Goal: Information Seeking & Learning: Check status

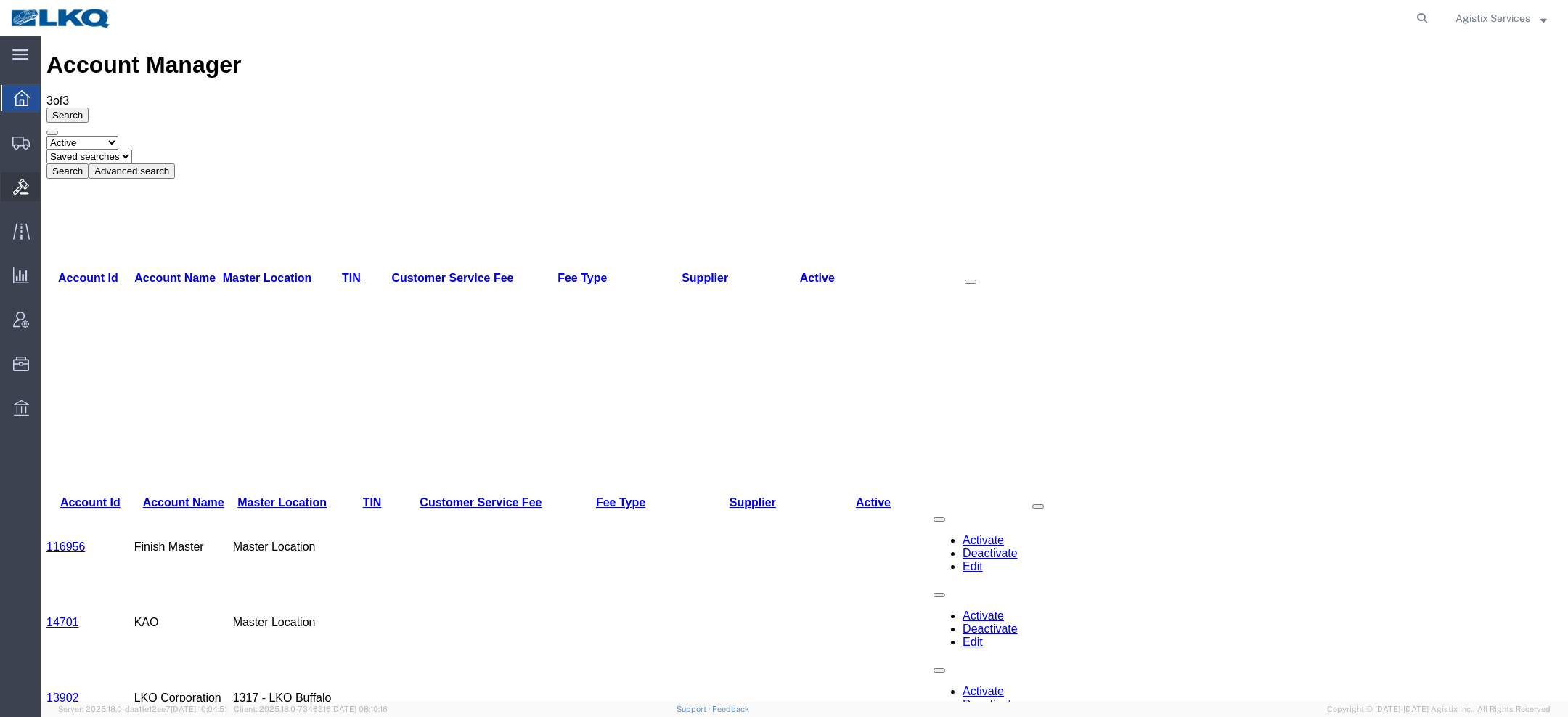
click at [6, 182] on div at bounding box center [21, 186] width 40 height 29
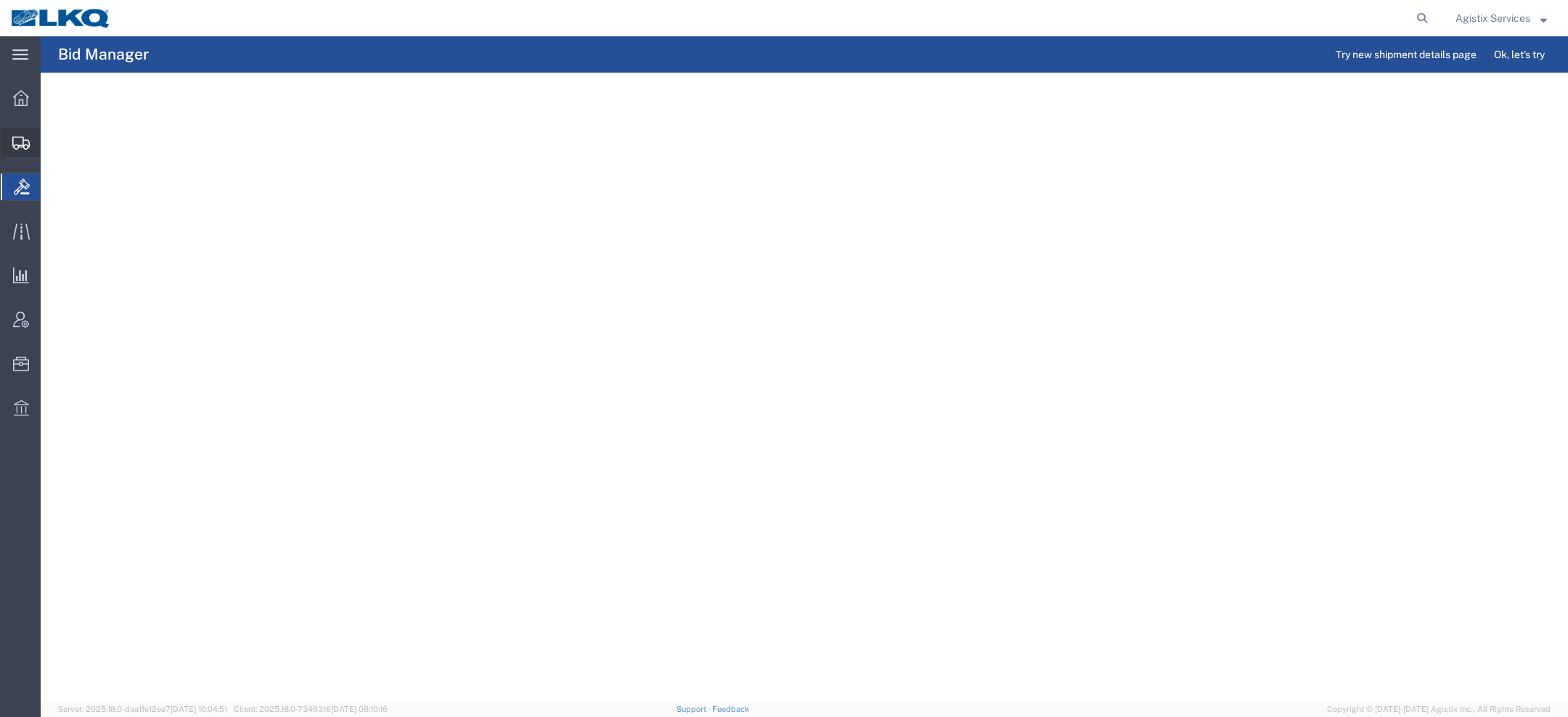
click at [16, 127] on ul "Overview Shipments Shipment Manager Create Shipment Create from Template Estima…" at bounding box center [20, 261] width 40 height 354
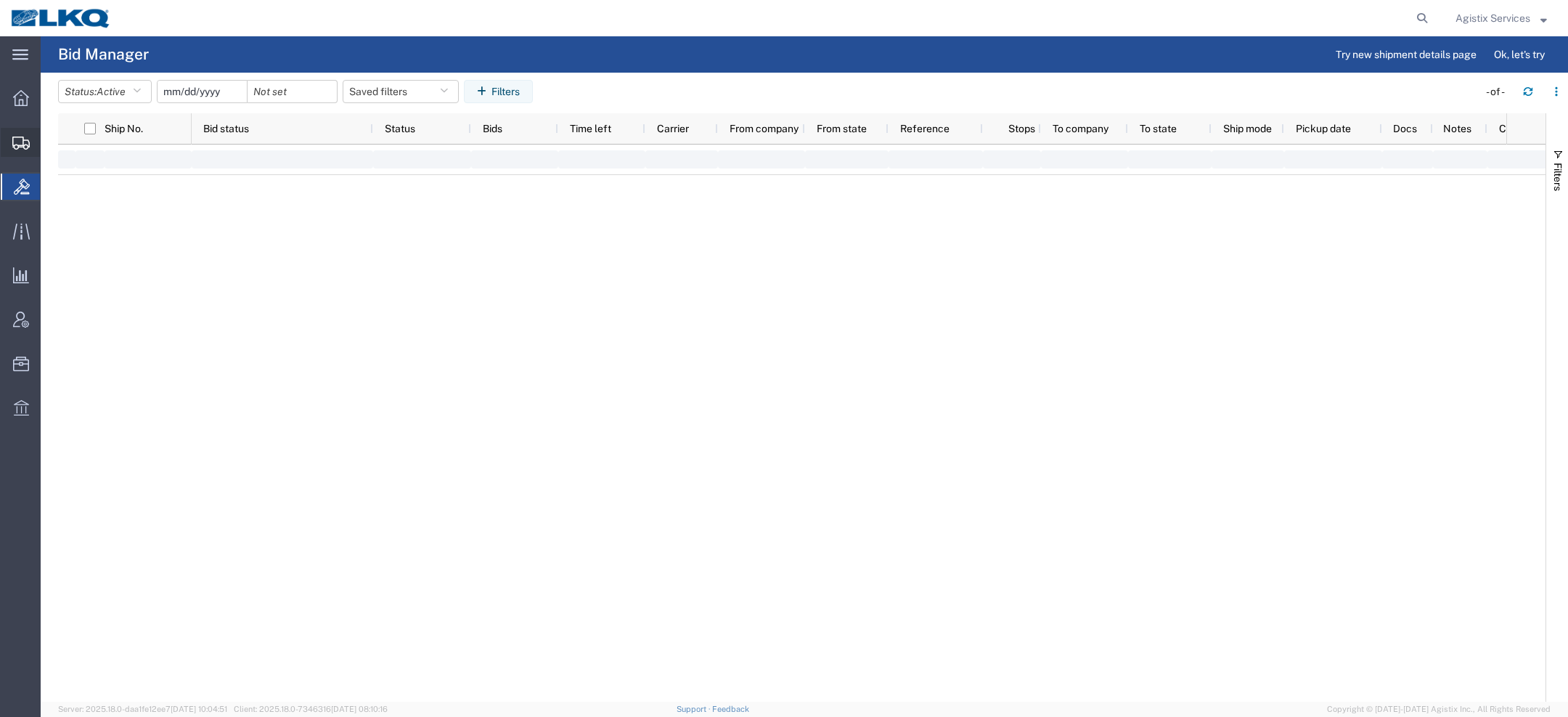
click at [17, 144] on icon at bounding box center [21, 143] width 17 height 13
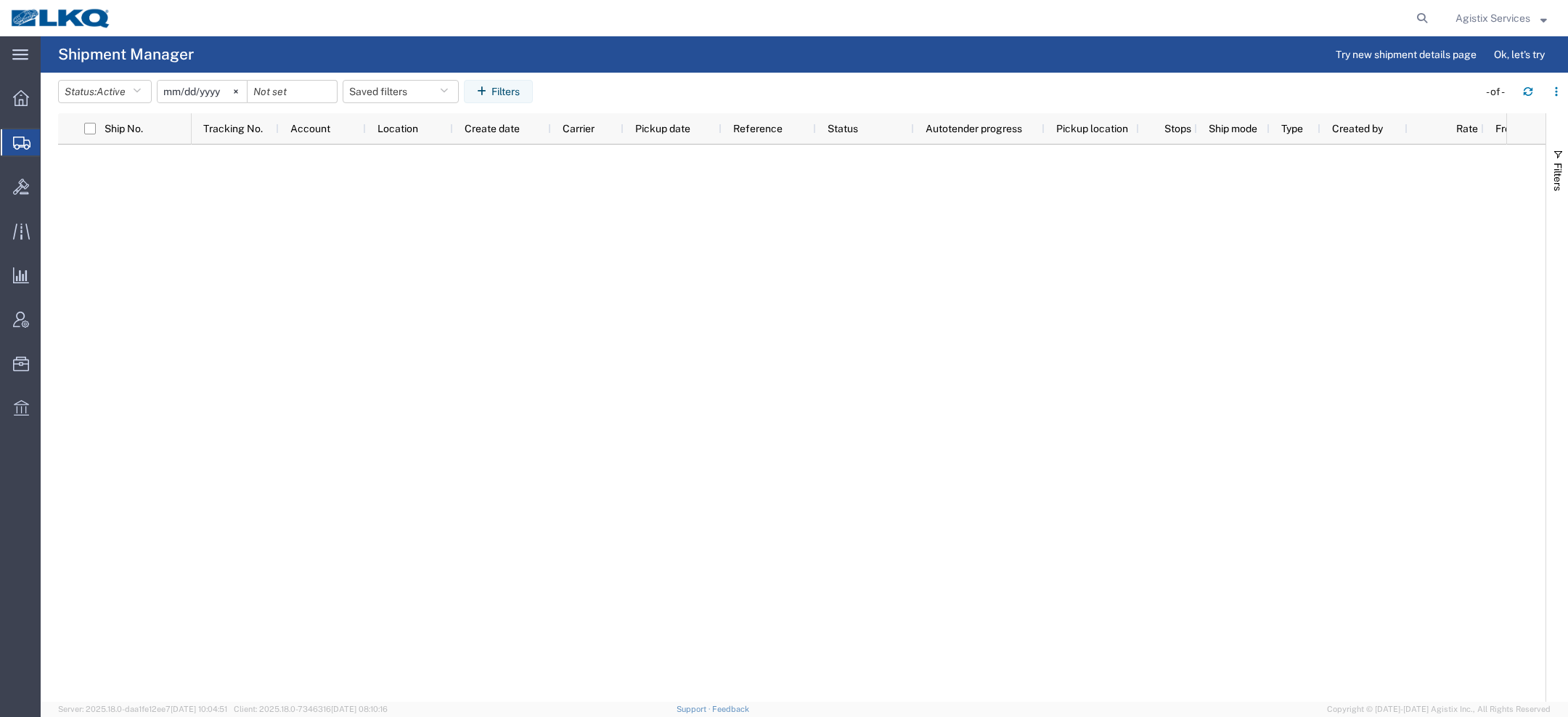
click at [116, 96] on span "Active" at bounding box center [111, 92] width 29 height 12
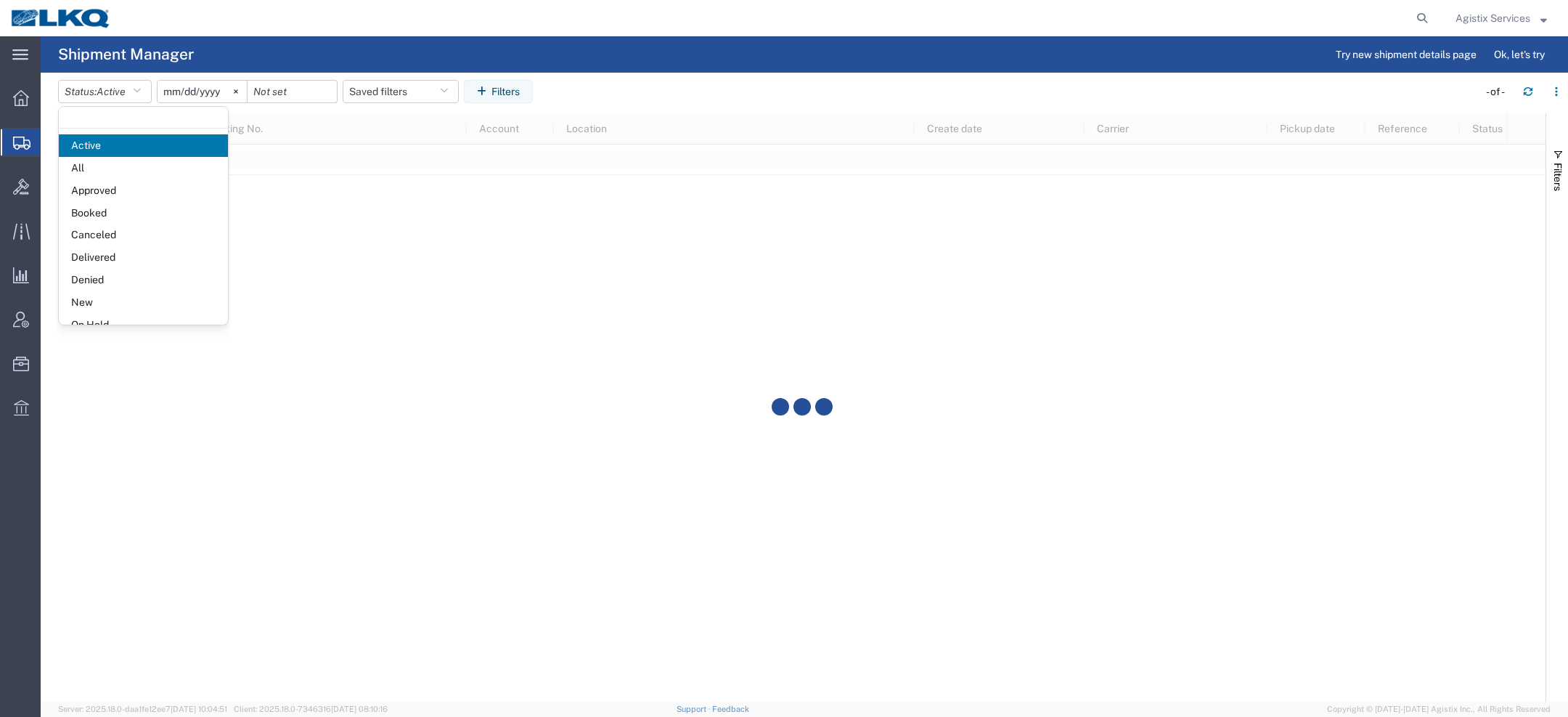
click at [90, 164] on span "All" at bounding box center [143, 168] width 169 height 22
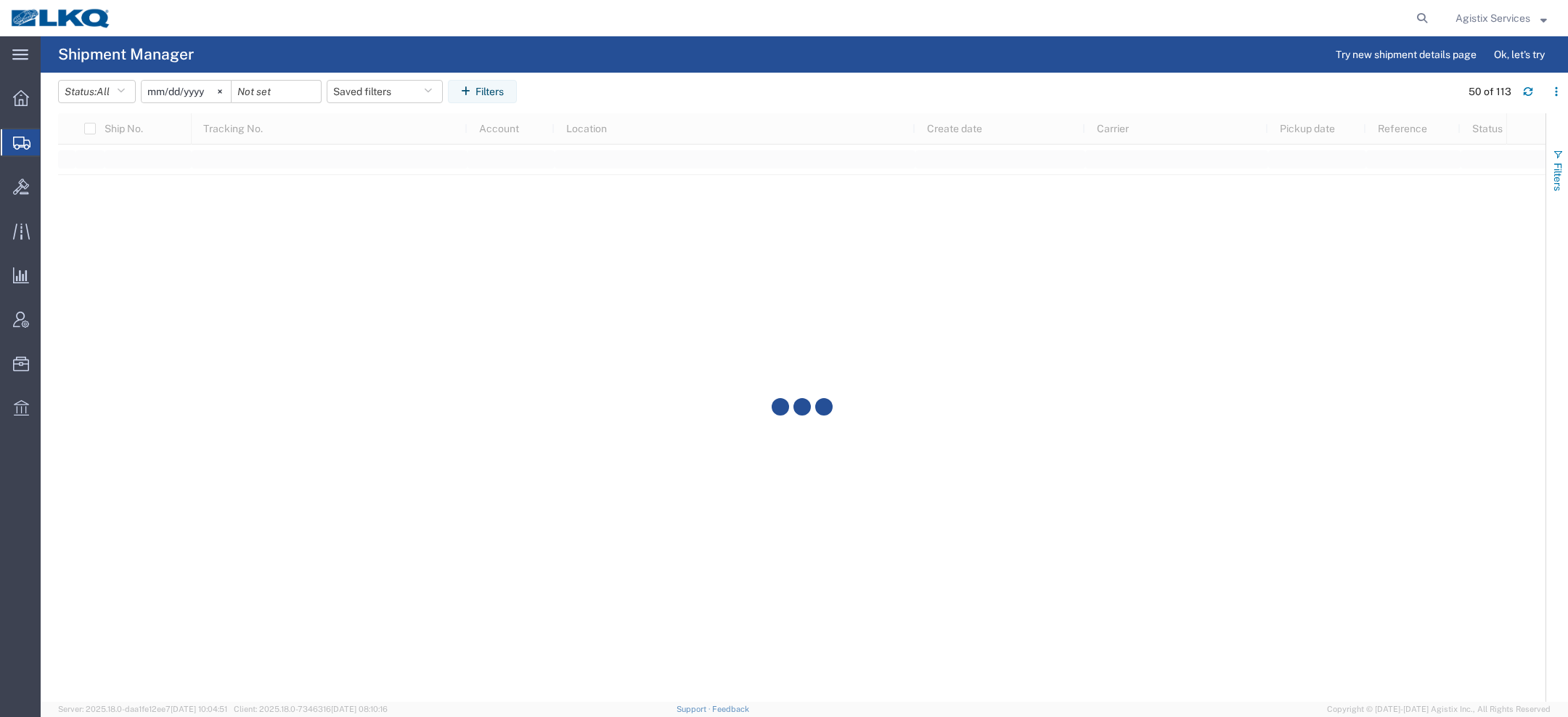
click at [1549, 173] on button "Filters" at bounding box center [1557, 170] width 22 height 79
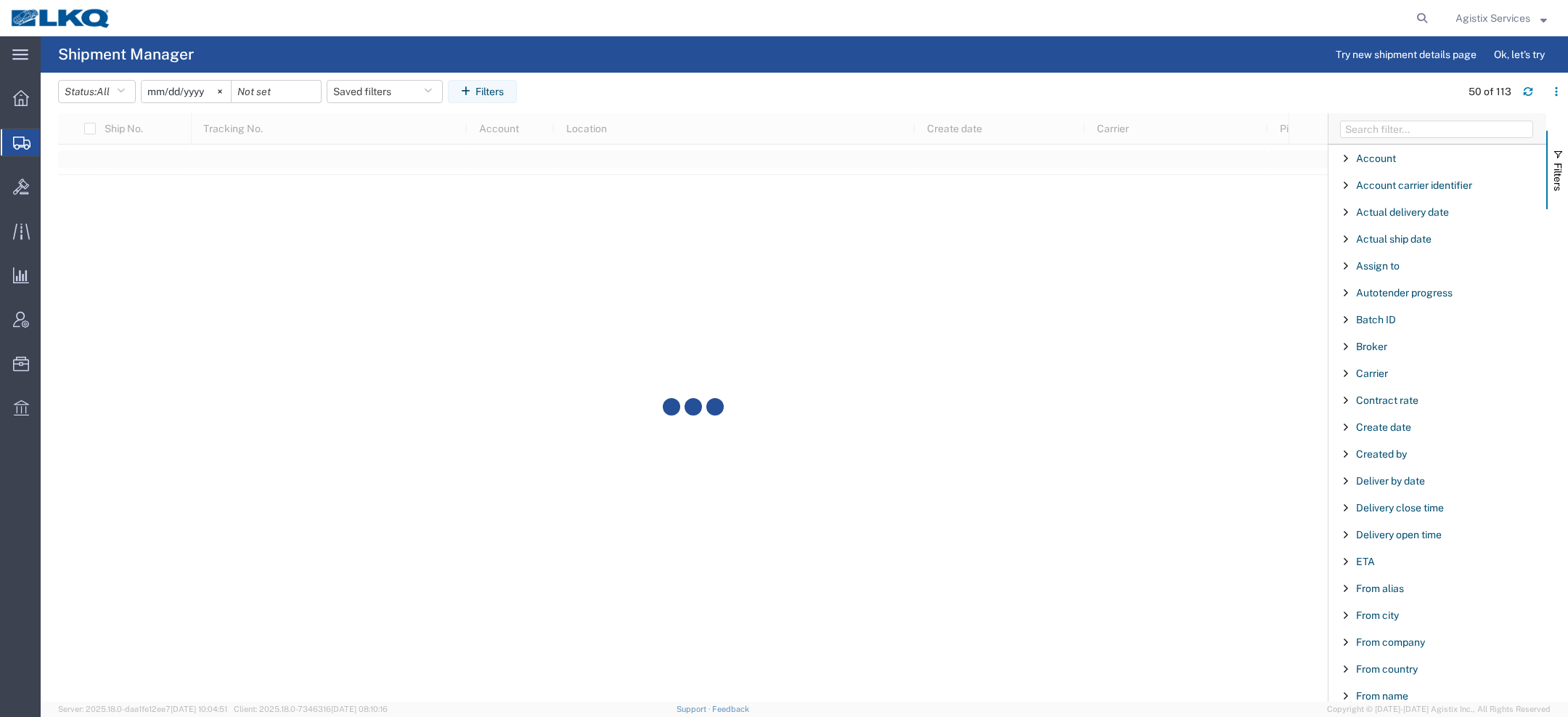
scroll to position [31, 0]
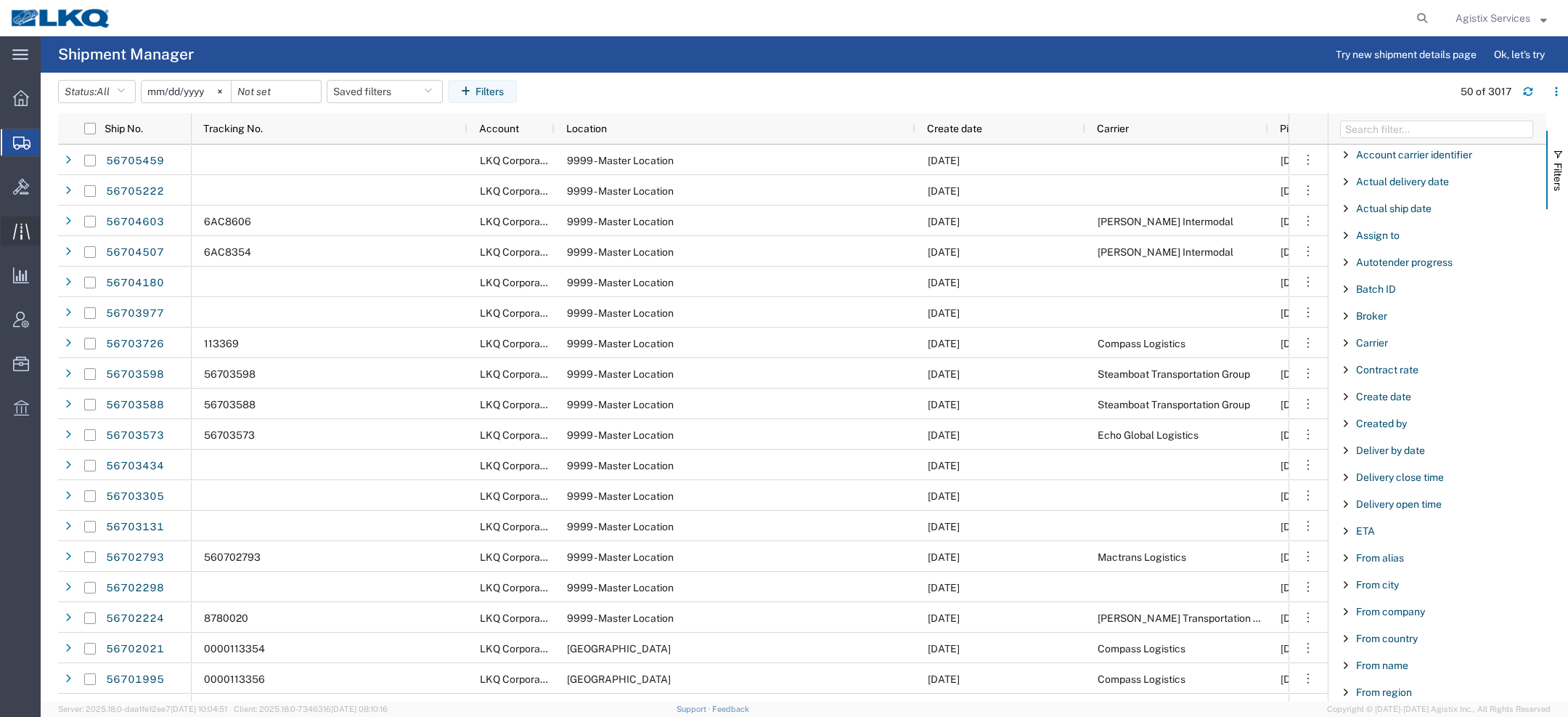
click at [22, 228] on icon at bounding box center [21, 231] width 16 height 16
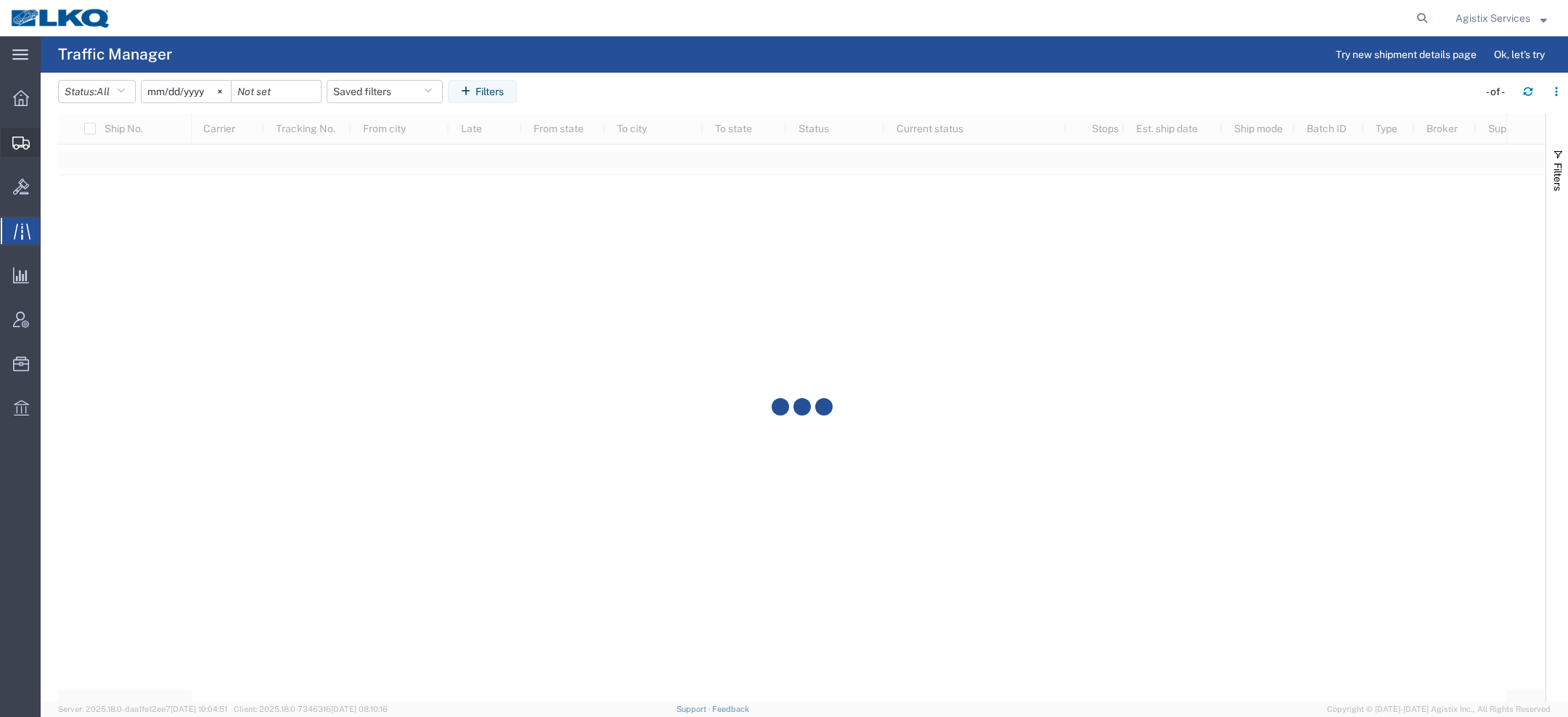
click at [22, 146] on icon at bounding box center [21, 143] width 17 height 13
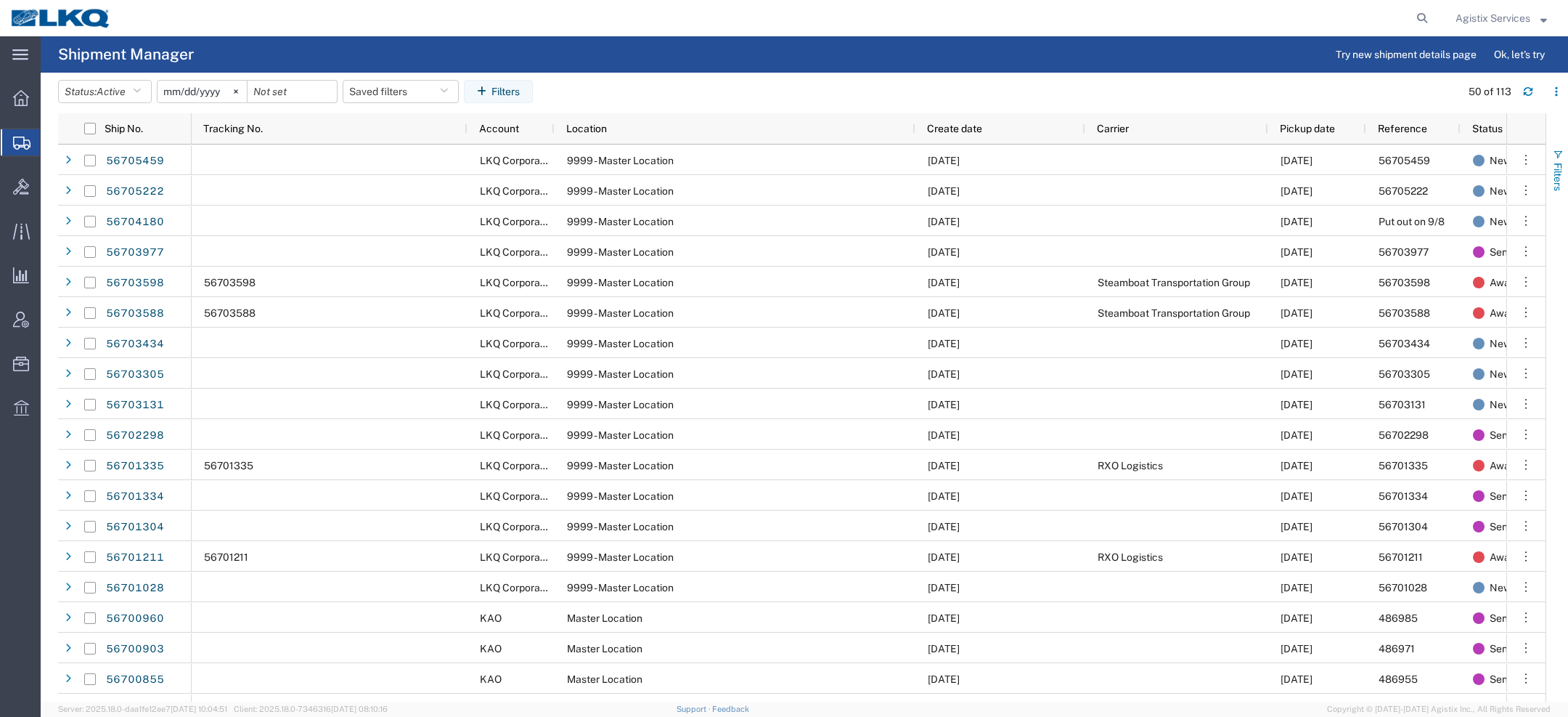
click at [1549, 174] on button "Filters" at bounding box center [1557, 170] width 22 height 79
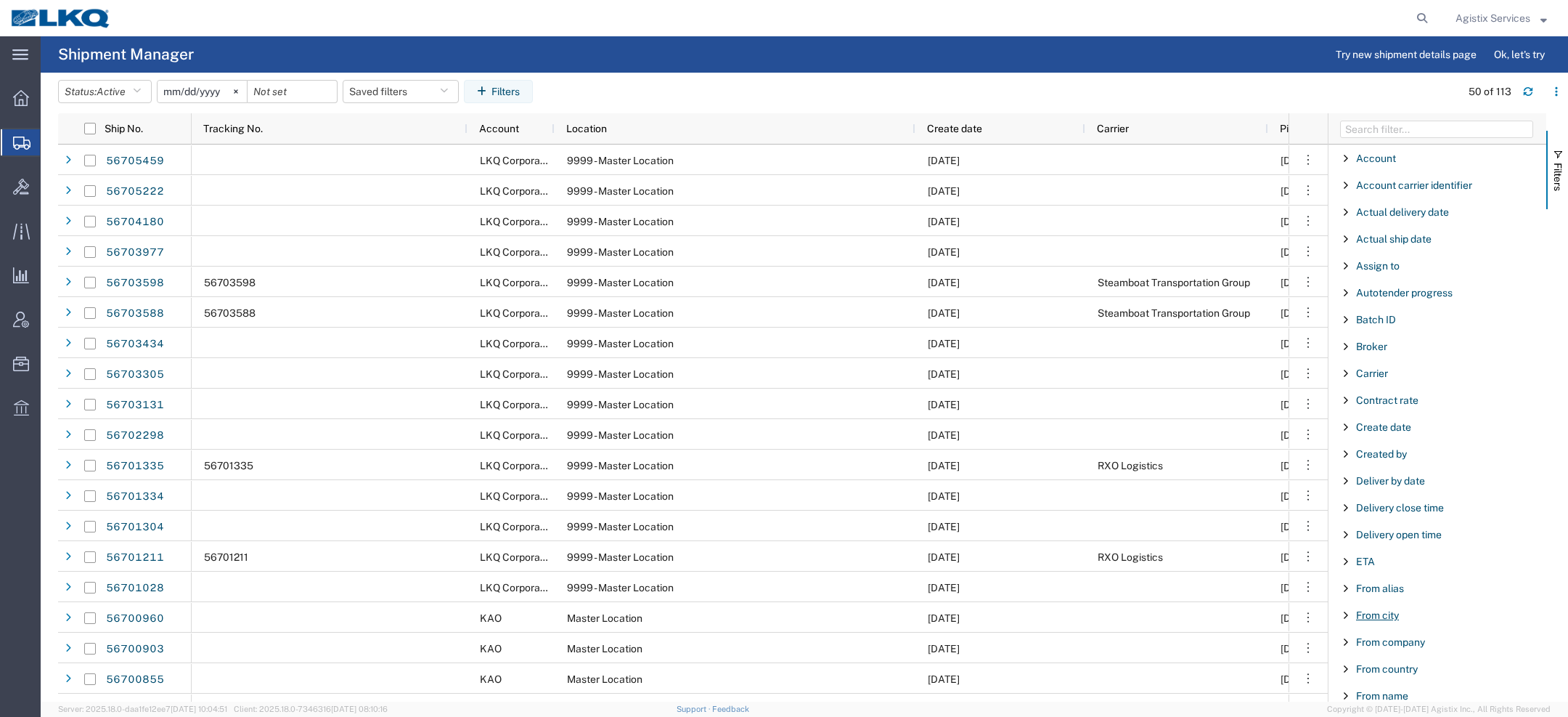
click at [1394, 610] on span "From city" at bounding box center [1377, 615] width 43 height 12
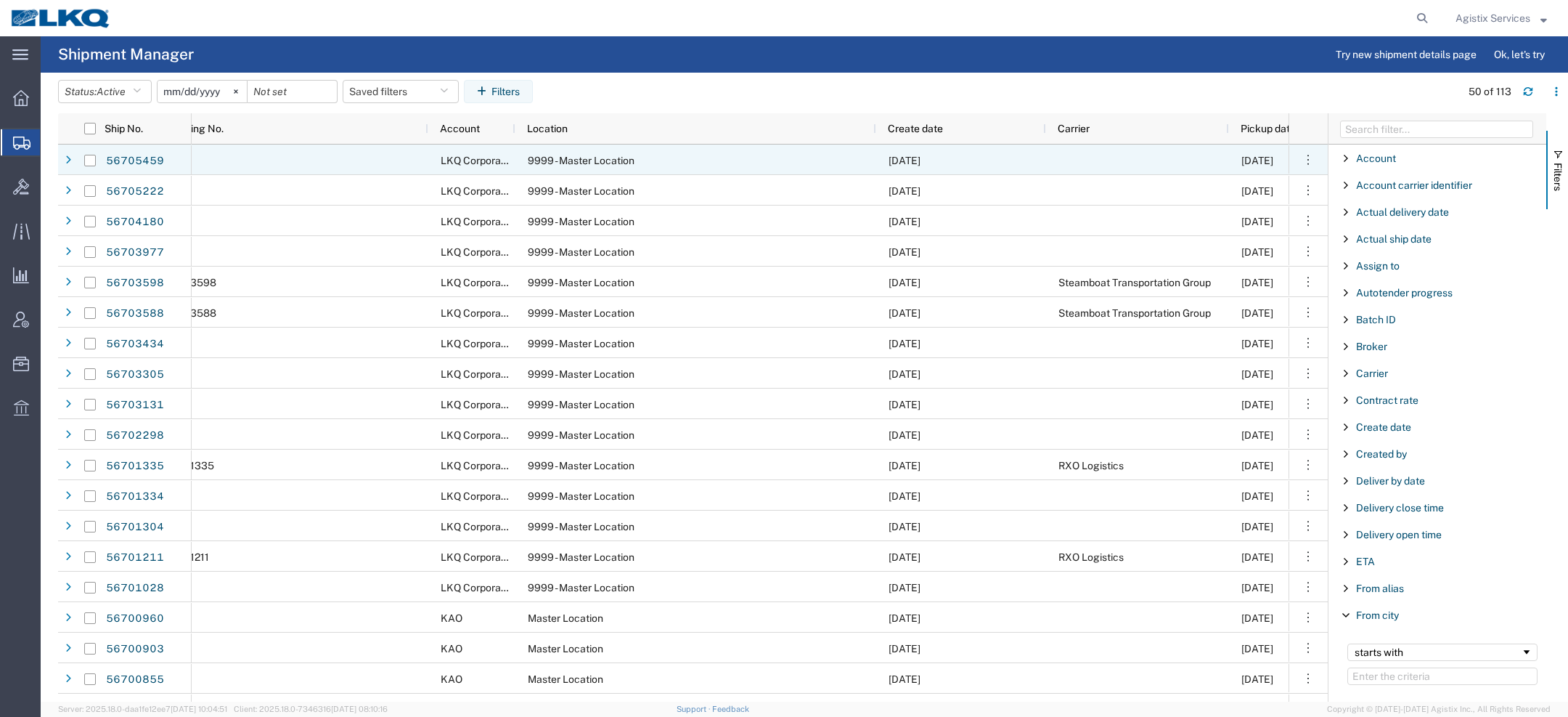
click at [724, 155] on div "9999 - Master Location" at bounding box center [696, 159] width 361 height 31
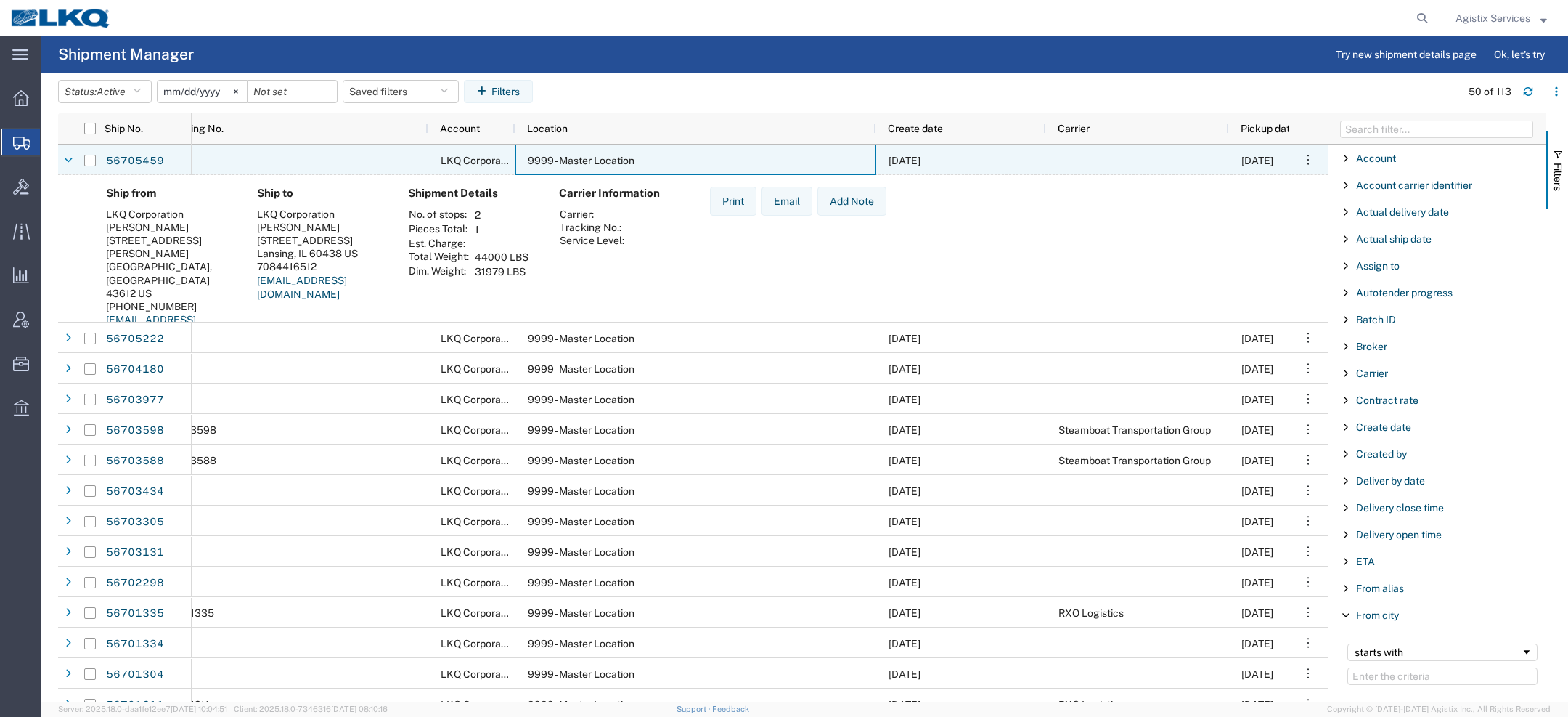
click at [724, 154] on div "9999 - Master Location" at bounding box center [696, 159] width 361 height 31
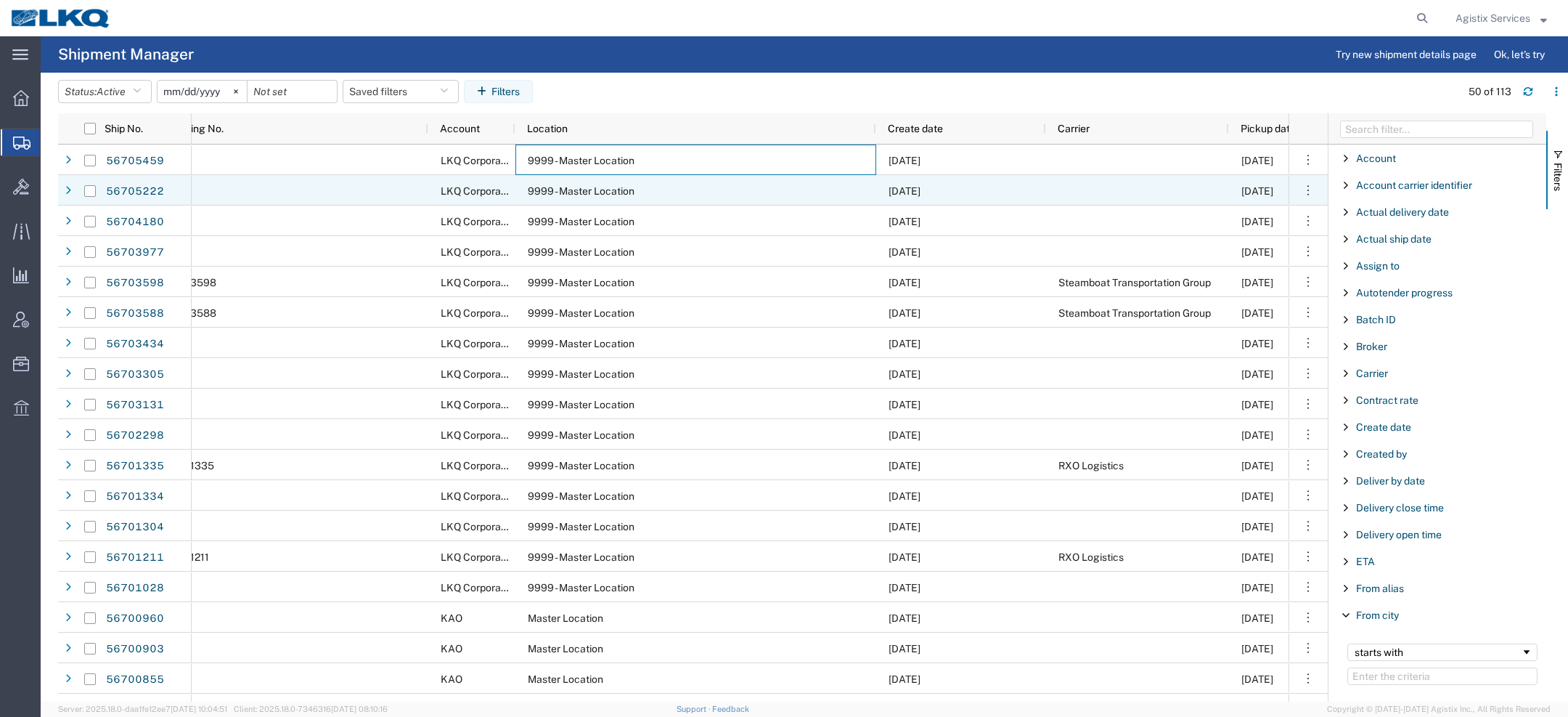
click at [717, 186] on div "9999 - Master Location" at bounding box center [696, 190] width 361 height 31
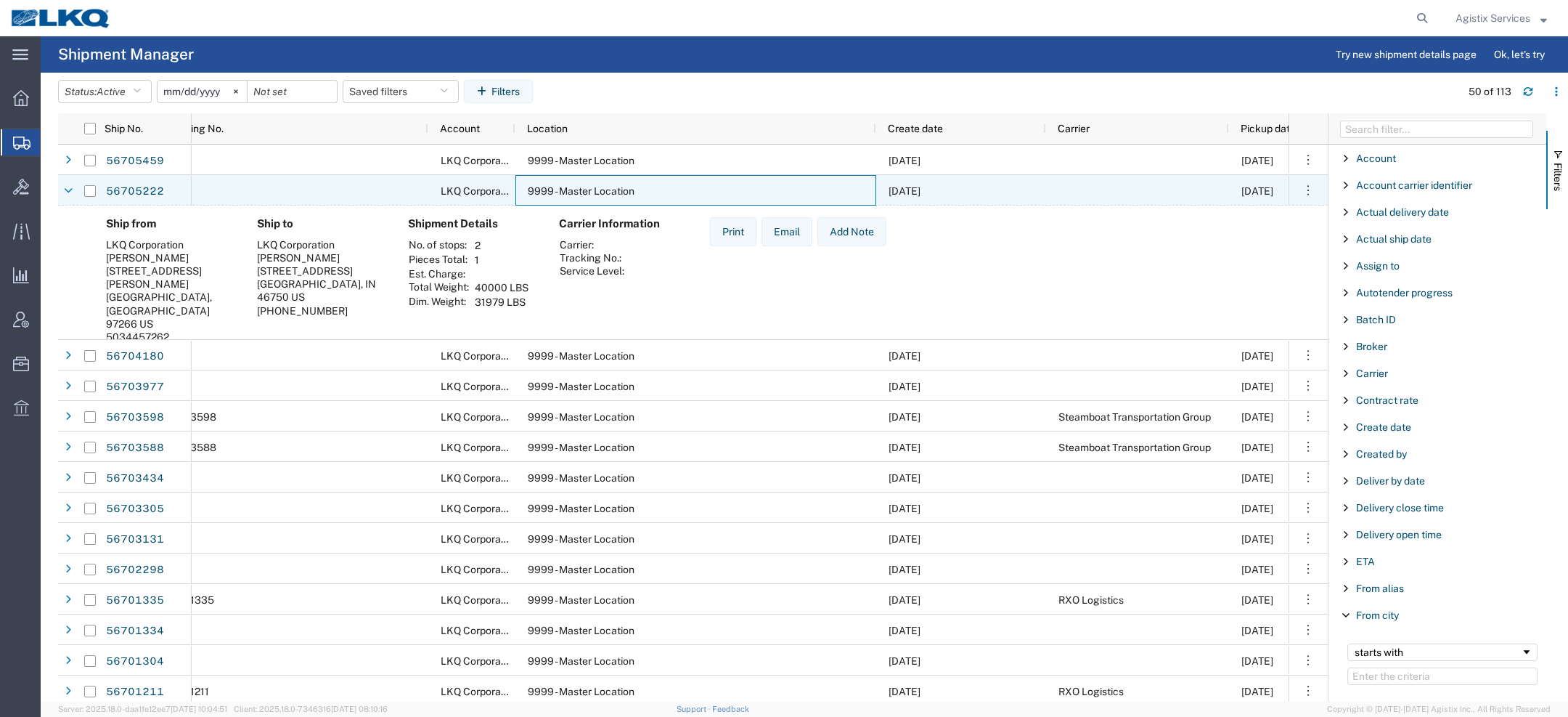
click at [717, 186] on div "9999 - Master Location" at bounding box center [696, 190] width 361 height 31
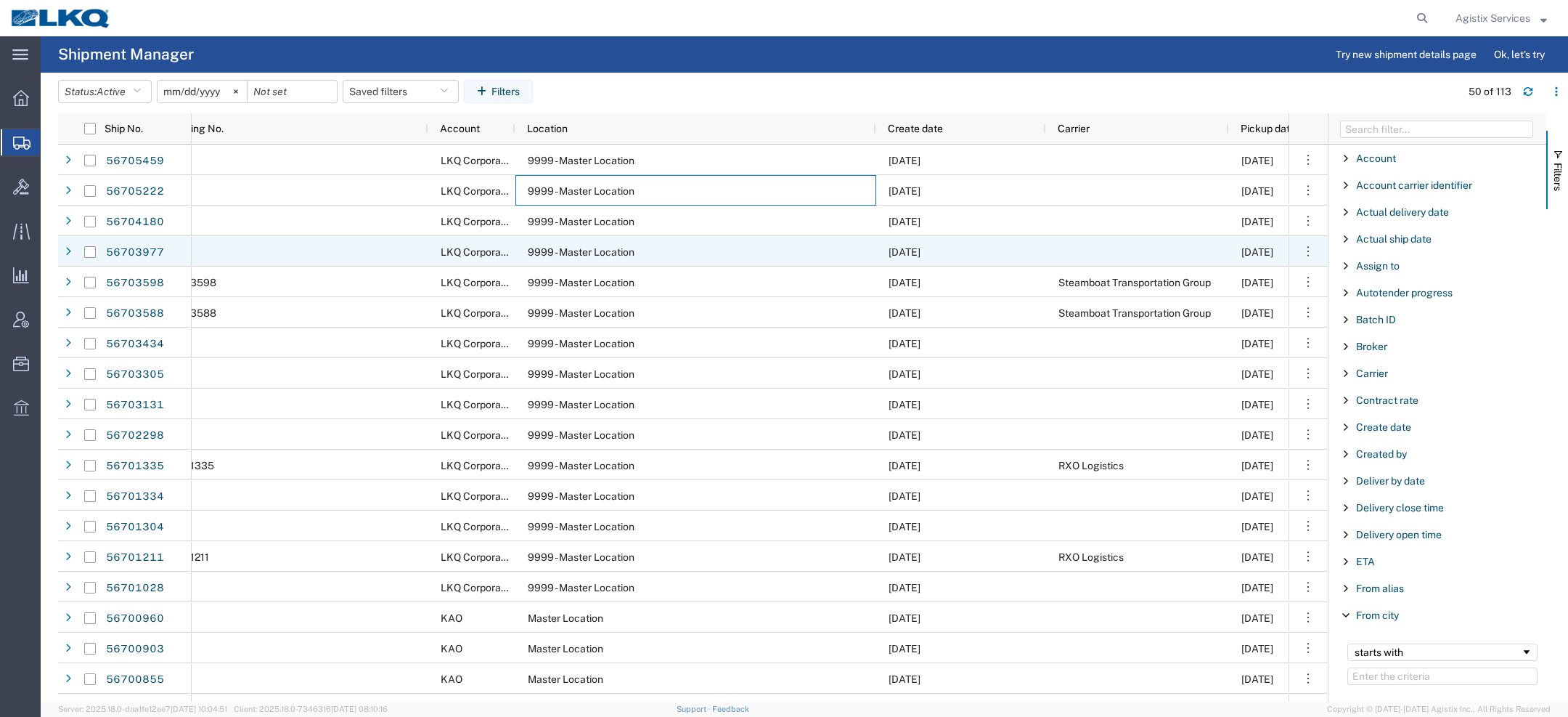
click at [709, 226] on div "9999 - Master Location" at bounding box center [696, 221] width 361 height 31
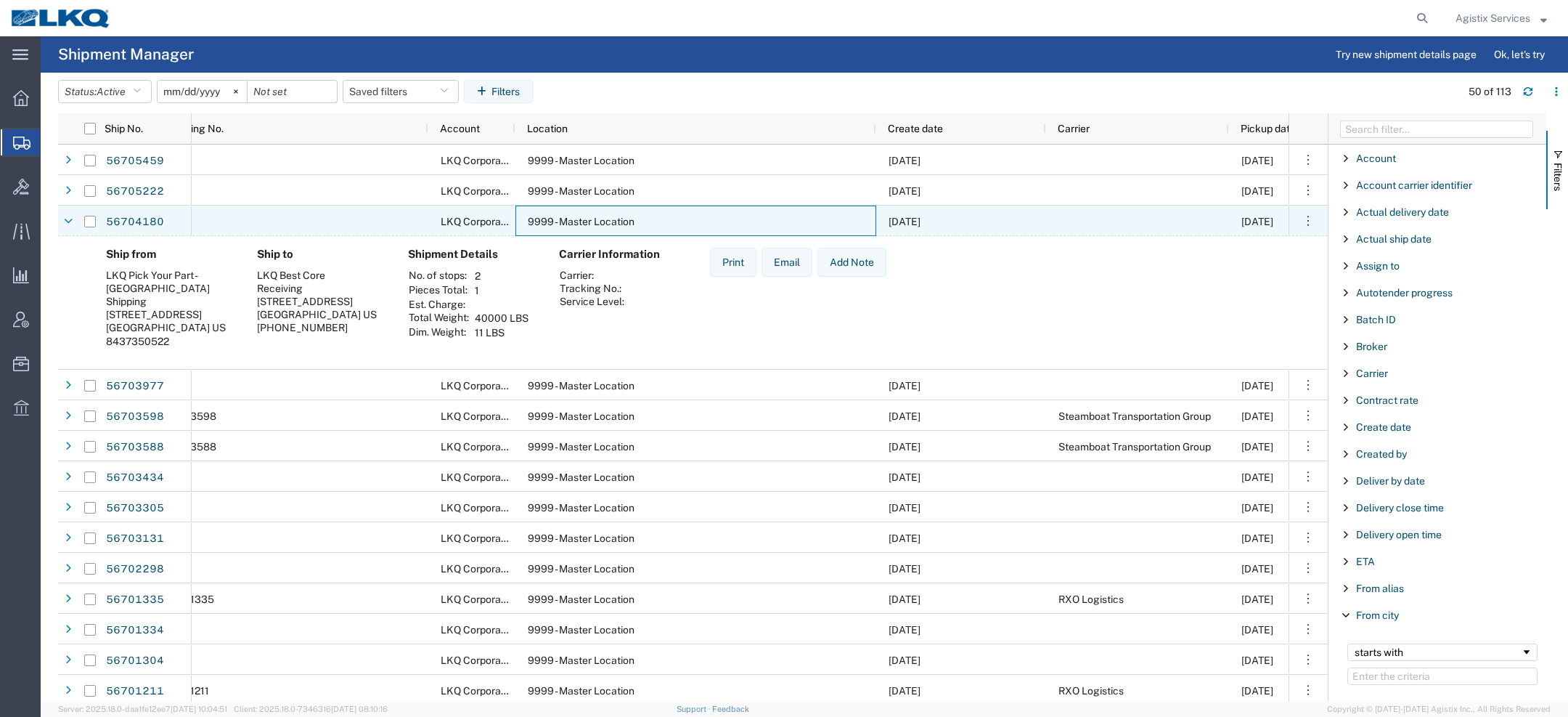
click at [709, 226] on div "9999 - Master Location" at bounding box center [696, 221] width 361 height 31
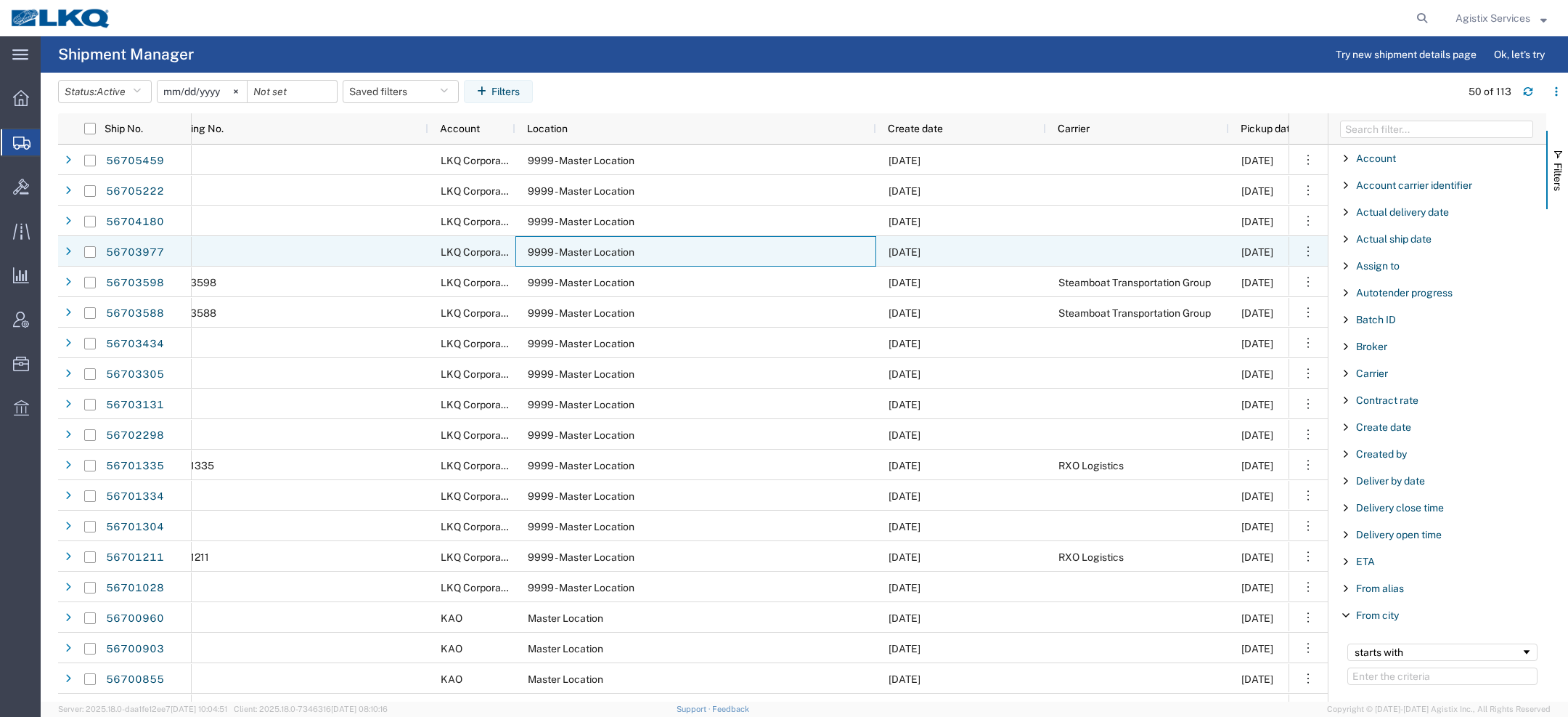
click at [703, 257] on div "9999 - Master Location" at bounding box center [696, 251] width 361 height 31
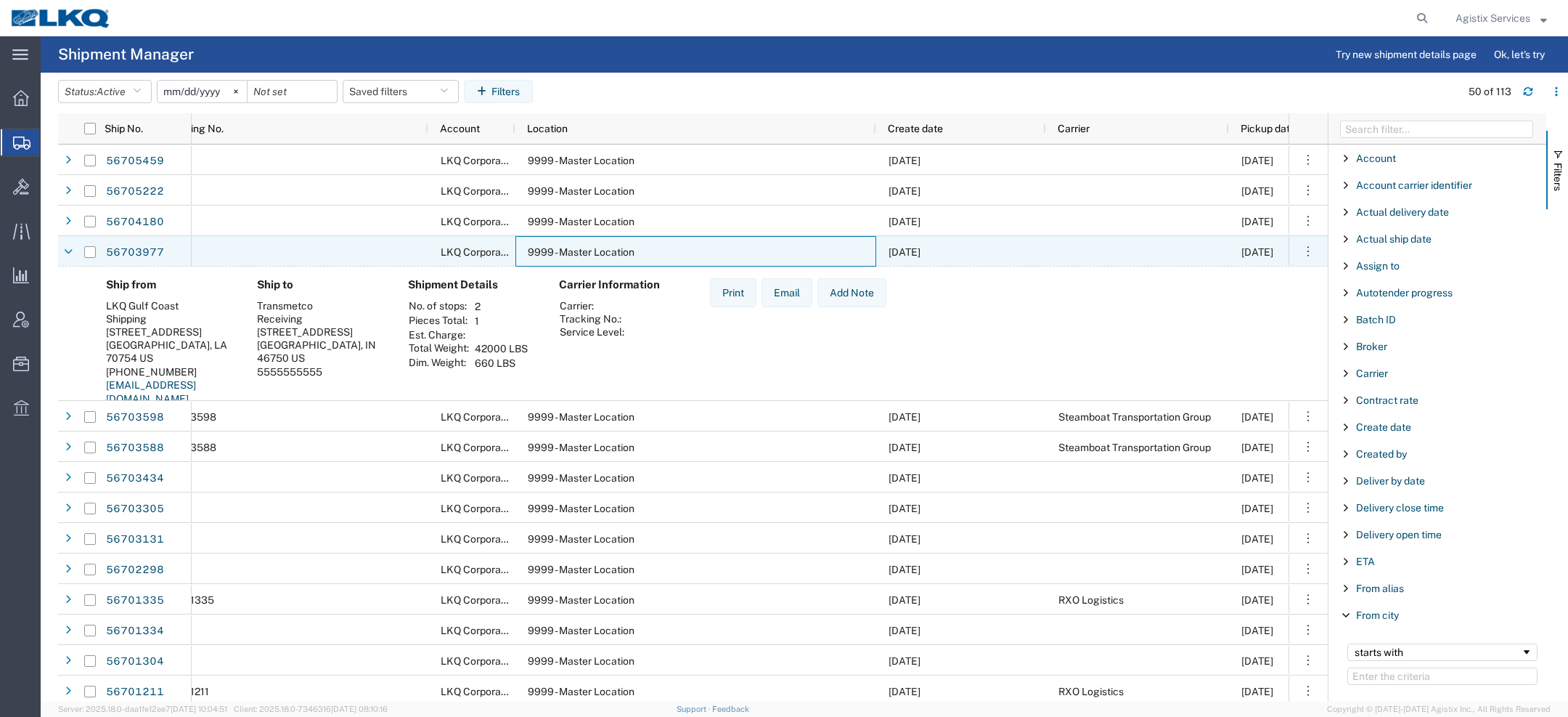
click at [703, 257] on div "9999 - Master Location" at bounding box center [696, 251] width 361 height 31
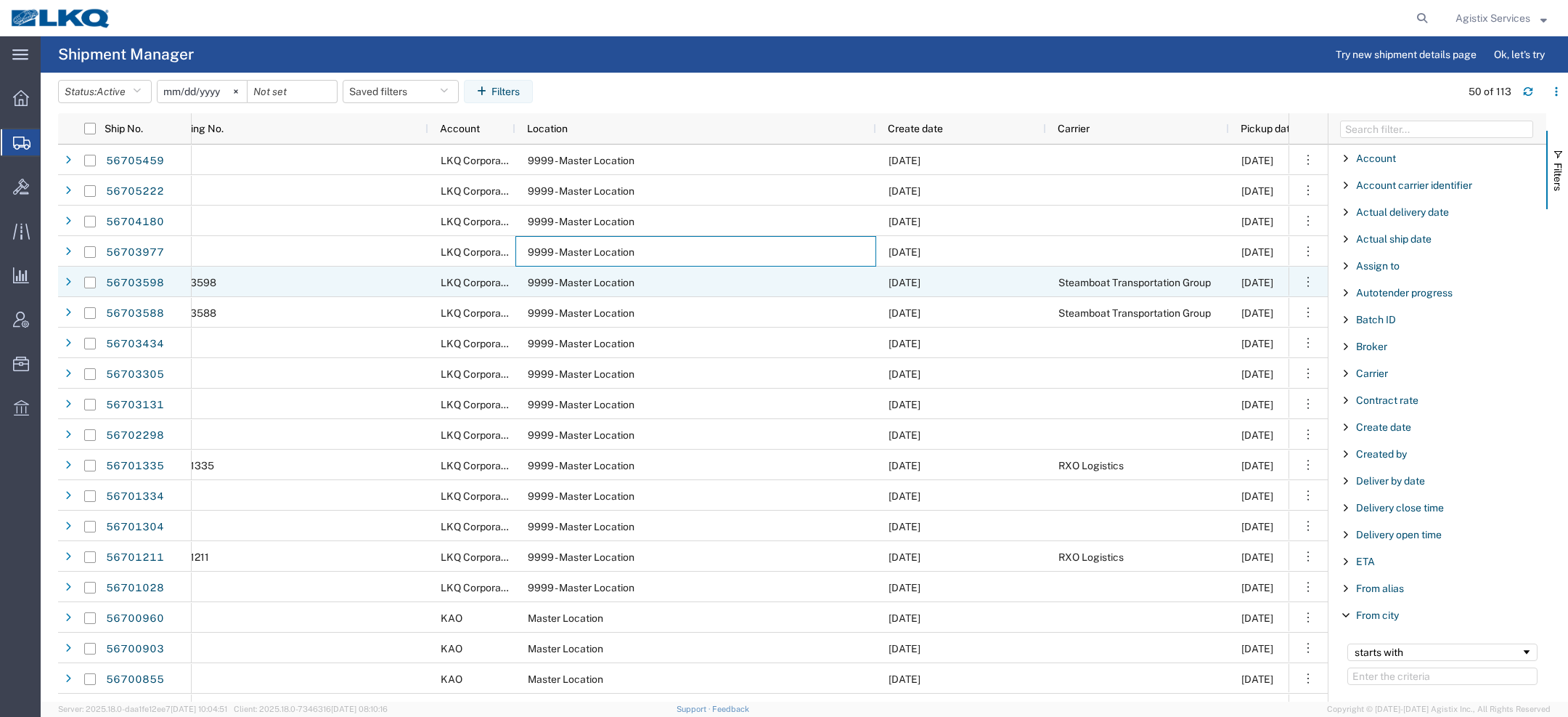
click at [697, 280] on div "9999 - Master Location" at bounding box center [696, 281] width 361 height 31
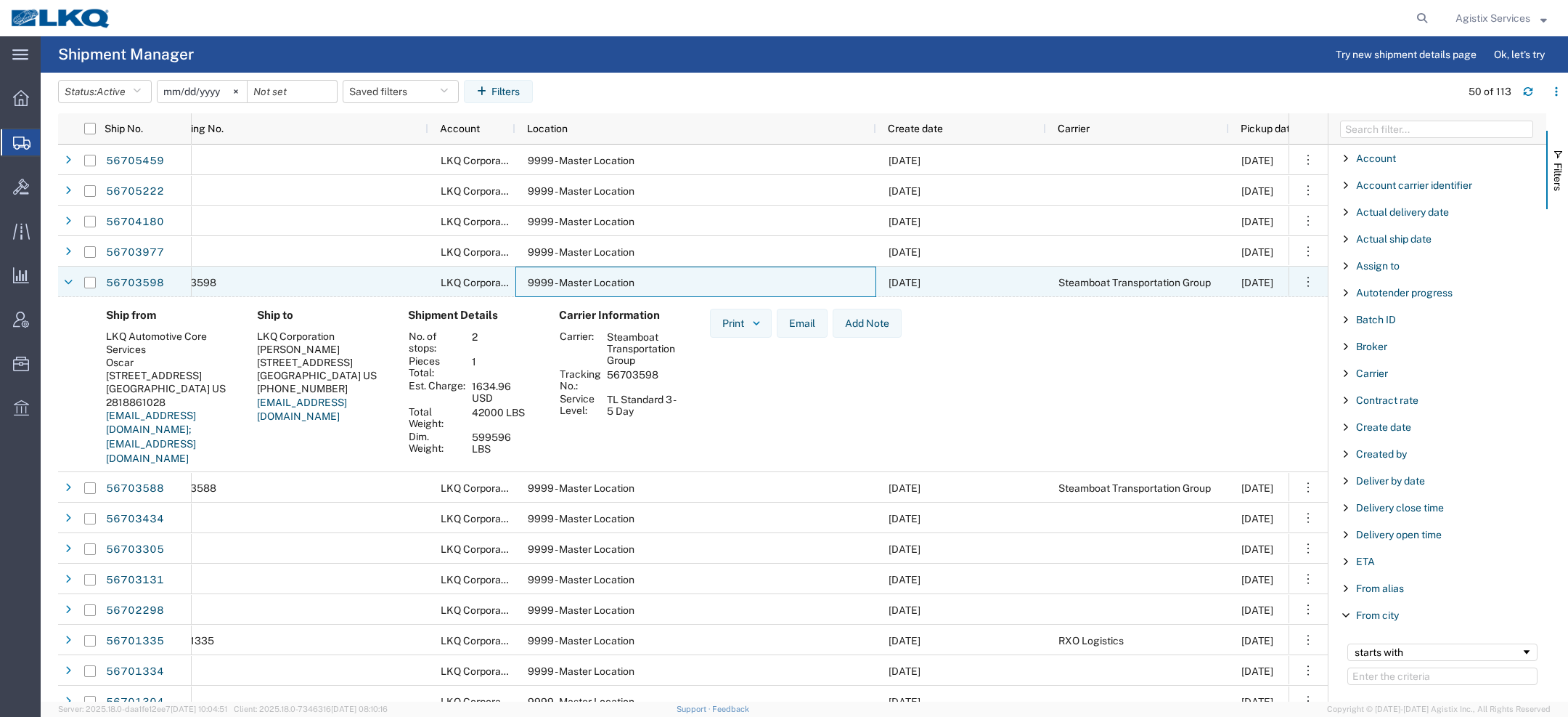
click at [697, 280] on div "9999 - Master Location" at bounding box center [696, 281] width 361 height 31
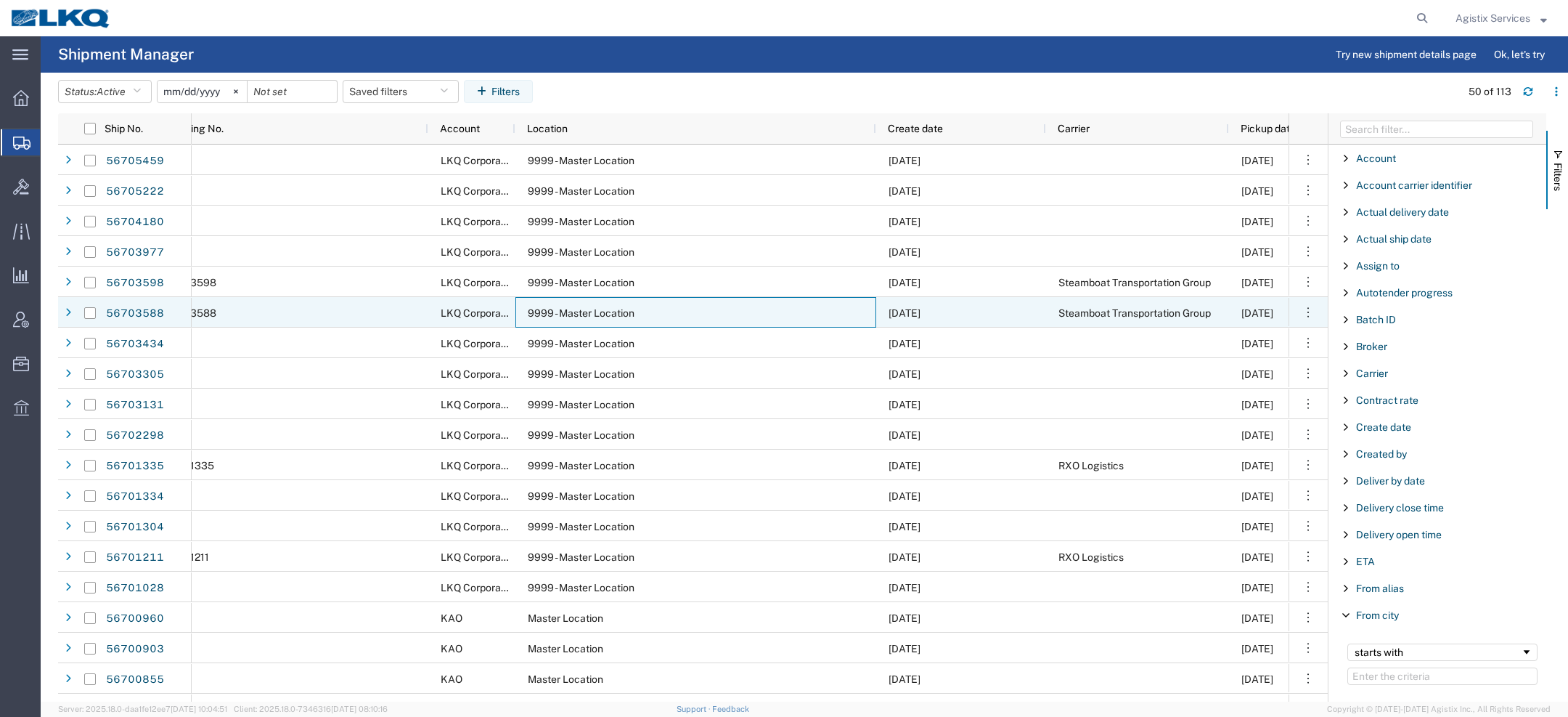
click at [695, 310] on div "9999 - Master Location" at bounding box center [696, 312] width 361 height 31
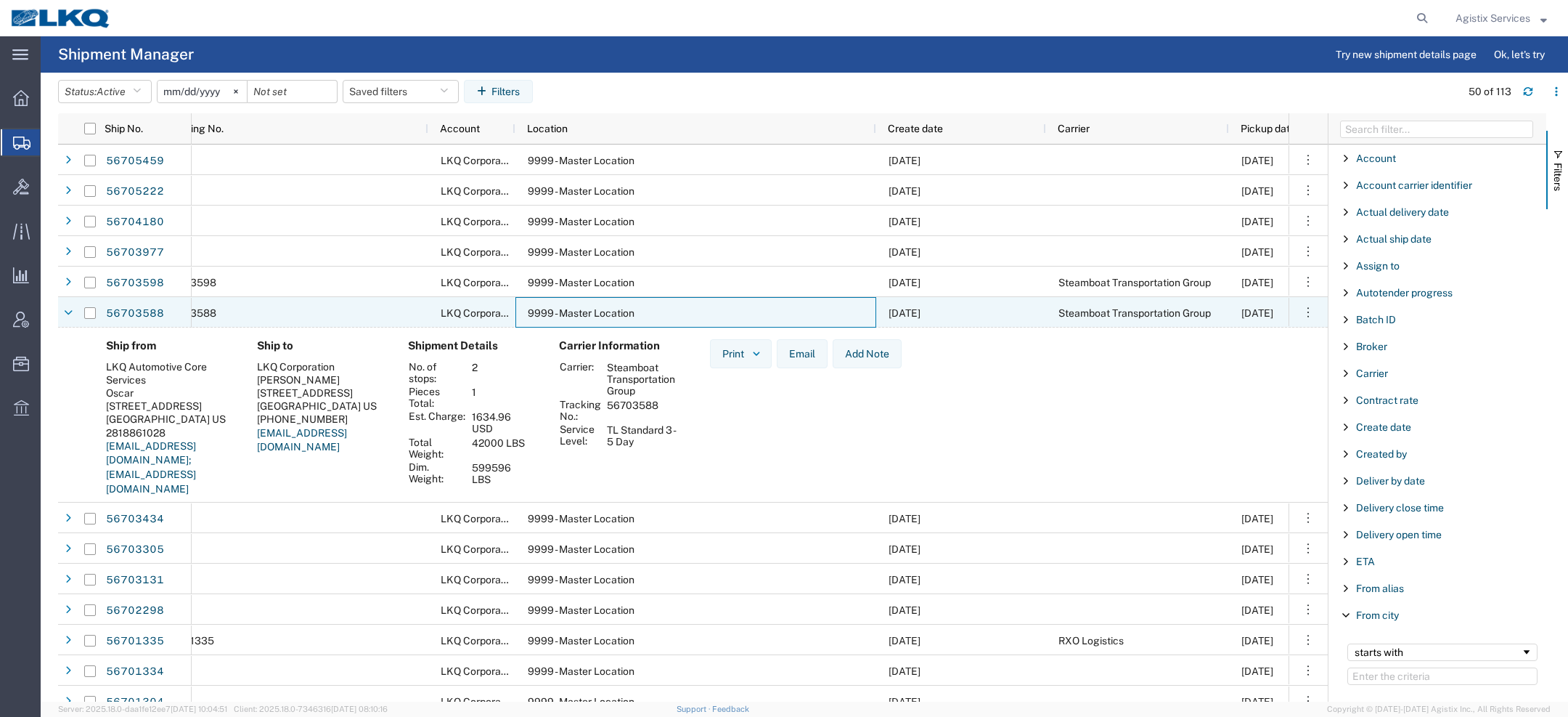
click at [695, 310] on div "9999 - Master Location" at bounding box center [696, 312] width 361 height 31
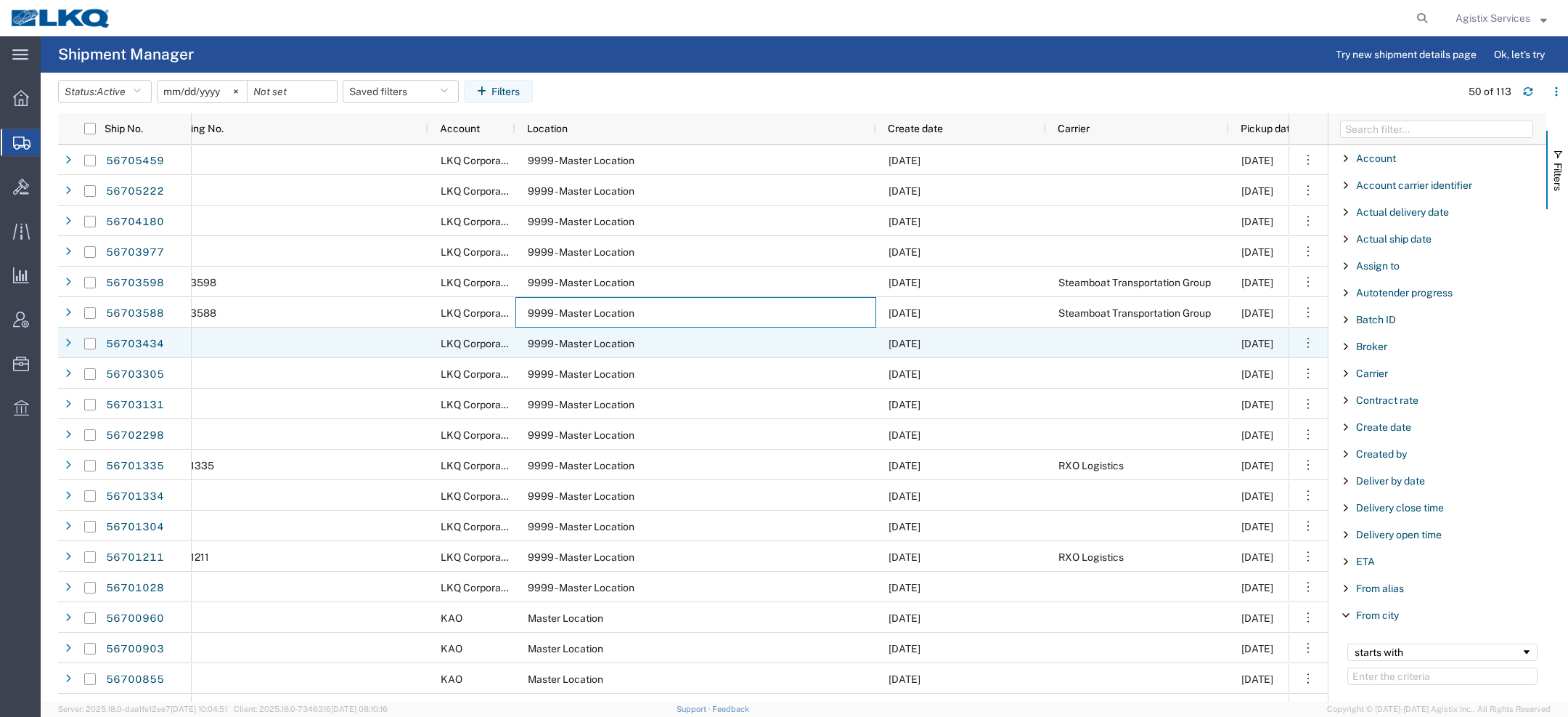
click at [688, 348] on div "9999 - Master Location" at bounding box center [696, 342] width 361 height 31
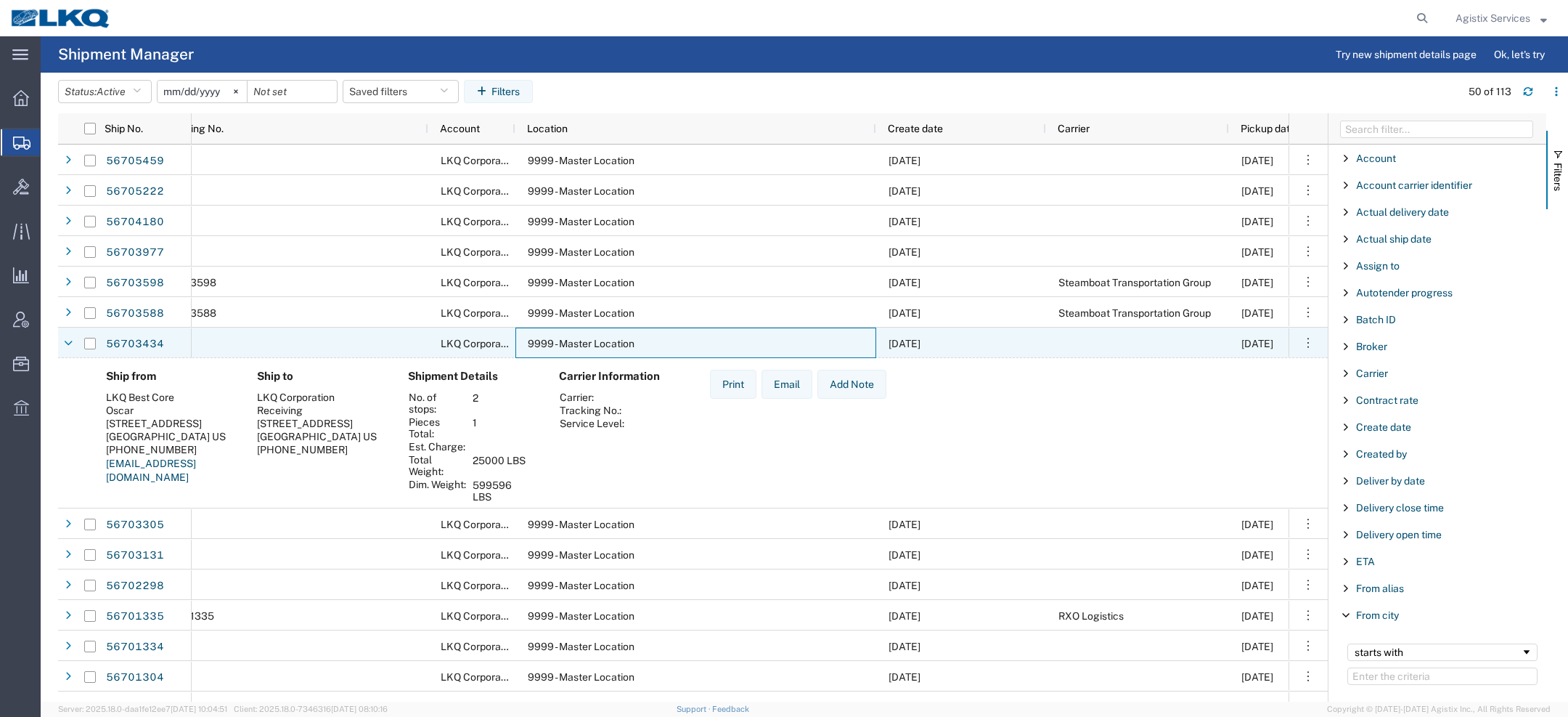
click at [688, 348] on div "9999 - Master Location" at bounding box center [696, 342] width 361 height 31
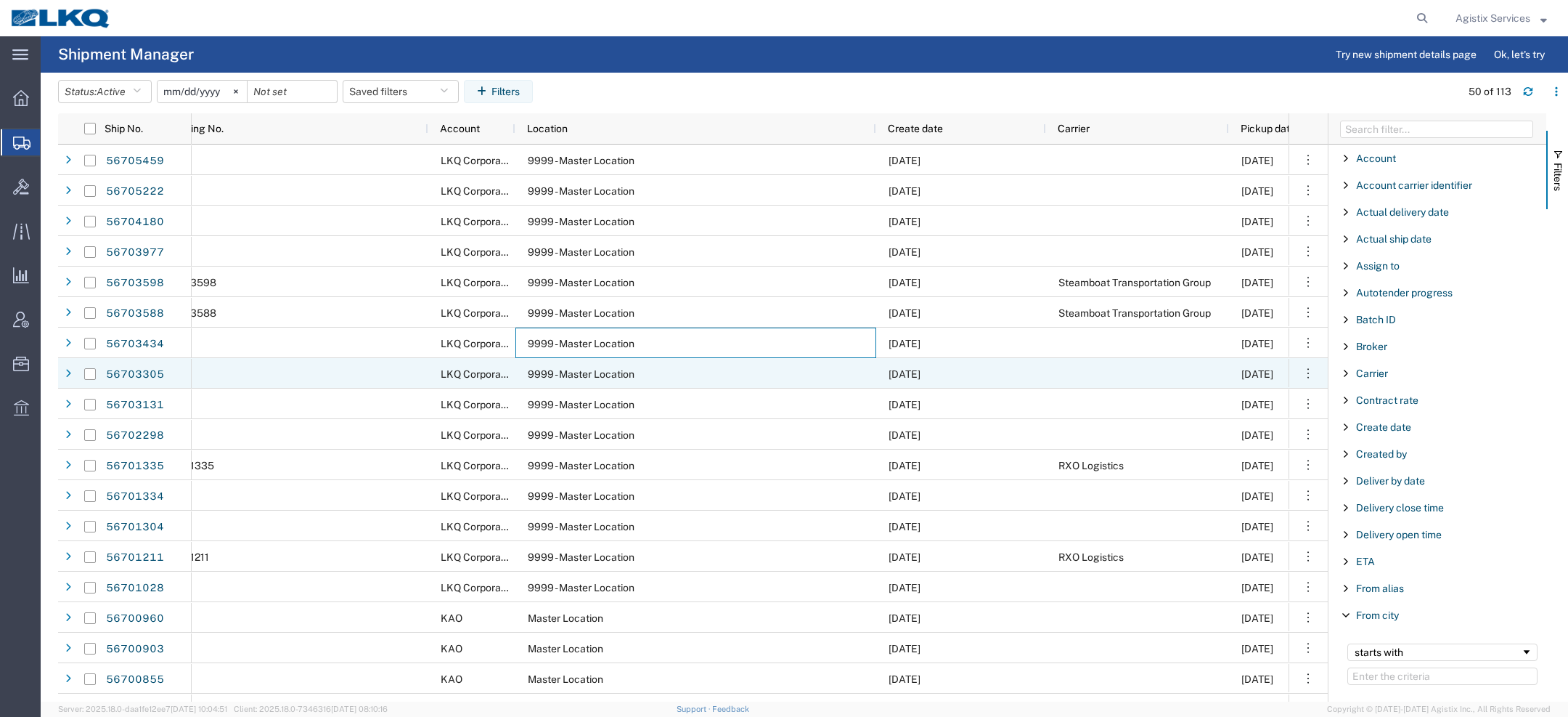
click at [679, 373] on div "9999 - Master Location" at bounding box center [696, 373] width 361 height 31
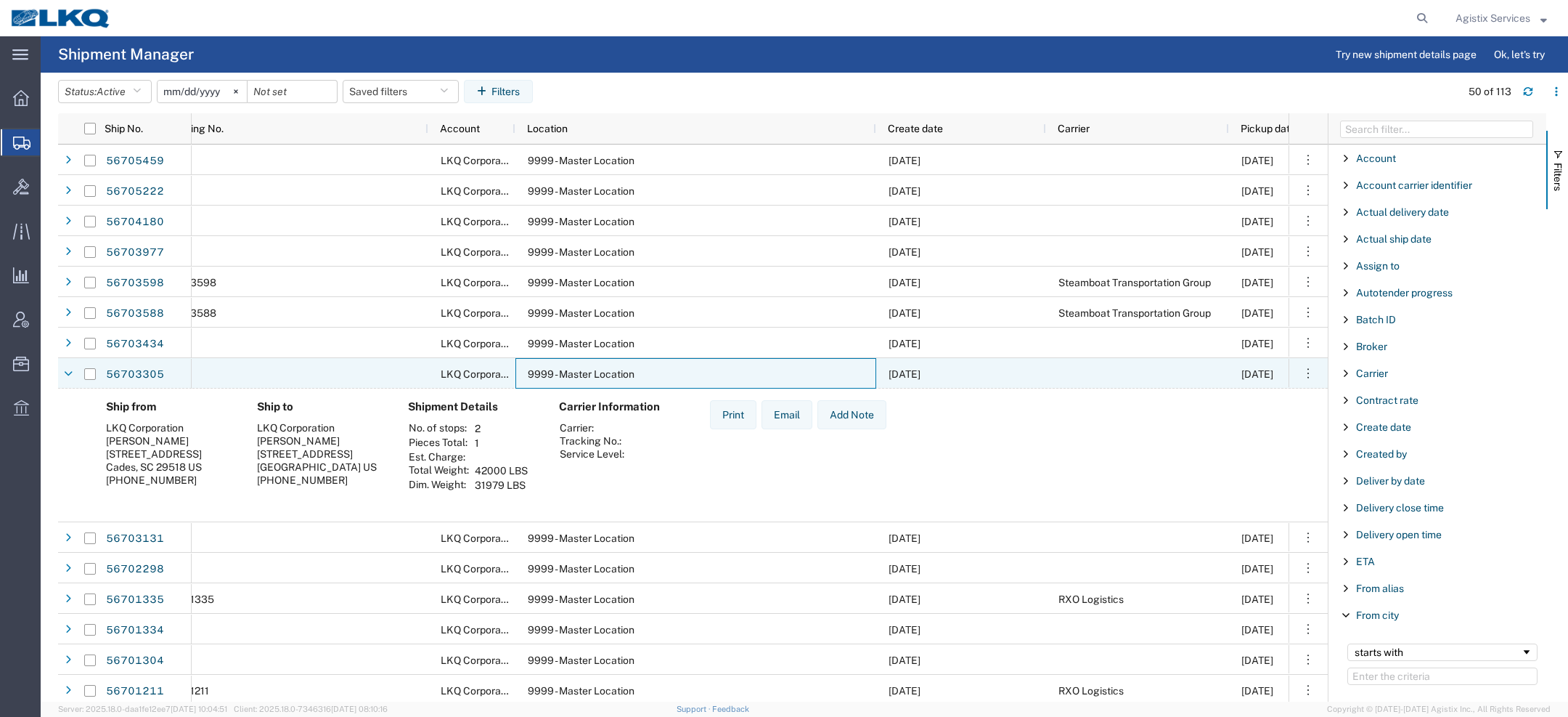
click at [679, 373] on div "9999 - Master Location" at bounding box center [696, 373] width 361 height 31
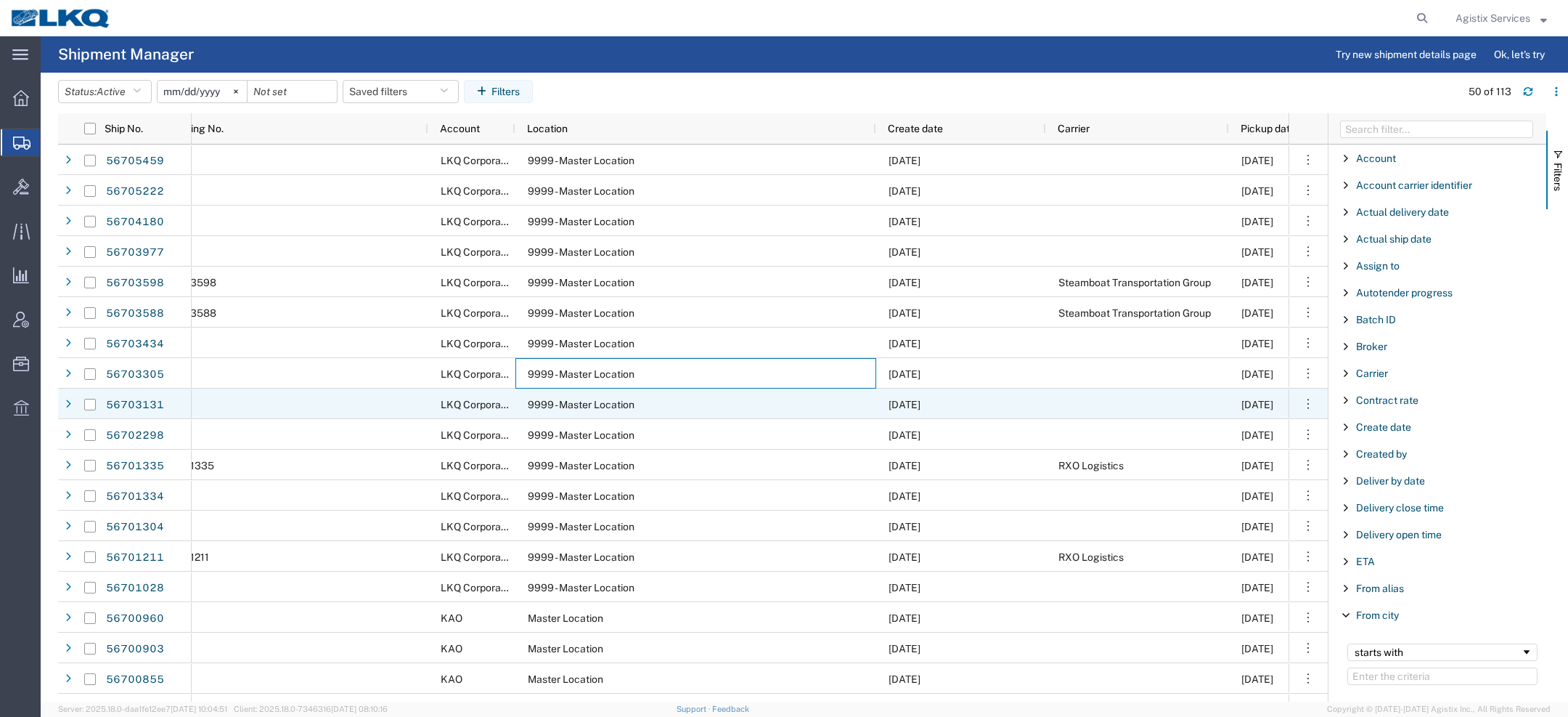
click at [676, 401] on div "9999 - Master Location" at bounding box center [696, 404] width 361 height 31
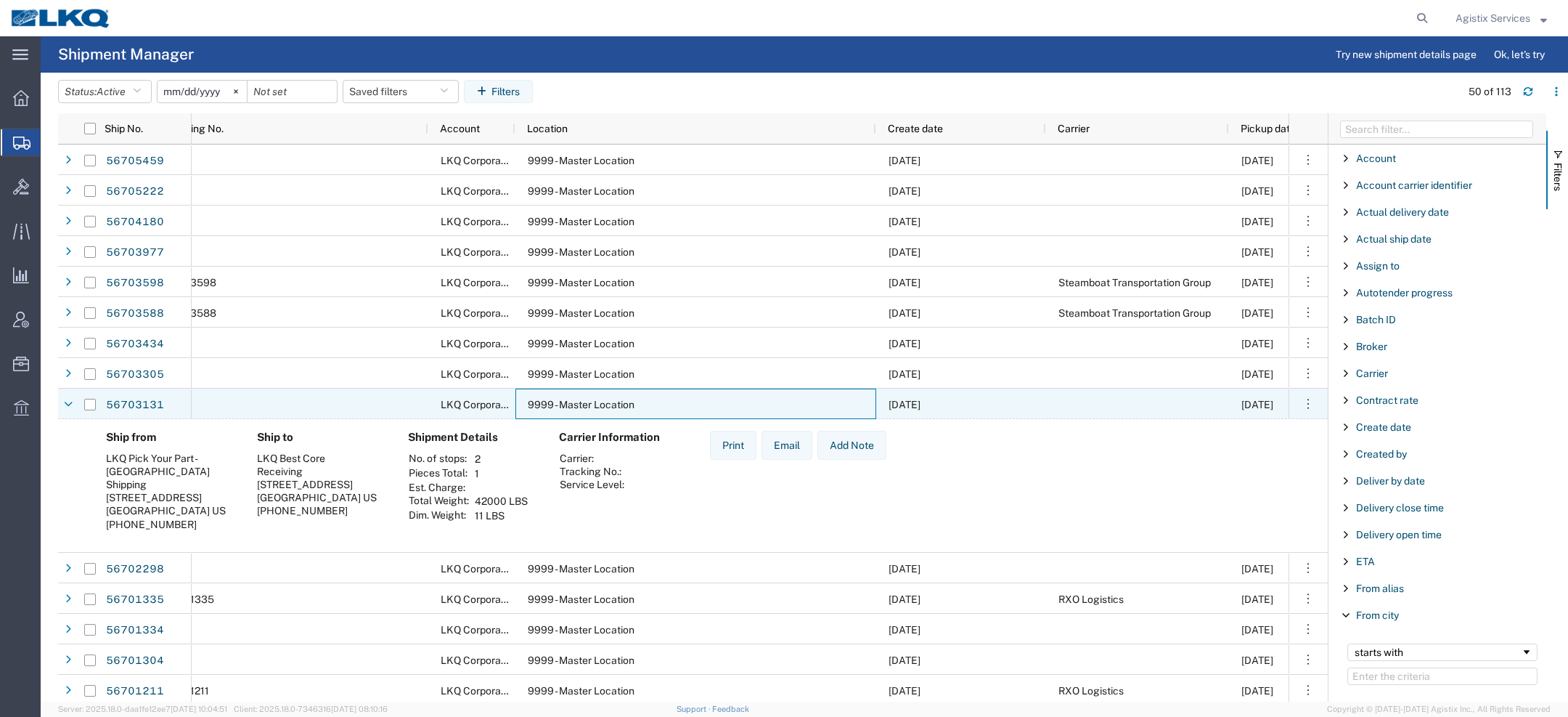
click at [676, 401] on div "9999 - Master Location" at bounding box center [696, 404] width 361 height 31
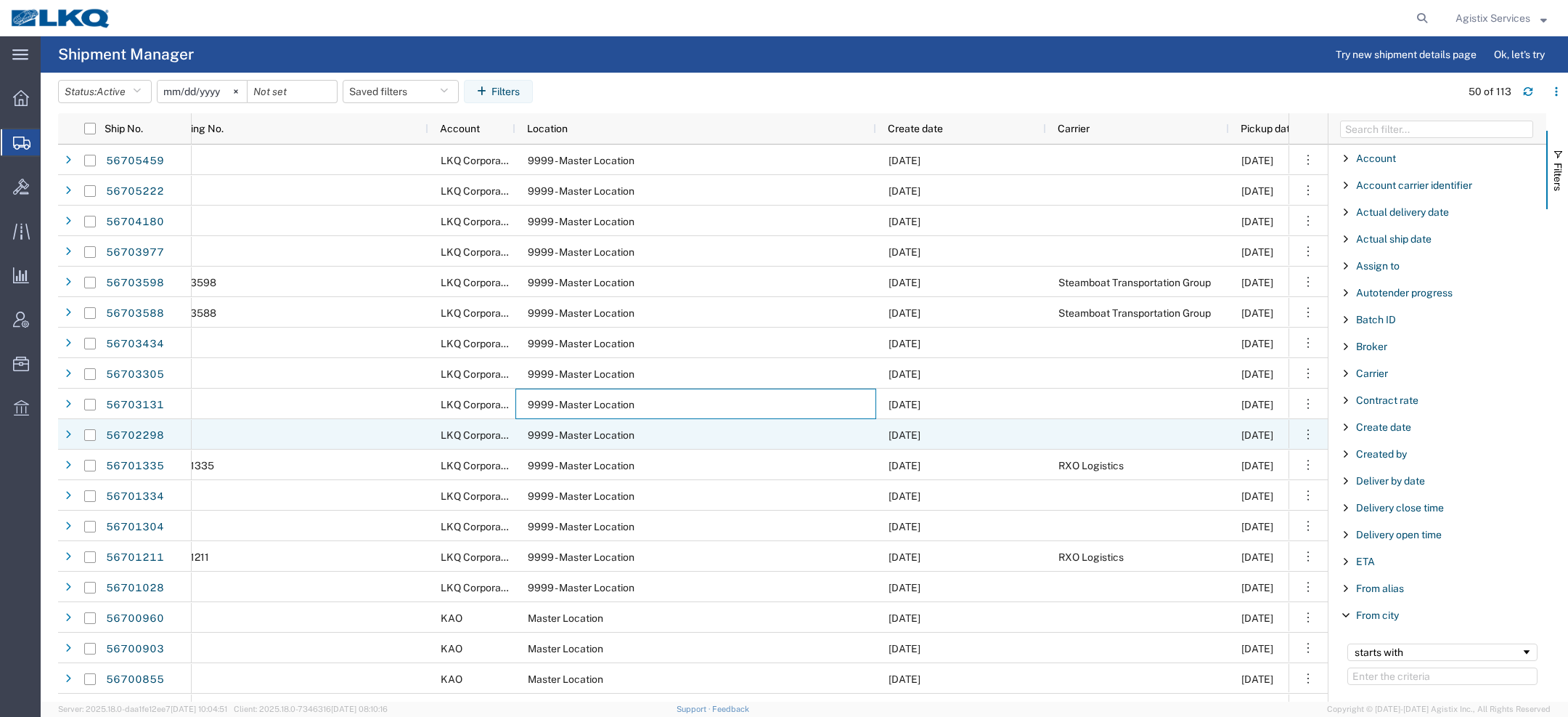
click at [670, 431] on div "9999 - Master Location" at bounding box center [696, 434] width 361 height 31
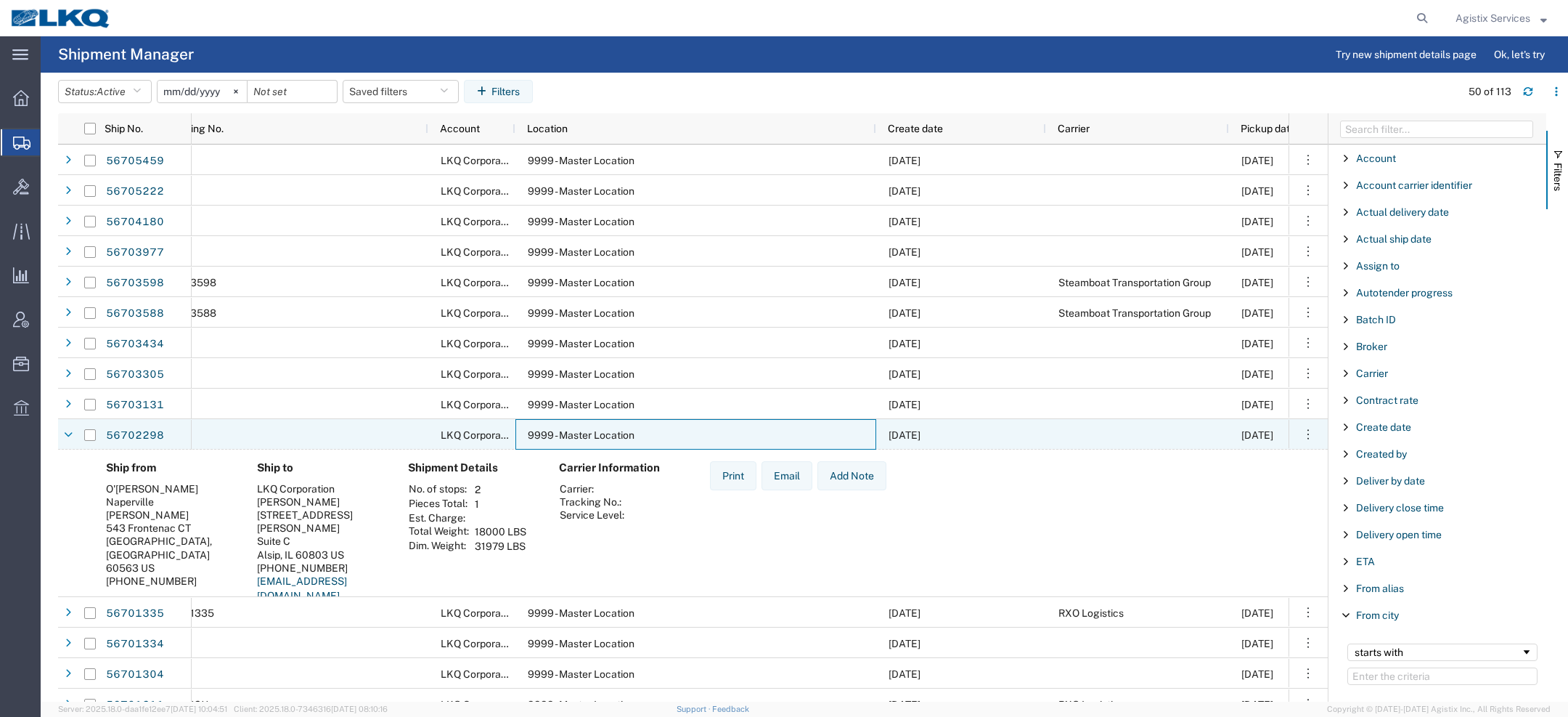
click at [670, 431] on div "9999 - Master Location" at bounding box center [696, 434] width 361 height 31
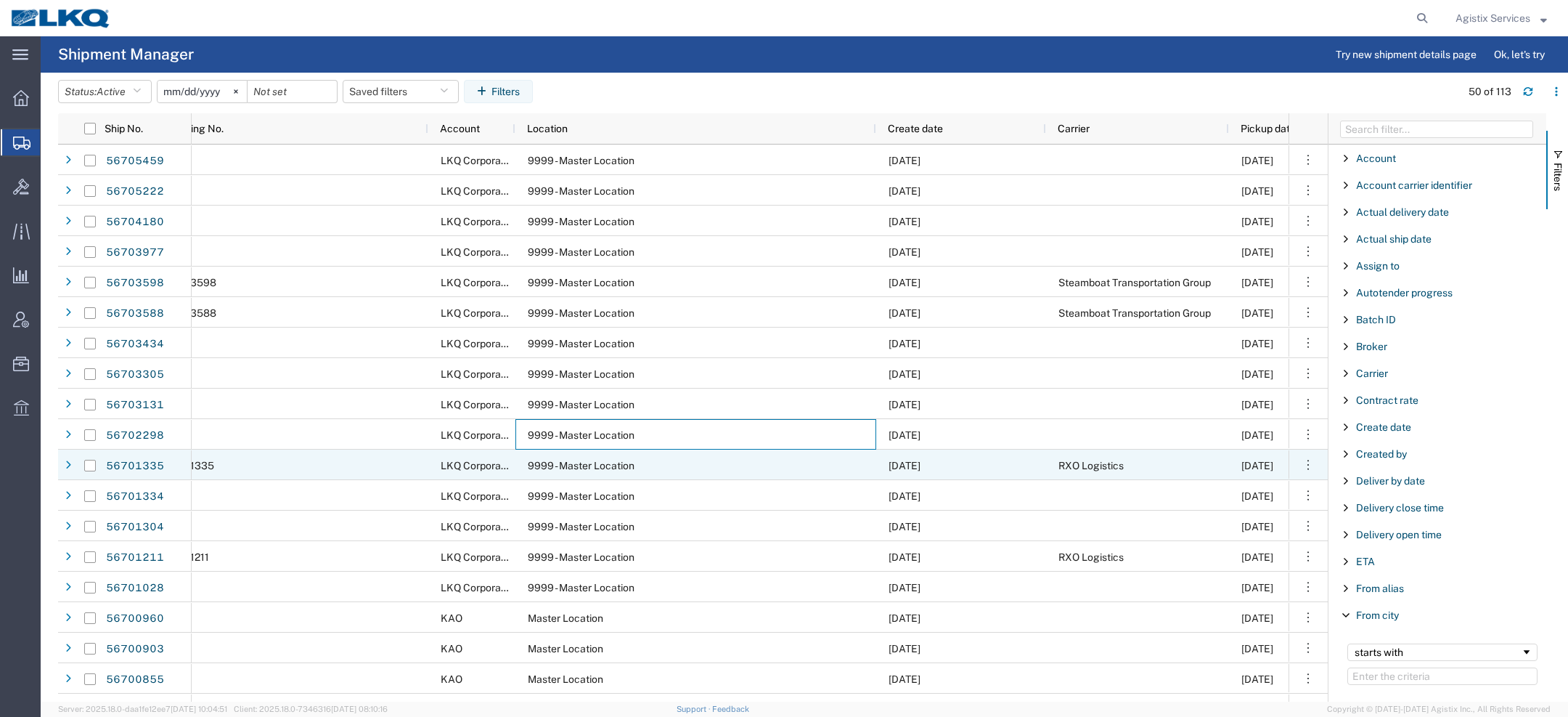
click at [663, 468] on div "9999 - Master Location" at bounding box center [696, 464] width 361 height 31
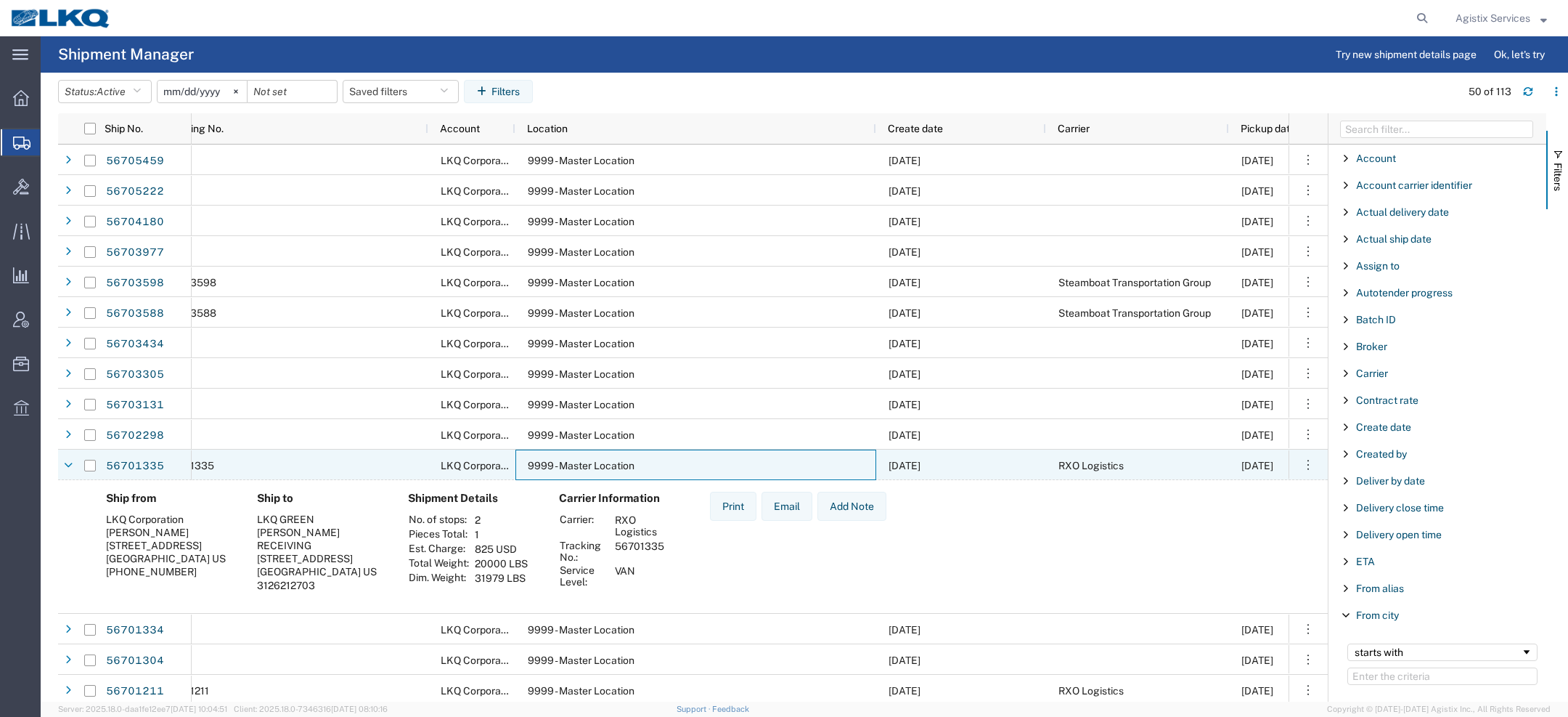
click at [663, 468] on div "9999 - Master Location" at bounding box center [696, 464] width 361 height 31
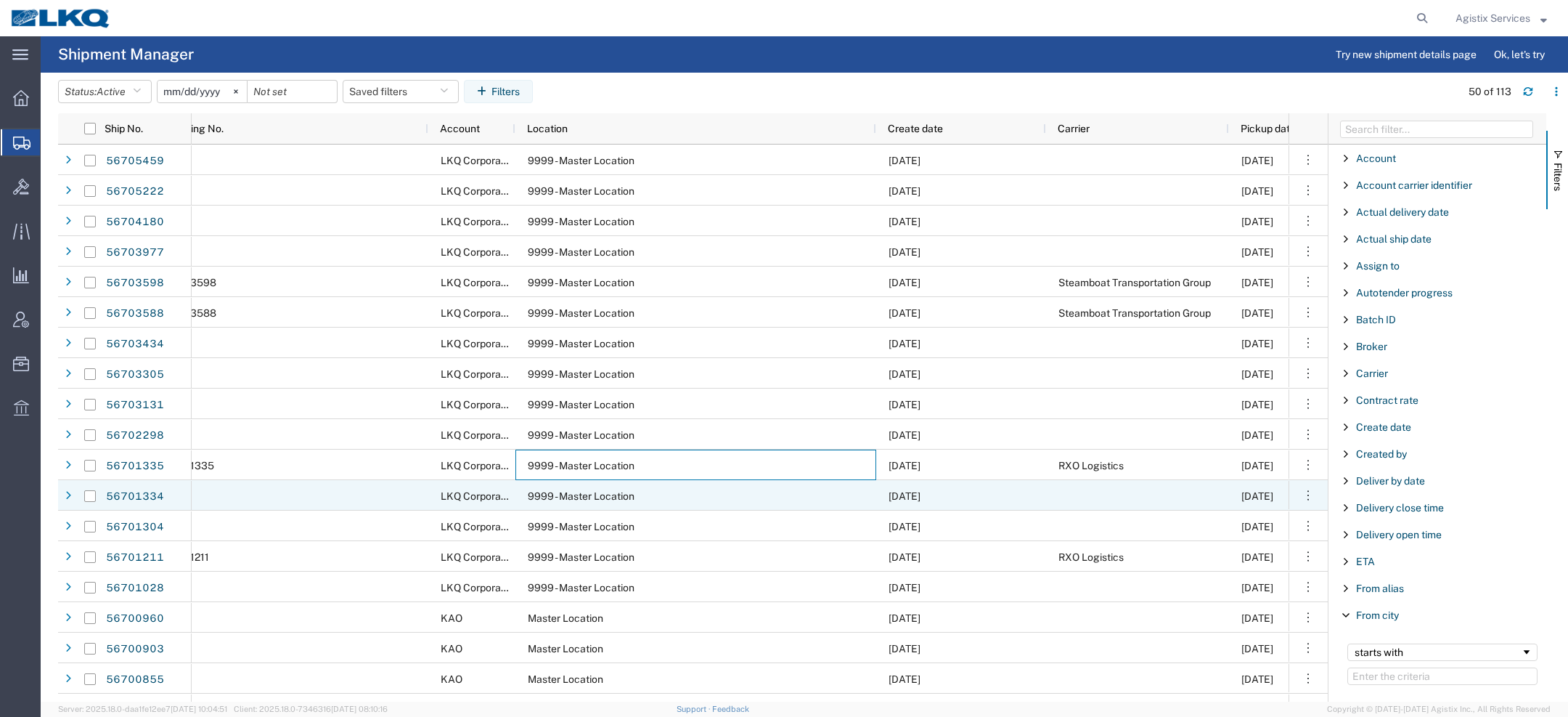
click at [655, 505] on div "9999 - Master Location" at bounding box center [696, 495] width 361 height 31
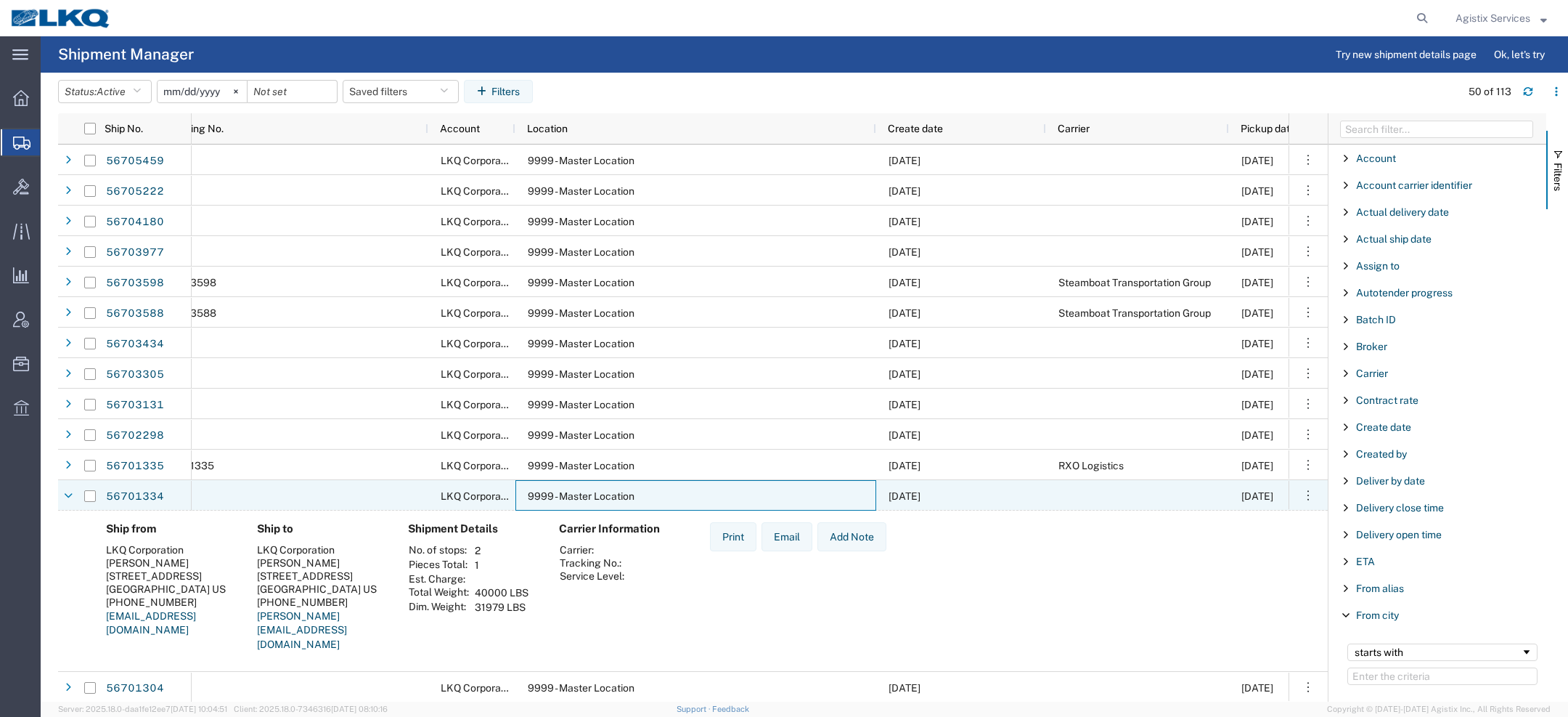
click at [655, 504] on div "9999 - Master Location" at bounding box center [696, 495] width 361 height 31
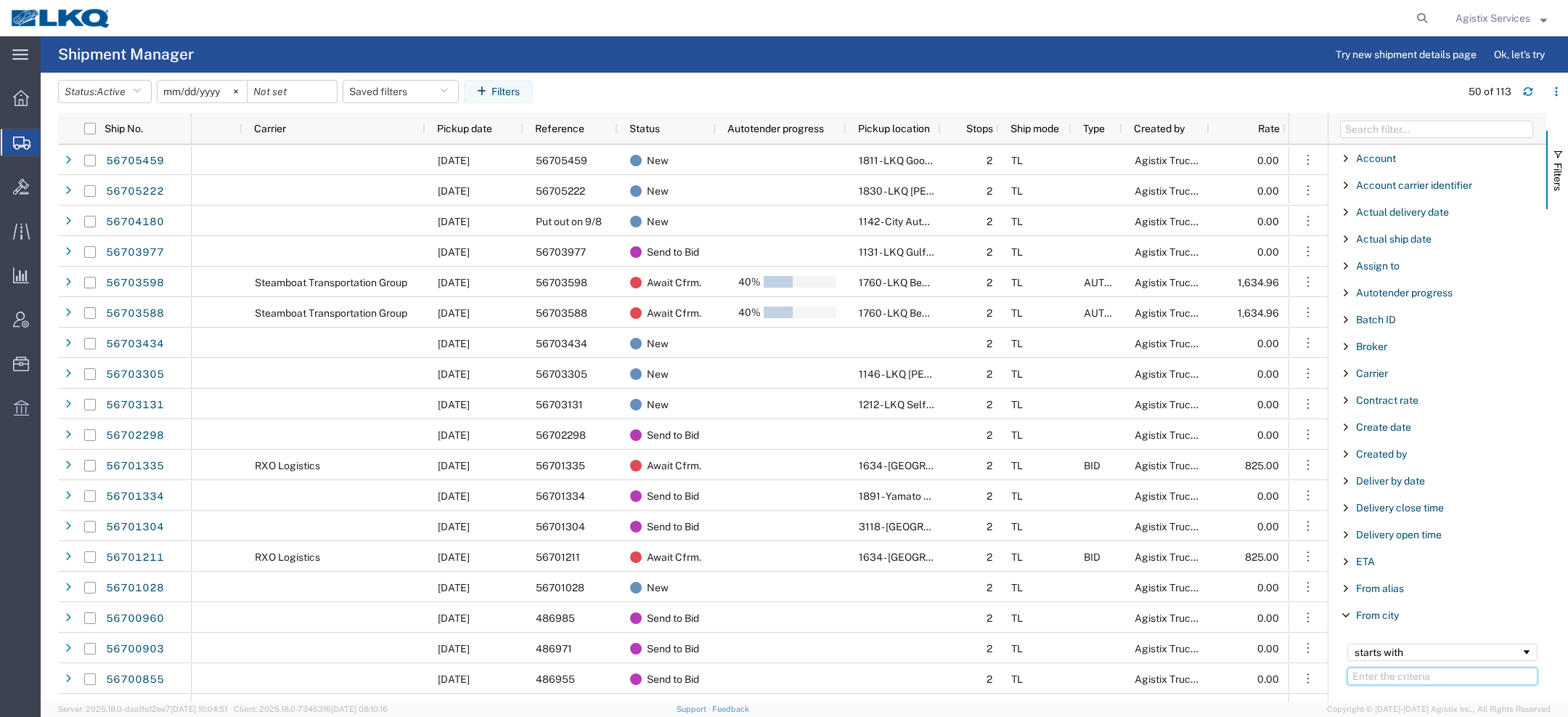
click at [1376, 677] on input "Filter Value" at bounding box center [1442, 676] width 190 height 17
paste input "Charlotte"
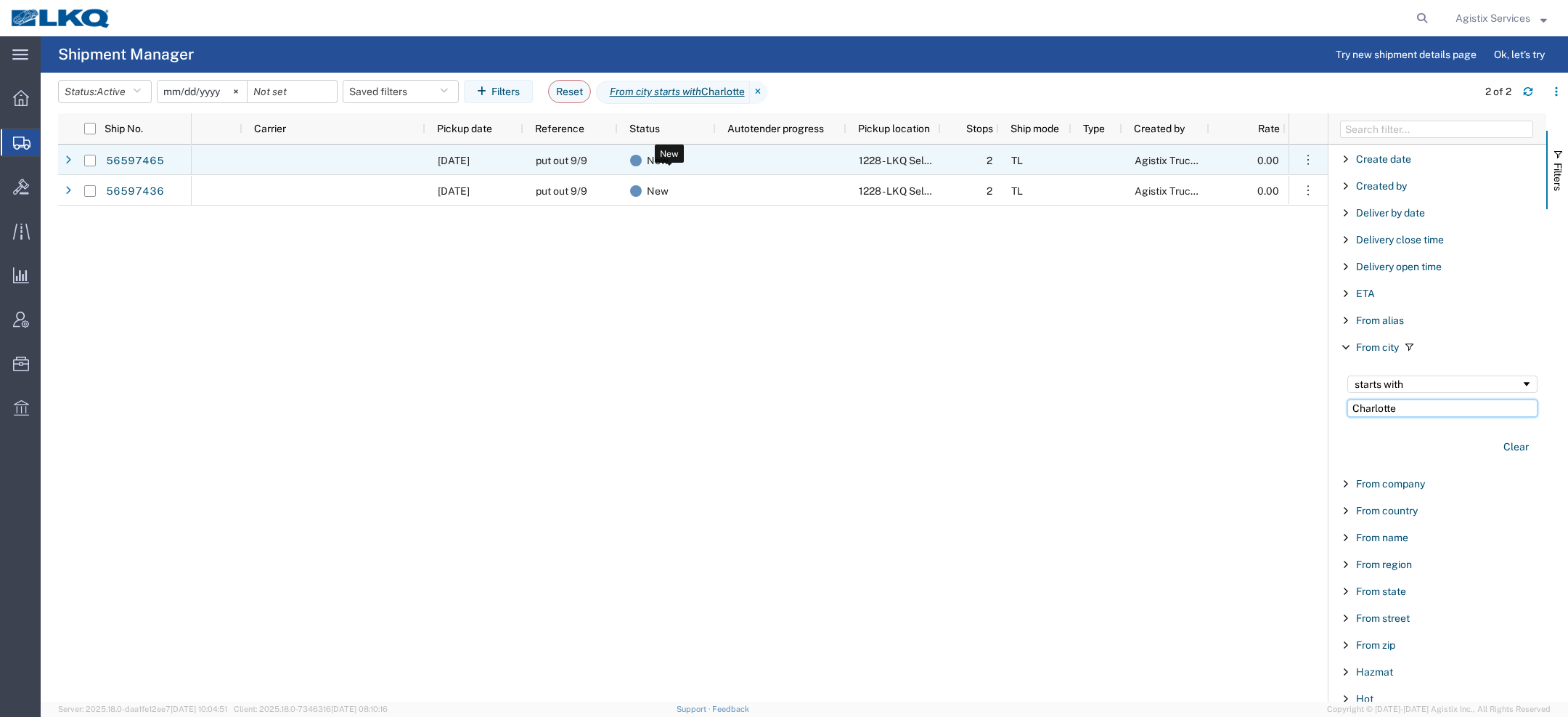
type input "Charlotte"
click at [704, 163] on div "New" at bounding box center [670, 160] width 79 height 31
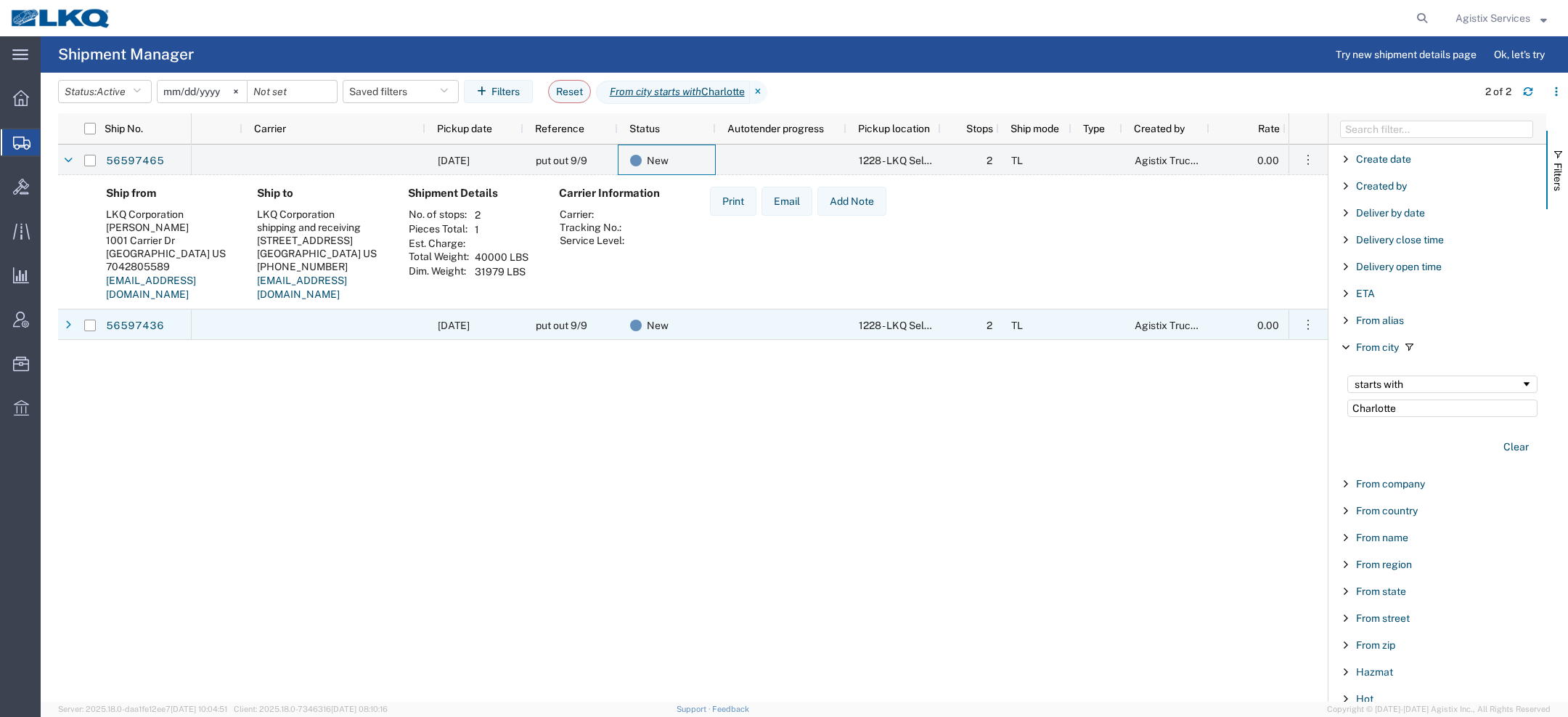
click at [450, 324] on span "09/23/2025" at bounding box center [454, 325] width 32 height 12
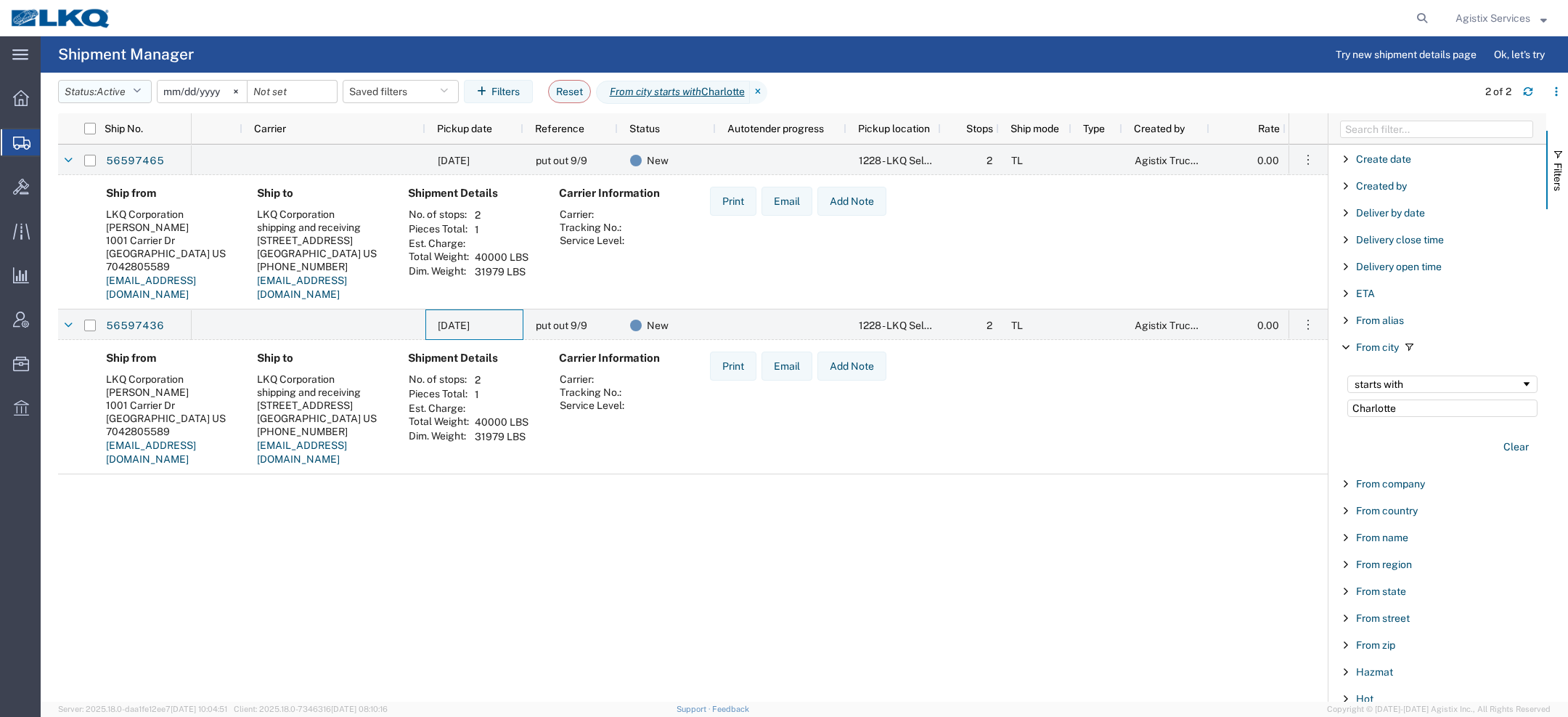
click at [100, 94] on button "Status: Active" at bounding box center [105, 91] width 93 height 23
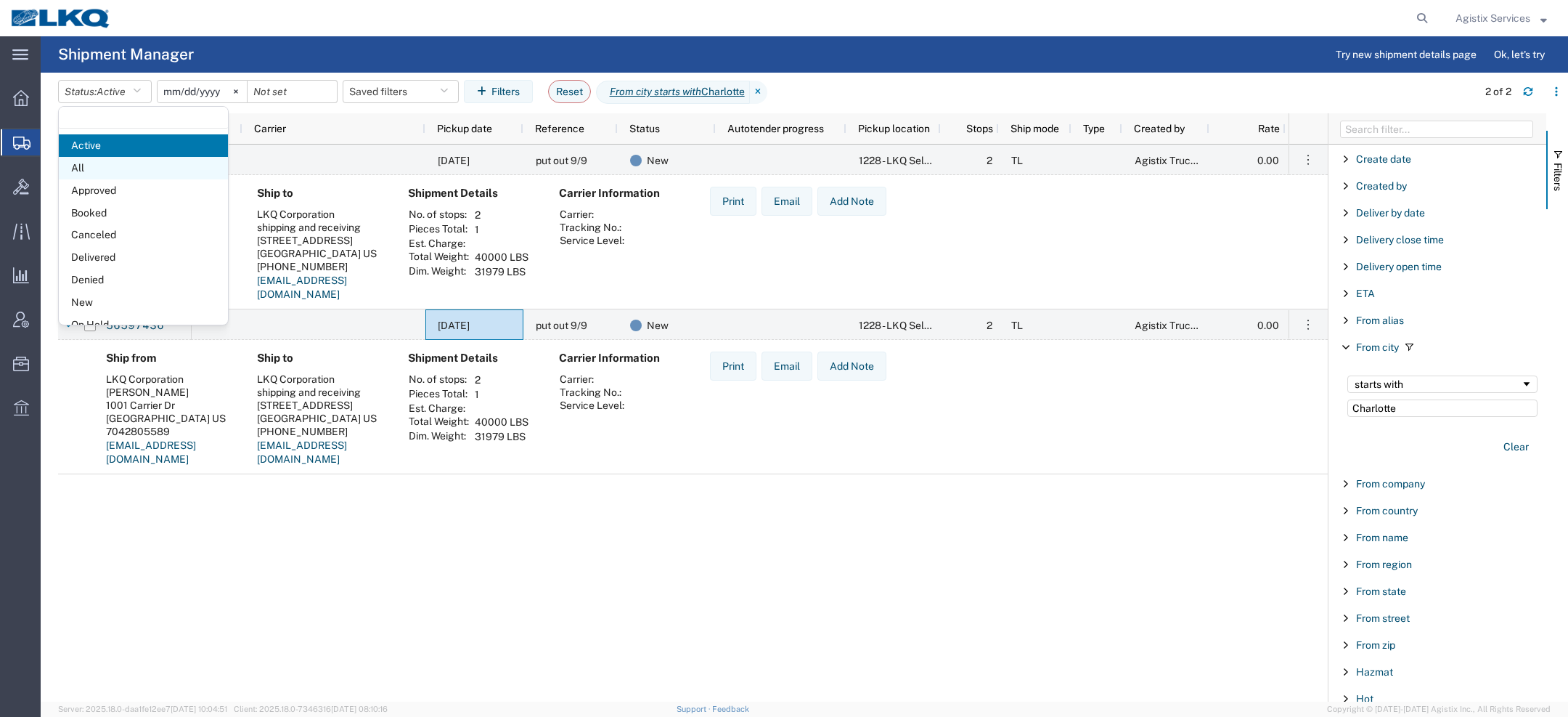
click at [109, 169] on span "All" at bounding box center [143, 168] width 169 height 22
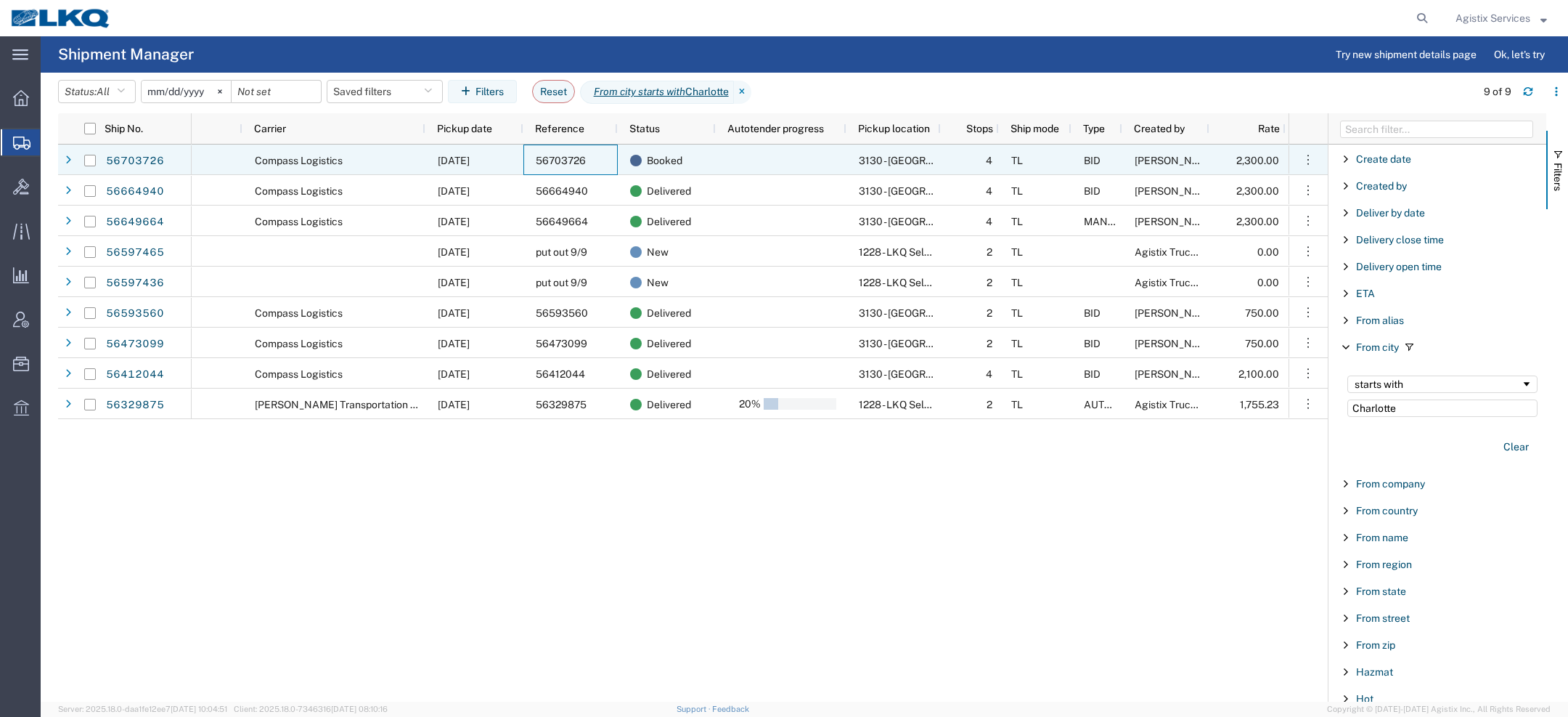
click at [605, 151] on div "56703726" at bounding box center [570, 159] width 94 height 31
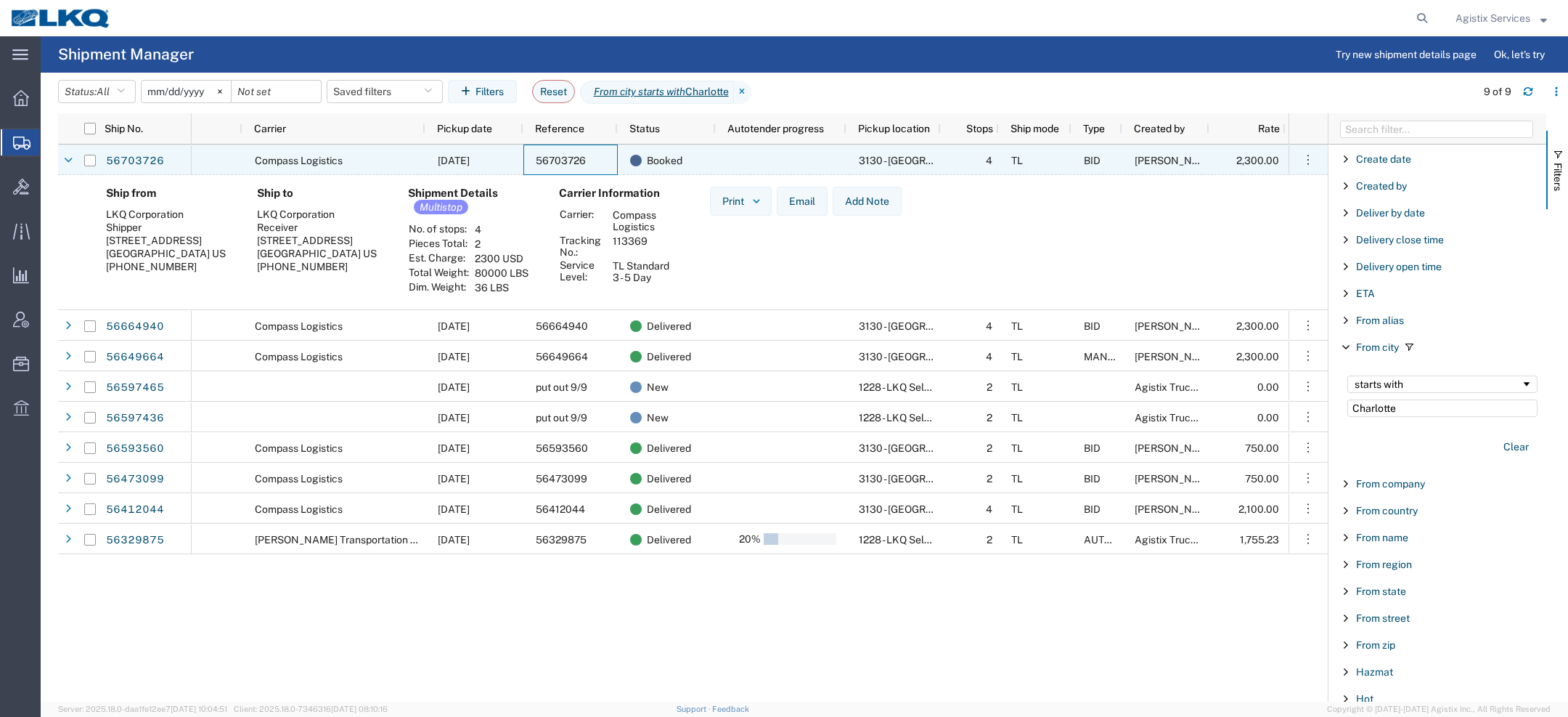
click at [605, 153] on div "56703726" at bounding box center [570, 159] width 94 height 31
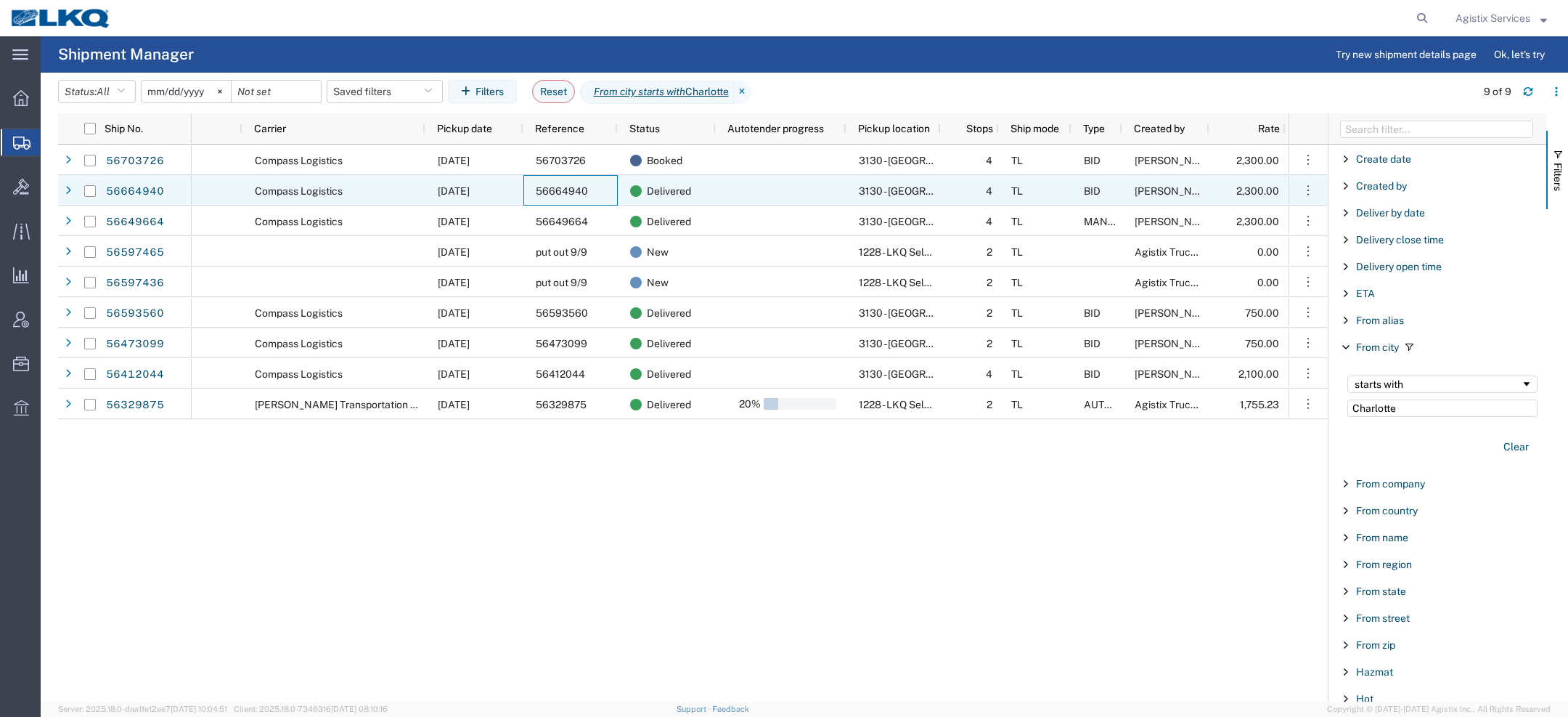
click at [599, 185] on div "56664940" at bounding box center [570, 190] width 94 height 31
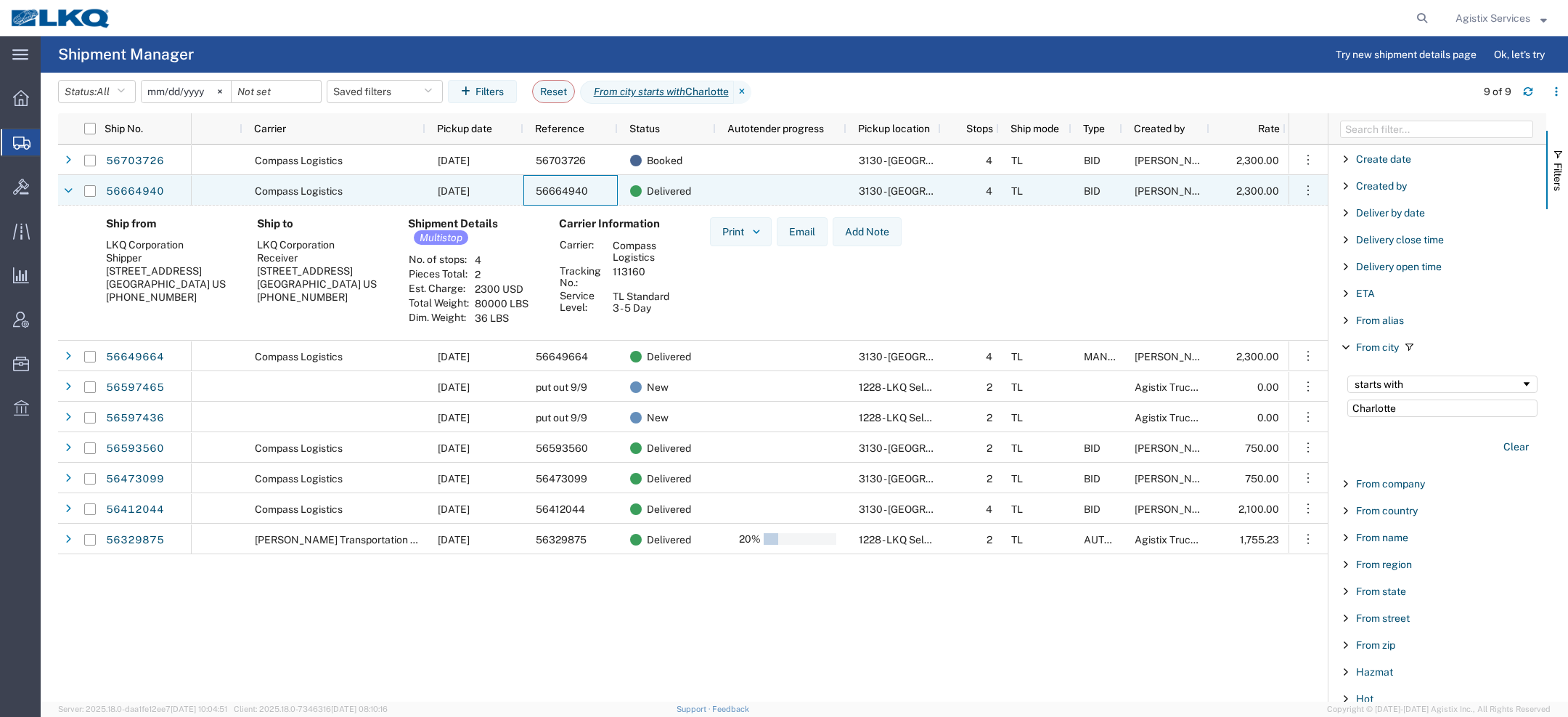
click at [599, 185] on div "56664940" at bounding box center [570, 190] width 94 height 31
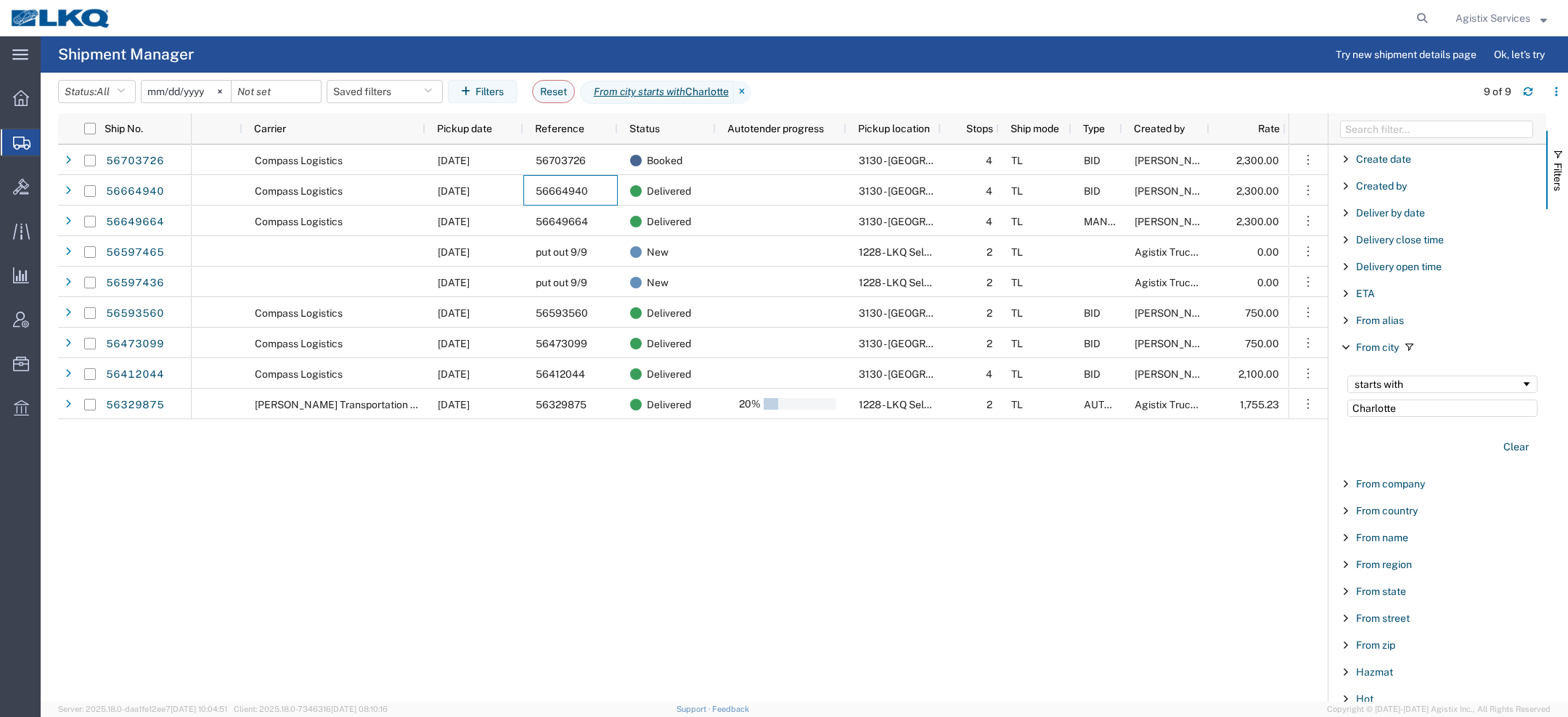
click at [593, 223] on div "56649664" at bounding box center [570, 221] width 94 height 31
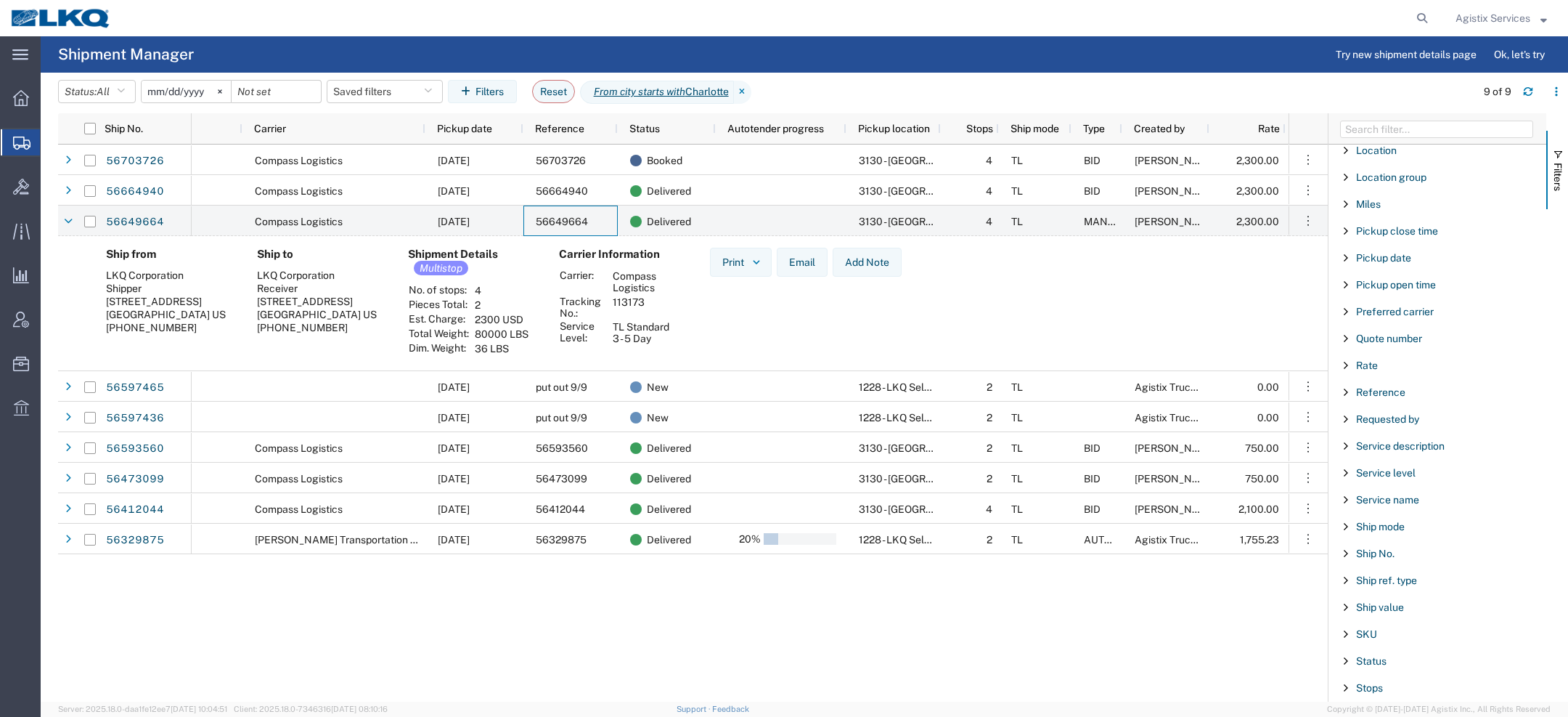
scroll to position [1314, 0]
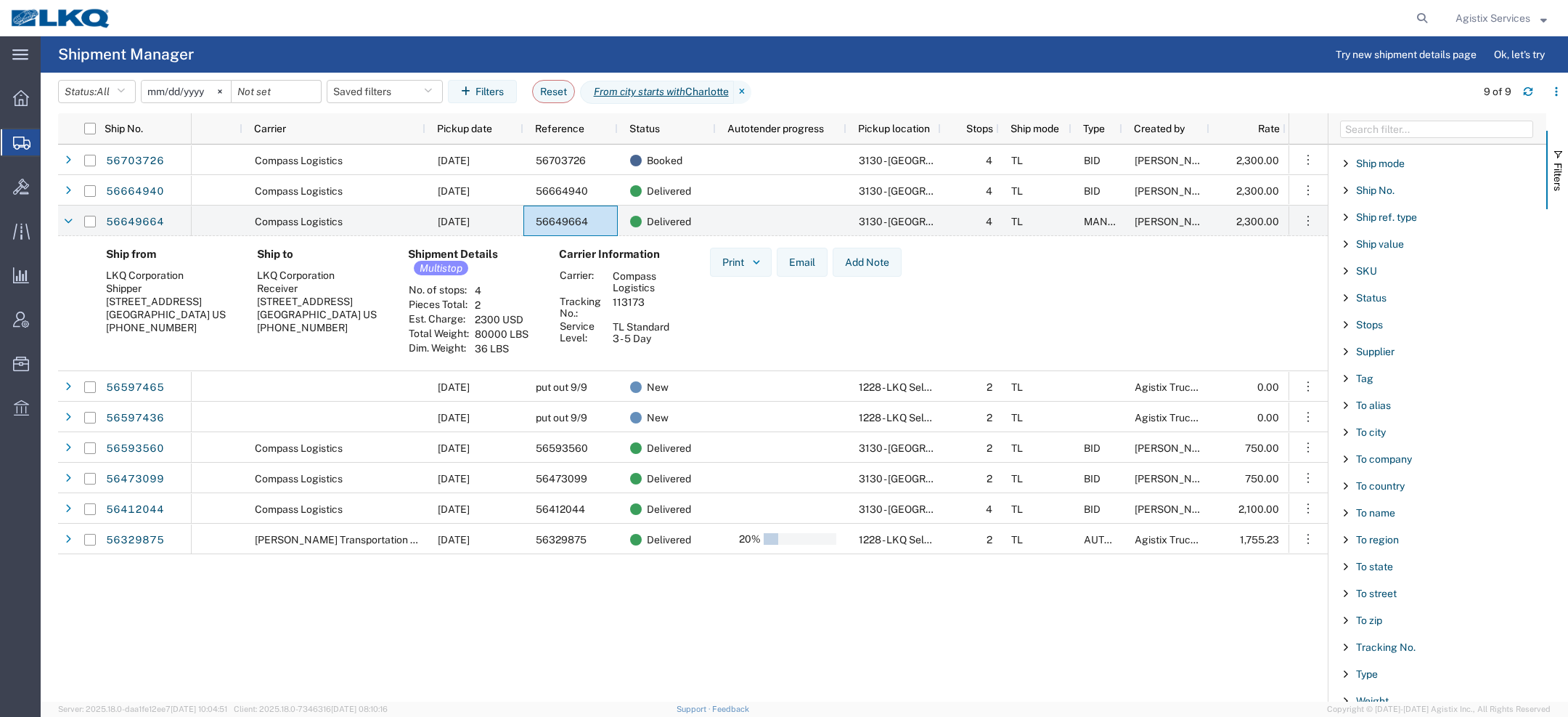
click at [1389, 425] on div "To city" at bounding box center [1436, 431] width 217 height 26
type input "c"
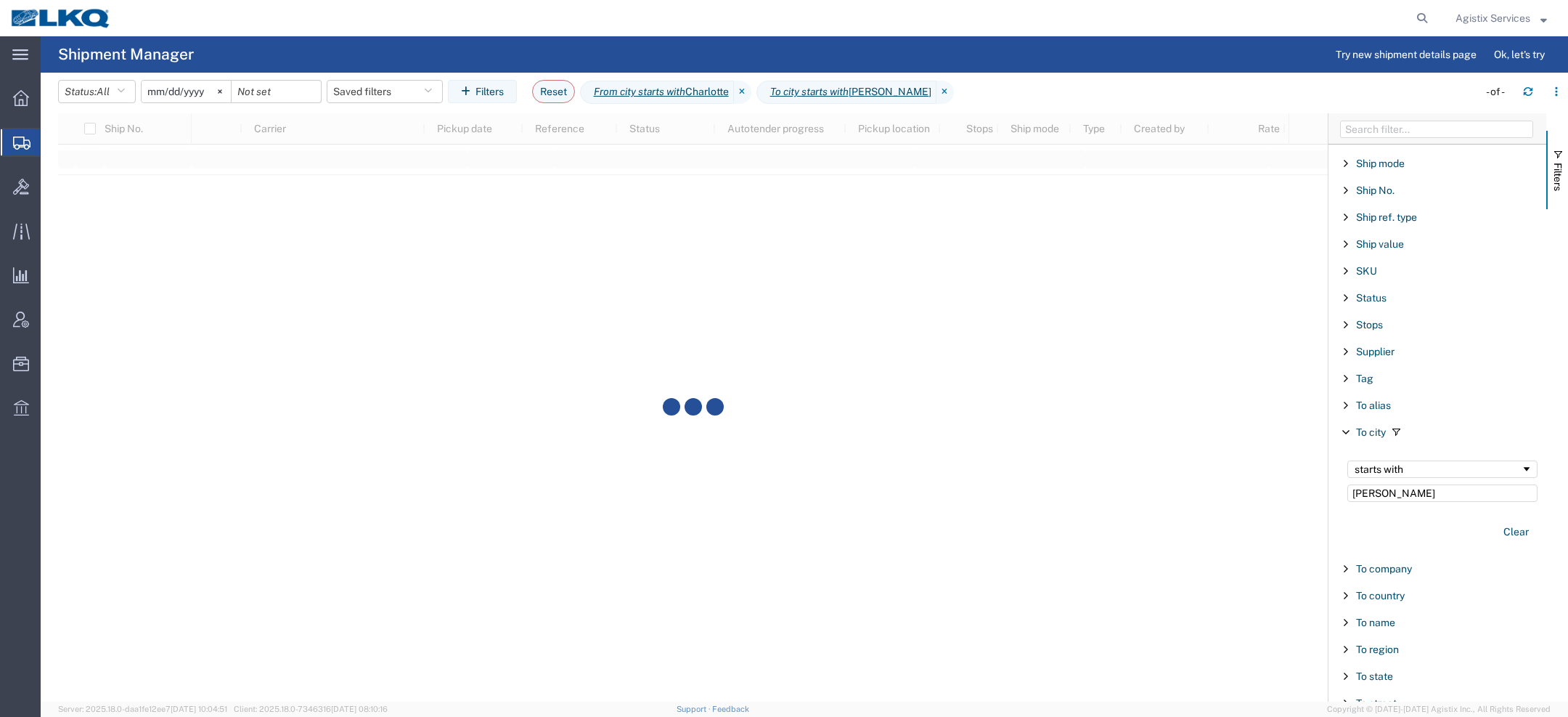
type input "shaw"
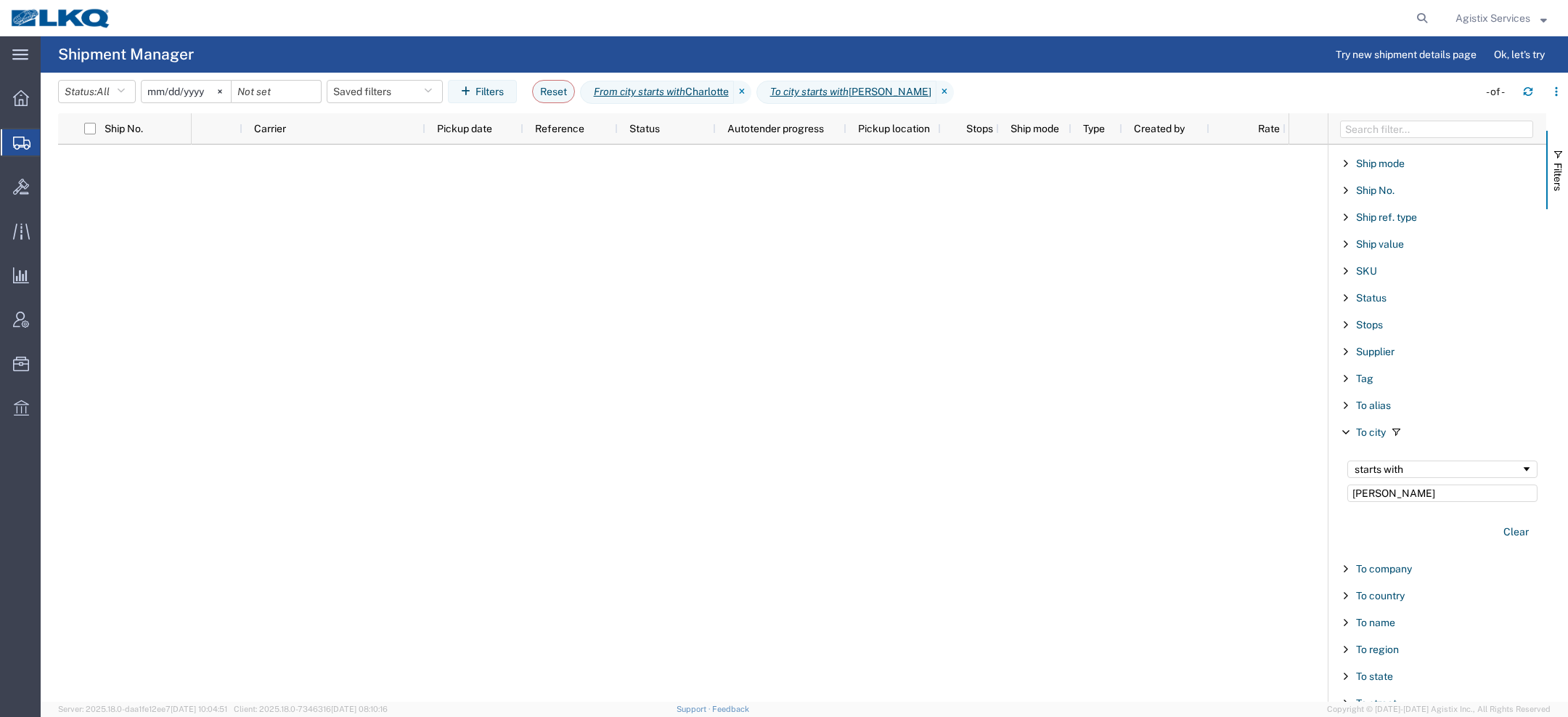
click at [154, 99] on input "2025-08-03" at bounding box center [185, 91] width 89 height 22
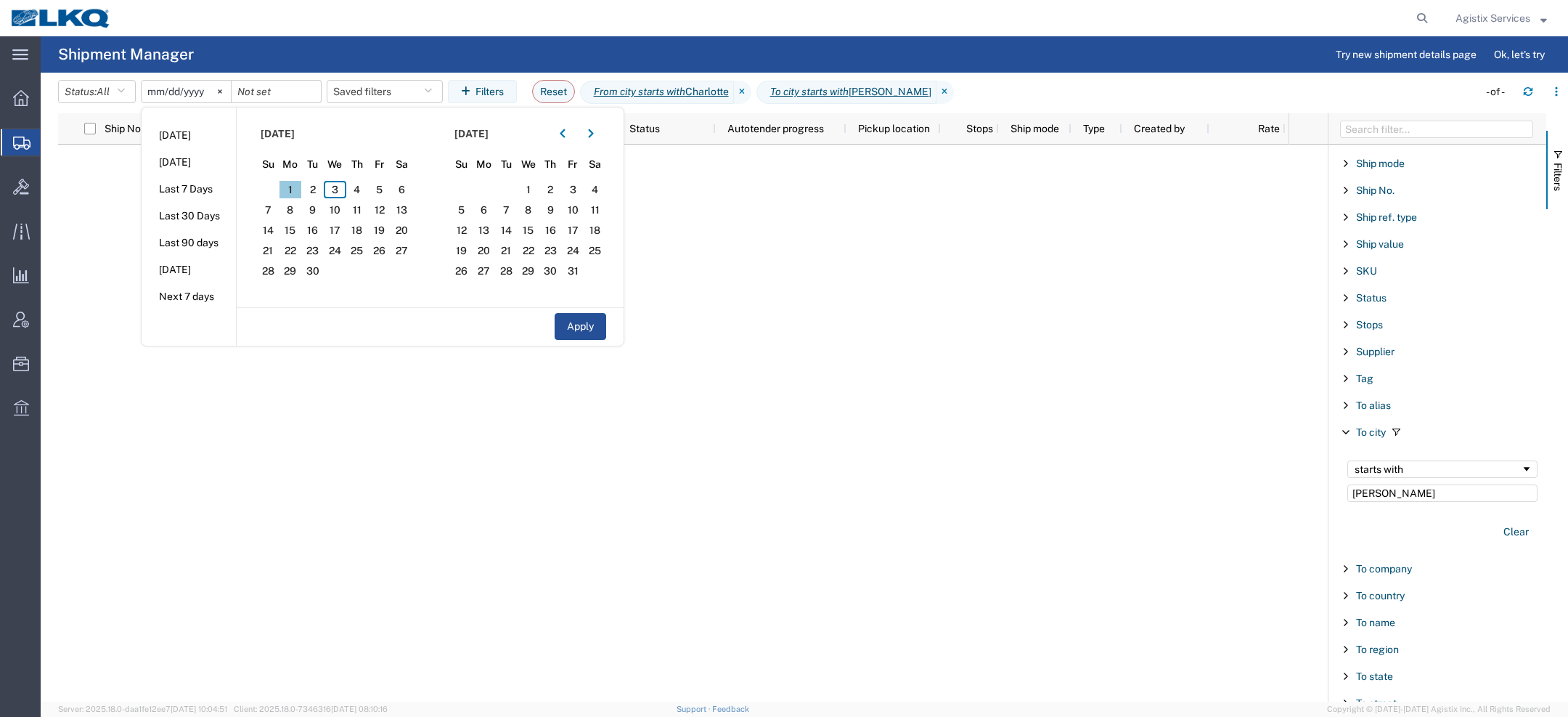
click at [294, 191] on span "1" at bounding box center [291, 189] width 22 height 17
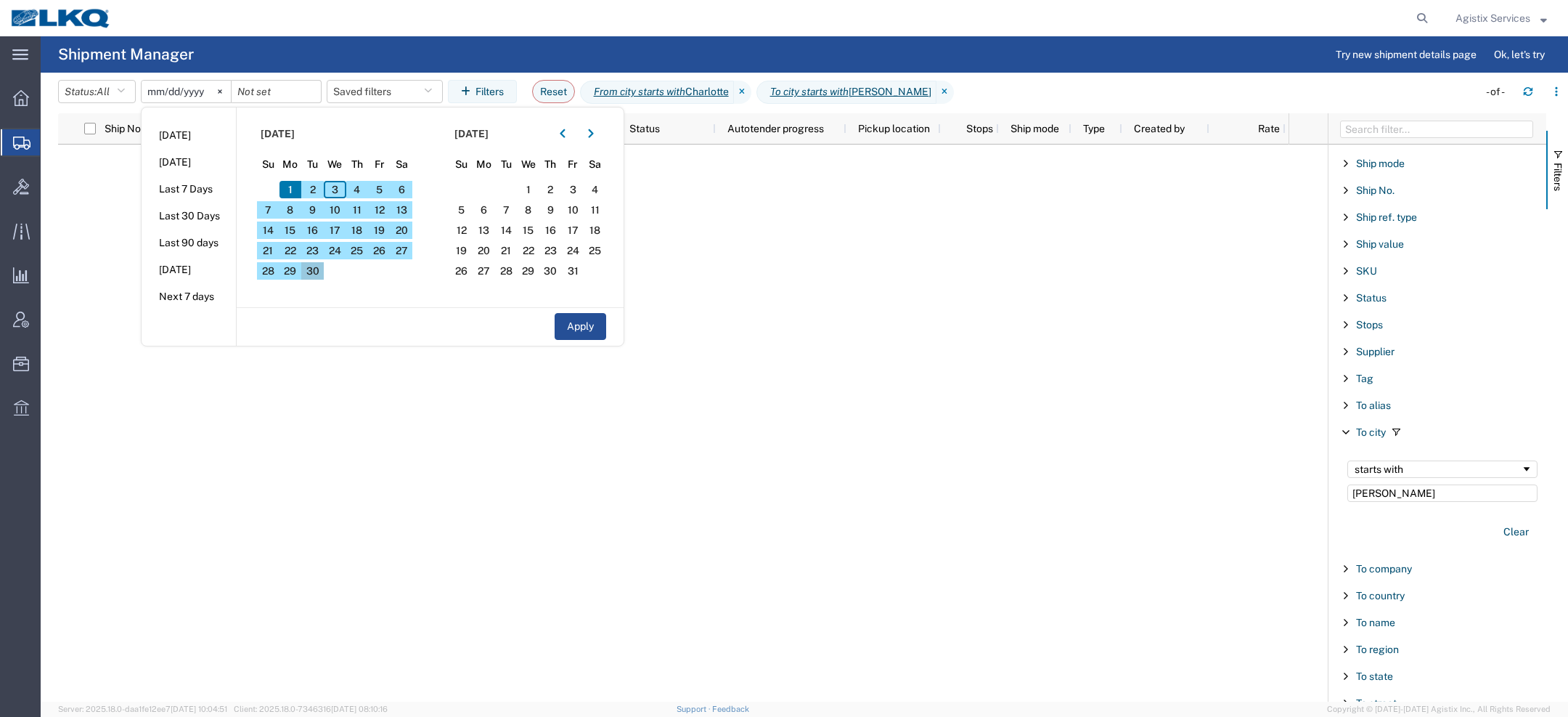
click at [313, 271] on span "30" at bounding box center [312, 271] width 22 height 17
click at [566, 135] on icon "button" at bounding box center [563, 134] width 6 height 10
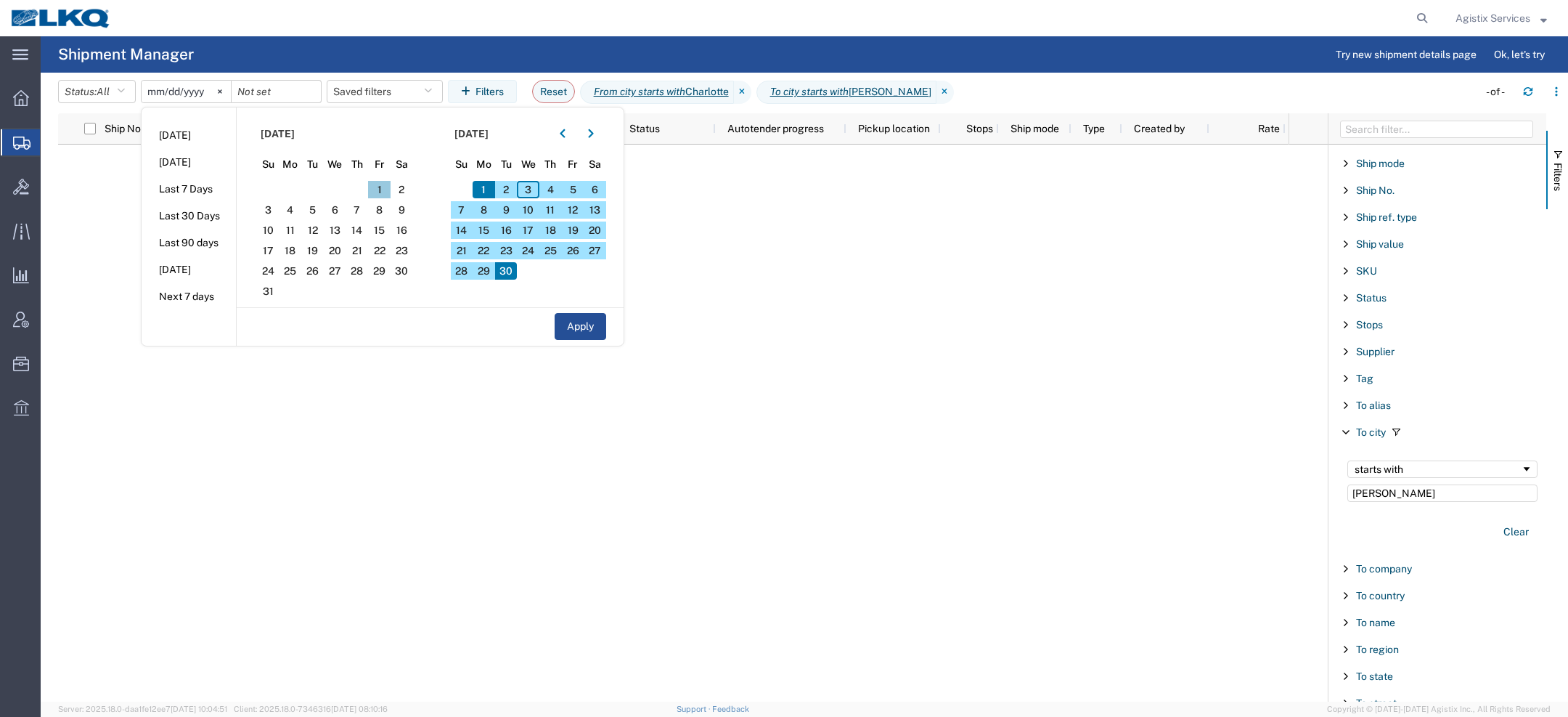
click at [380, 189] on span "1" at bounding box center [379, 189] width 22 height 17
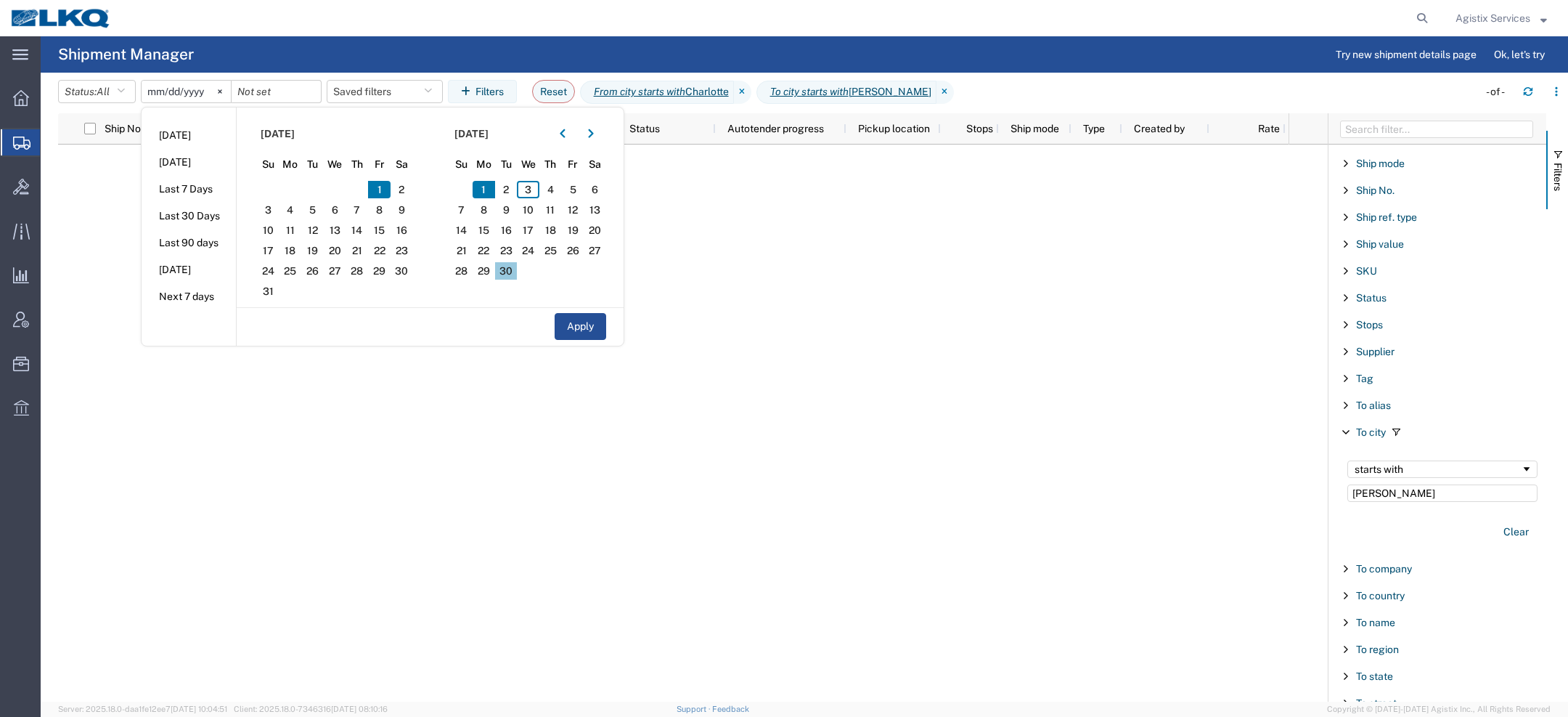
click at [508, 270] on span "30" at bounding box center [506, 271] width 22 height 17
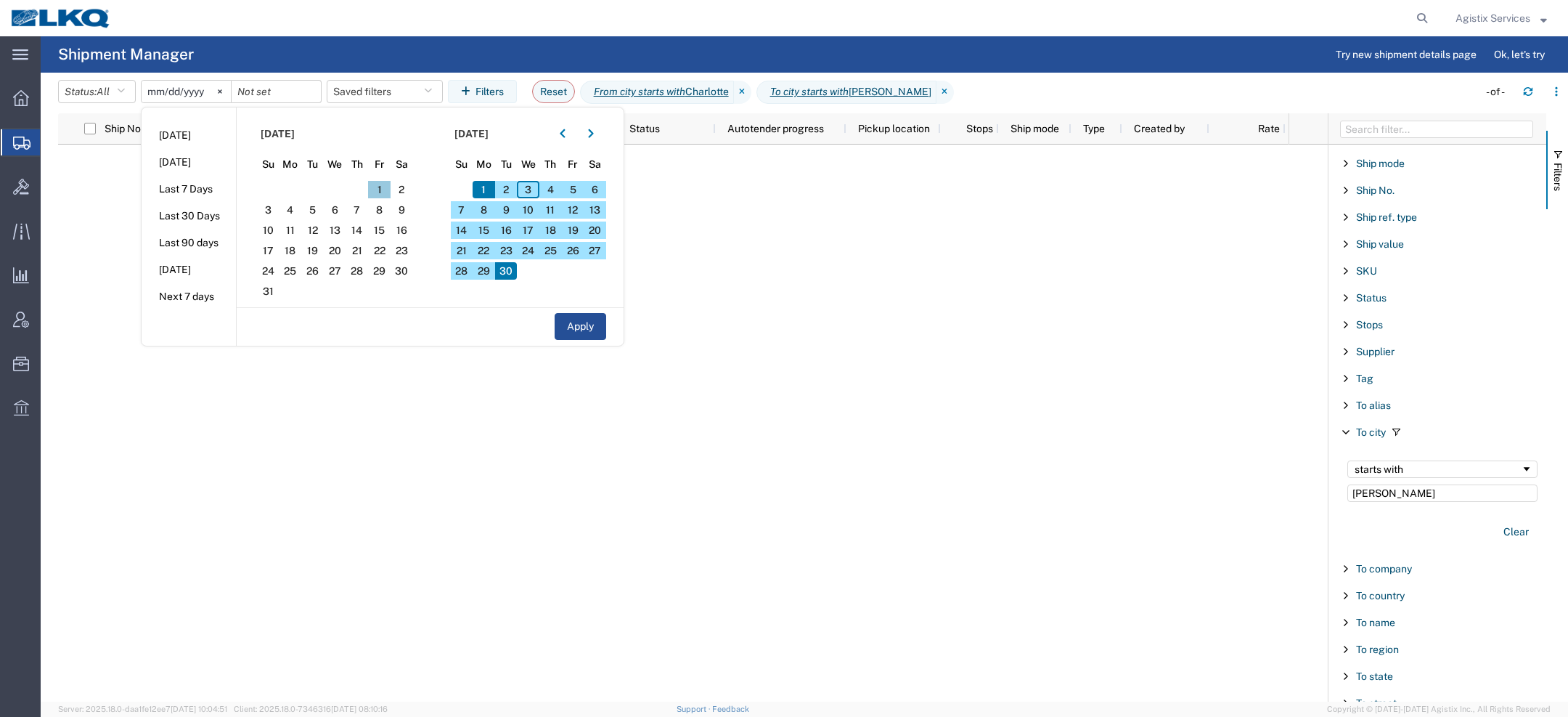
click at [381, 187] on span "1" at bounding box center [379, 189] width 22 height 17
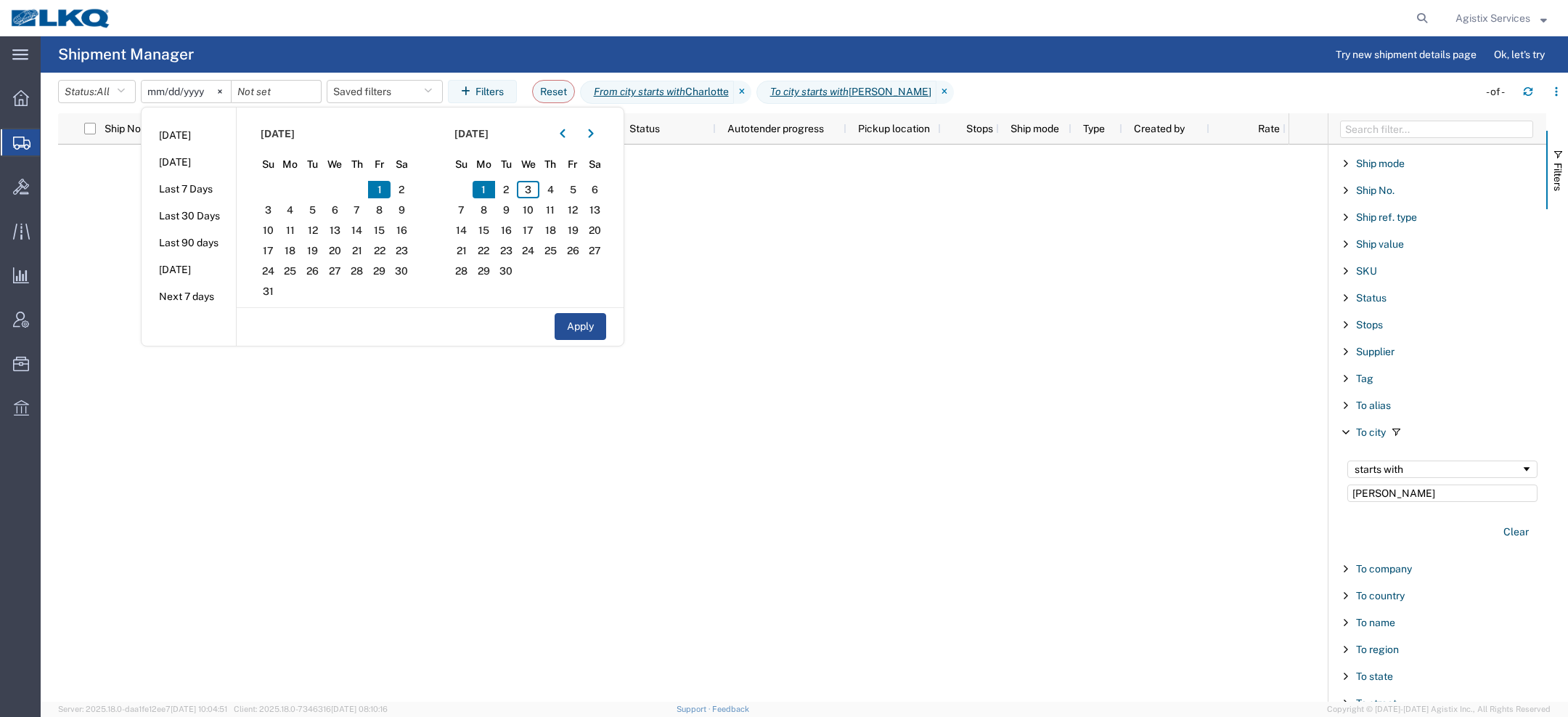
click at [381, 187] on span "1" at bounding box center [379, 189] width 22 height 17
click at [515, 266] on span "30" at bounding box center [506, 271] width 22 height 17
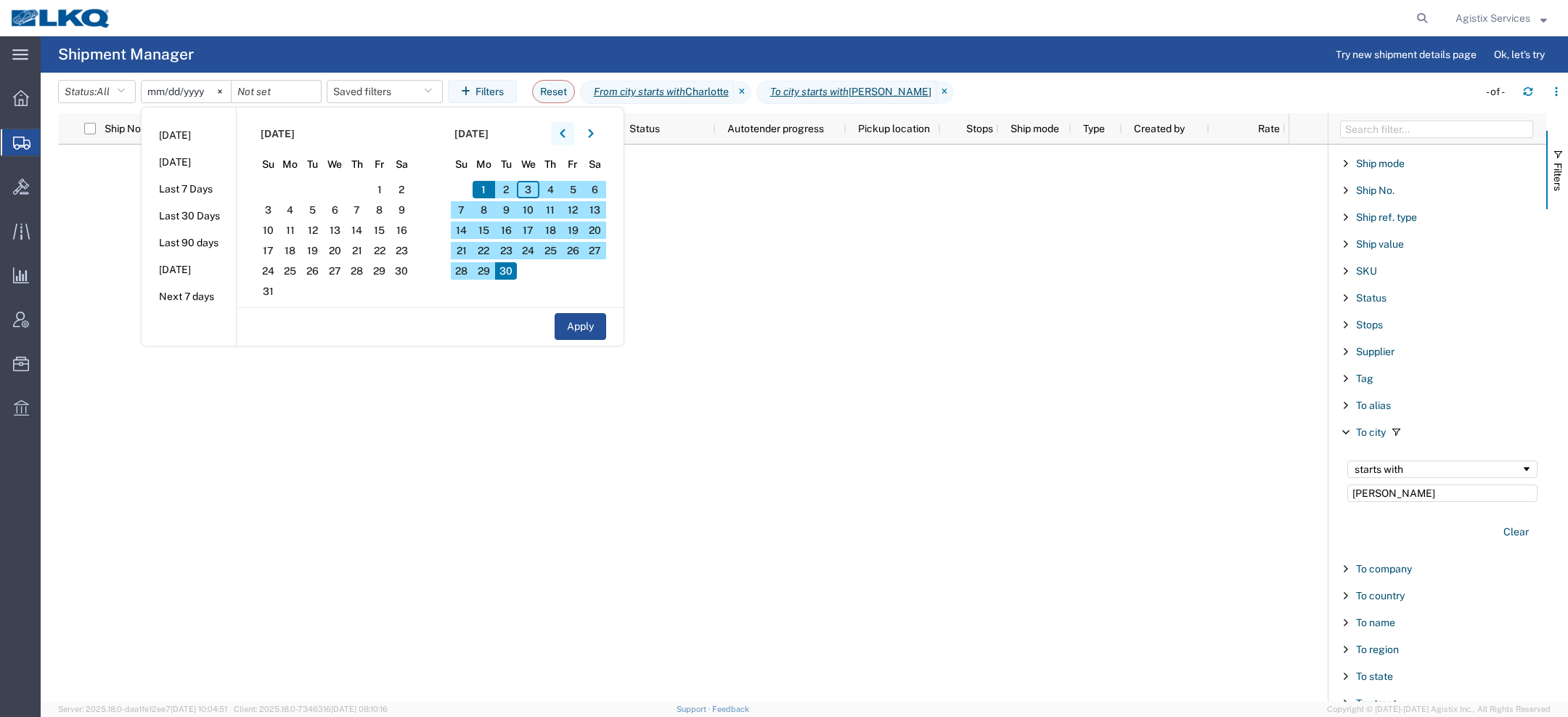
click at [565, 138] on icon "button" at bounding box center [563, 134] width 6 height 10
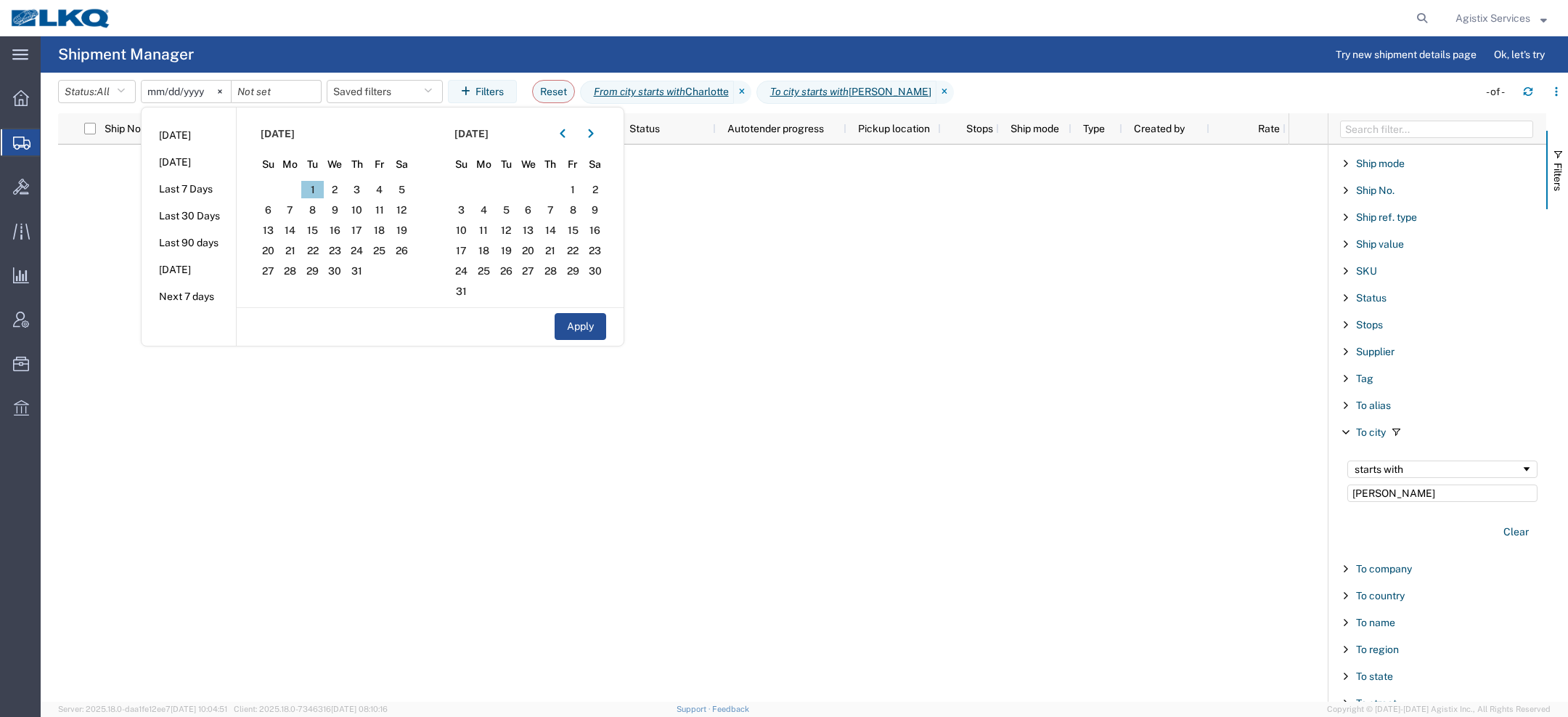
click at [316, 189] on span "1" at bounding box center [312, 189] width 22 height 17
click at [460, 289] on span "31" at bounding box center [462, 291] width 22 height 17
click at [593, 134] on icon "button" at bounding box center [591, 134] width 6 height 10
click at [673, 286] on div at bounding box center [740, 422] width 1097 height 557
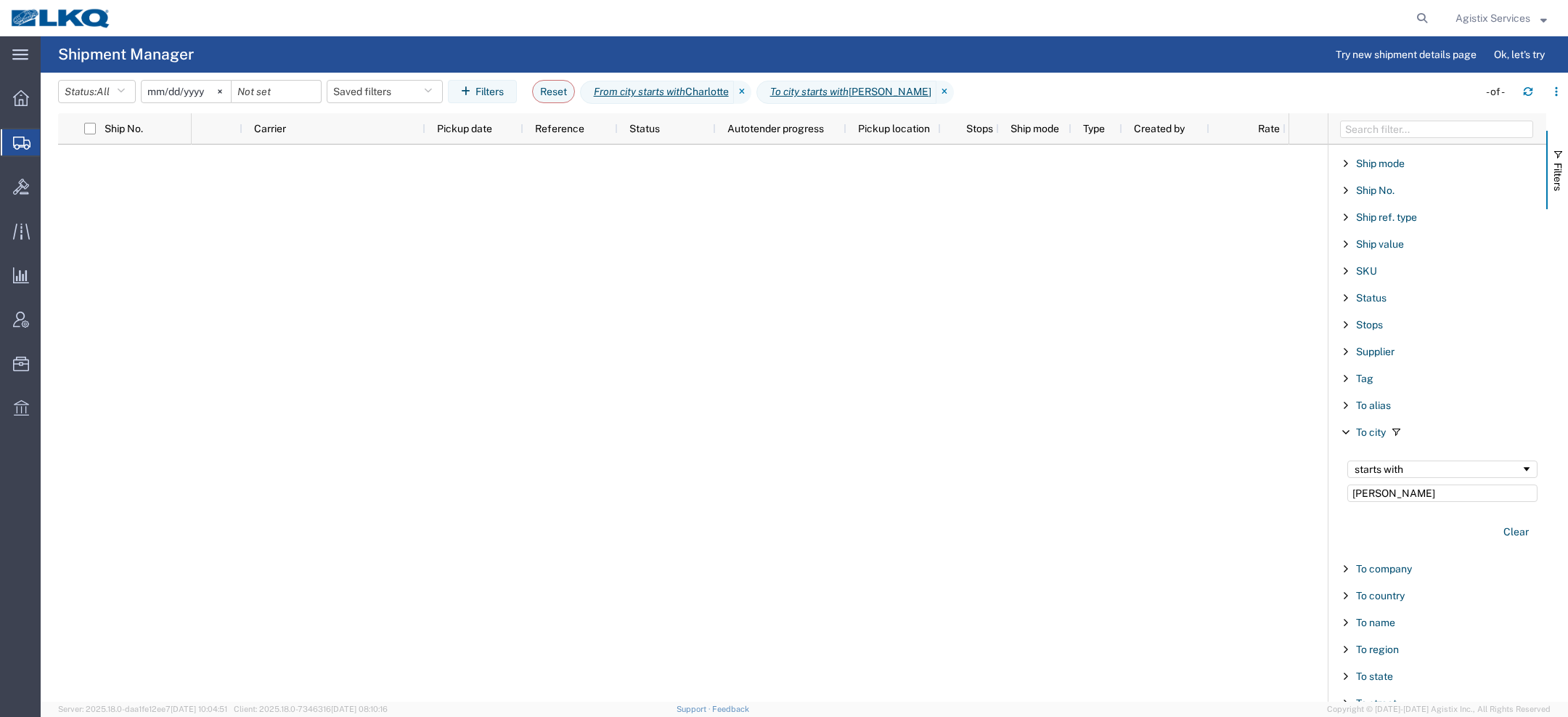
click at [154, 98] on input "2025-08-03" at bounding box center [185, 91] width 89 height 22
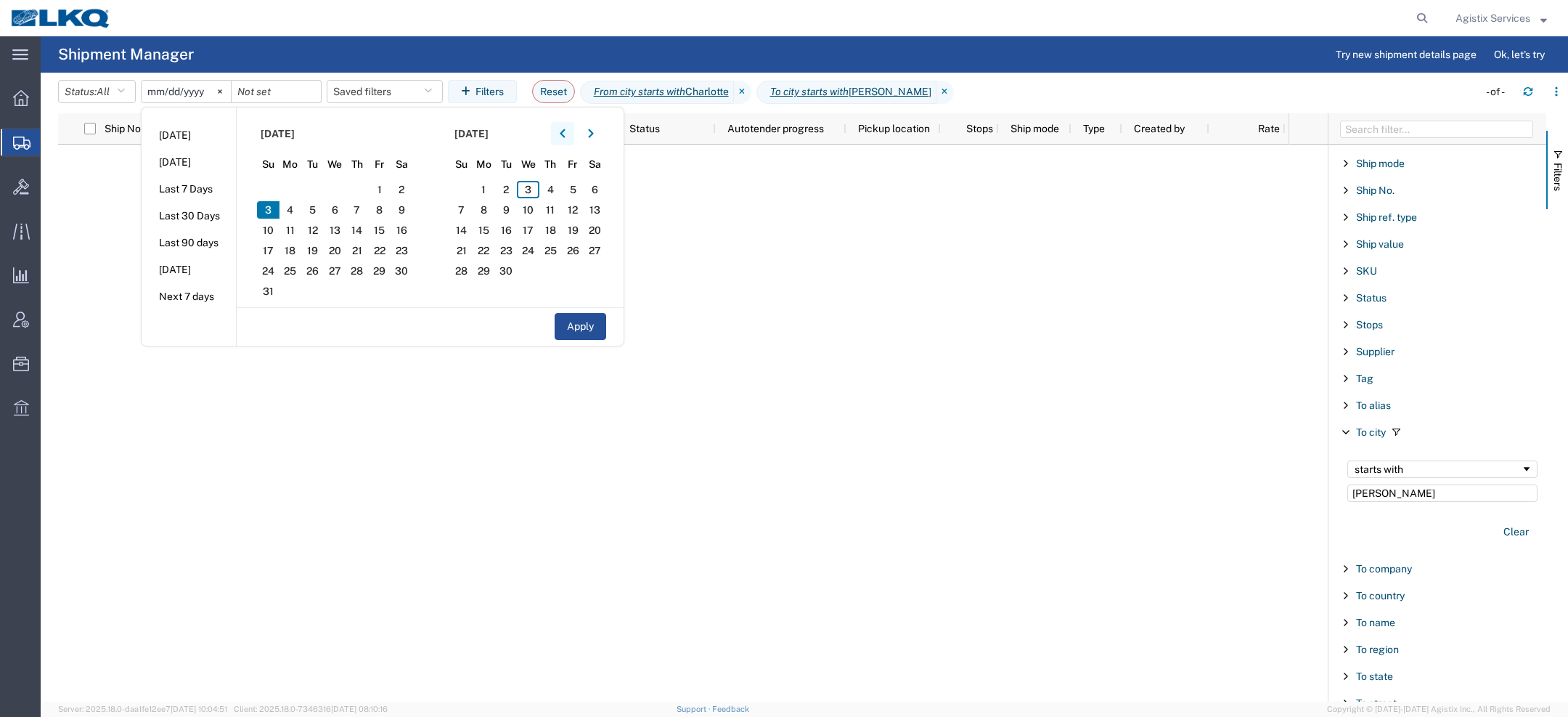
click at [572, 133] on button "button" at bounding box center [562, 133] width 23 height 23
click at [312, 189] on span "1" at bounding box center [312, 189] width 22 height 17
click at [593, 133] on icon "button" at bounding box center [591, 134] width 6 height 10
click at [528, 189] on span "3" at bounding box center [528, 189] width 22 height 17
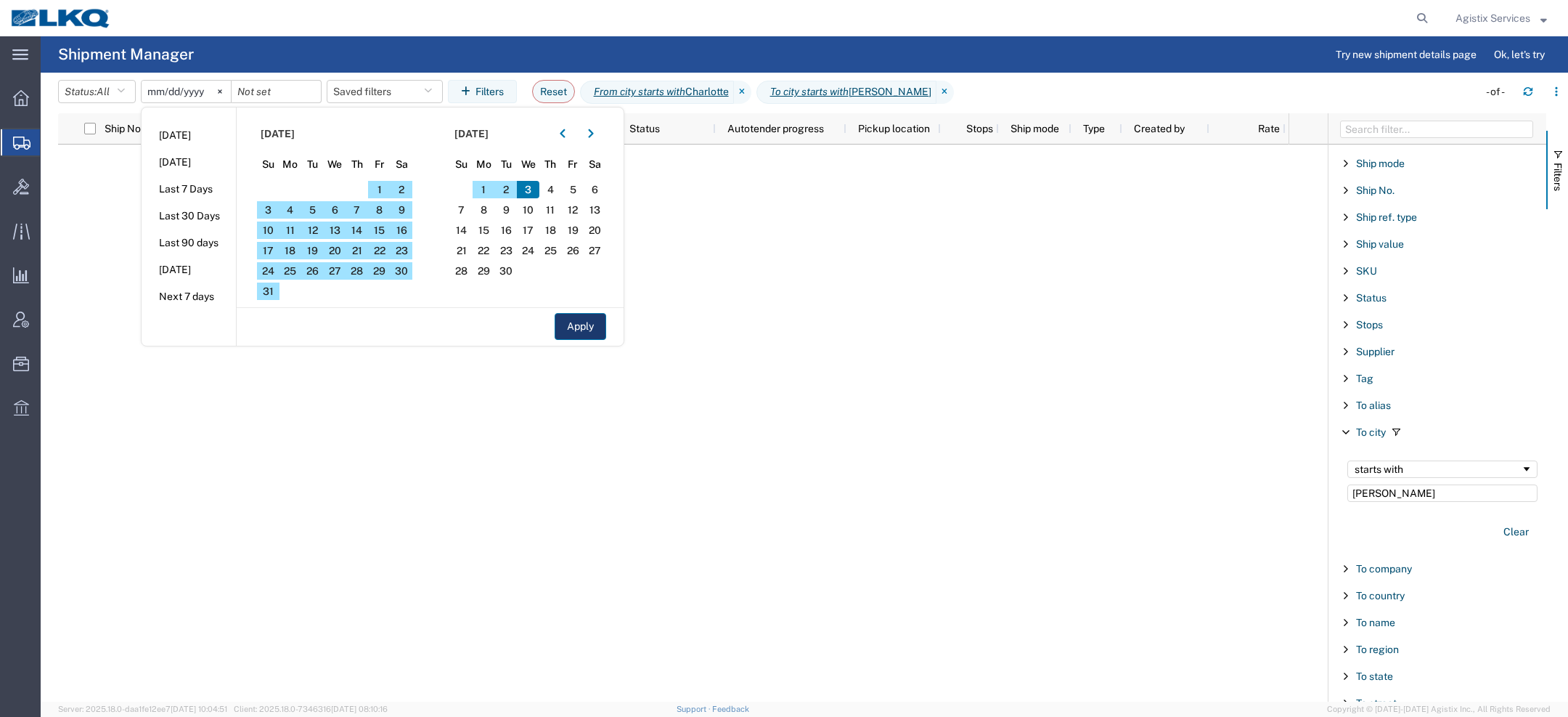
click at [594, 321] on button "Apply" at bounding box center [580, 327] width 52 height 27
type input "2025-07-01"
type input "2025-09-03"
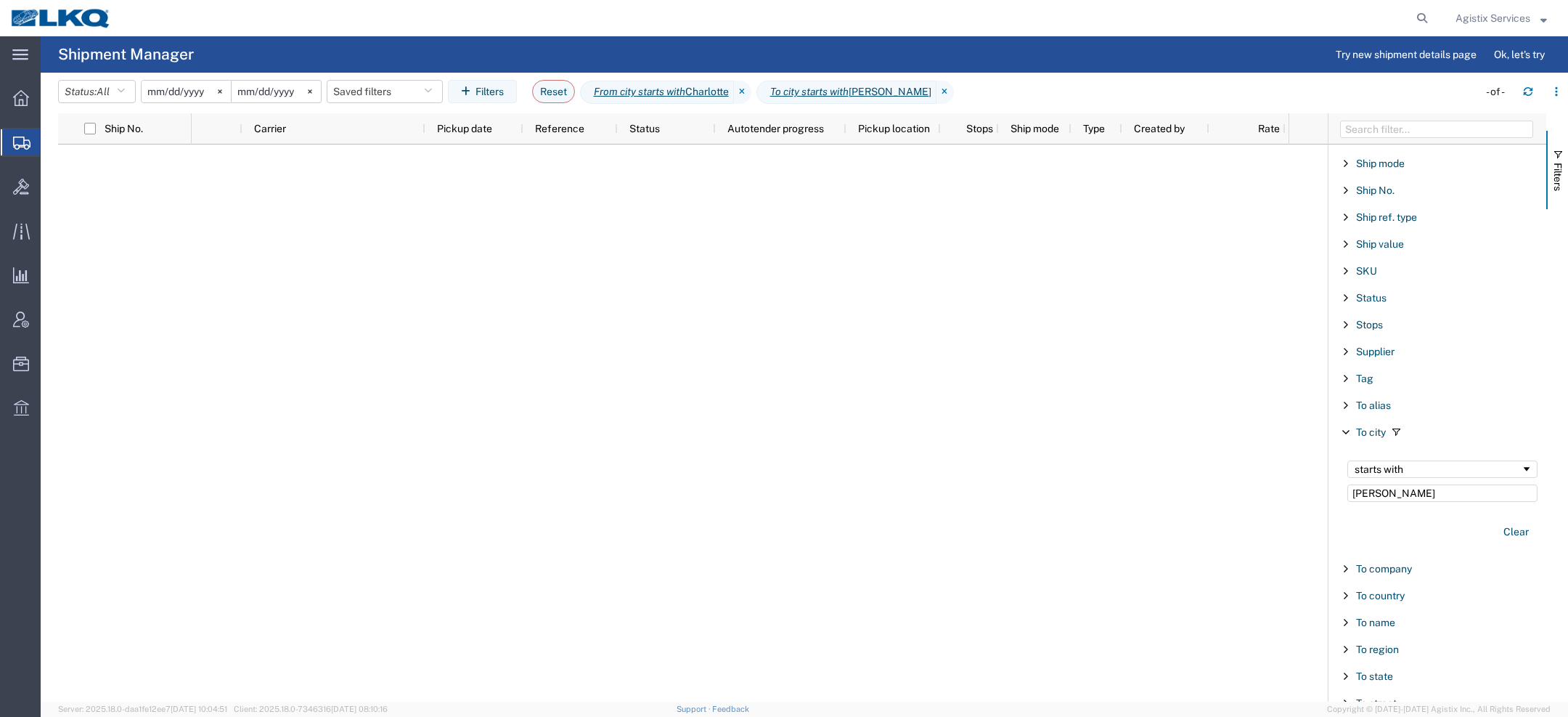
click at [1493, 23] on span "Agistix Services" at bounding box center [1493, 18] width 75 height 16
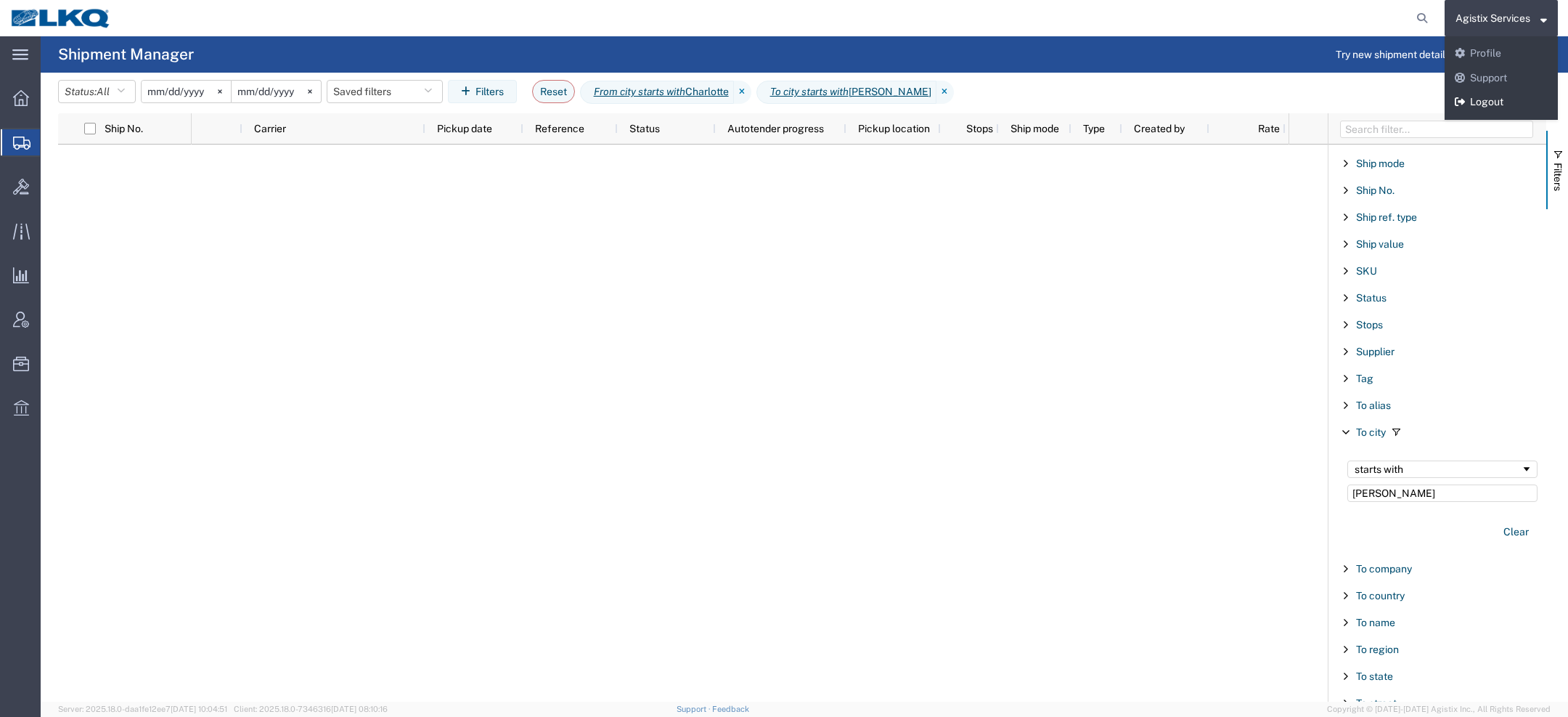
click at [1489, 97] on link "Logout" at bounding box center [1501, 102] width 114 height 25
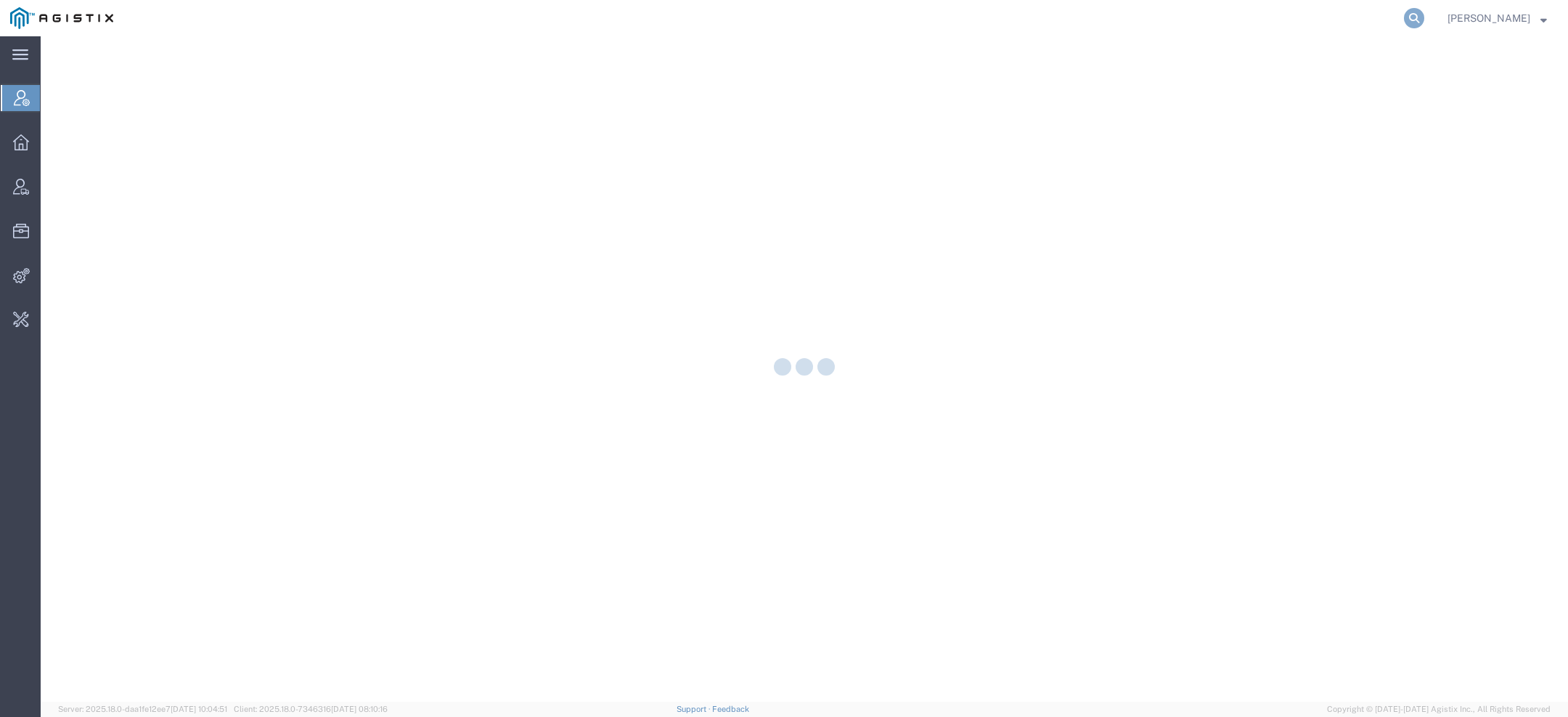
click at [1419, 22] on icon at bounding box center [1413, 18] width 20 height 20
paste input "mtgoode@lkqcorp.com"
type input "mtgoode@lkqcorp.com"
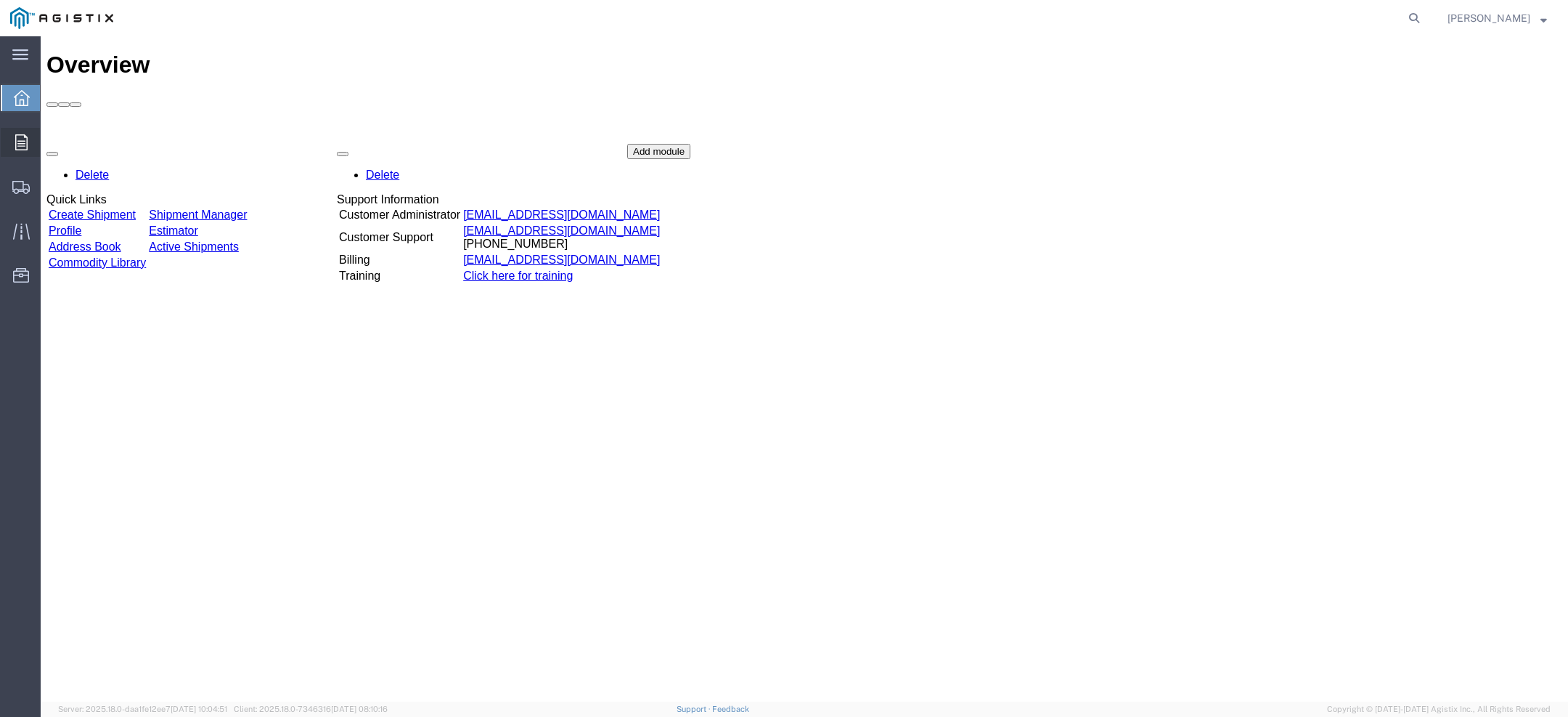
click at [18, 139] on icon at bounding box center [21, 142] width 13 height 16
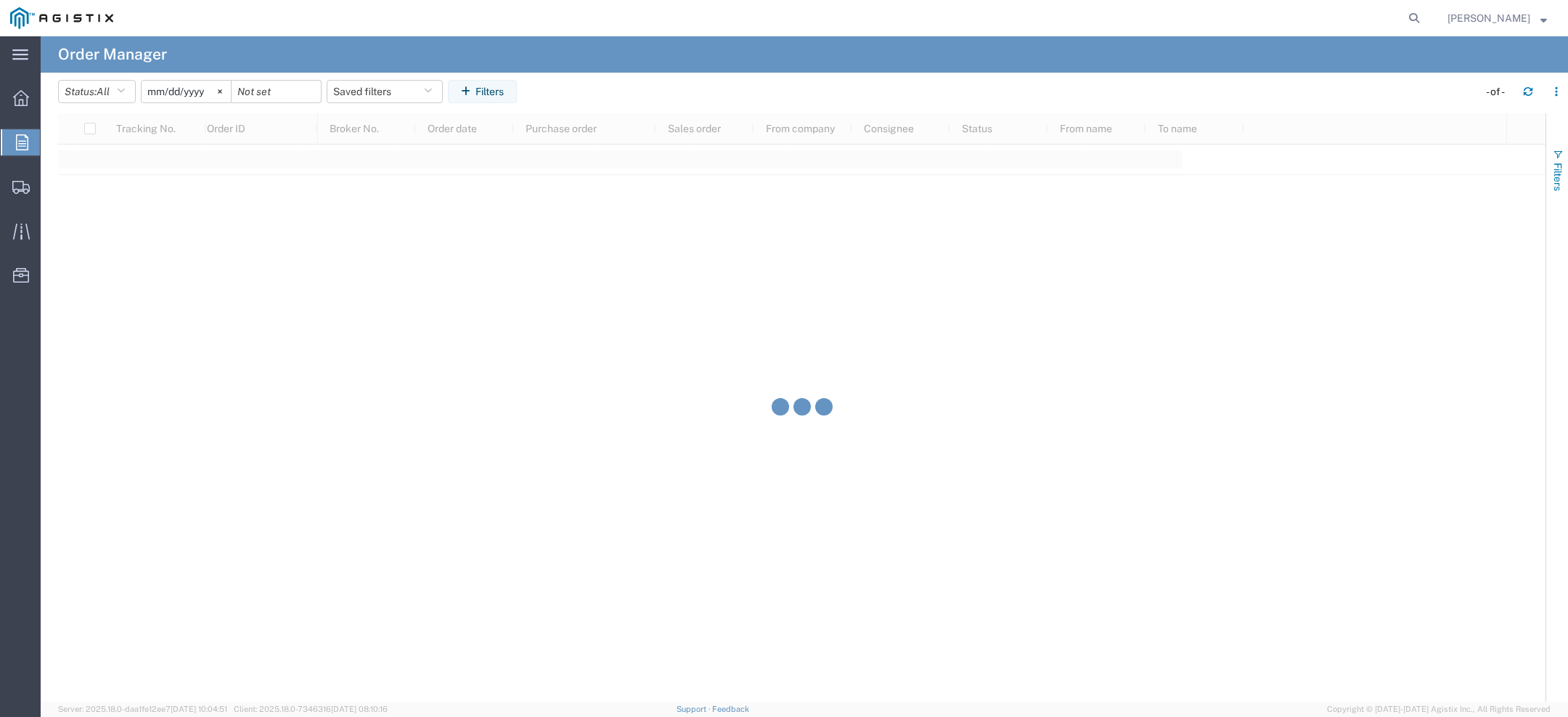
click at [1393, 173] on span "Filters" at bounding box center [1558, 177] width 12 height 28
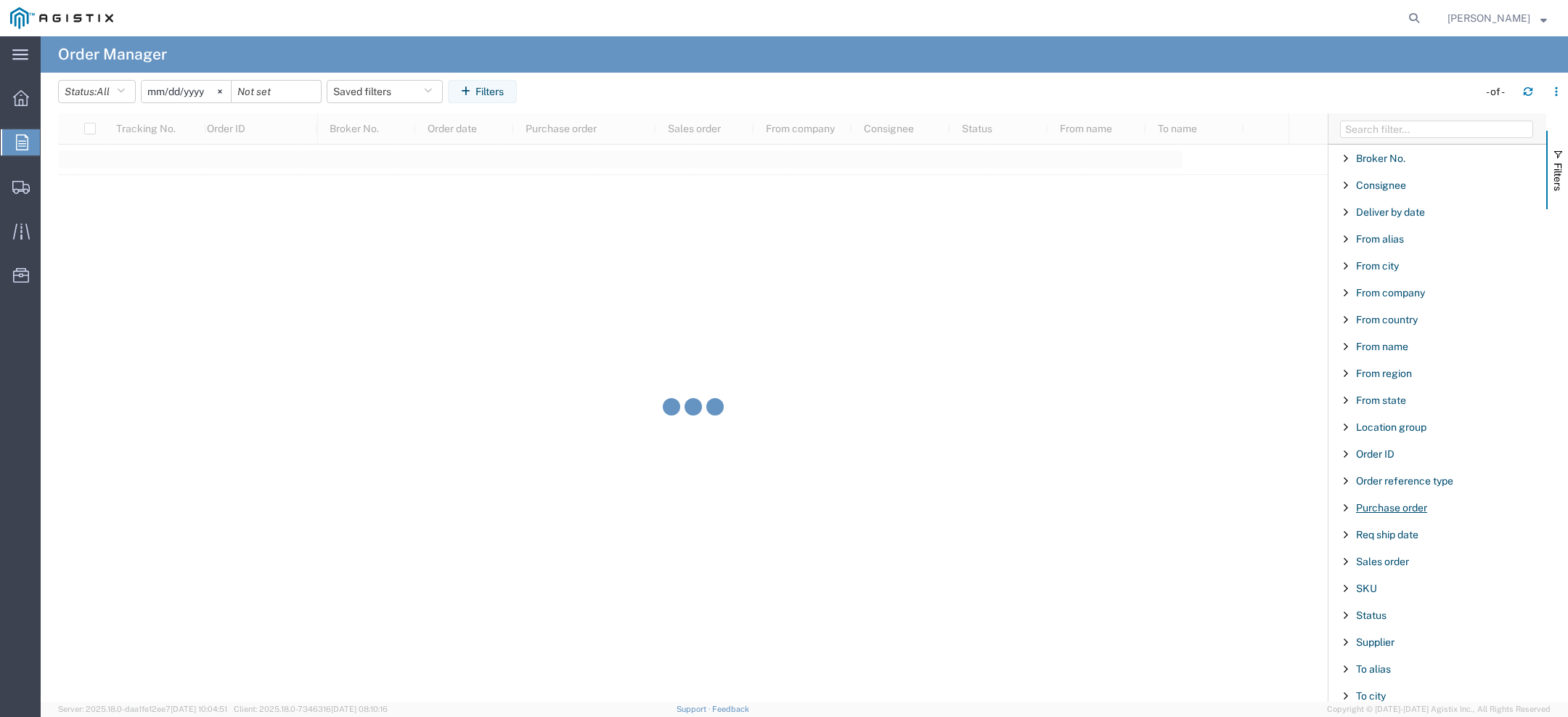
click at [1377, 506] on span "Purchase order" at bounding box center [1391, 508] width 71 height 12
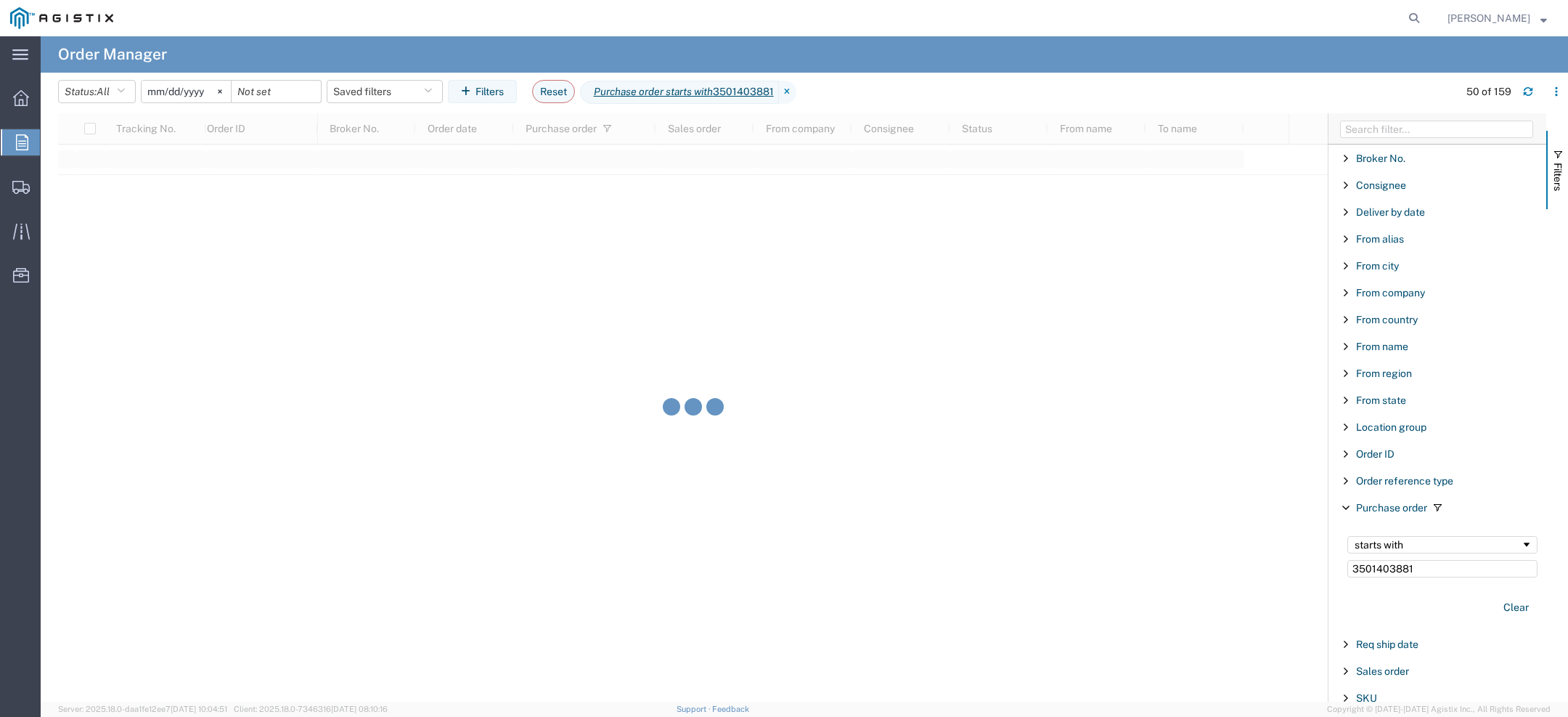
type input "3501403881"
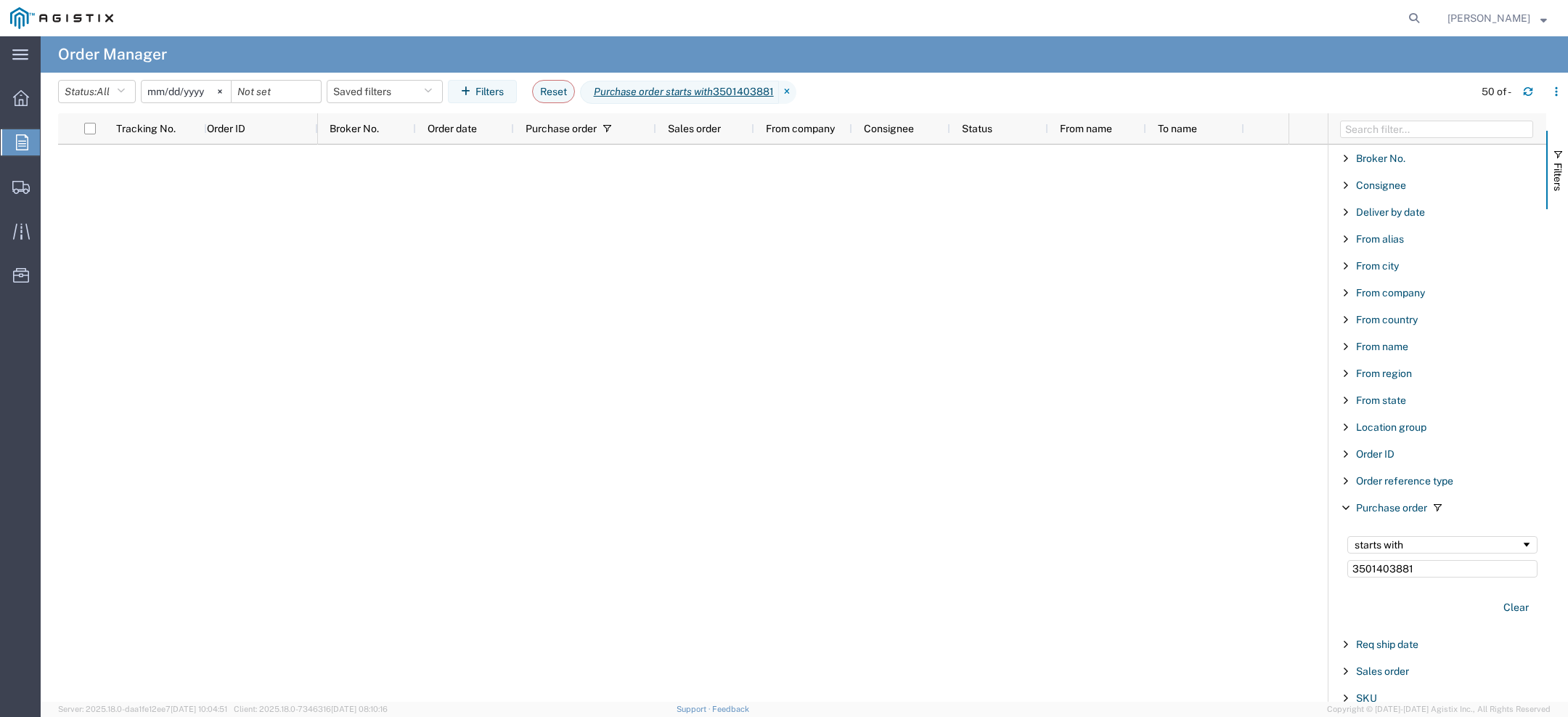
click at [162, 93] on input "2025-08-03" at bounding box center [185, 91] width 89 height 22
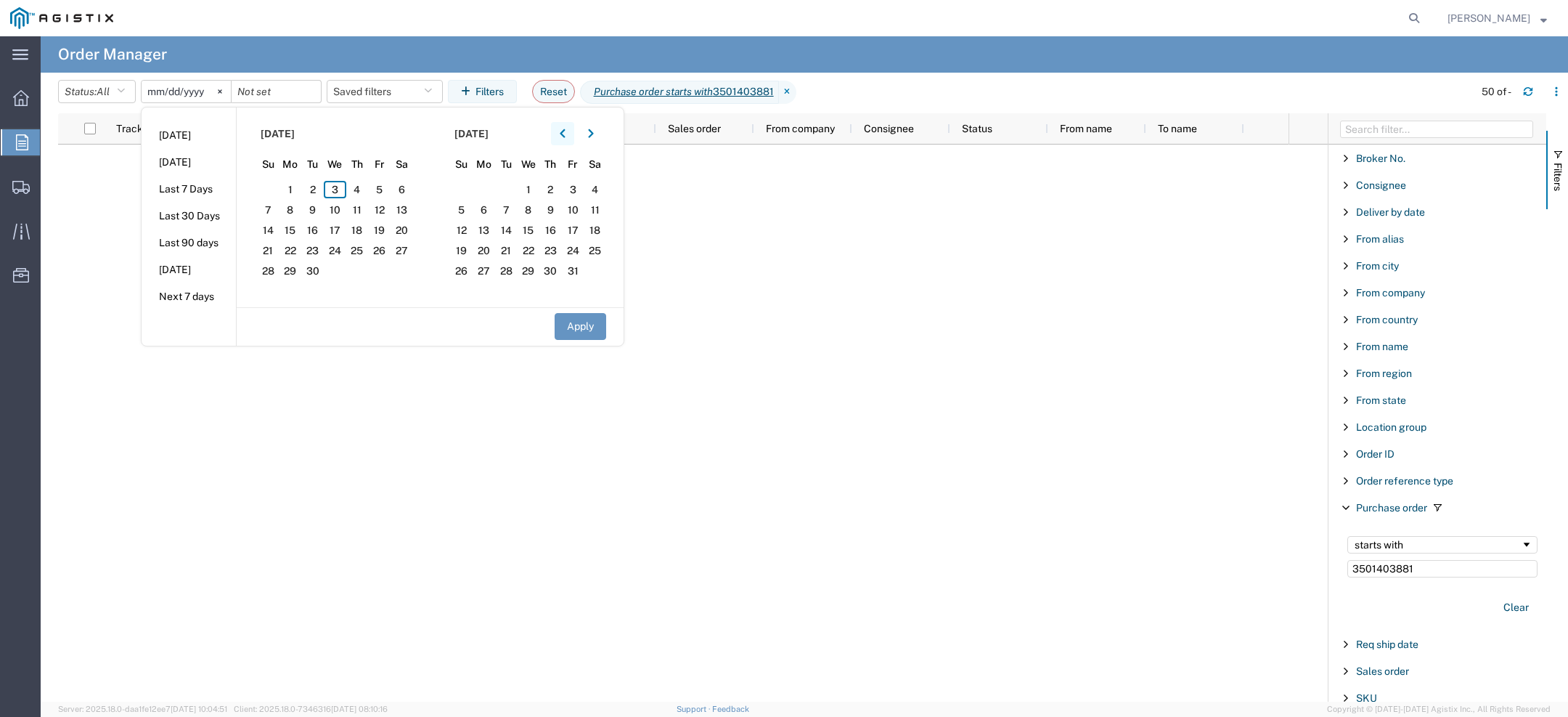
click at [566, 135] on icon "button" at bounding box center [563, 134] width 6 height 10
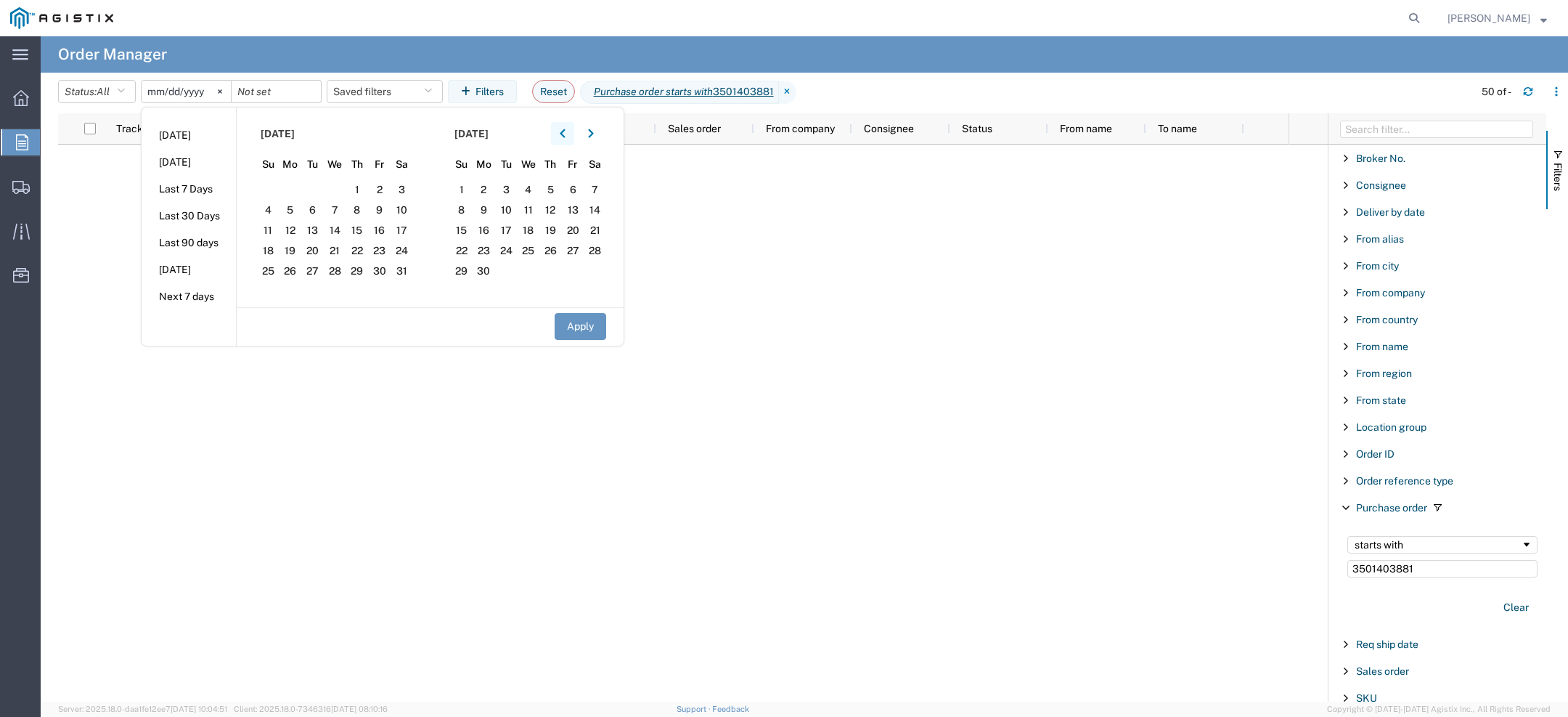
click at [566, 135] on icon "button" at bounding box center [563, 134] width 6 height 10
click at [343, 189] on span "1" at bounding box center [335, 189] width 22 height 17
click at [593, 129] on icon "button" at bounding box center [591, 134] width 6 height 10
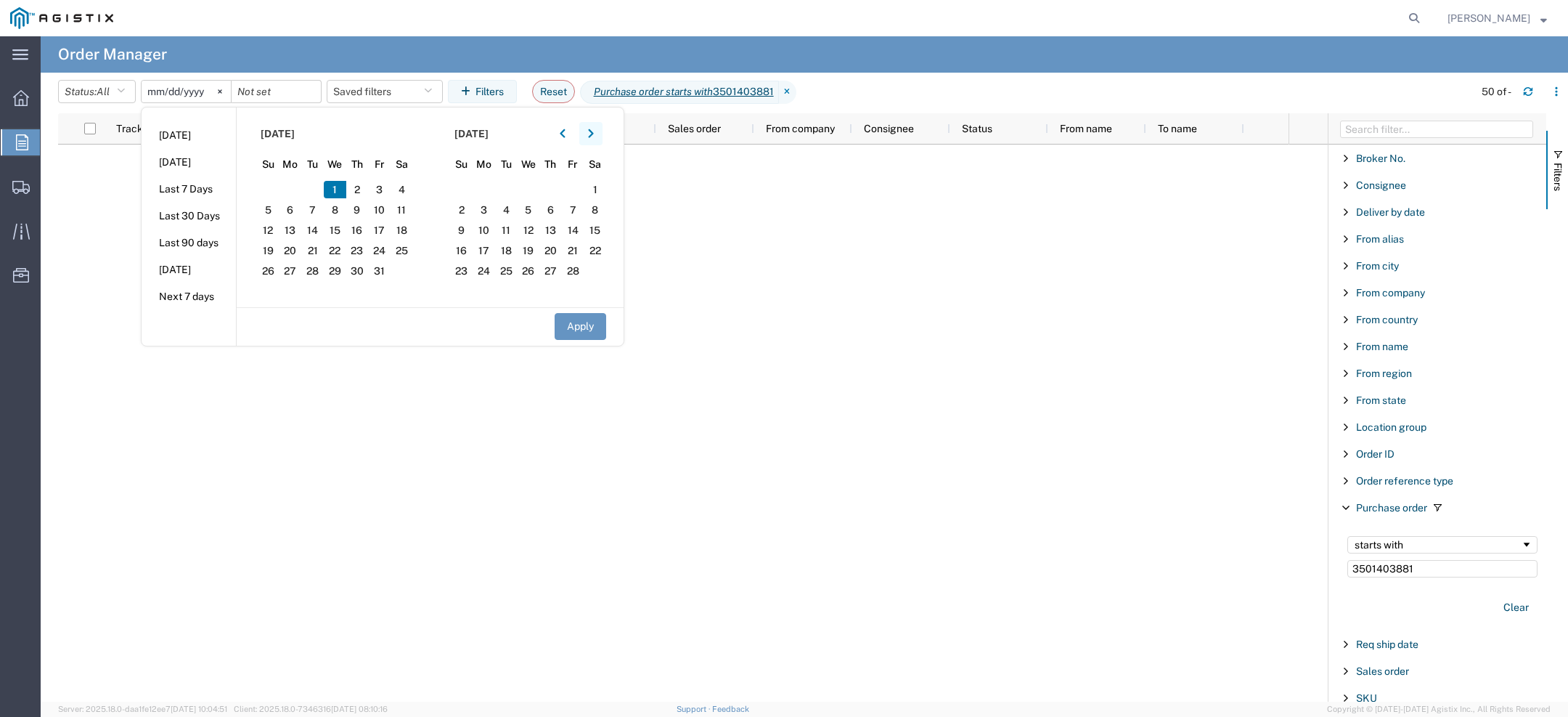
click at [593, 129] on icon "button" at bounding box center [591, 134] width 6 height 10
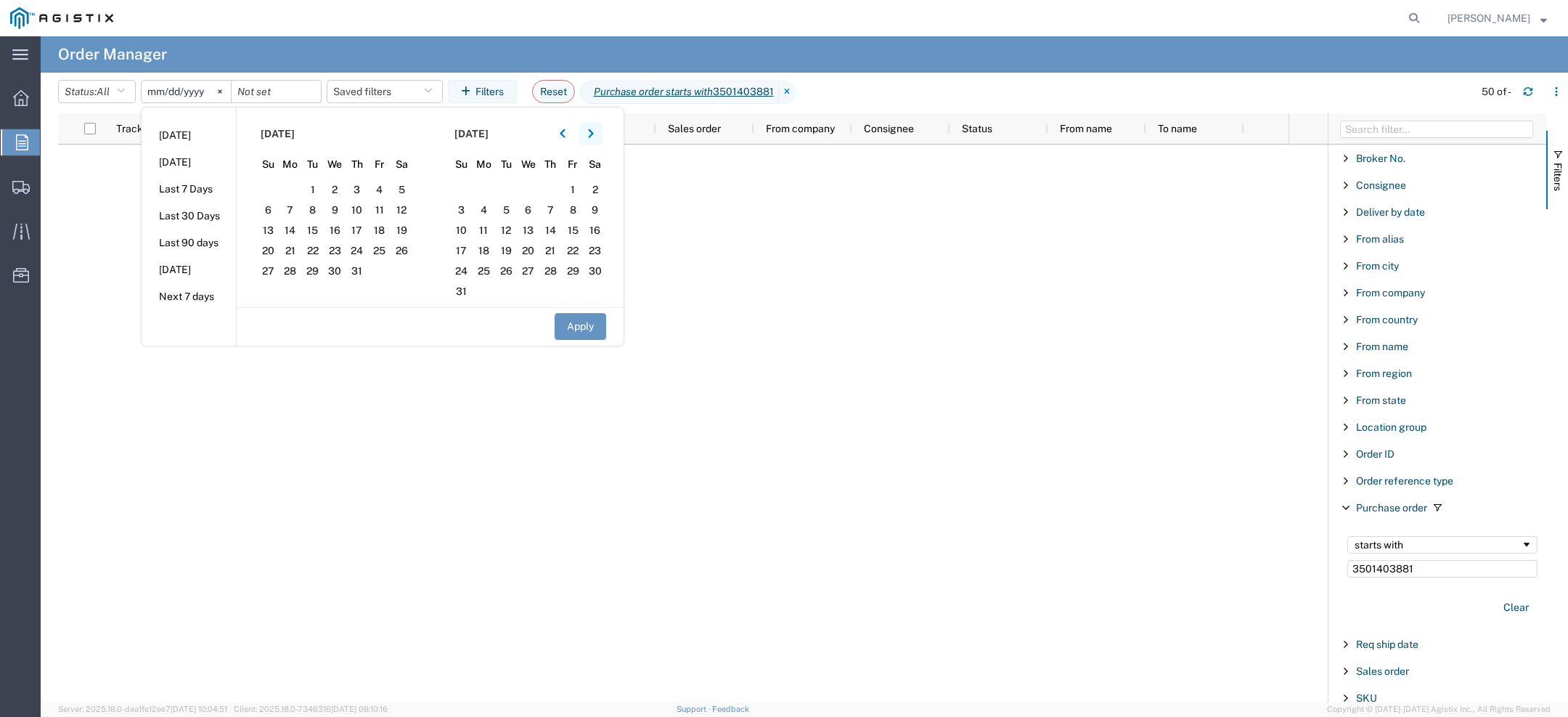
click at [593, 129] on icon "button" at bounding box center [591, 134] width 6 height 10
click at [529, 191] on span "3" at bounding box center [528, 189] width 22 height 17
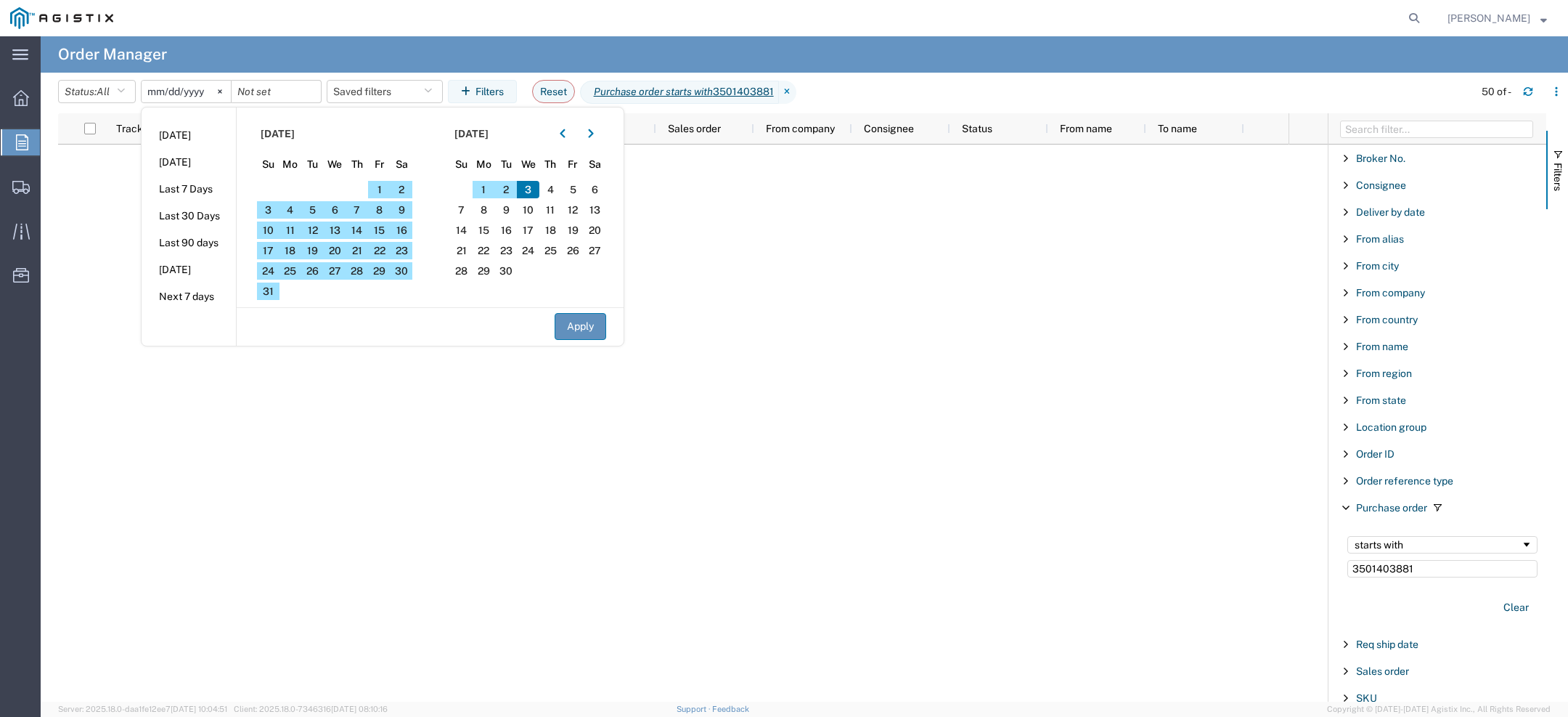
click at [578, 327] on button "Apply" at bounding box center [580, 327] width 52 height 27
type input "2025-01-01"
type input "[DATE]"
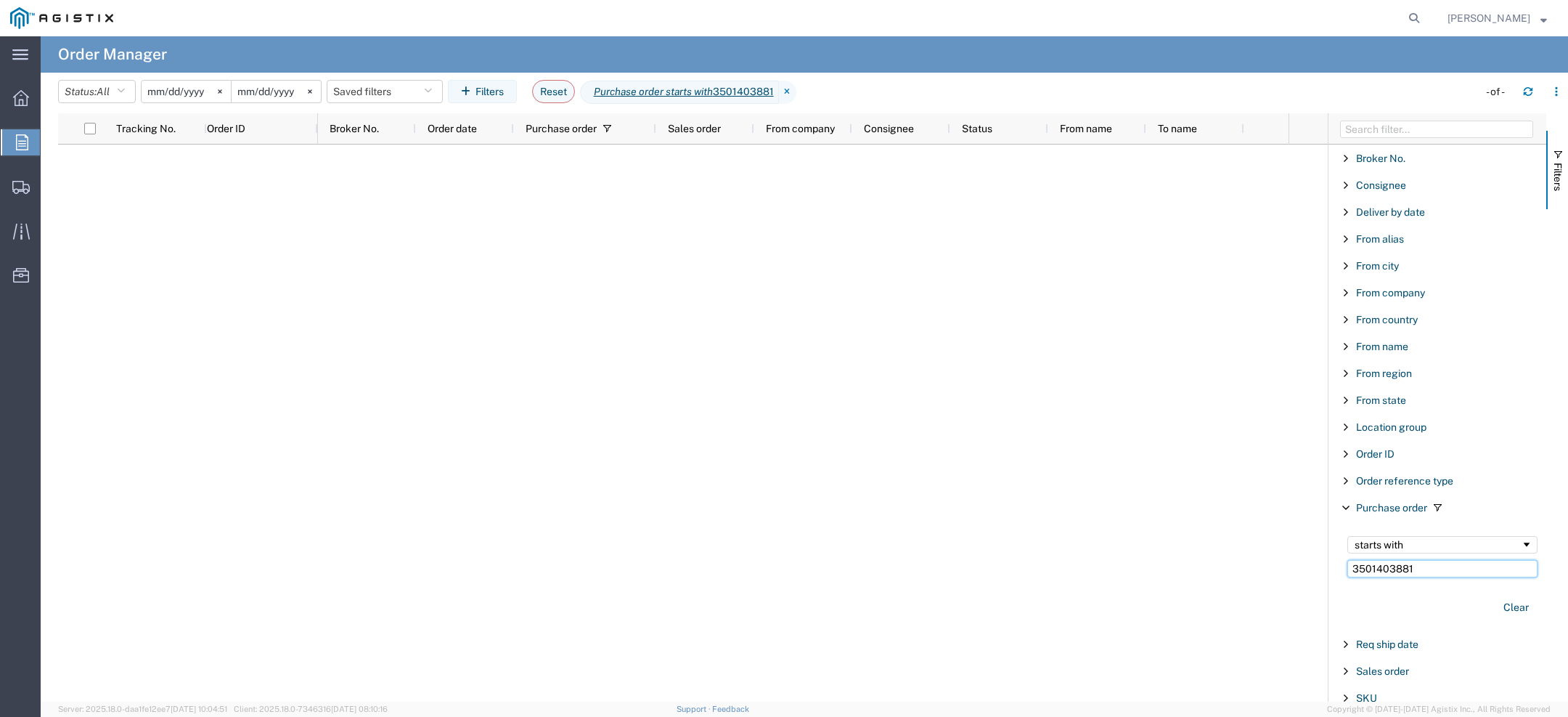
click at [1393, 564] on input "3501403881" at bounding box center [1442, 568] width 190 height 17
type input "350140388"
click at [1393, 20] on span "[PERSON_NAME]" at bounding box center [1489, 18] width 83 height 16
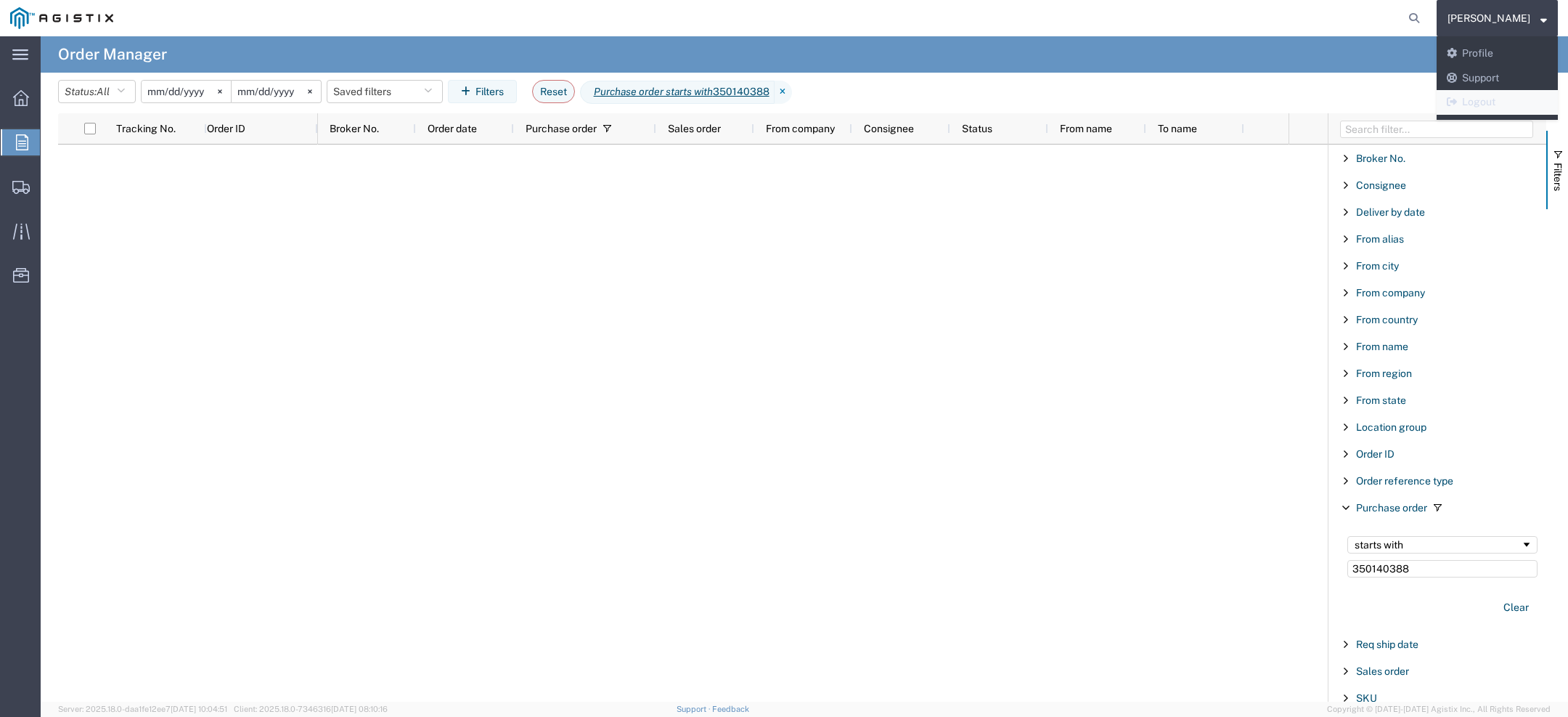
click at [1393, 103] on link "Logout" at bounding box center [1497, 102] width 121 height 25
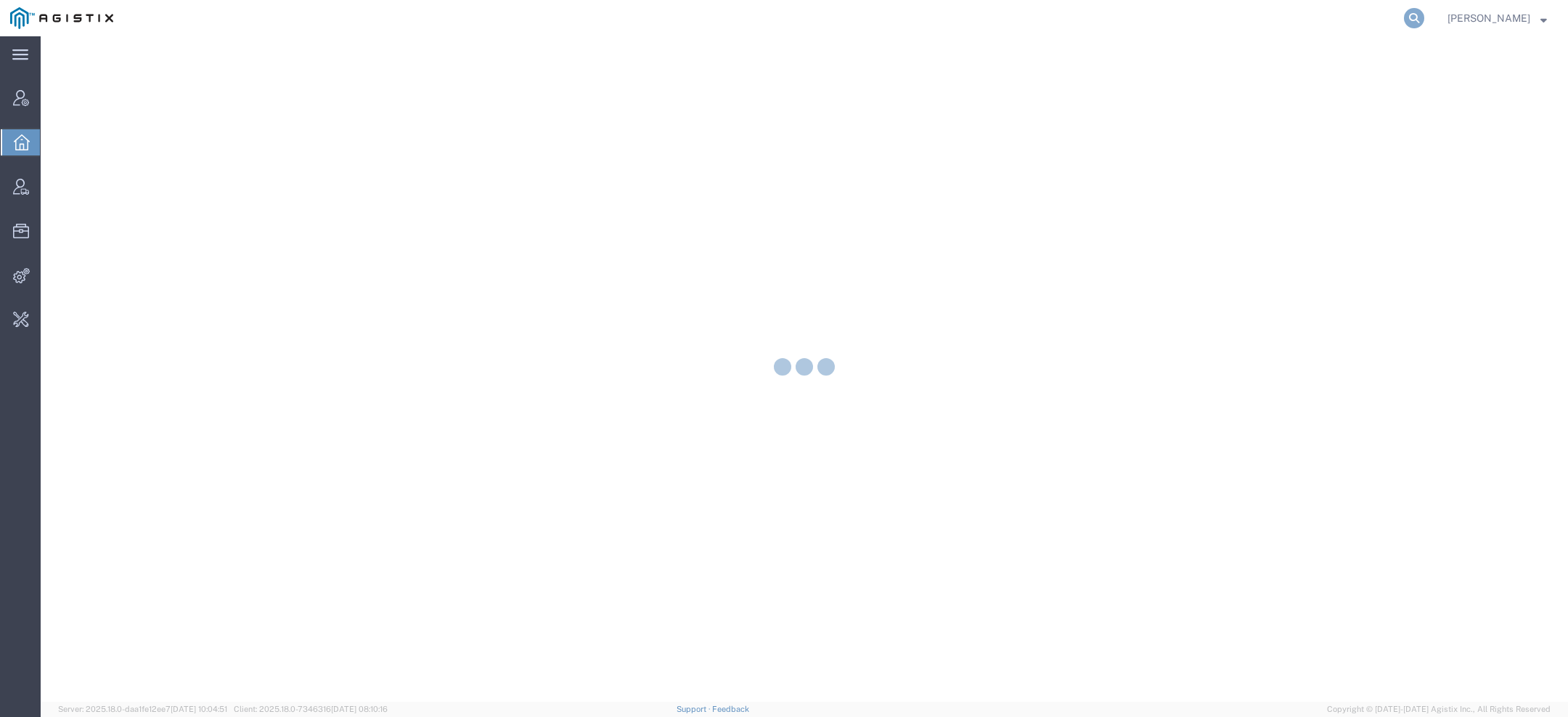
click at [1419, 18] on icon at bounding box center [1413, 18] width 20 height 20
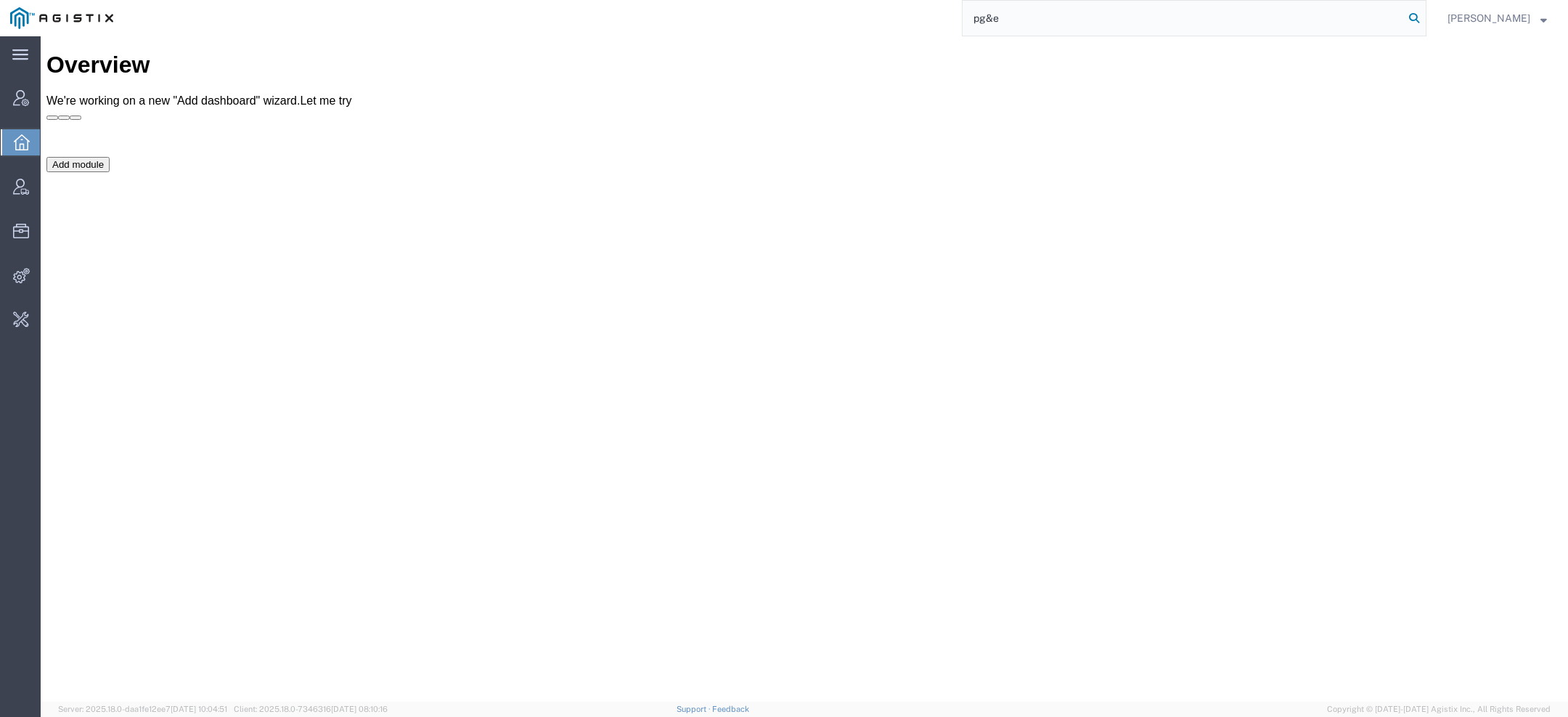
type input "pg&e"
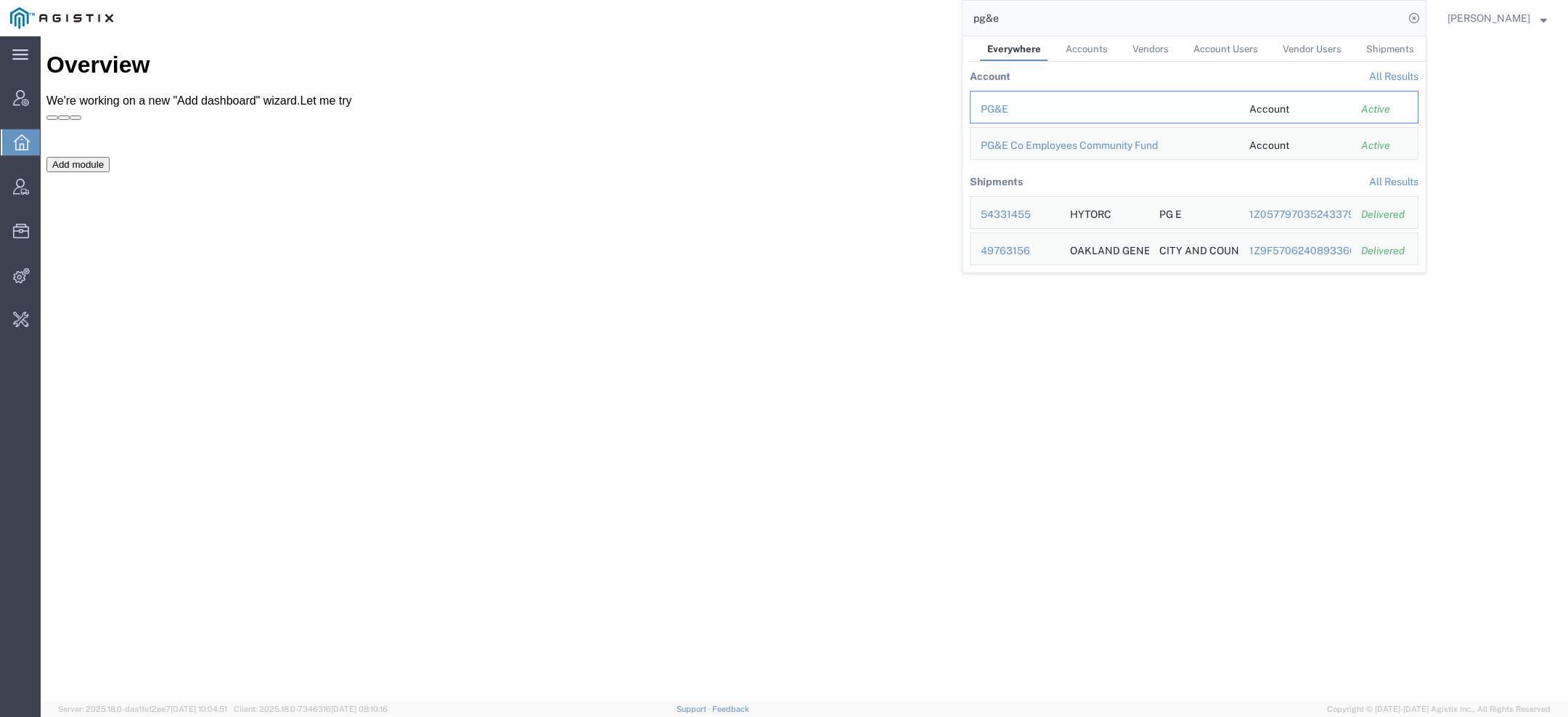
click at [1008, 112] on div "PG&E" at bounding box center [1105, 109] width 248 height 15
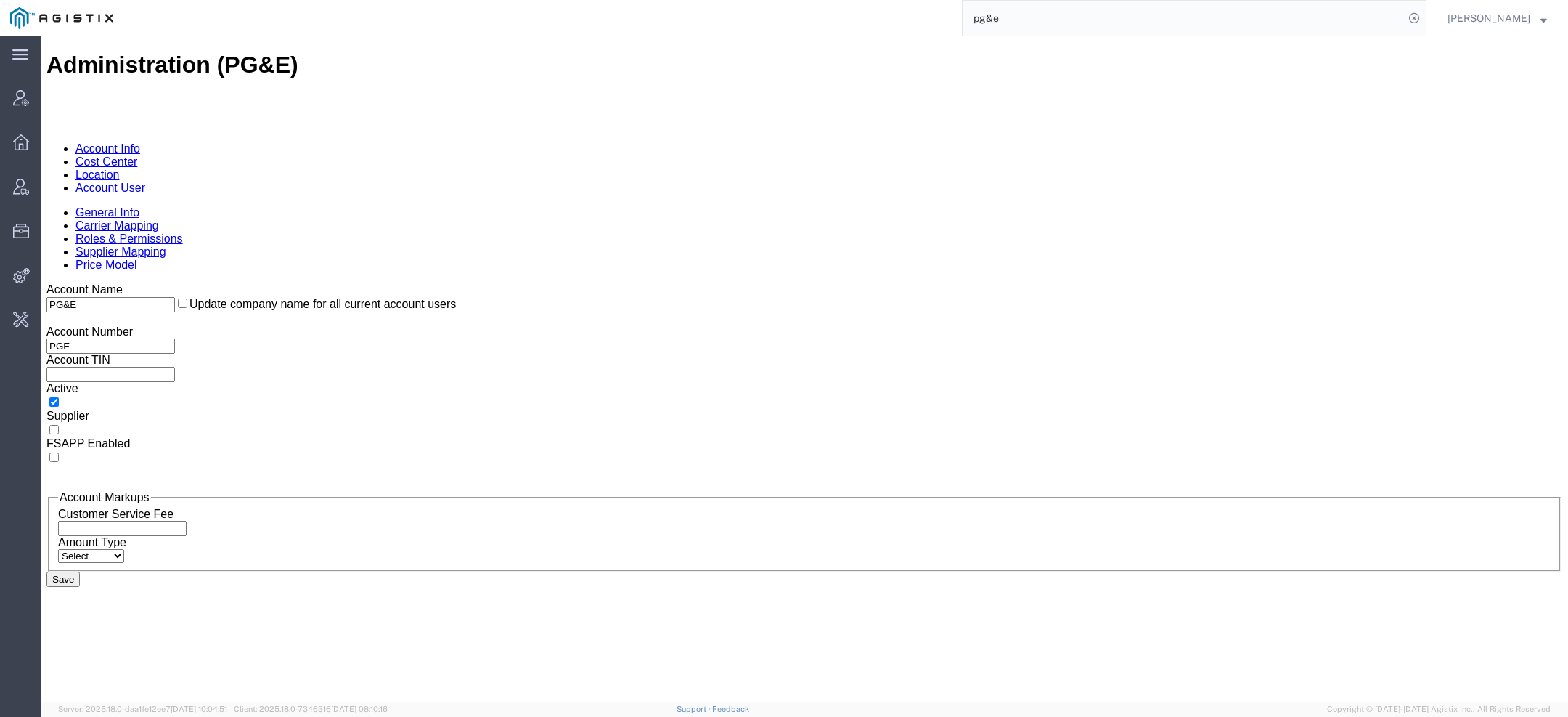
click at [145, 182] on link "Account User" at bounding box center [110, 188] width 70 height 13
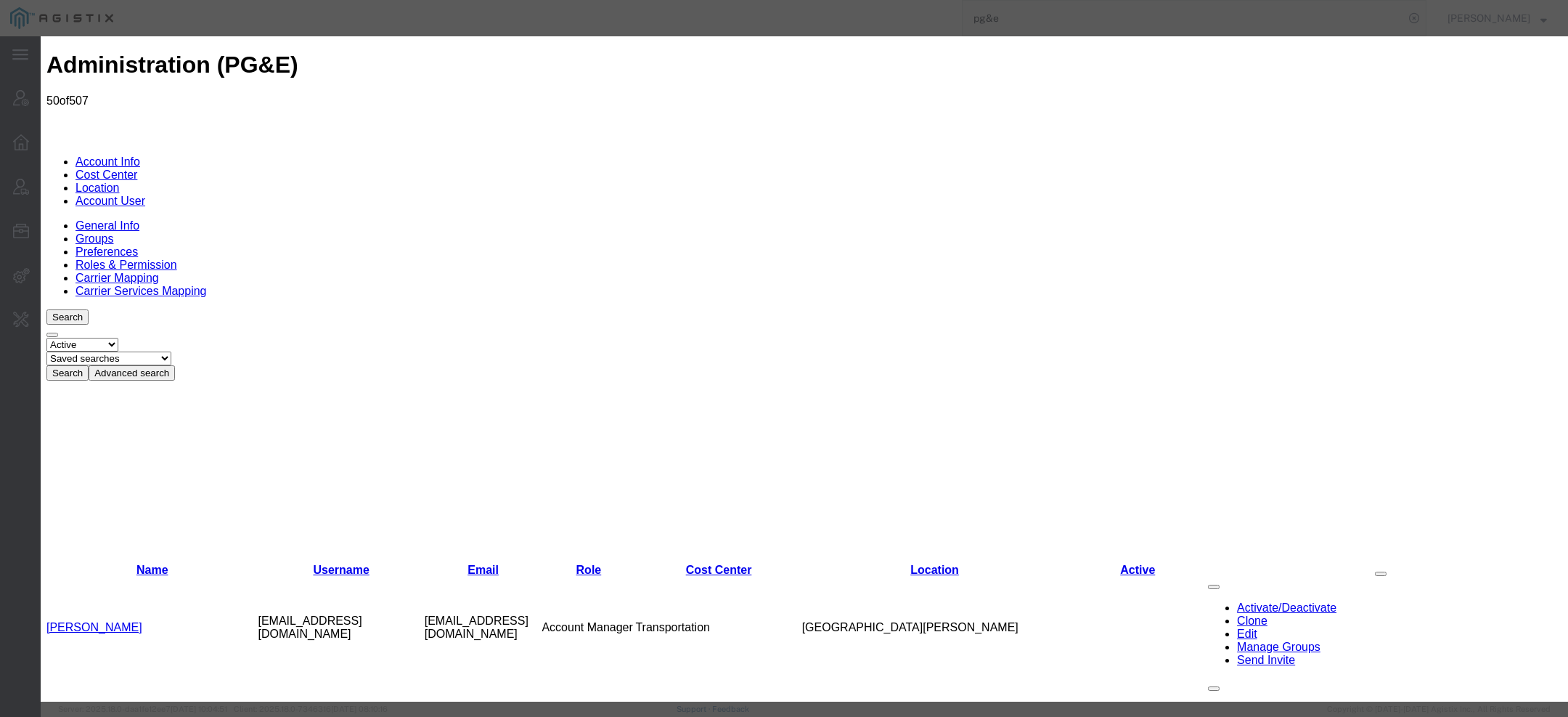
select select "COSTCENTER"
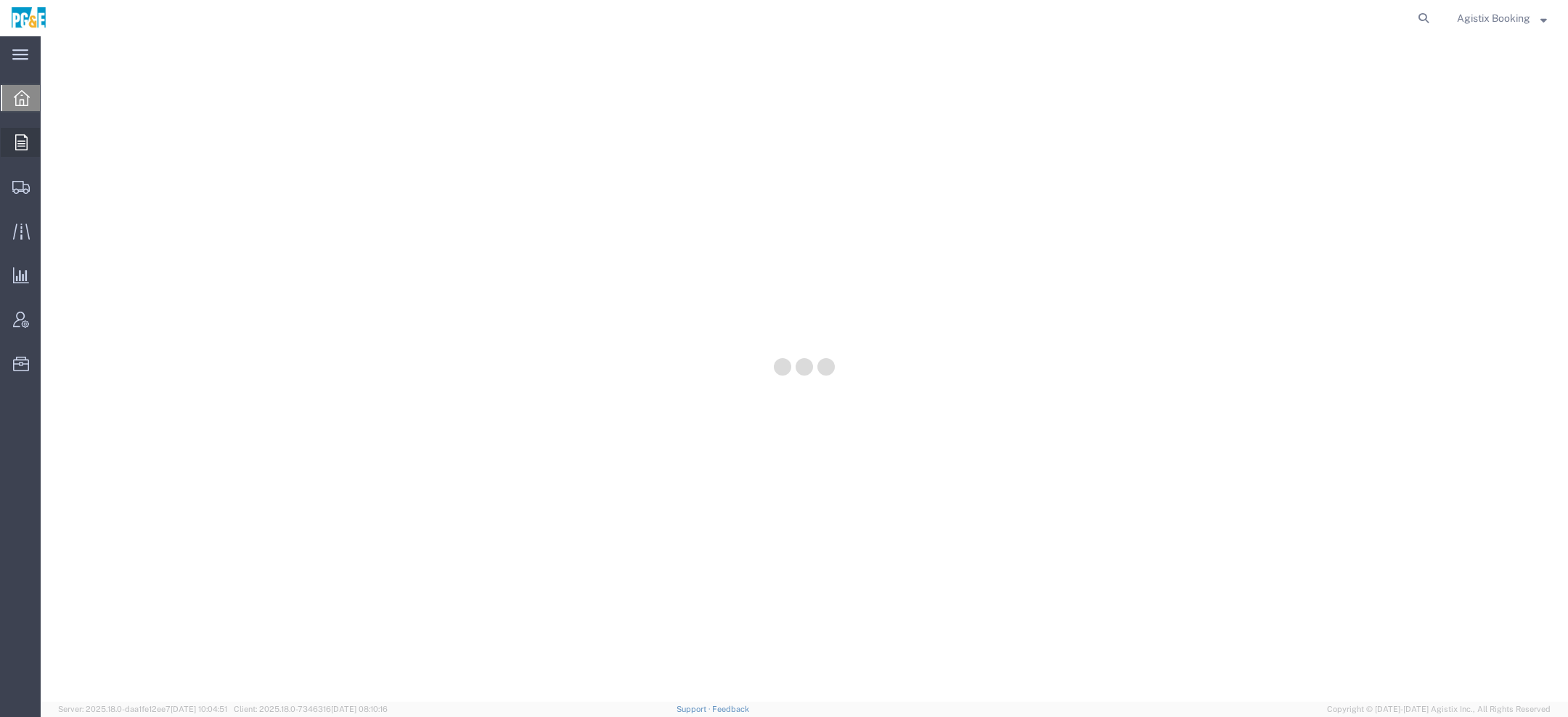
click at [21, 150] on icon at bounding box center [21, 142] width 13 height 16
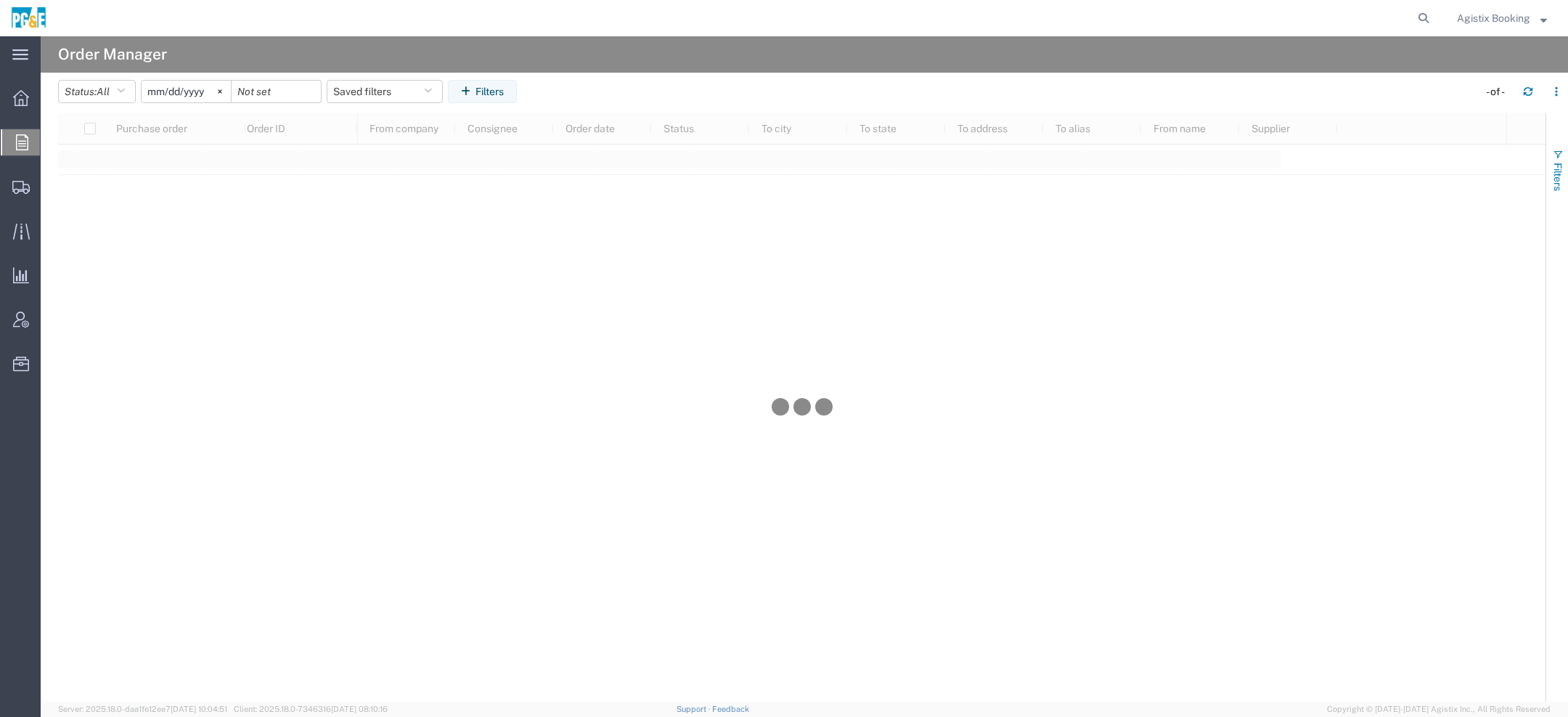
click at [1556, 156] on span "button" at bounding box center [1558, 155] width 12 height 12
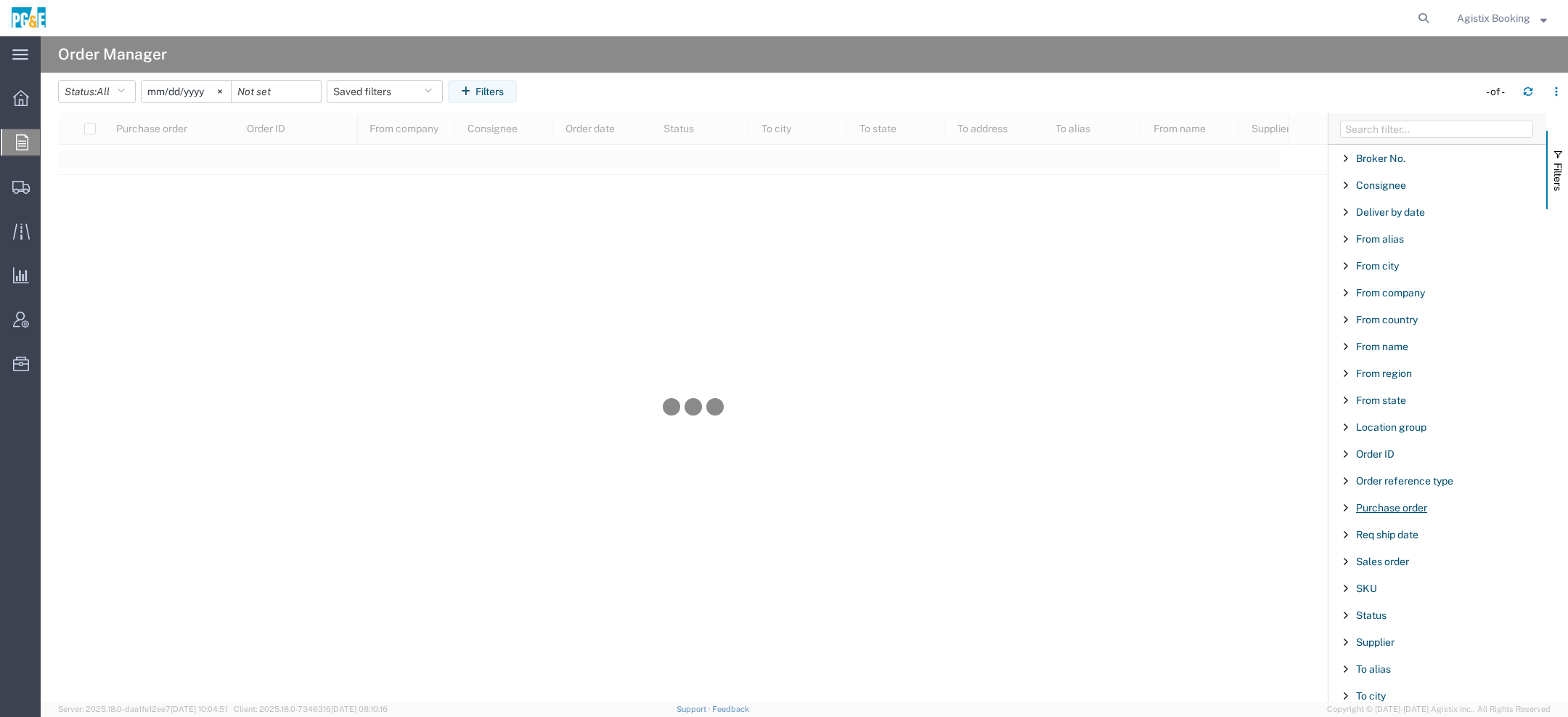
click at [1398, 502] on span "Purchase order" at bounding box center [1391, 508] width 71 height 12
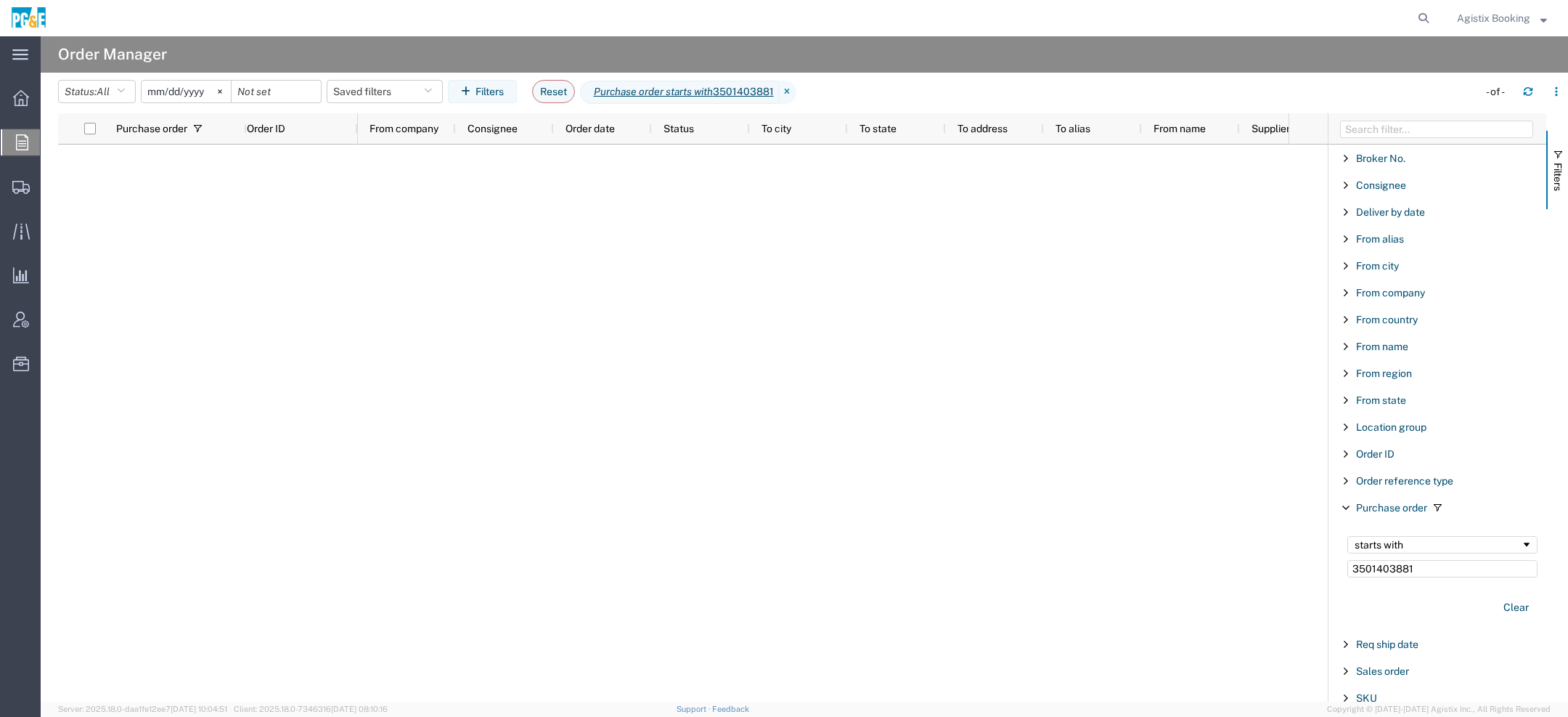
type input "3501403881"
click at [163, 99] on input "2025-08-03" at bounding box center [185, 91] width 89 height 22
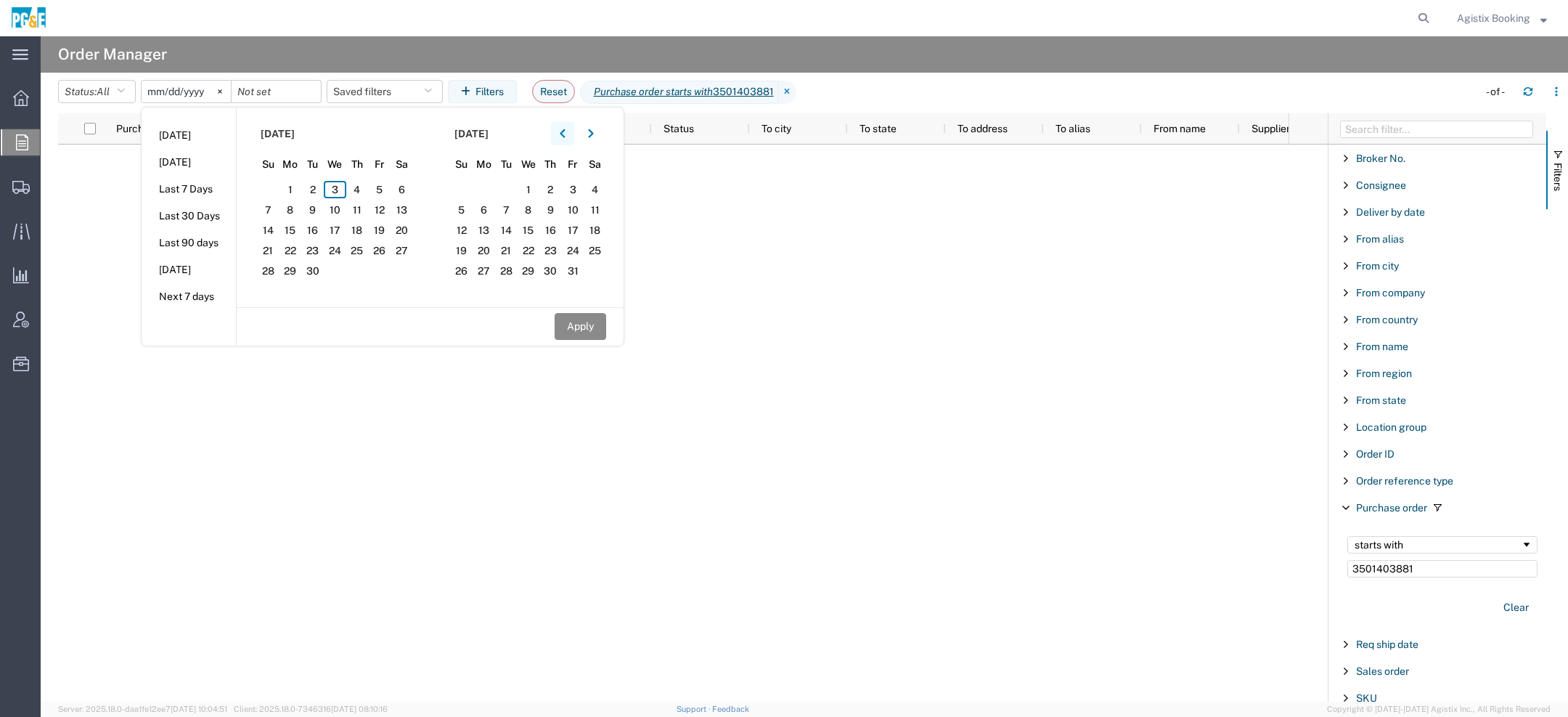
click at [563, 132] on button "button" at bounding box center [562, 133] width 23 height 23
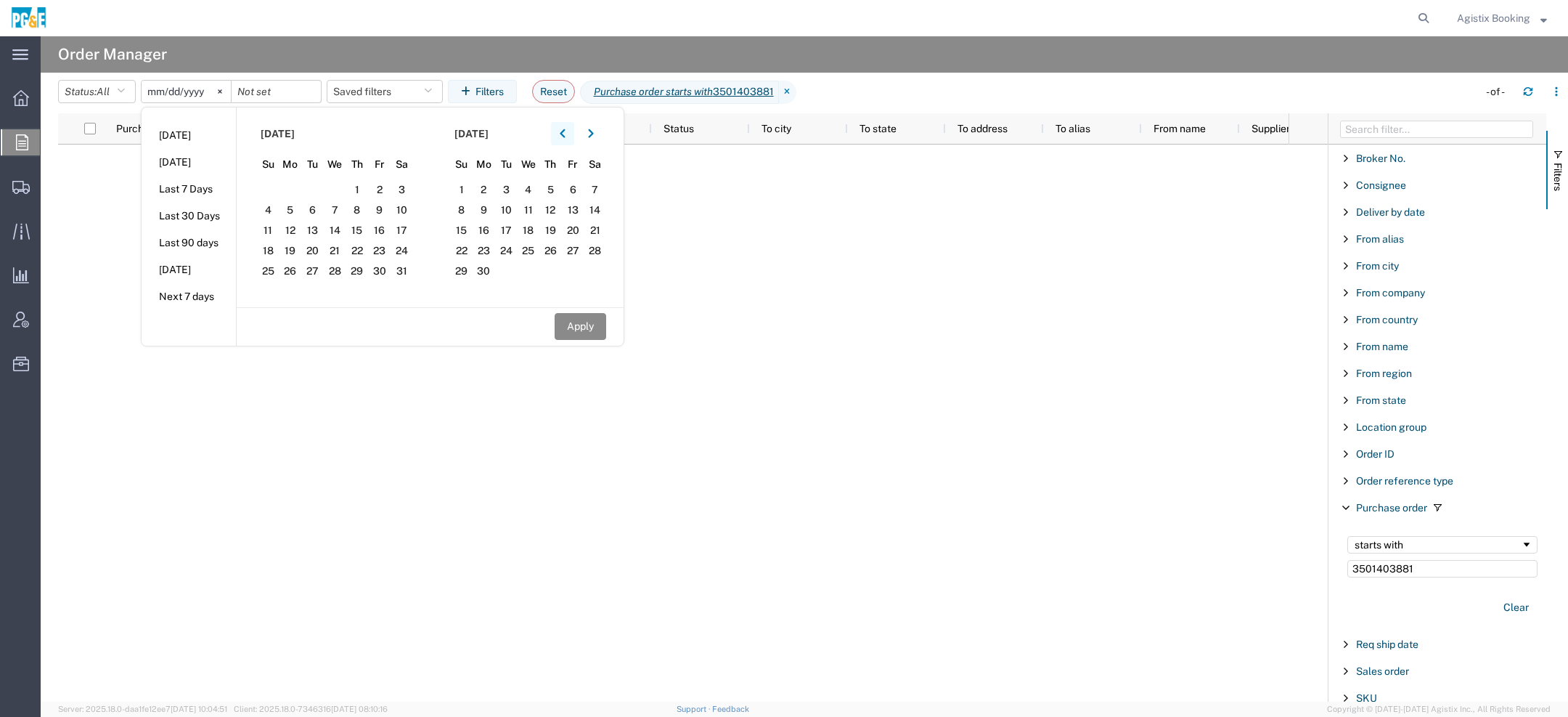
click at [563, 132] on button "button" at bounding box center [562, 133] width 23 height 23
click at [338, 191] on span "1" at bounding box center [335, 189] width 22 height 17
click at [593, 131] on icon "button" at bounding box center [590, 134] width 5 height 9
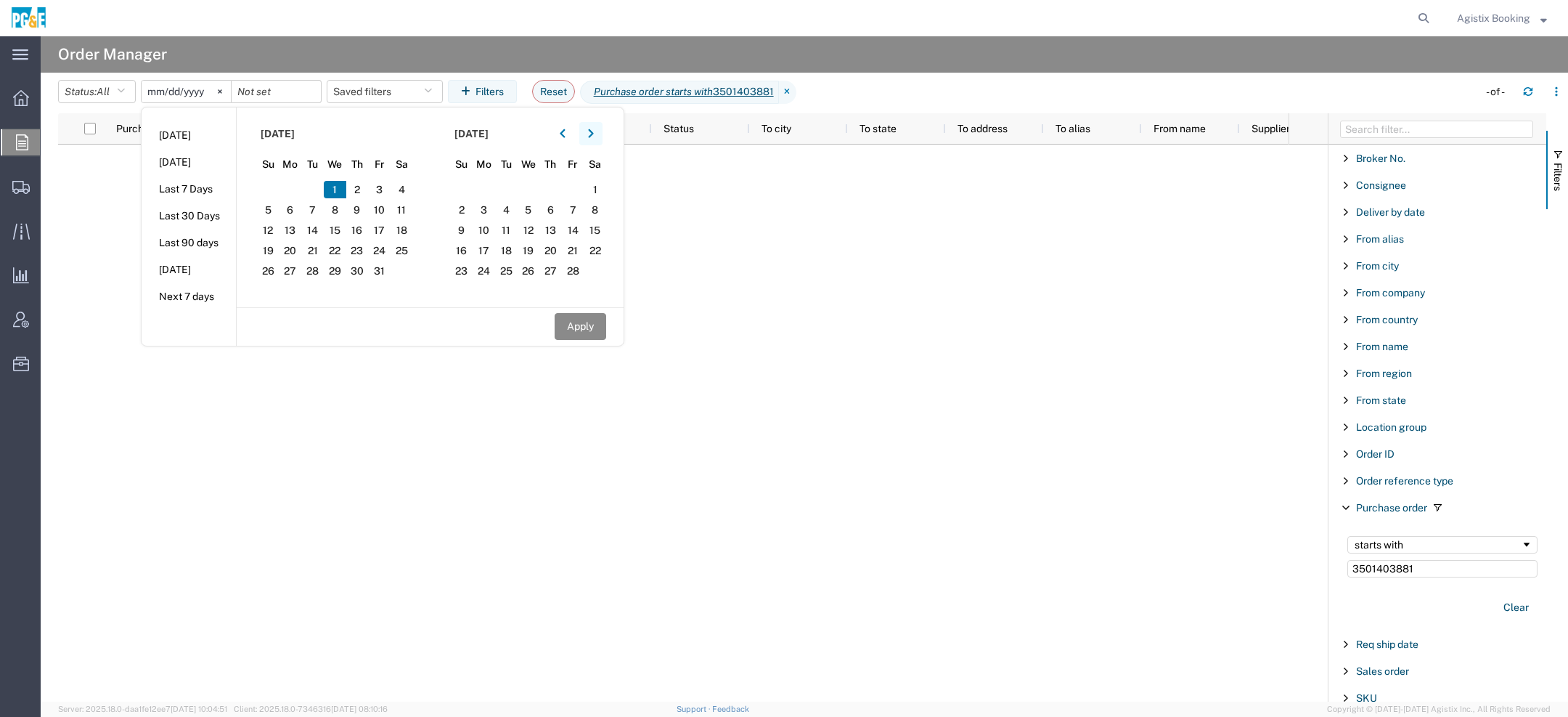
click at [593, 131] on icon "button" at bounding box center [590, 134] width 5 height 9
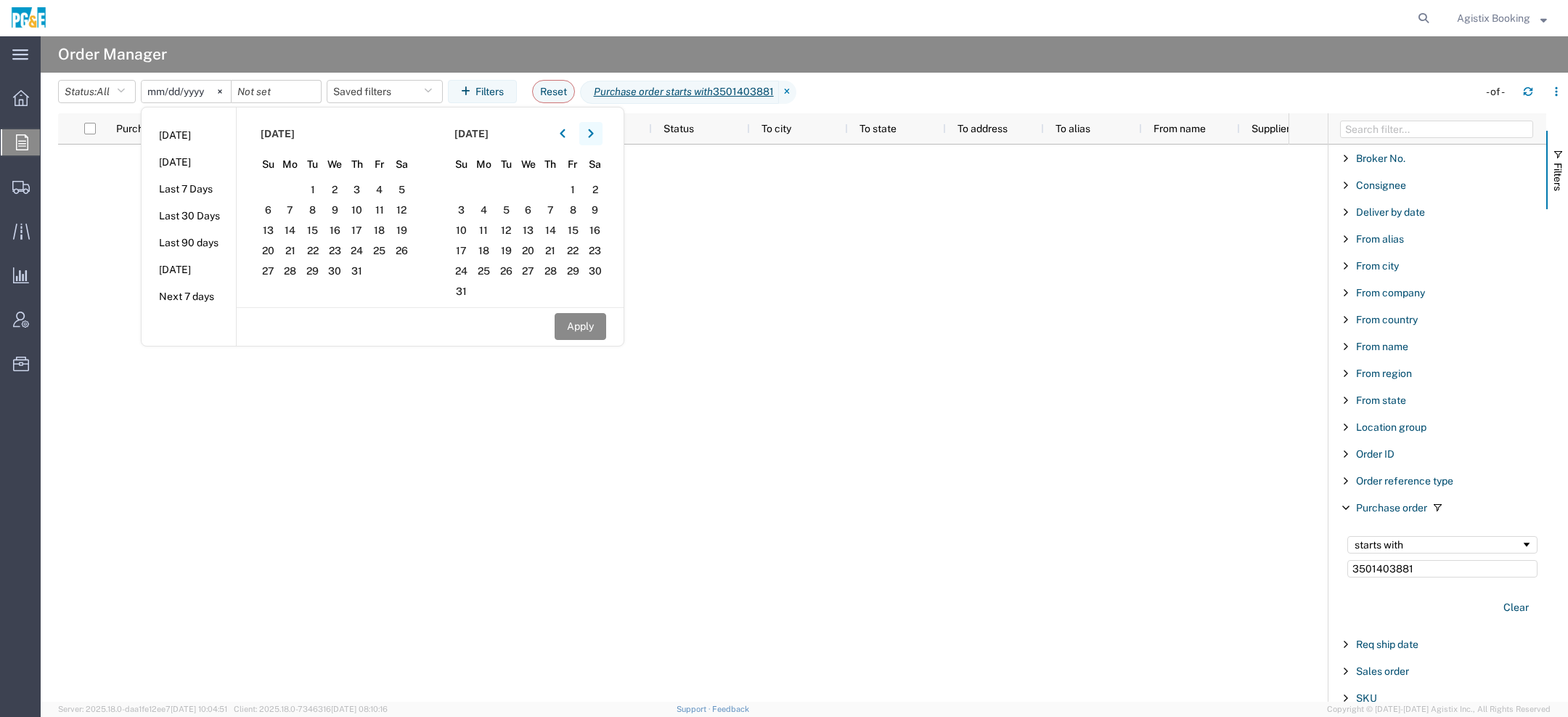
click at [593, 131] on icon "button" at bounding box center [590, 134] width 5 height 9
click at [344, 191] on span "3" at bounding box center [335, 189] width 22 height 17
click at [572, 321] on button "Apply" at bounding box center [580, 327] width 52 height 27
type input "2025-01-01"
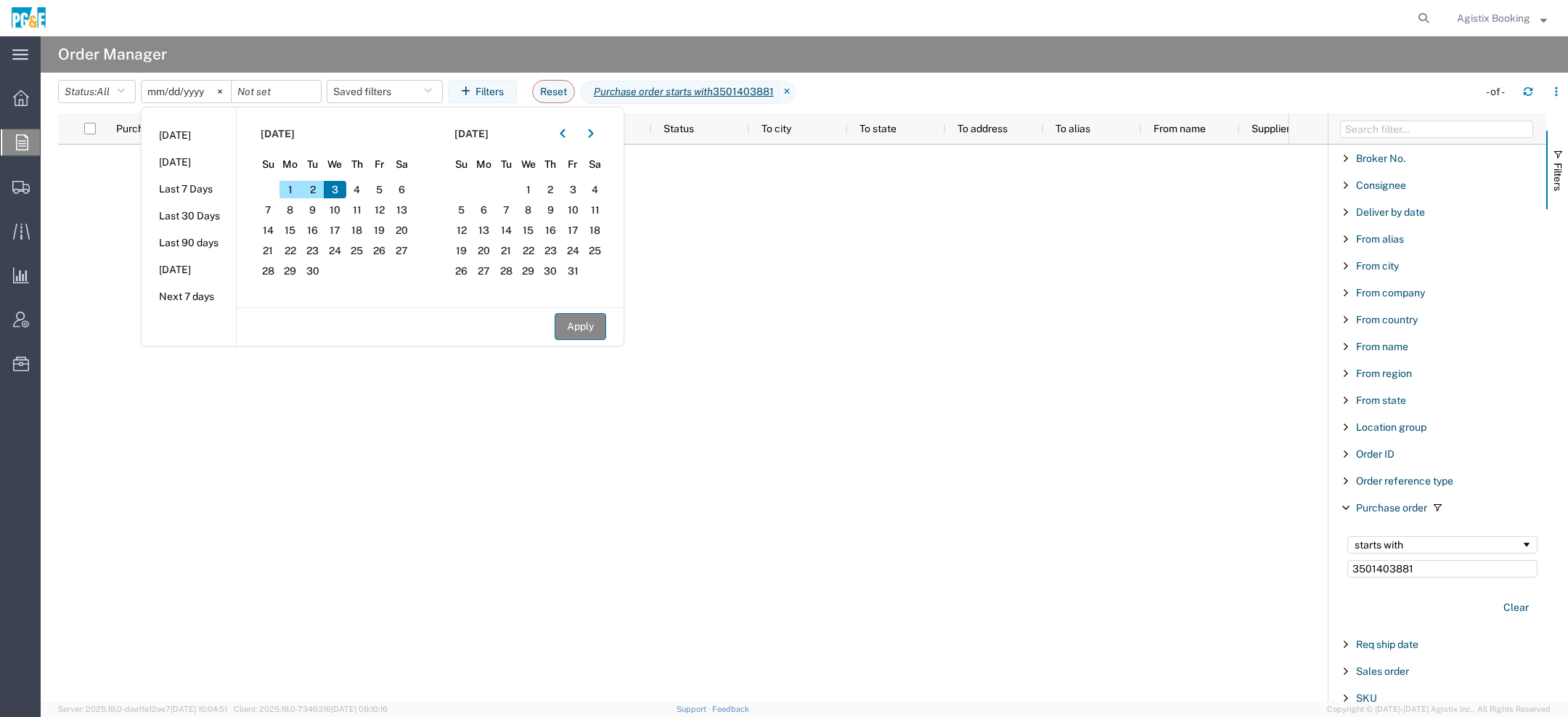
type input "[DATE]"
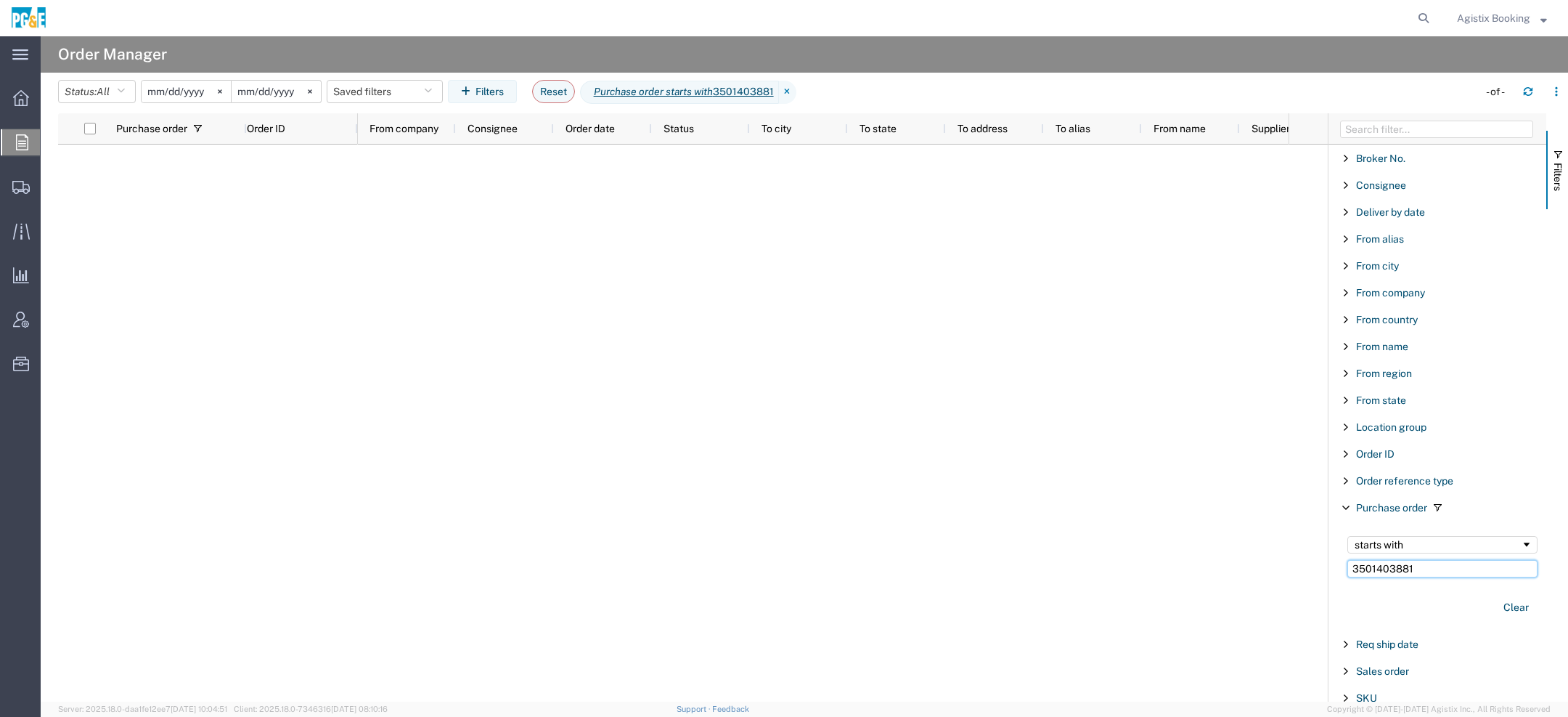
click at [1438, 567] on input "3501403881" at bounding box center [1442, 568] width 190 height 17
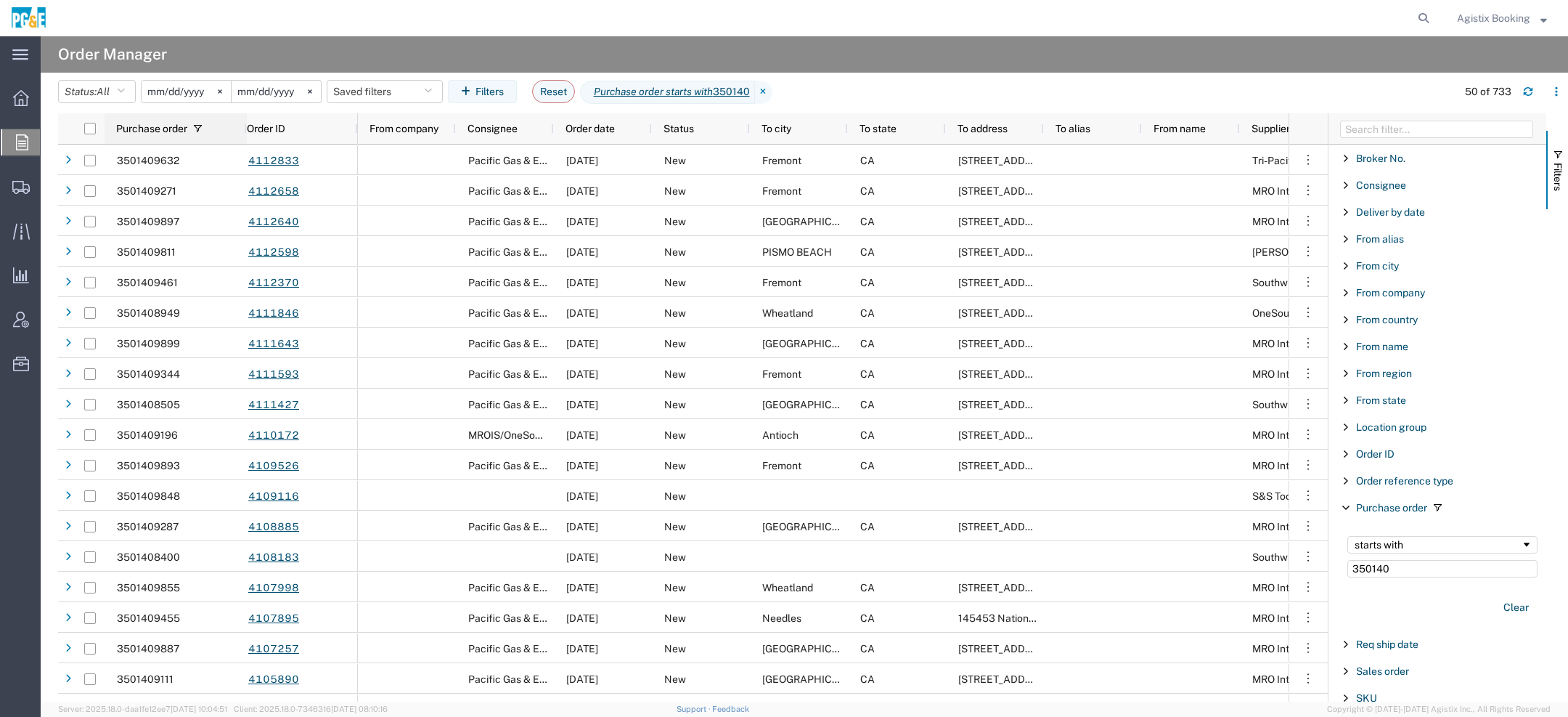
click at [158, 132] on span "Purchase order" at bounding box center [151, 129] width 71 height 12
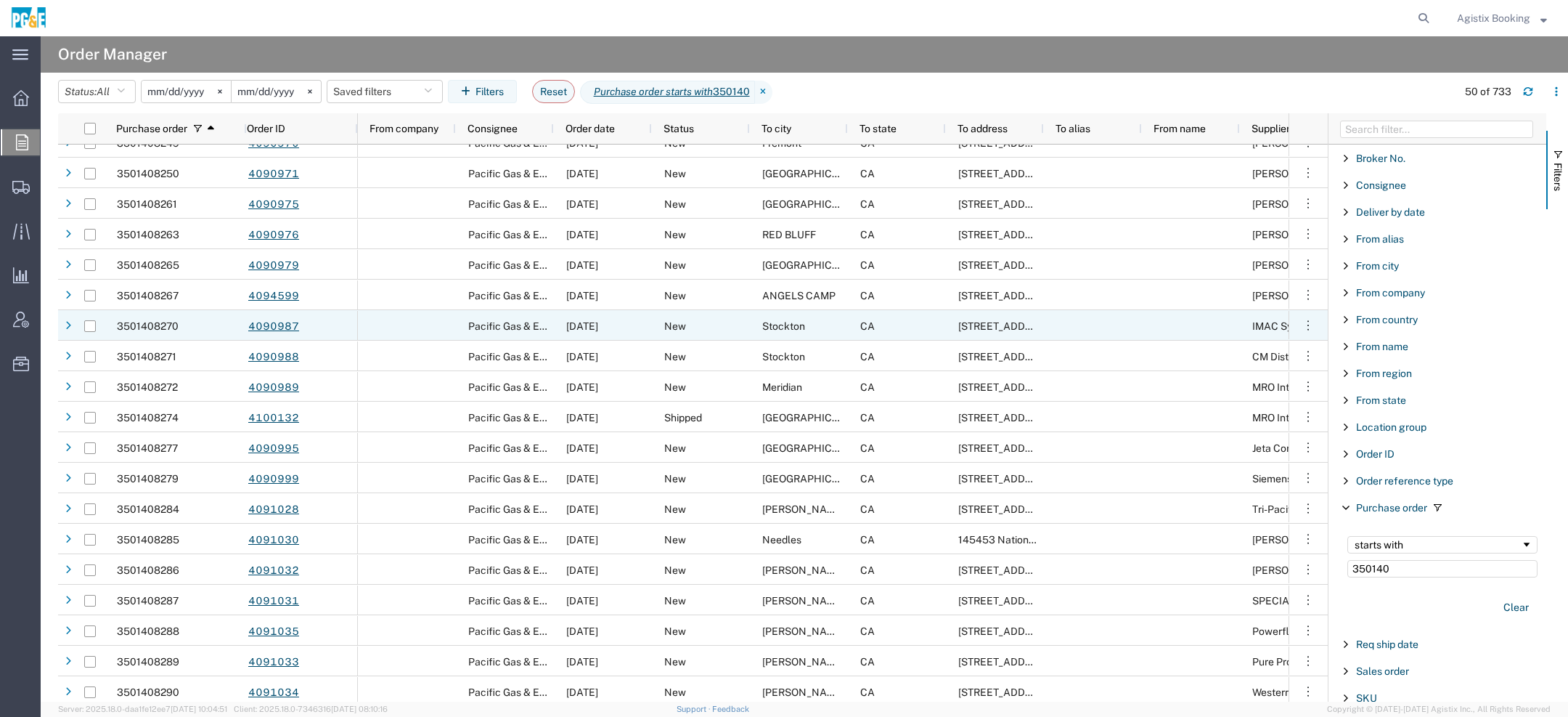
scroll to position [132, 0]
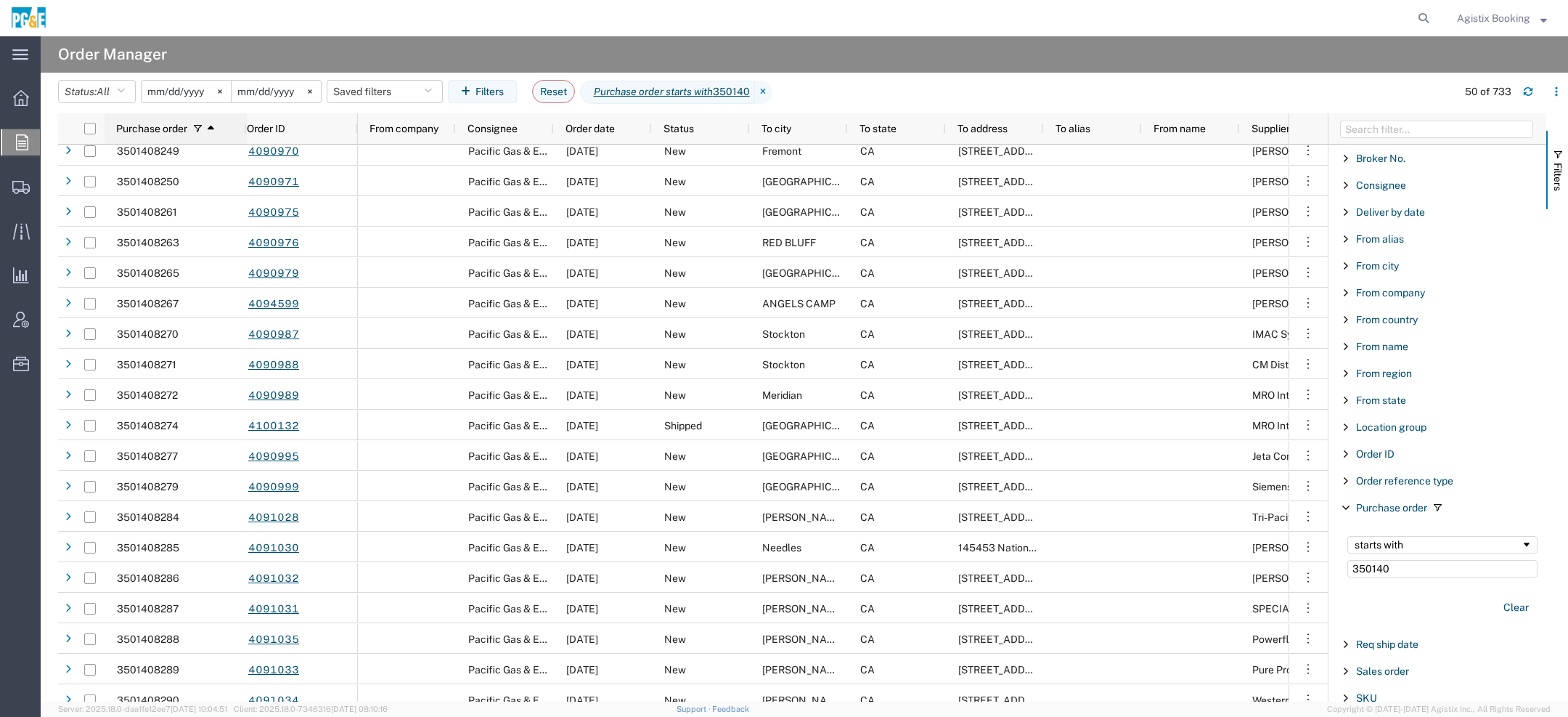
click at [166, 129] on span "Purchase order" at bounding box center [151, 129] width 71 height 12
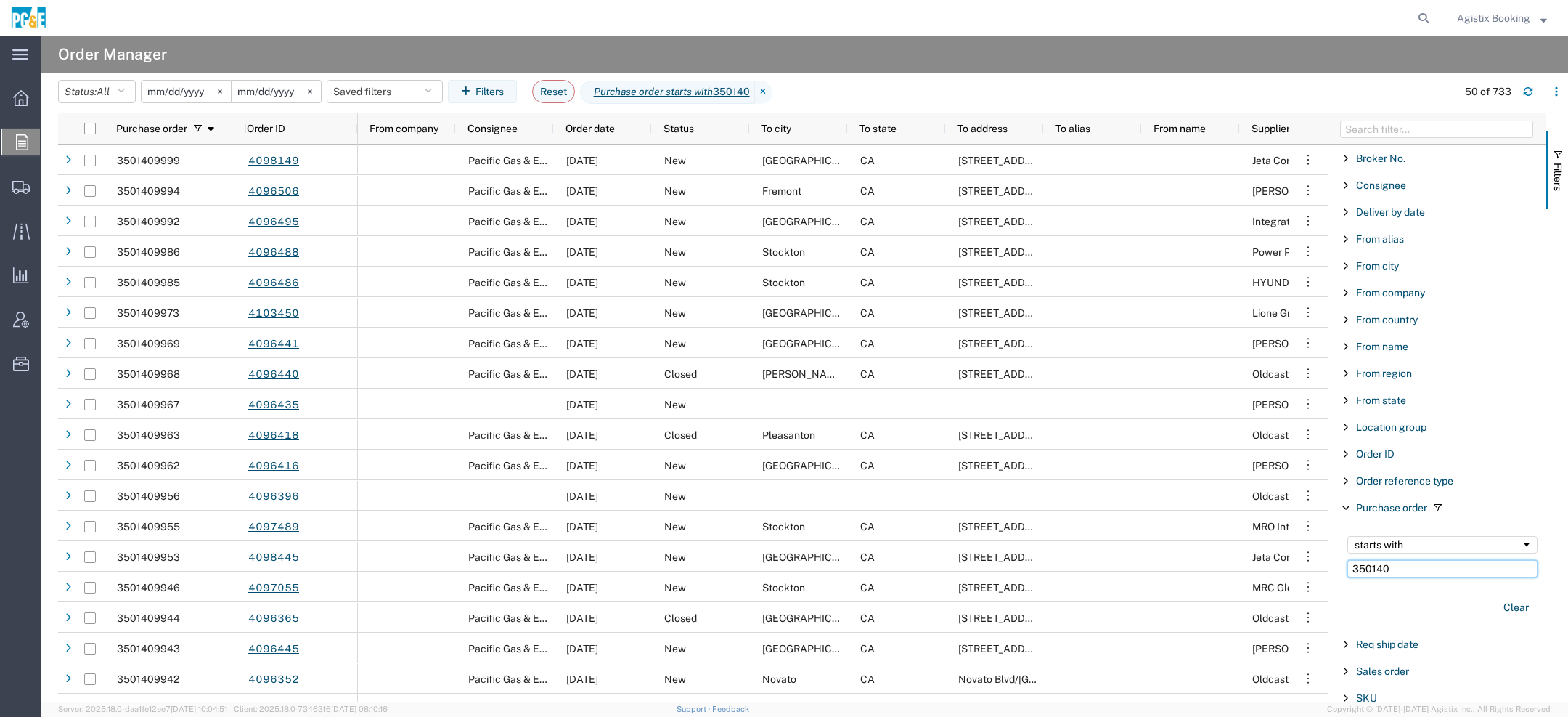
click at [1377, 567] on input "350140" at bounding box center [1442, 568] width 190 height 17
paste input "3881"
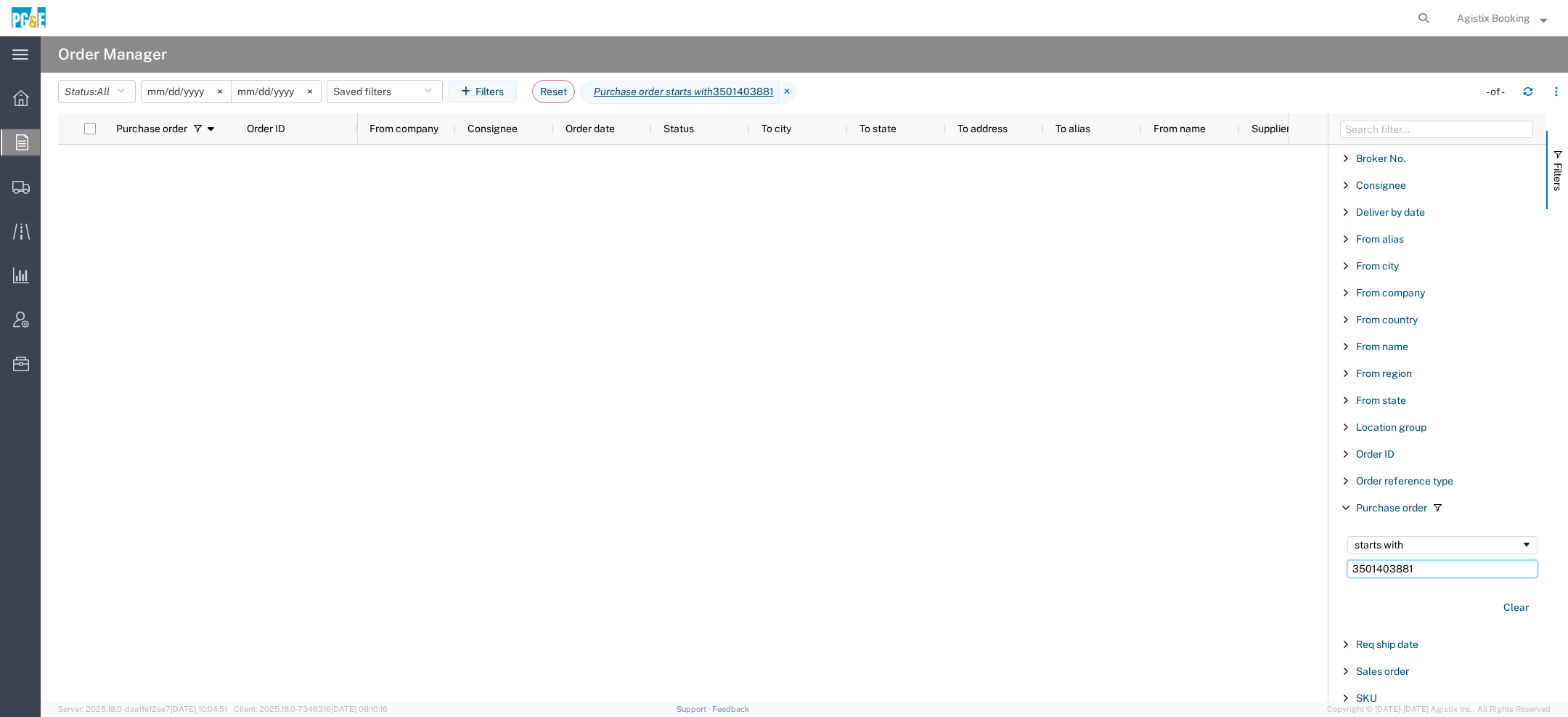
type input "3501403881"
click at [155, 95] on input "2025-01-01" at bounding box center [185, 91] width 89 height 22
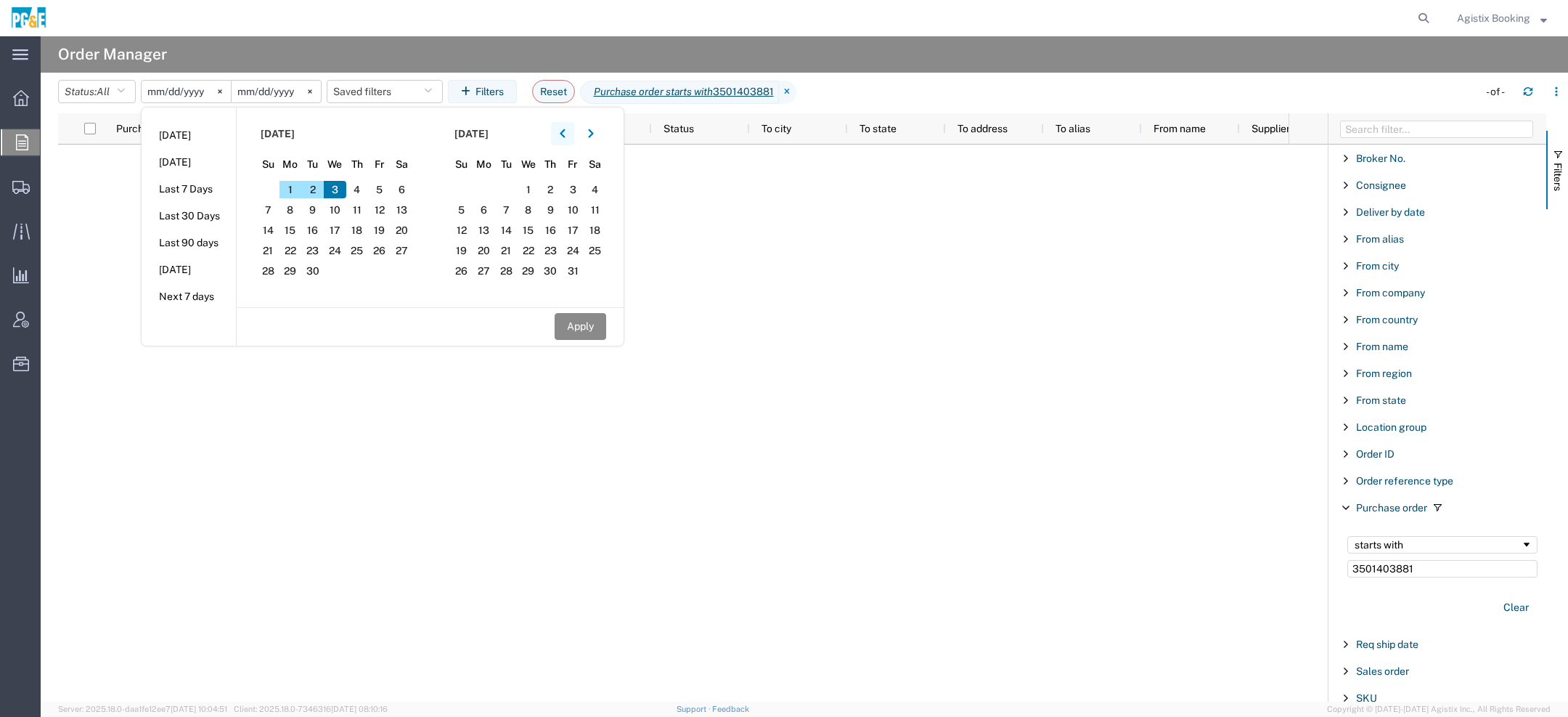
click at [562, 129] on button "button" at bounding box center [562, 133] width 23 height 23
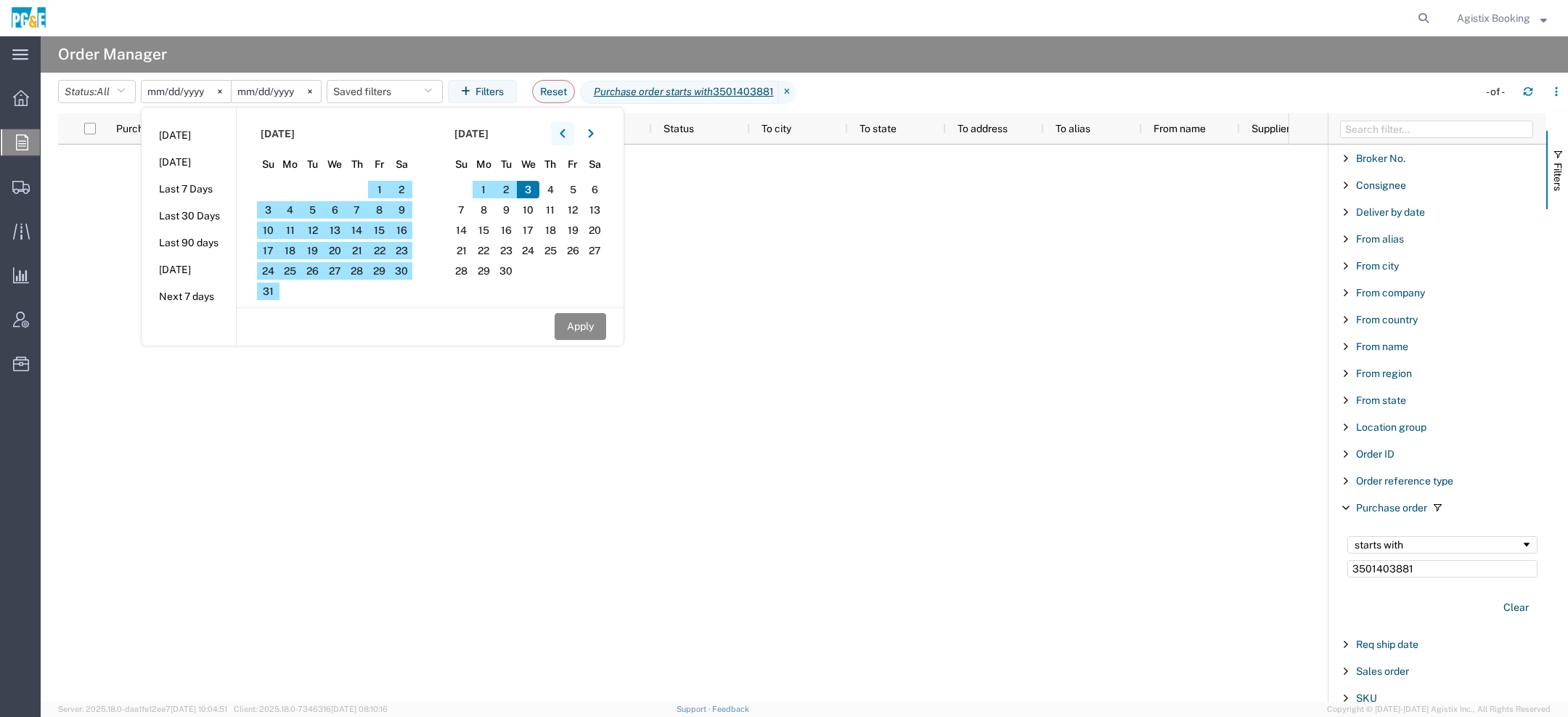
click at [562, 129] on button "button" at bounding box center [562, 133] width 23 height 23
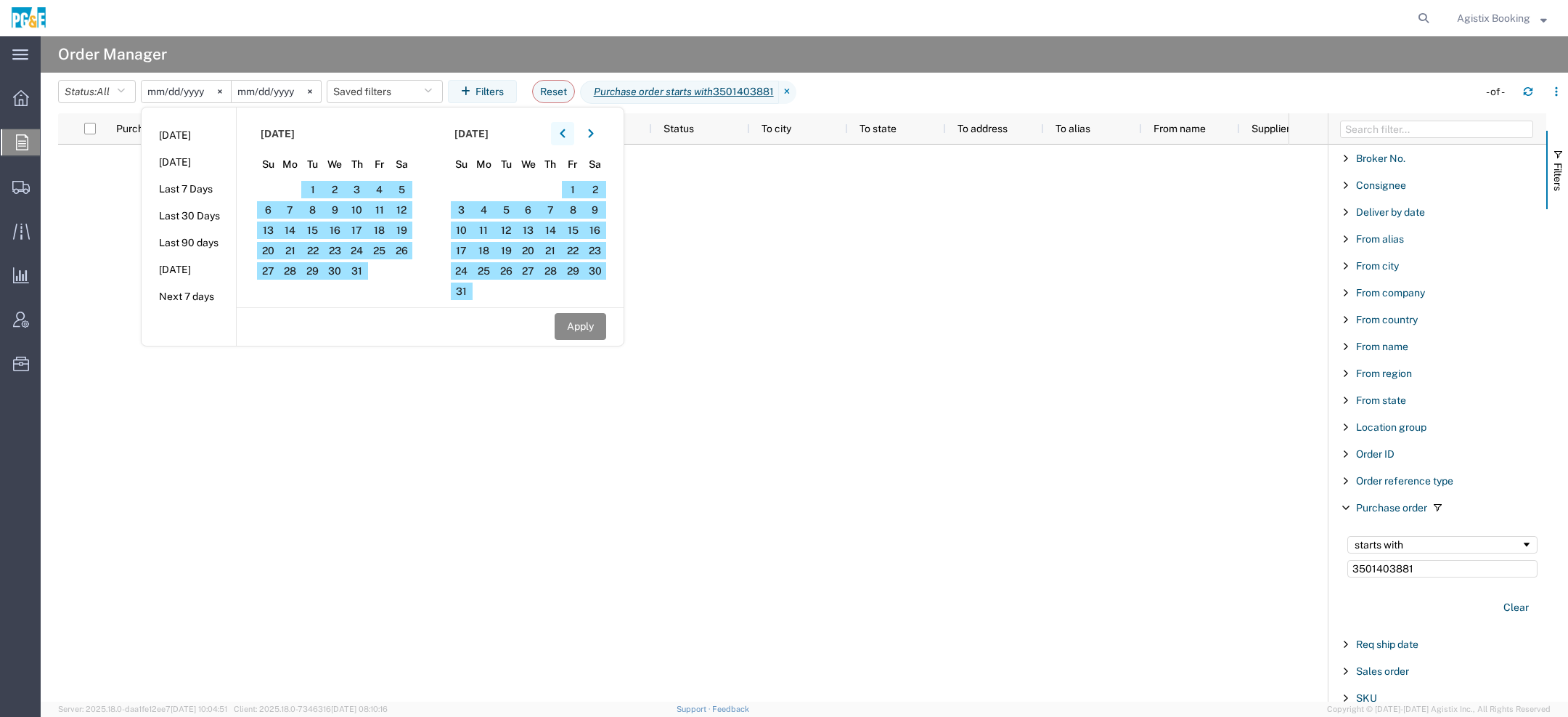
click at [562, 129] on button "button" at bounding box center [562, 133] width 23 height 23
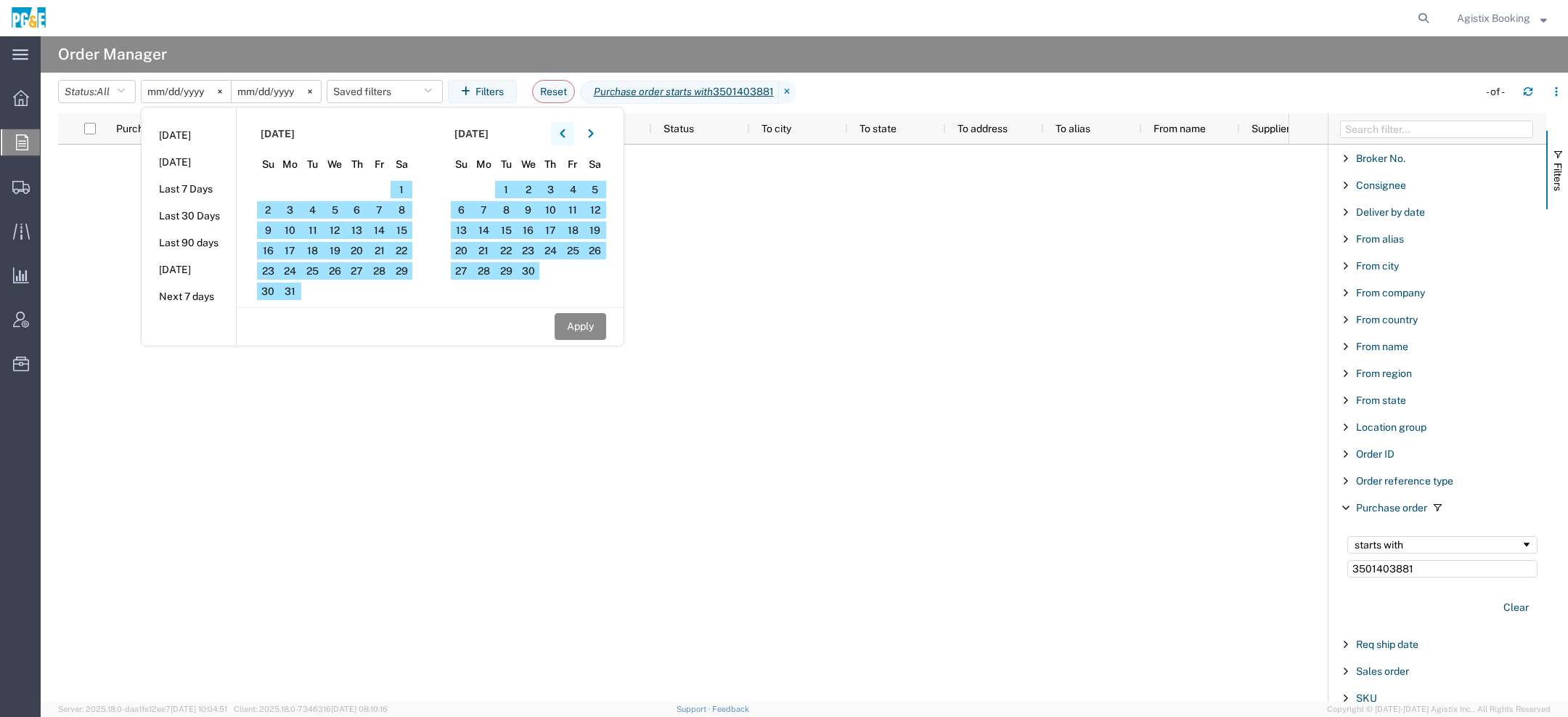
click at [562, 129] on button "button" at bounding box center [562, 133] width 23 height 23
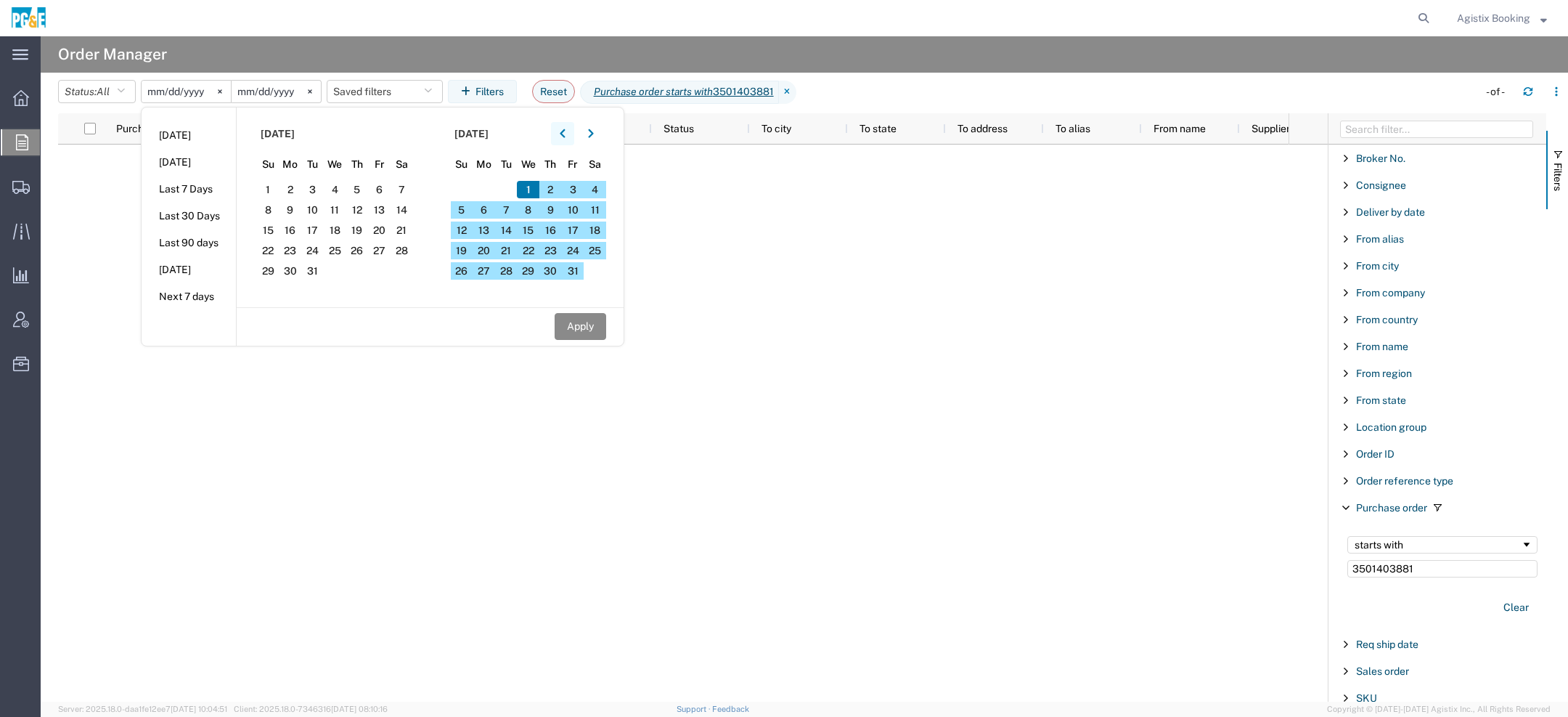
click at [562, 129] on button "button" at bounding box center [562, 133] width 23 height 23
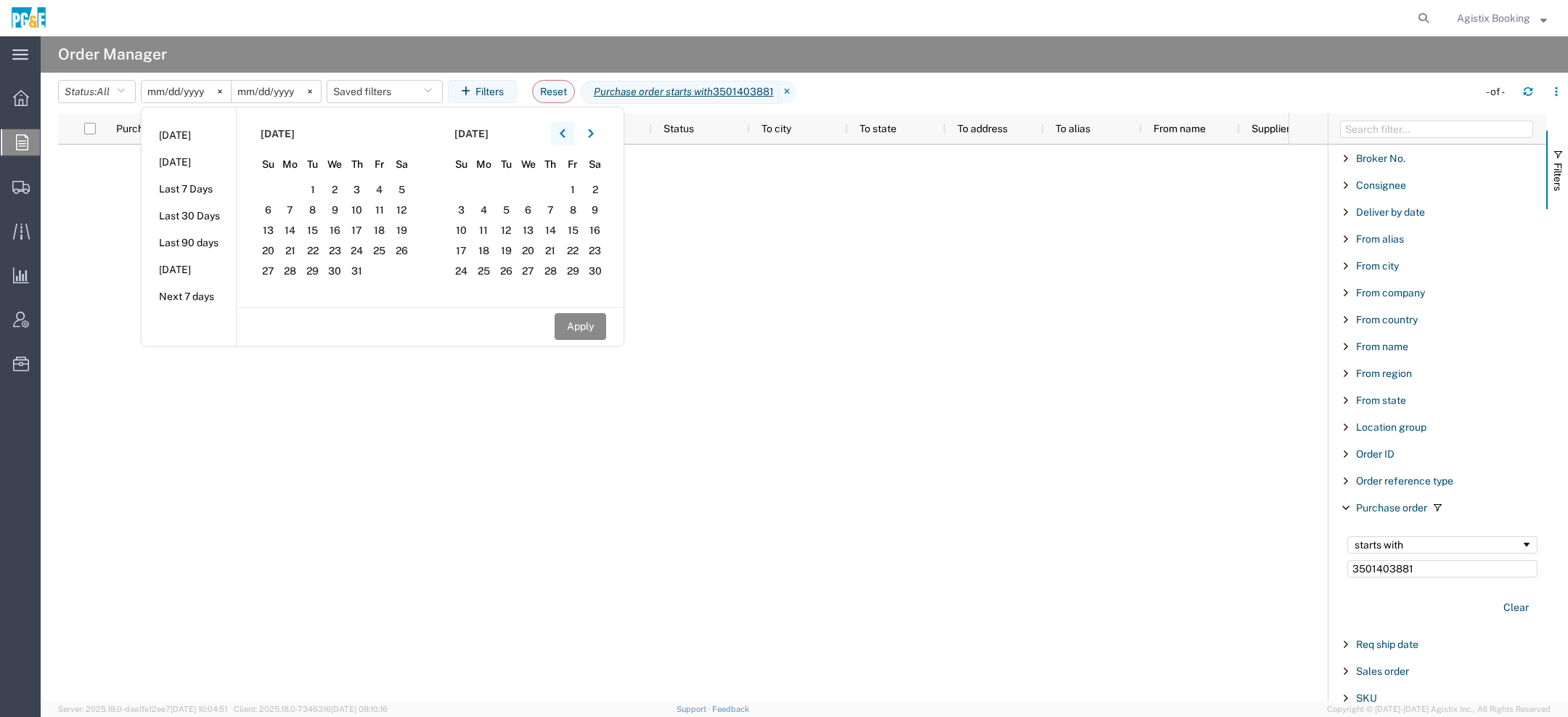
click at [562, 129] on button "button" at bounding box center [562, 133] width 23 height 23
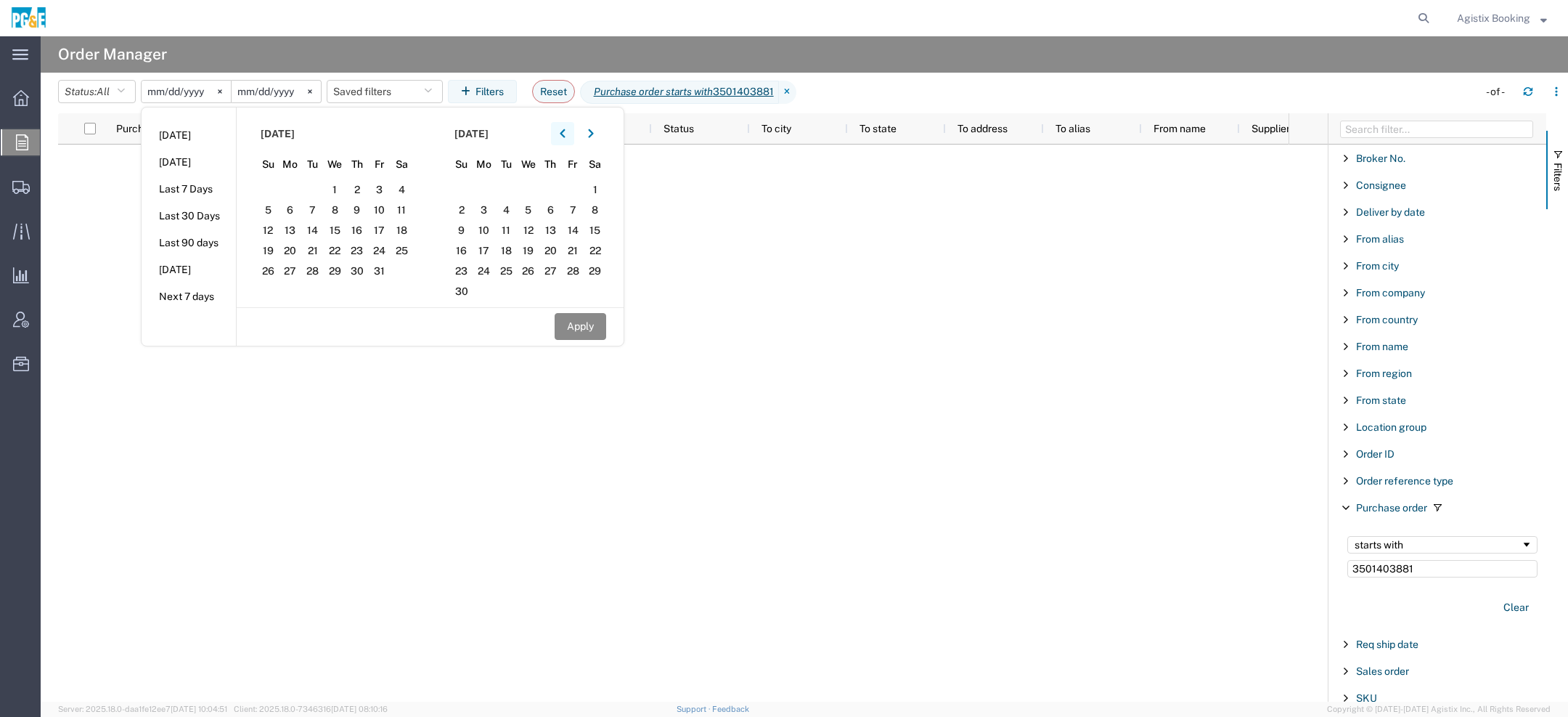
click at [562, 129] on button "button" at bounding box center [562, 133] width 23 height 23
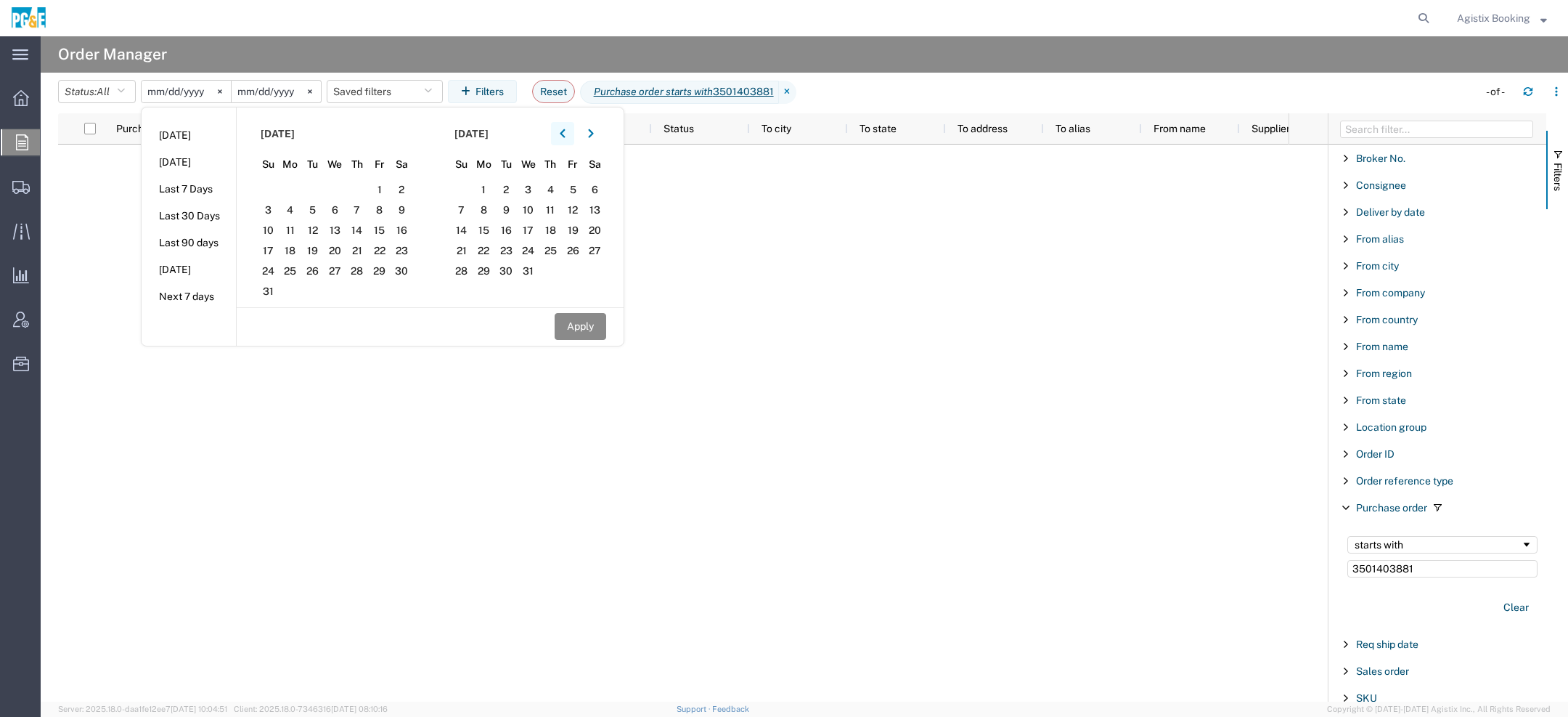
click at [562, 129] on button "button" at bounding box center [562, 133] width 23 height 23
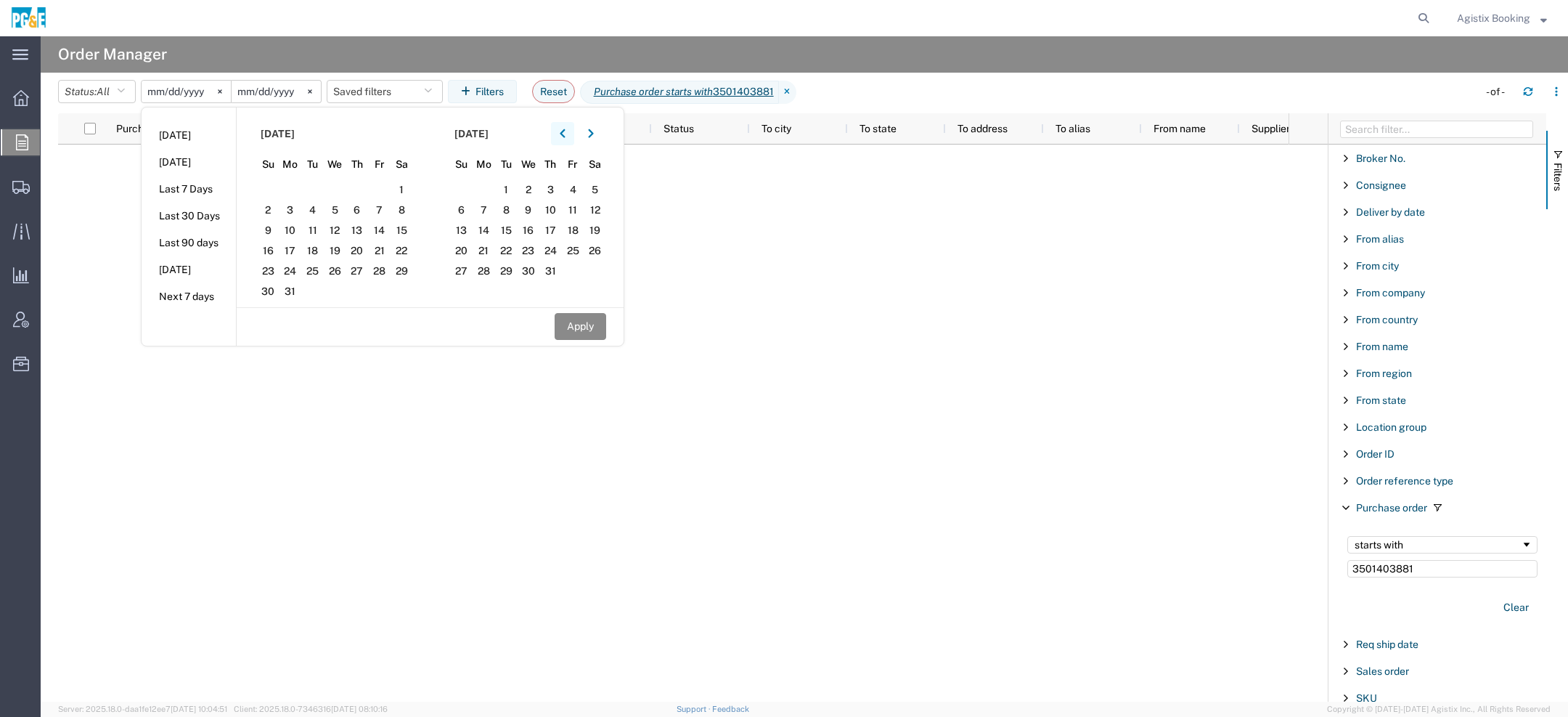
click at [562, 129] on button "button" at bounding box center [562, 133] width 23 height 23
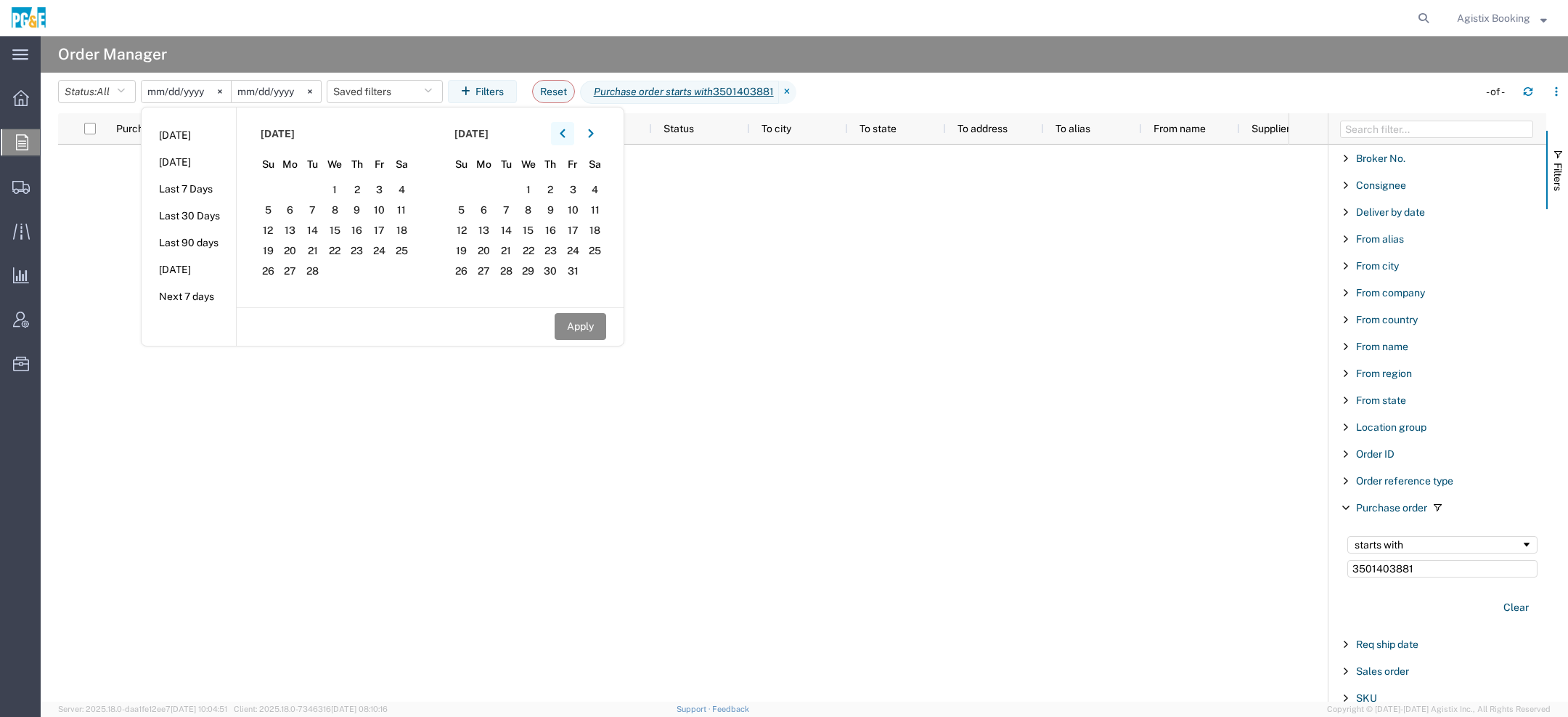
click at [562, 129] on button "button" at bounding box center [562, 133] width 23 height 23
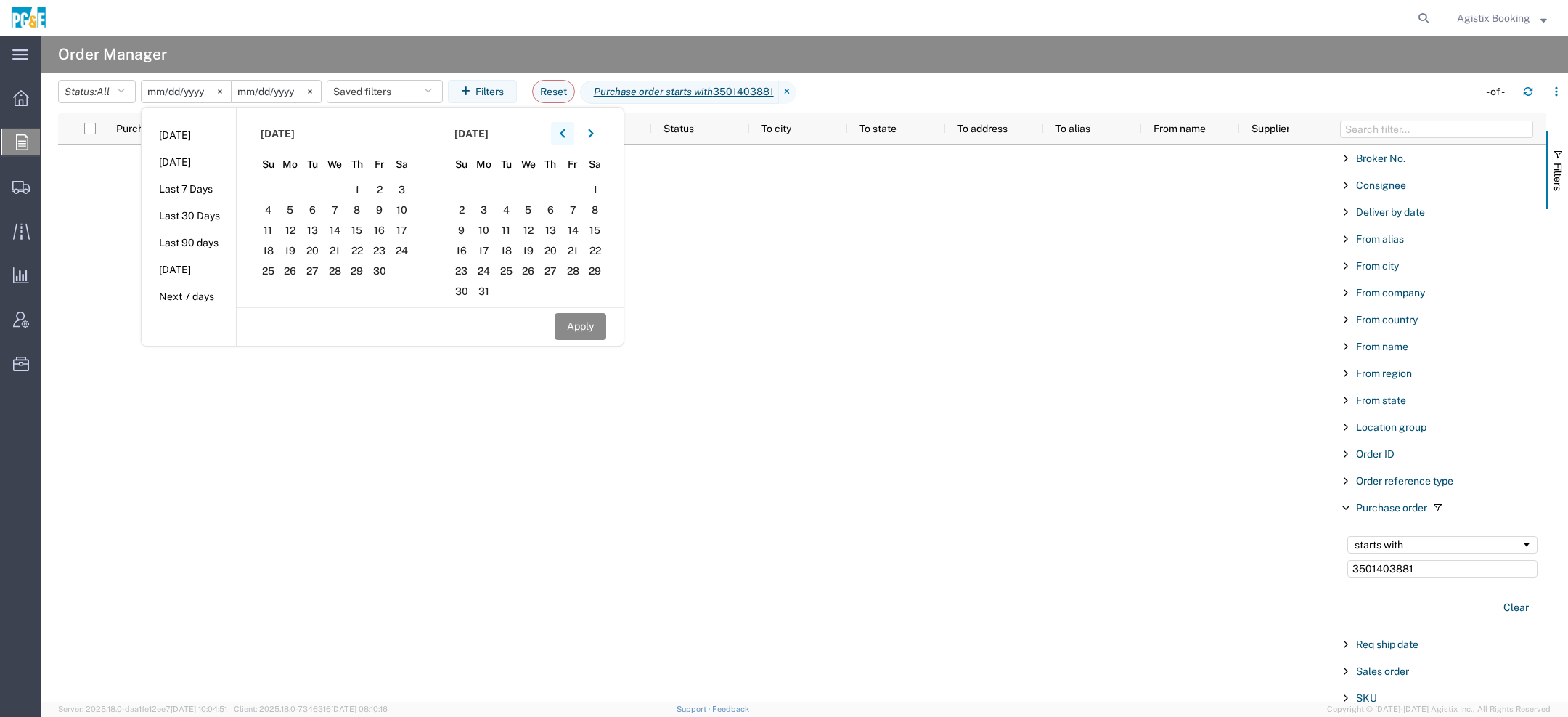
click at [562, 129] on button "button" at bounding box center [562, 133] width 23 height 23
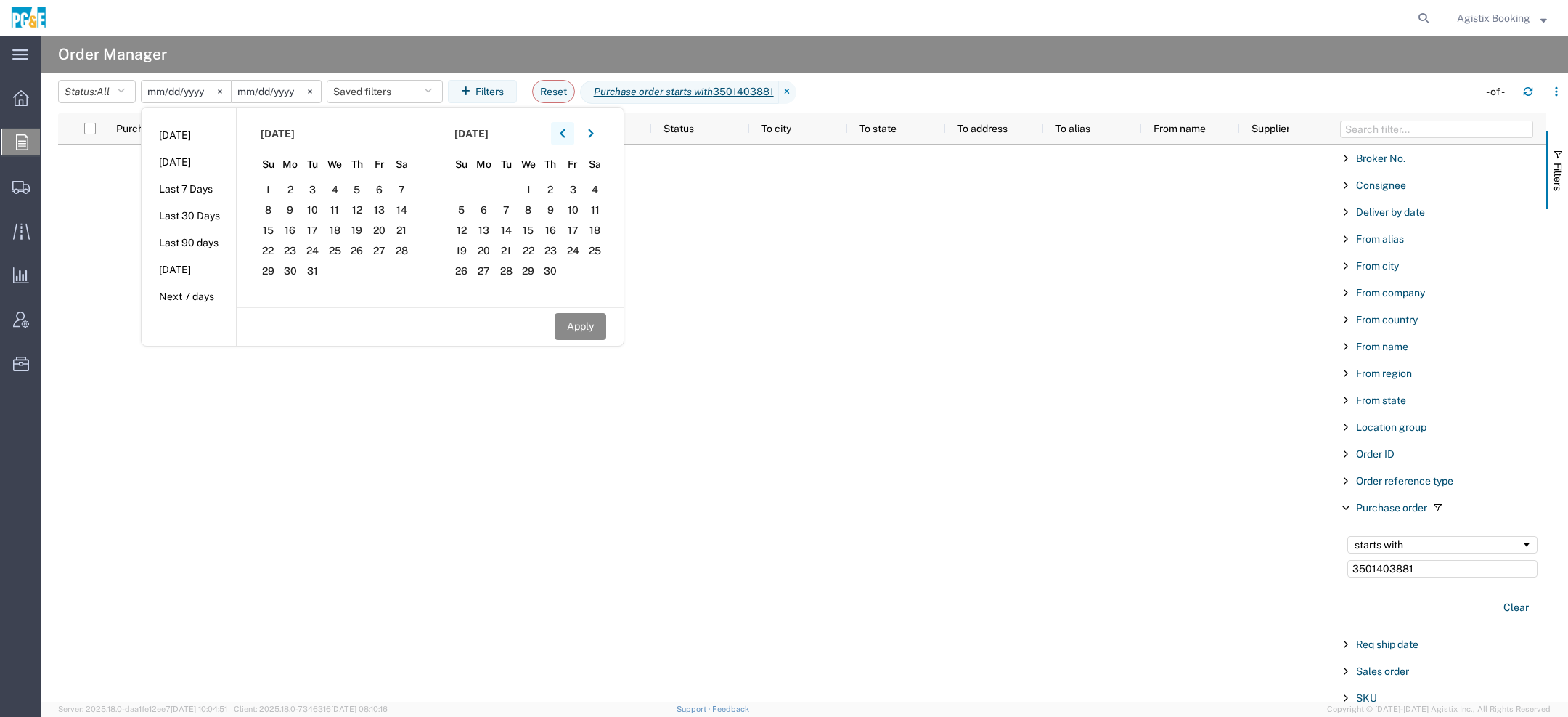
click at [562, 129] on button "button" at bounding box center [562, 133] width 23 height 23
click at [318, 185] on span "1" at bounding box center [312, 189] width 22 height 17
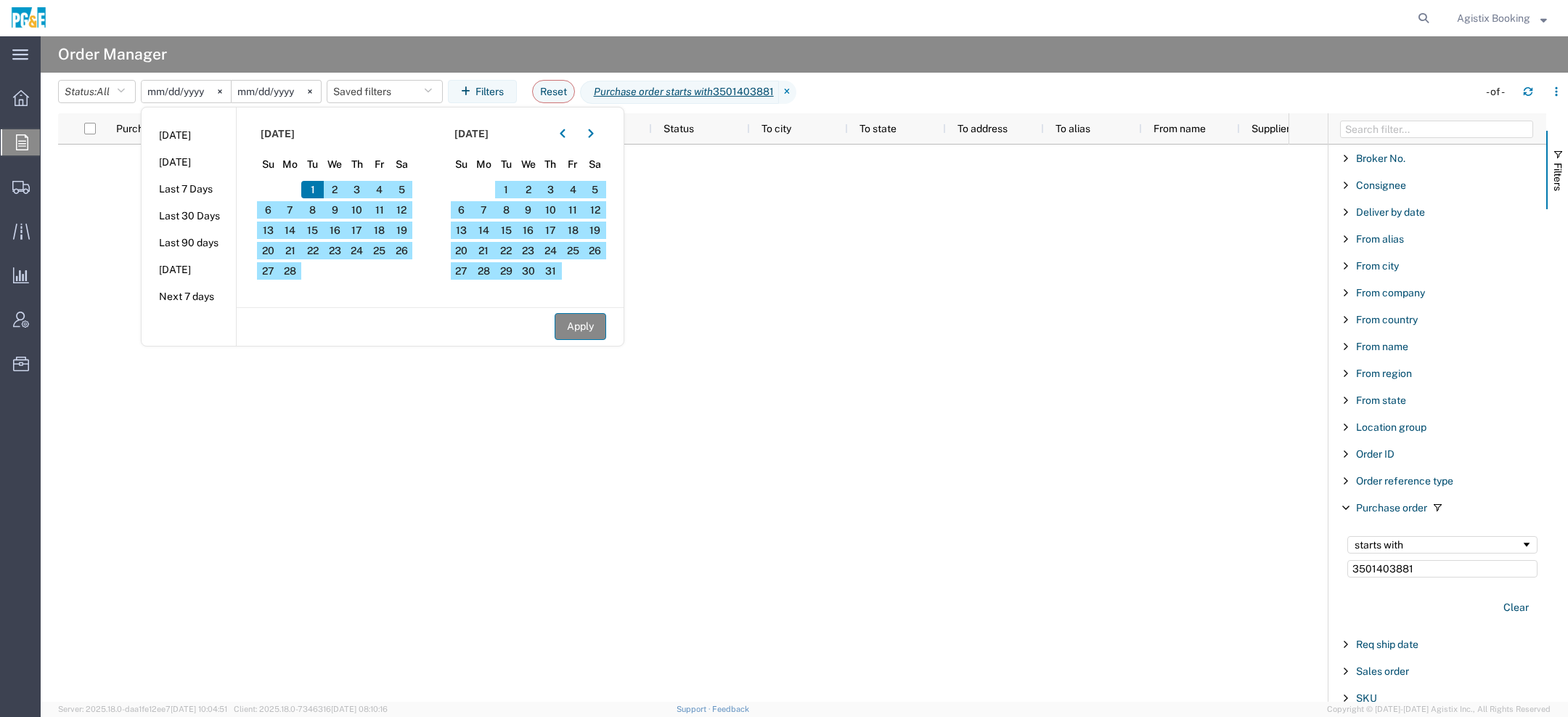
click at [599, 321] on button "Apply" at bounding box center [580, 327] width 52 height 27
type input "2022-02-01"
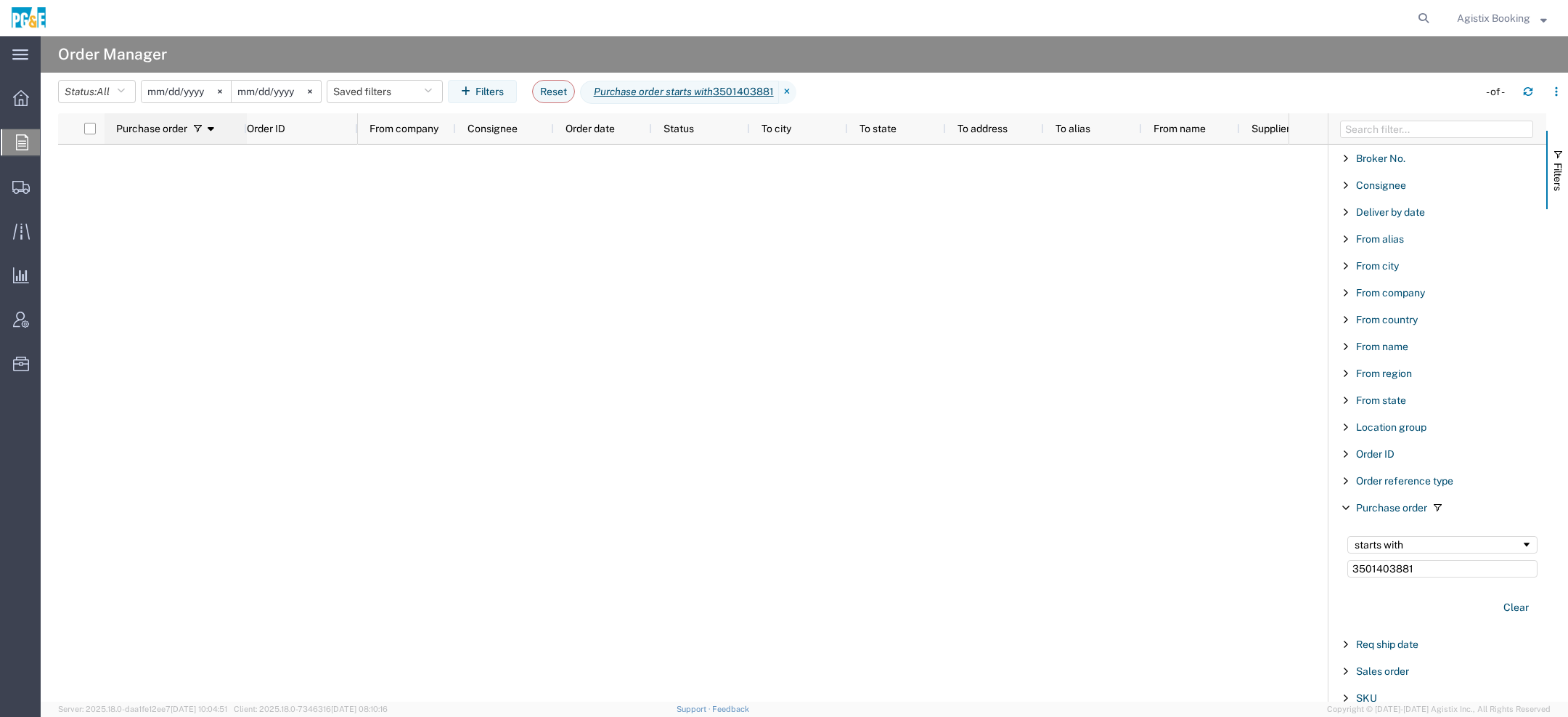
click at [194, 132] on span at bounding box center [197, 129] width 12 height 12
click at [187, 131] on span "Purchase order" at bounding box center [151, 129] width 71 height 12
click at [1451, 565] on input "3501403881" at bounding box center [1442, 568] width 190 height 17
type input "350140388"
click at [1539, 10] on span "Agistix Booking" at bounding box center [1501, 18] width 90 height 16
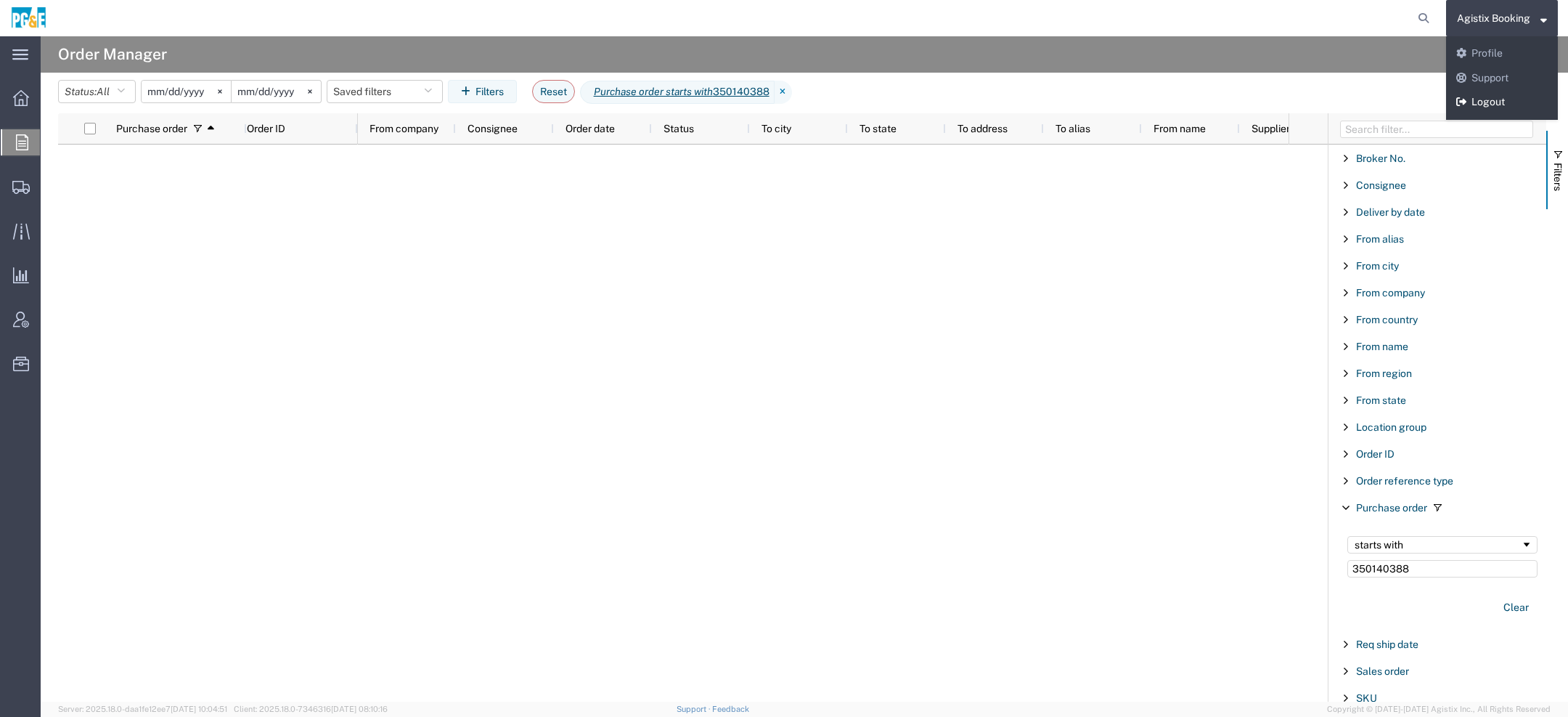
click at [1502, 102] on link "Logout" at bounding box center [1502, 102] width 112 height 25
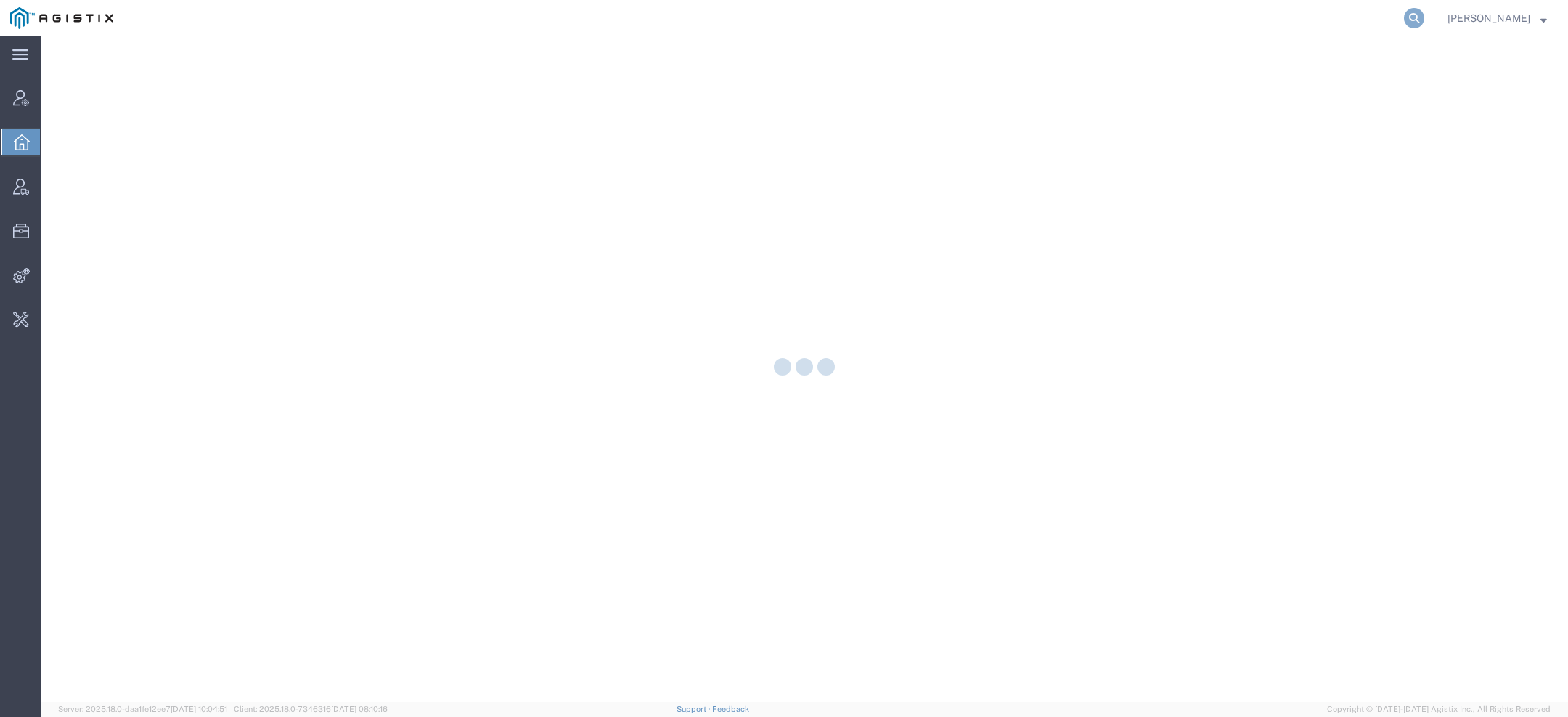
click at [1422, 13] on icon at bounding box center [1413, 18] width 20 height 20
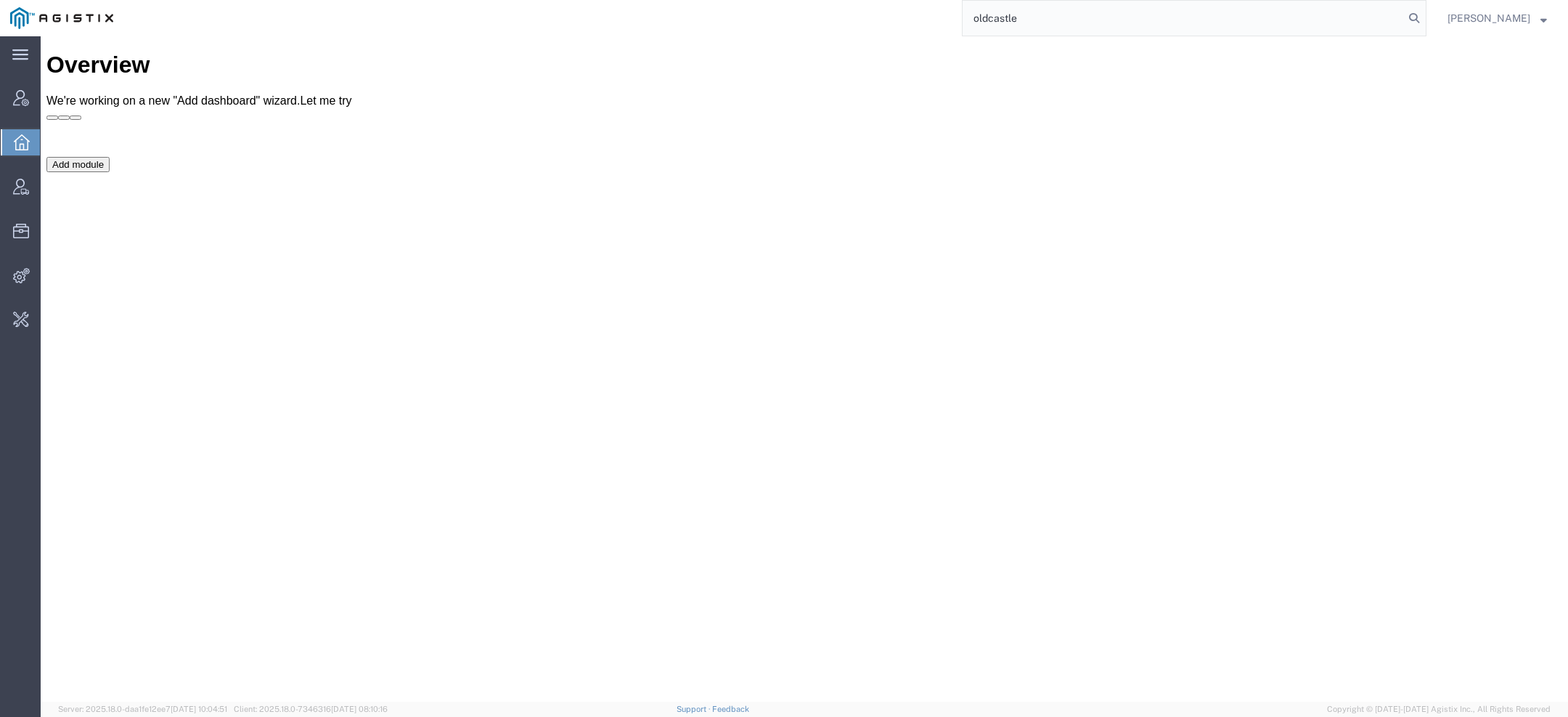
type input "oldcastle"
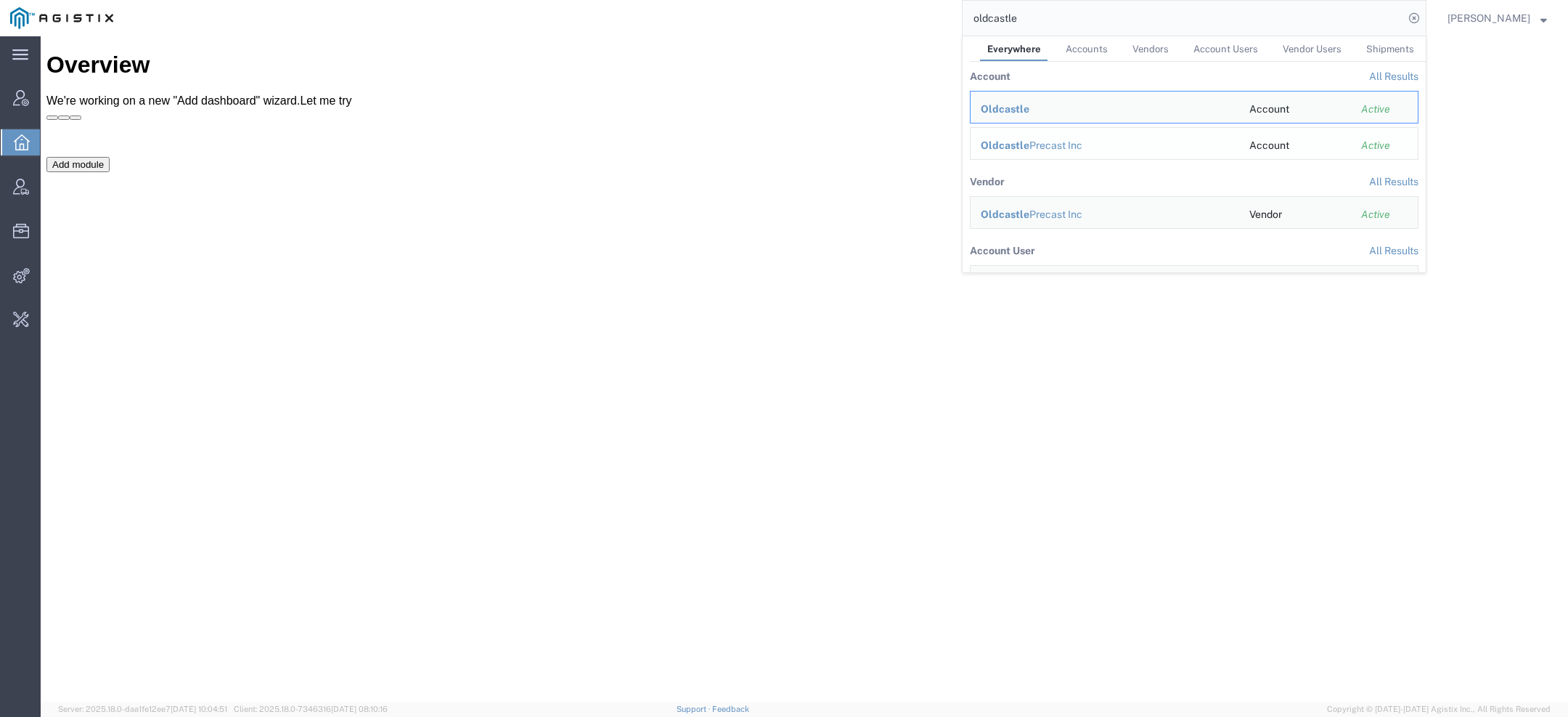
drag, startPoint x: 1013, startPoint y: 139, endPoint x: 972, endPoint y: 102, distance: 55.2
click at [1013, 139] on span "Oldcastle" at bounding box center [1004, 145] width 49 height 12
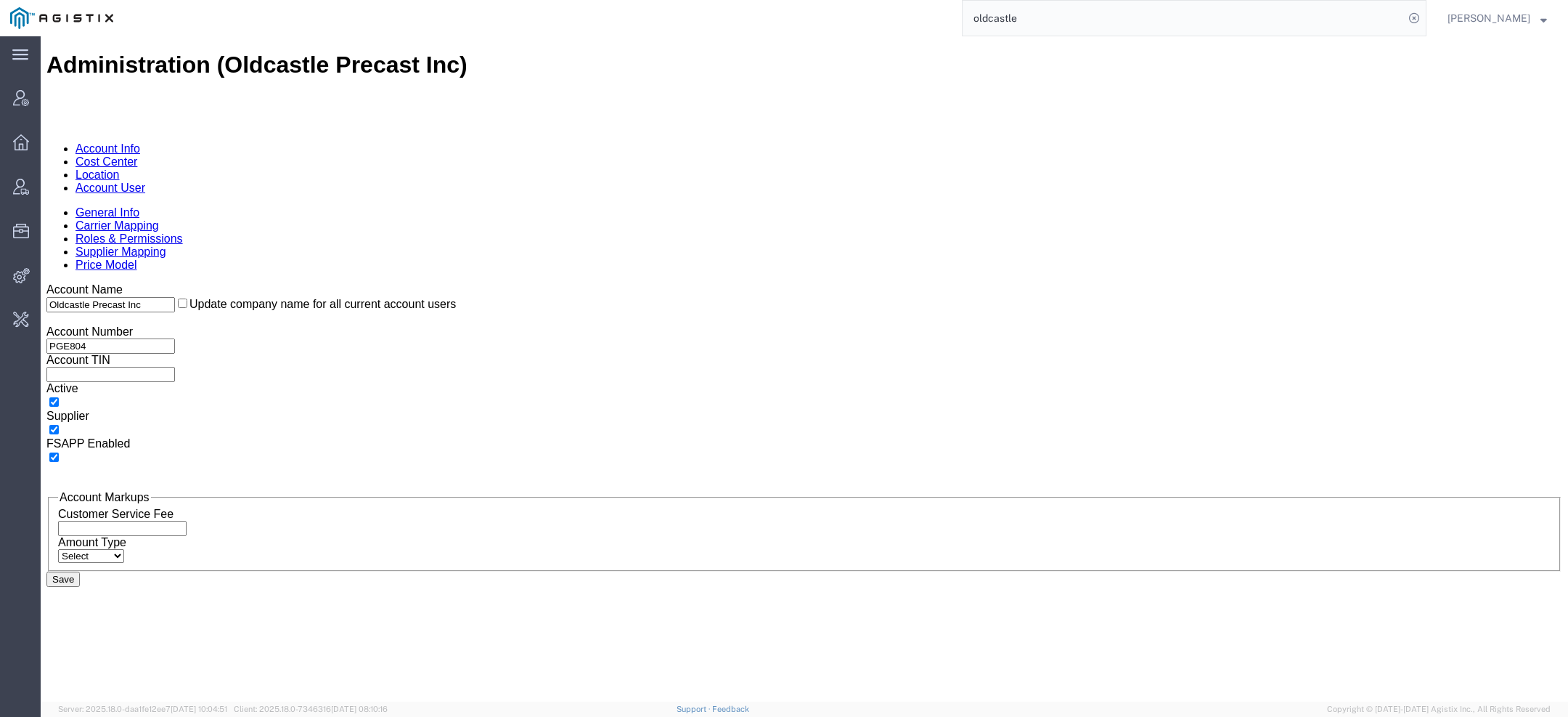
click at [145, 182] on link "Account User" at bounding box center [110, 188] width 70 height 13
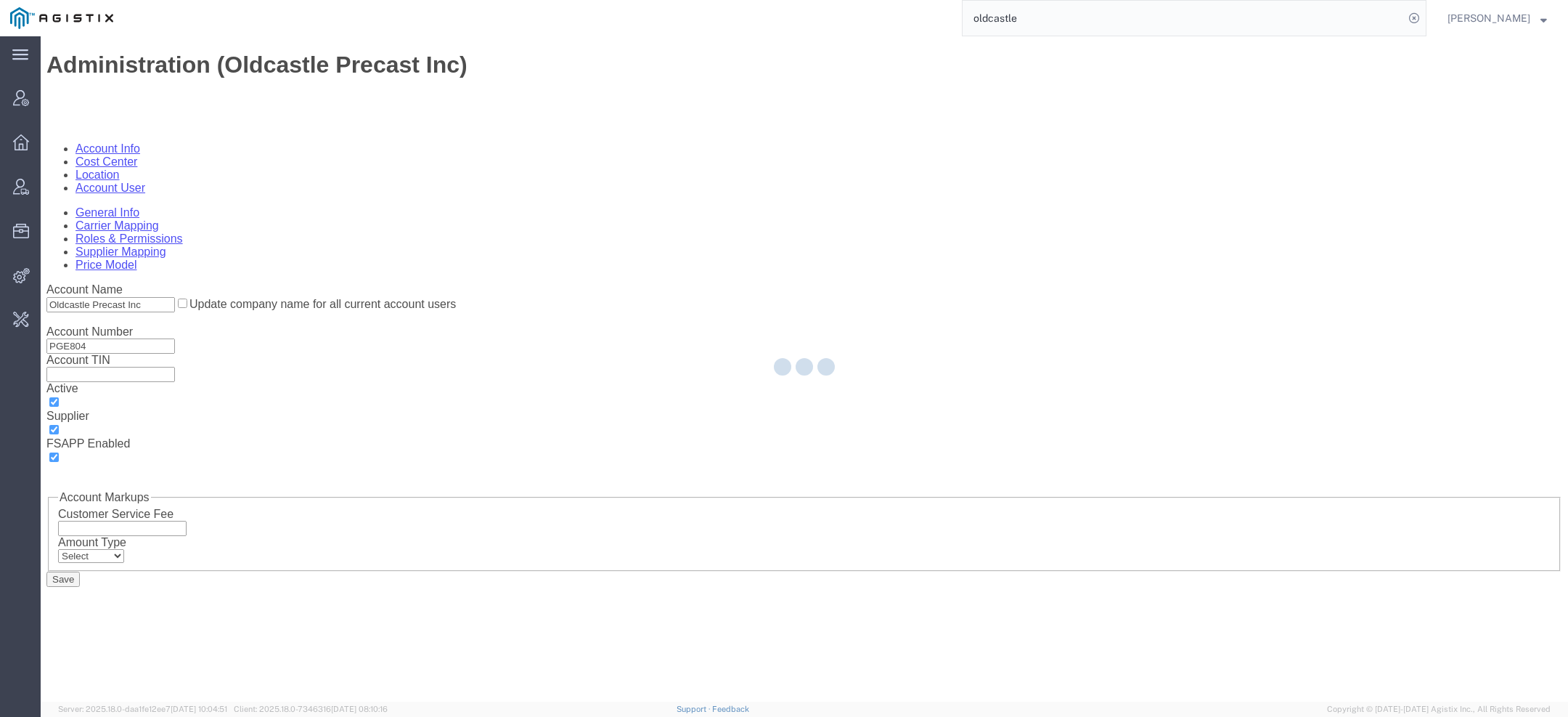
click at [223, 520] on div at bounding box center [804, 369] width 1528 height 665
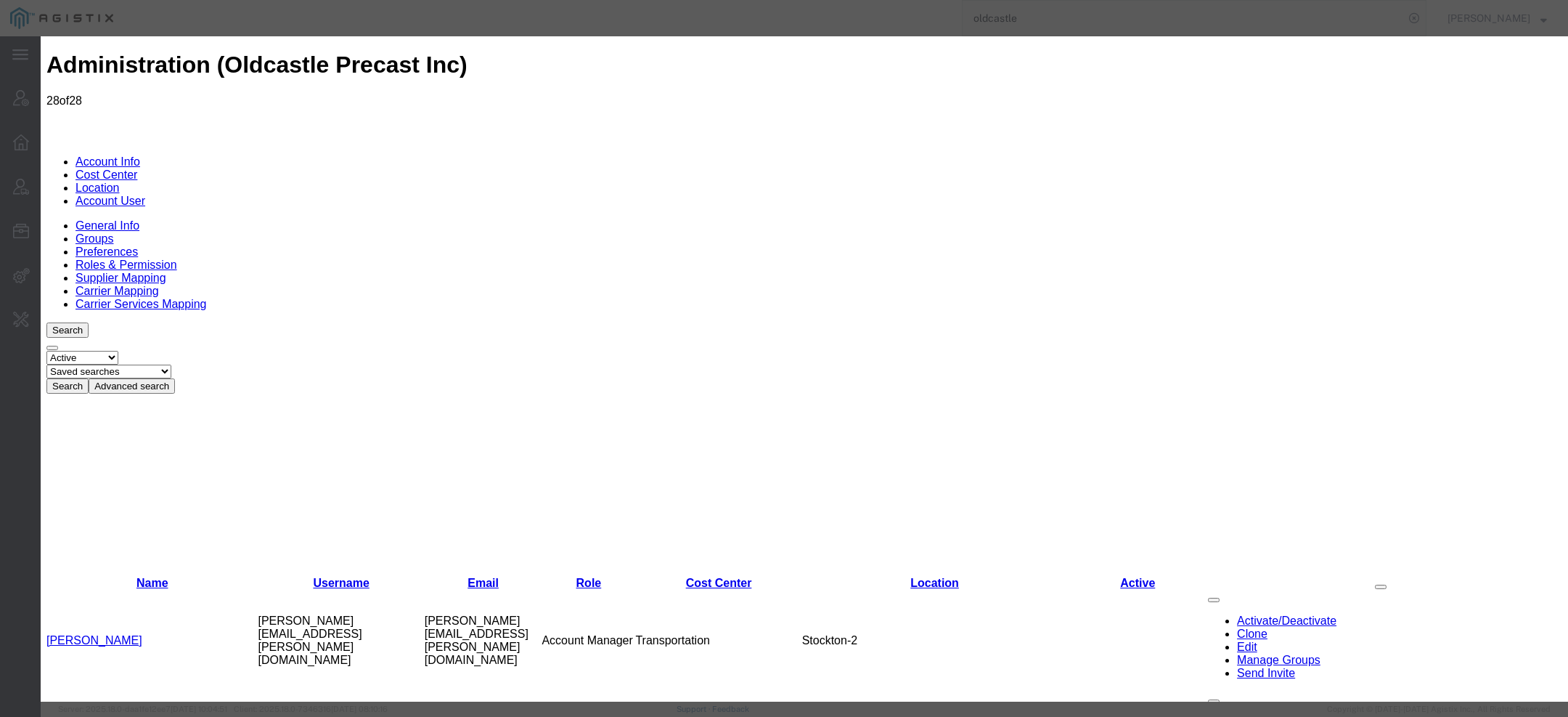
select select "COSTCENTER"
select select "10830"
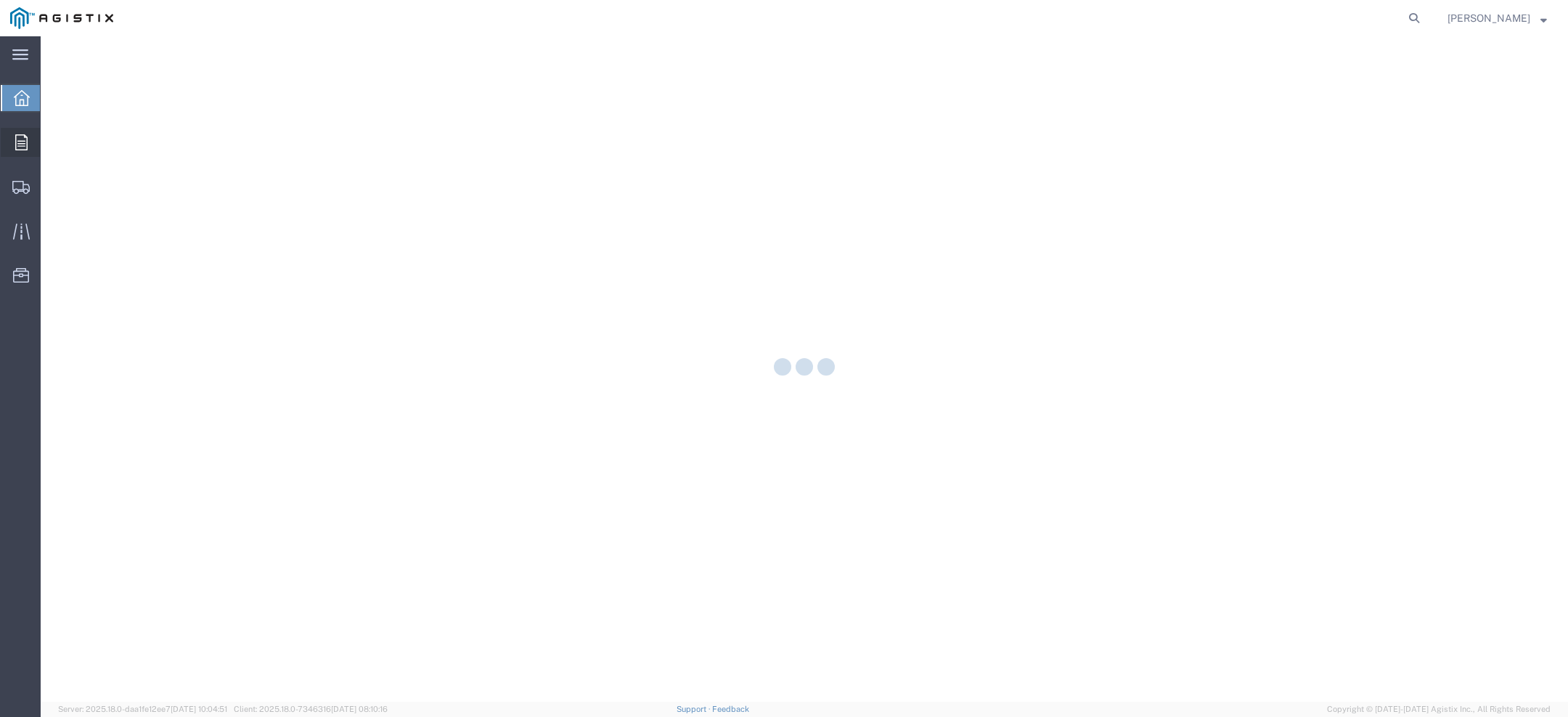
click at [19, 130] on div at bounding box center [21, 142] width 40 height 29
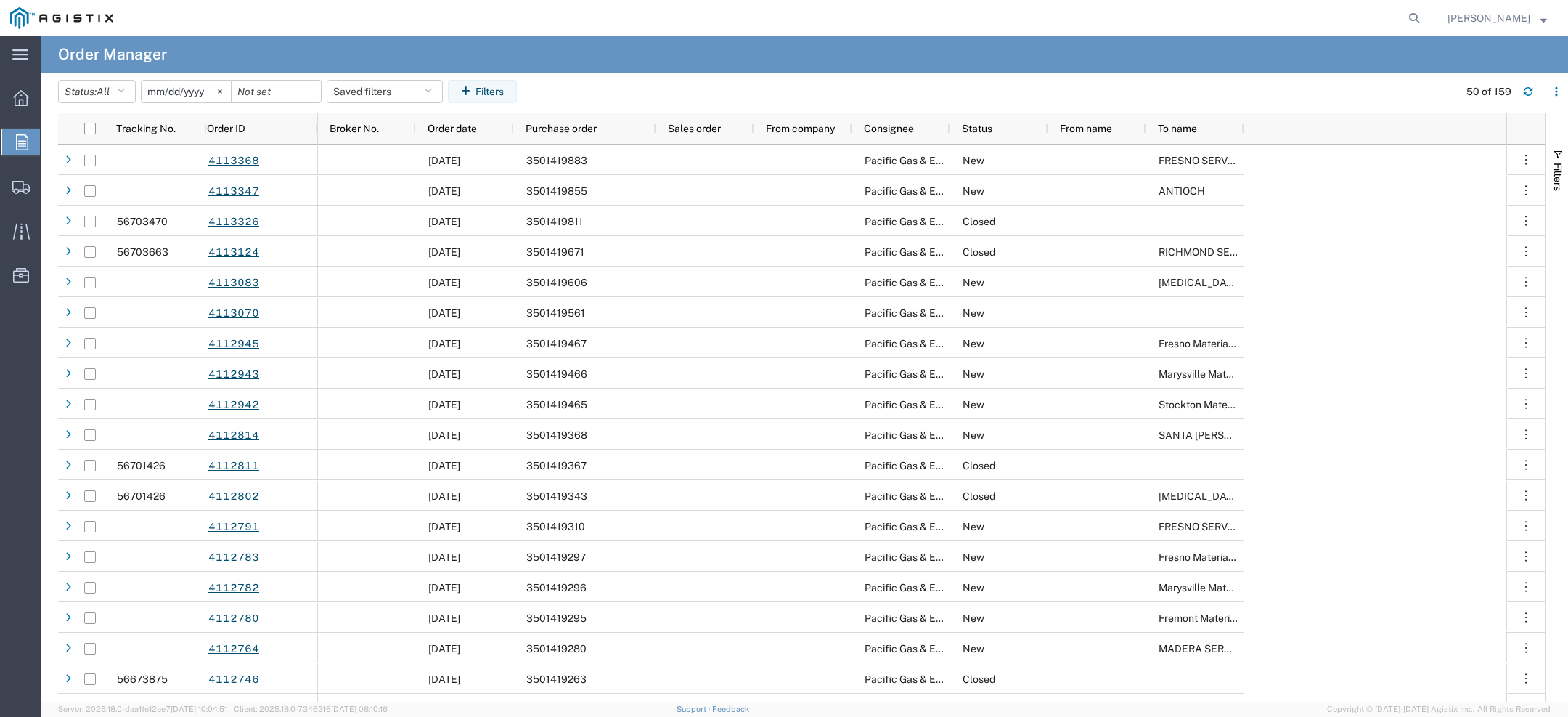
click at [158, 95] on input "[DATE]" at bounding box center [185, 91] width 89 height 22
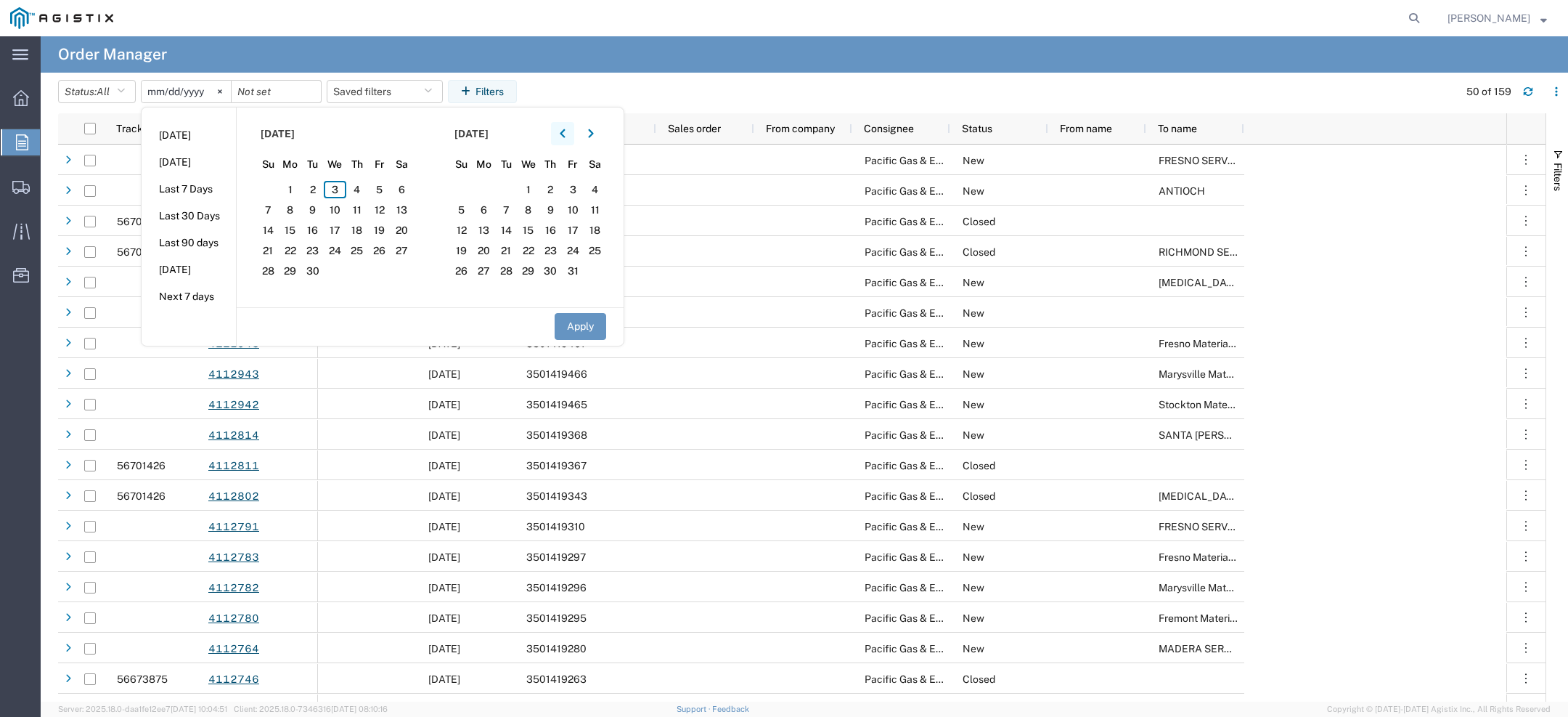
click at [569, 139] on button "button" at bounding box center [562, 133] width 23 height 23
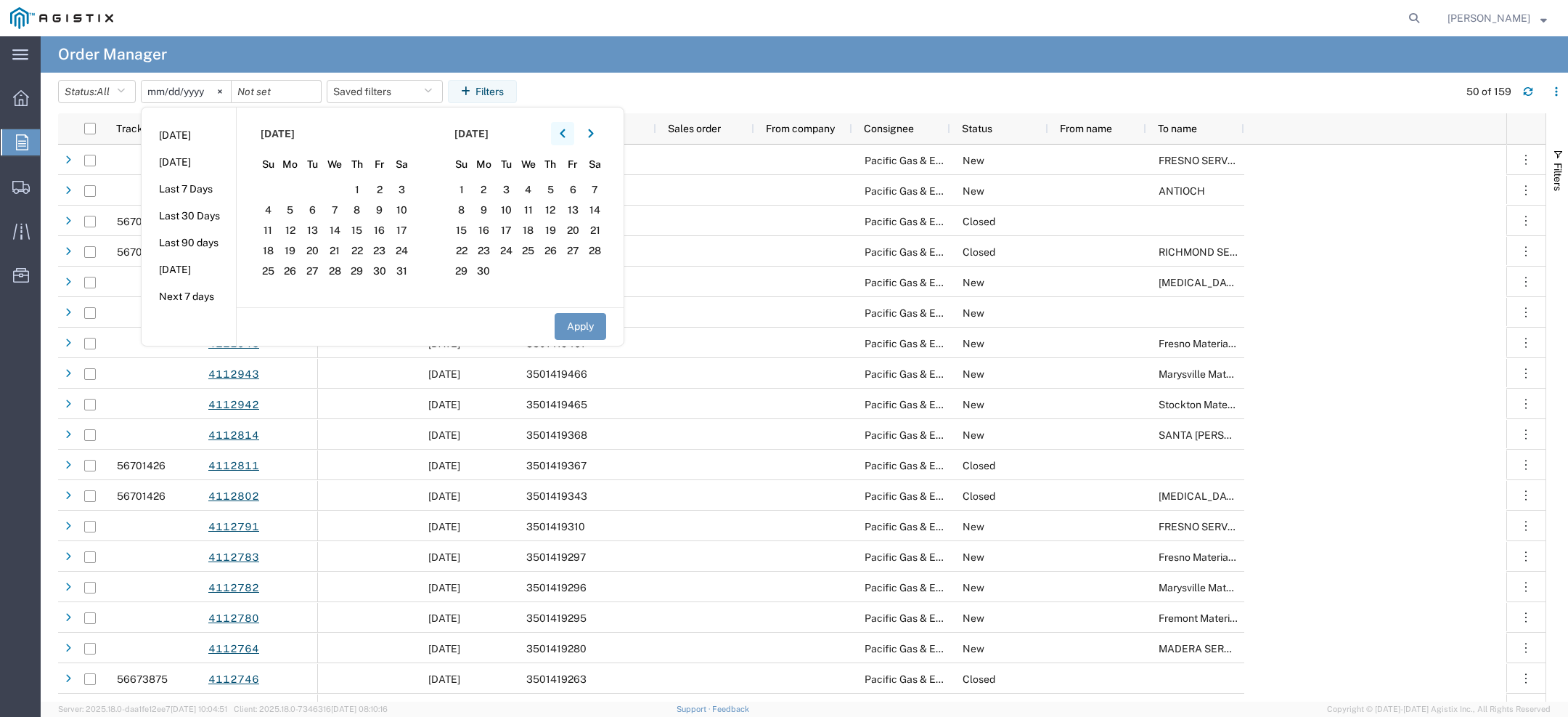
click at [569, 139] on button "button" at bounding box center [562, 133] width 23 height 23
click at [571, 132] on button "button" at bounding box center [562, 133] width 23 height 23
click at [599, 189] on span "1" at bounding box center [595, 189] width 22 height 17
click at [590, 127] on button "button" at bounding box center [590, 133] width 23 height 23
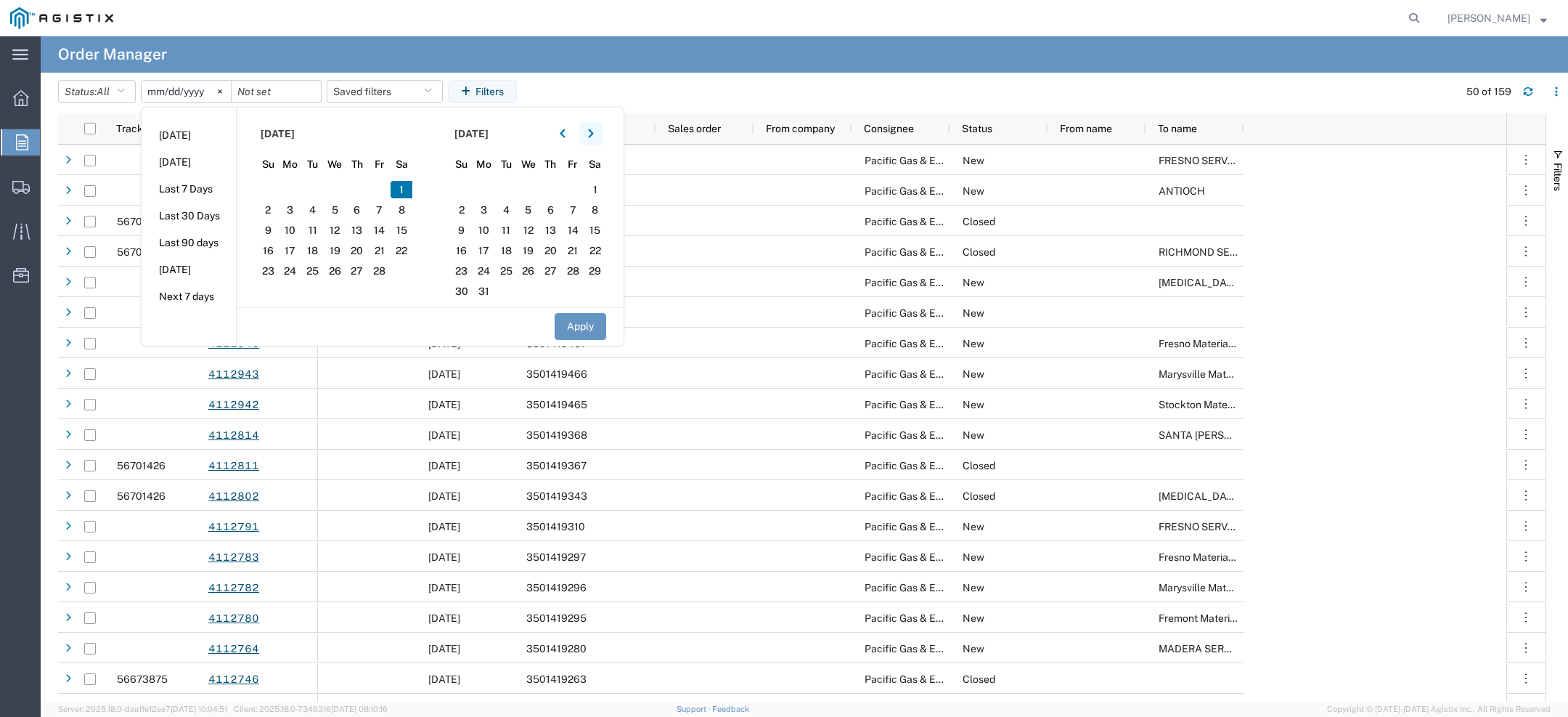
click at [590, 127] on button "button" at bounding box center [590, 133] width 23 height 23
click at [592, 133] on icon "button" at bounding box center [591, 134] width 6 height 10
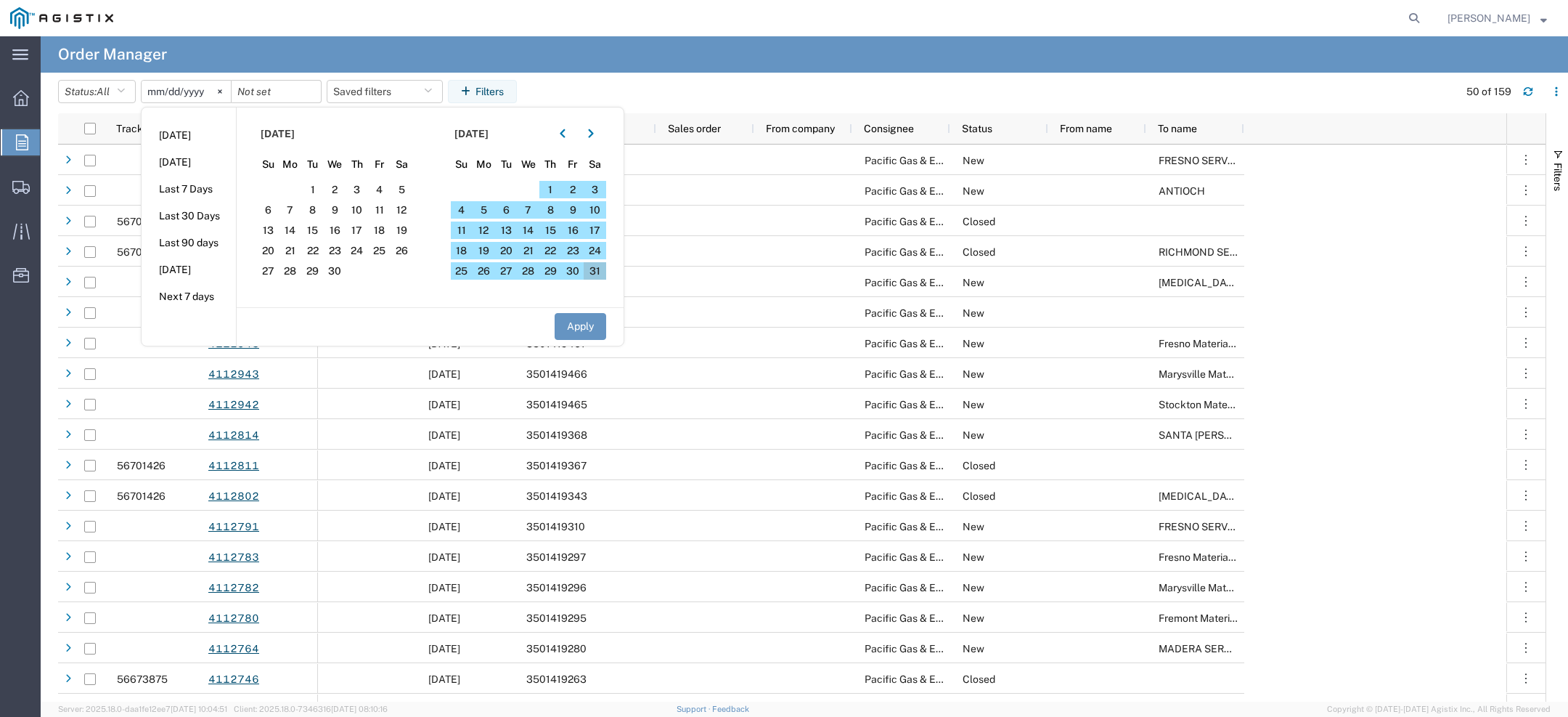
click at [598, 269] on span "31" at bounding box center [595, 271] width 22 height 17
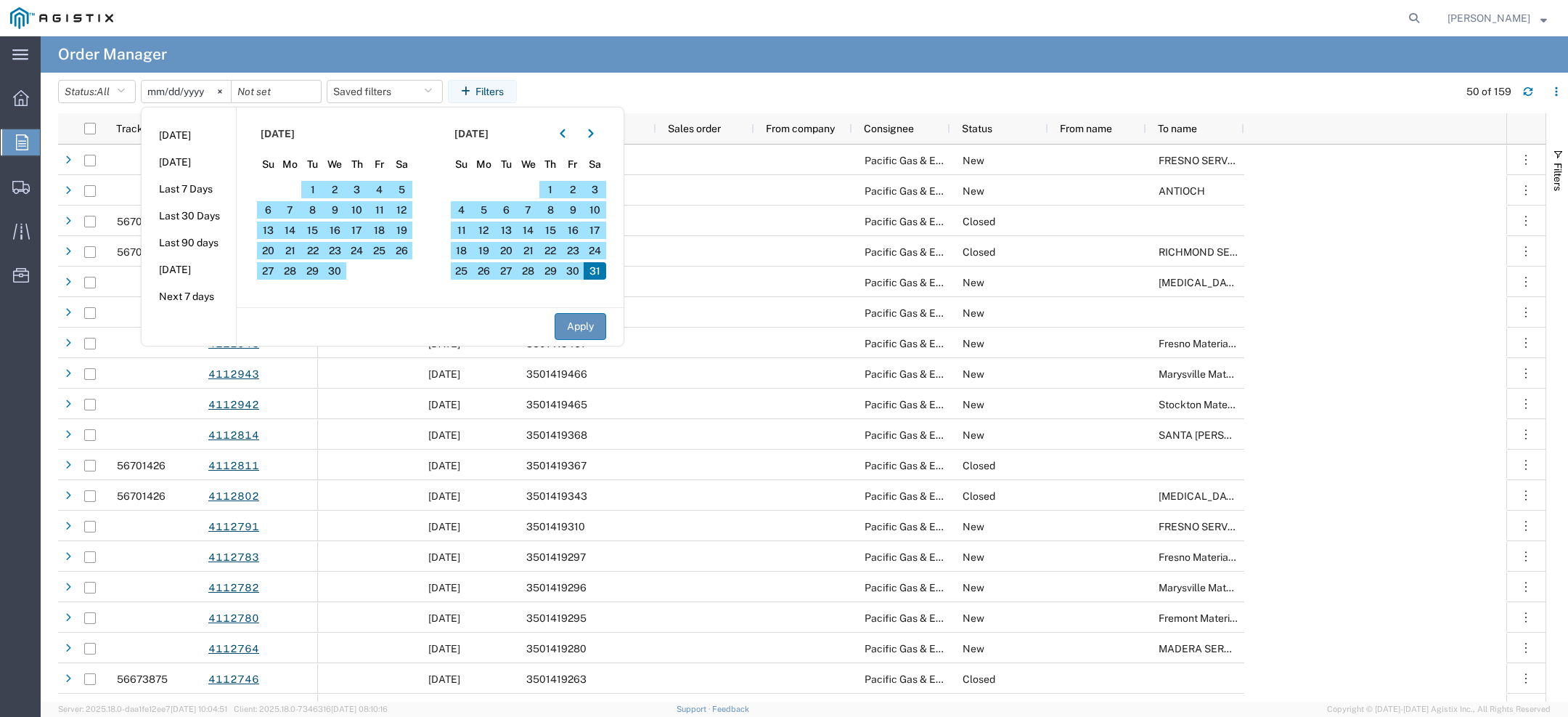
click at [579, 331] on button "Apply" at bounding box center [580, 327] width 52 height 27
type input "2025-02-01"
type input "2025-05-31"
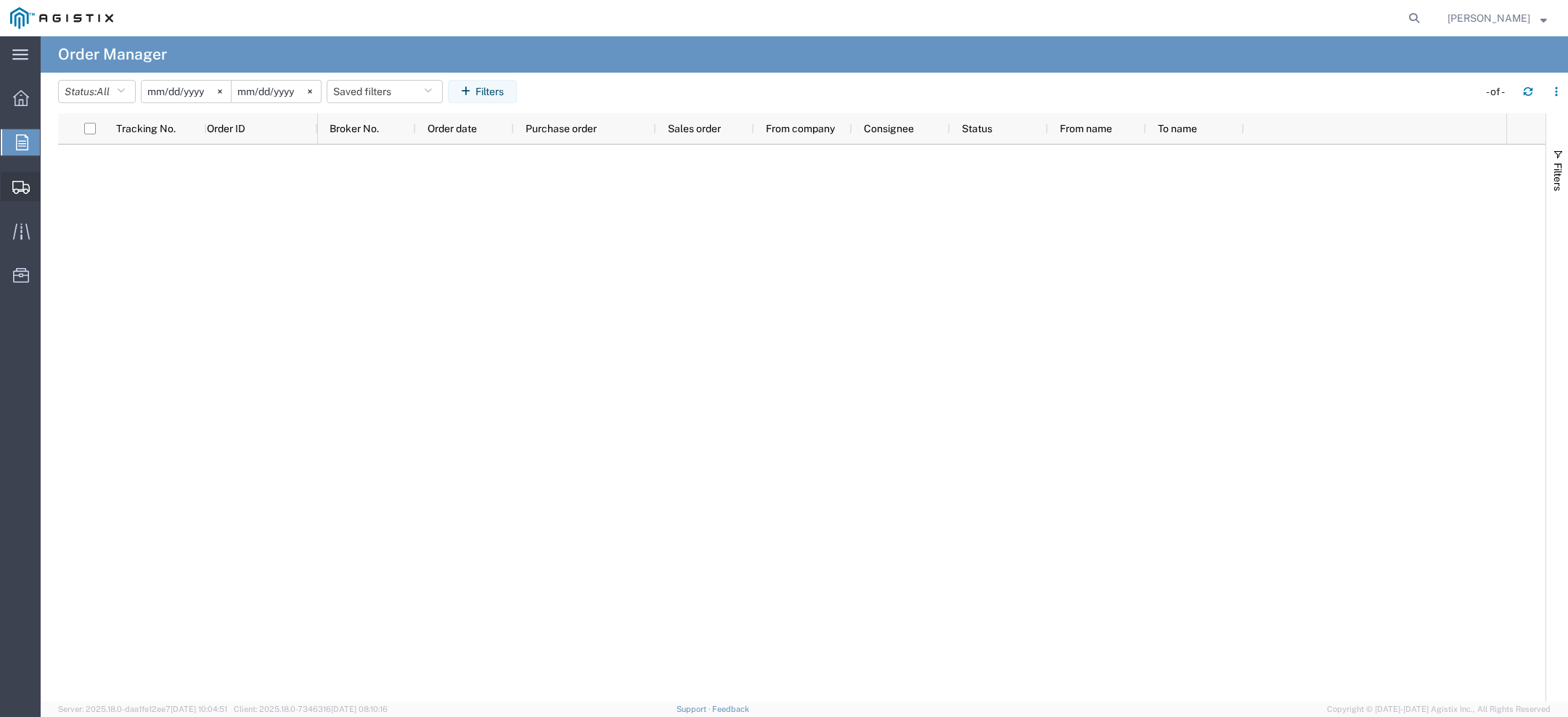
click at [24, 181] on icon at bounding box center [21, 187] width 17 height 13
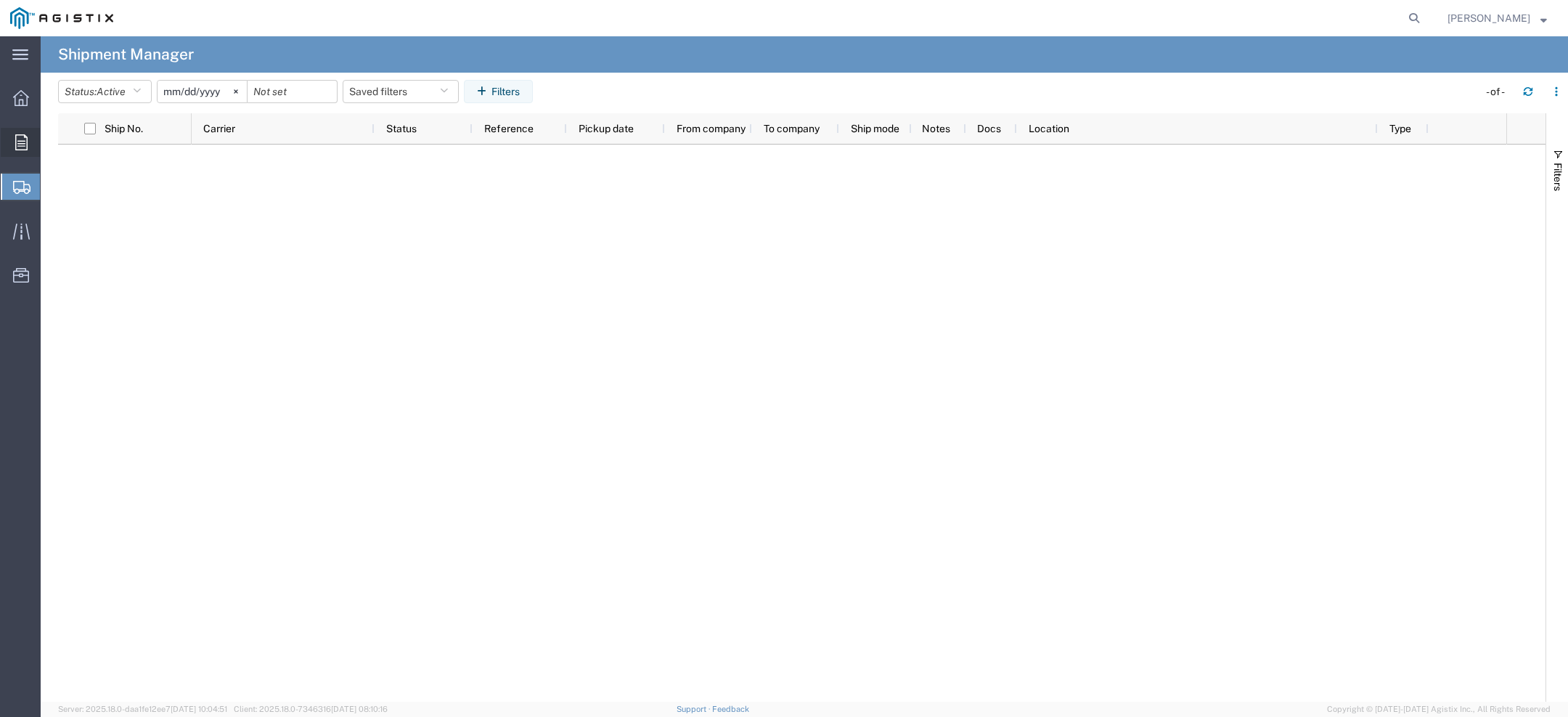
click at [18, 130] on div at bounding box center [21, 142] width 40 height 29
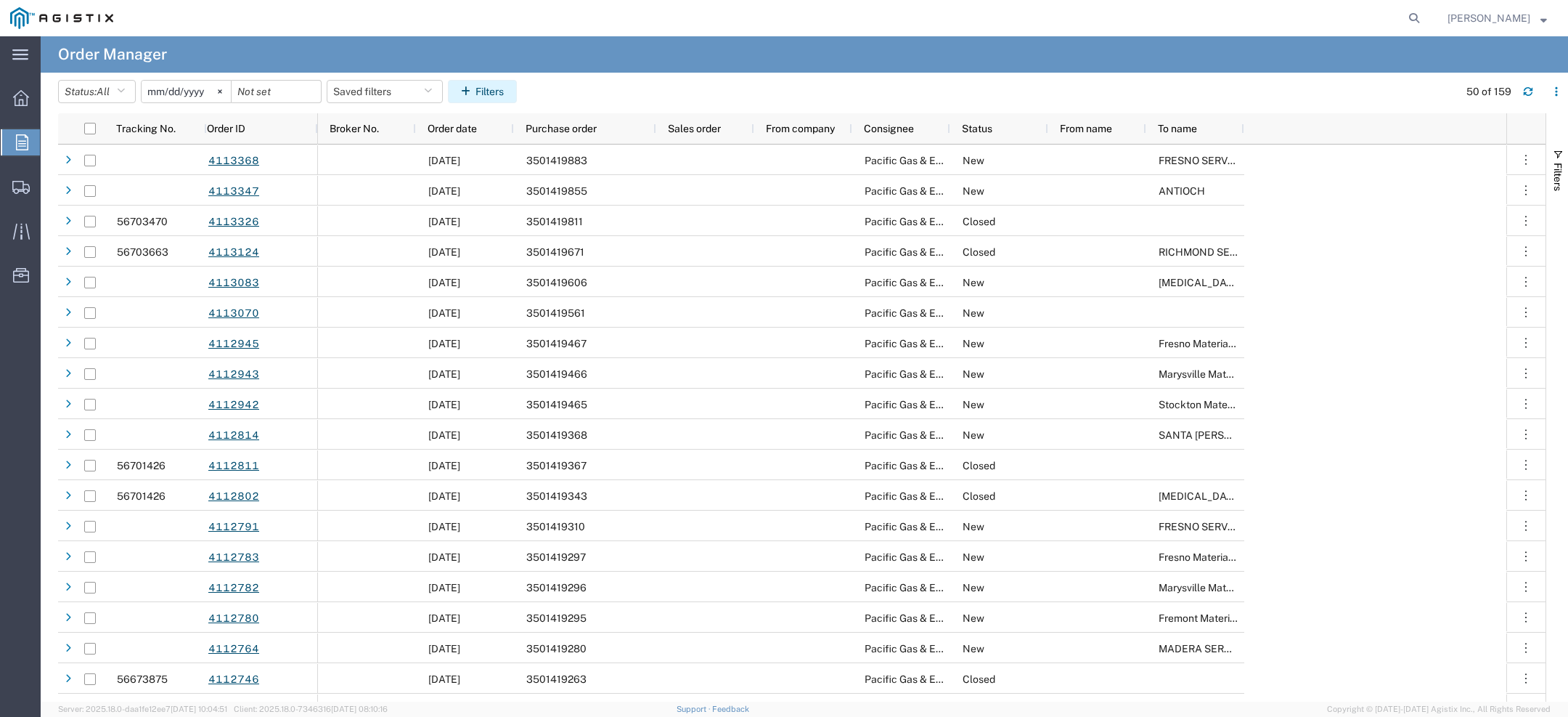
click at [499, 88] on button "Filters" at bounding box center [482, 91] width 69 height 23
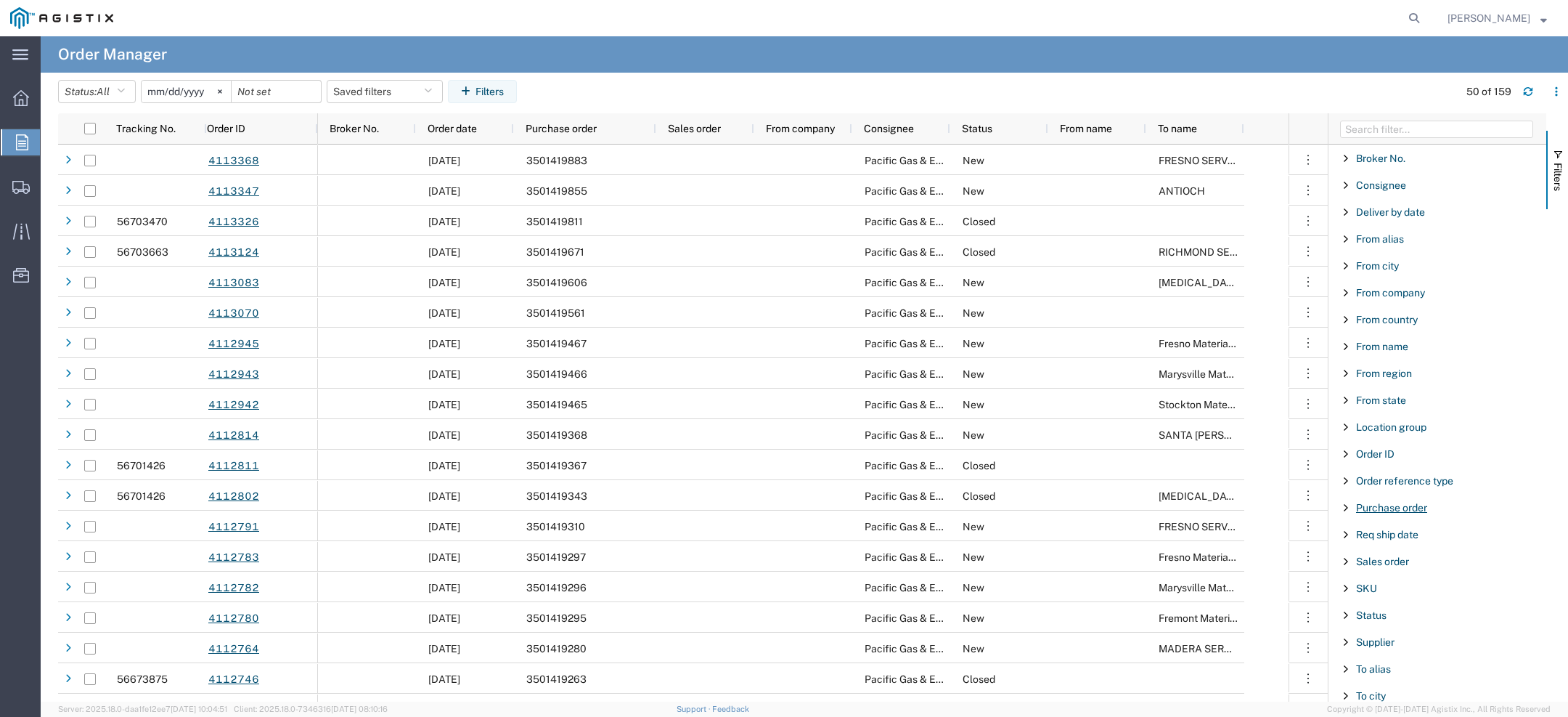
click at [1378, 506] on span "Purchase order" at bounding box center [1391, 508] width 71 height 12
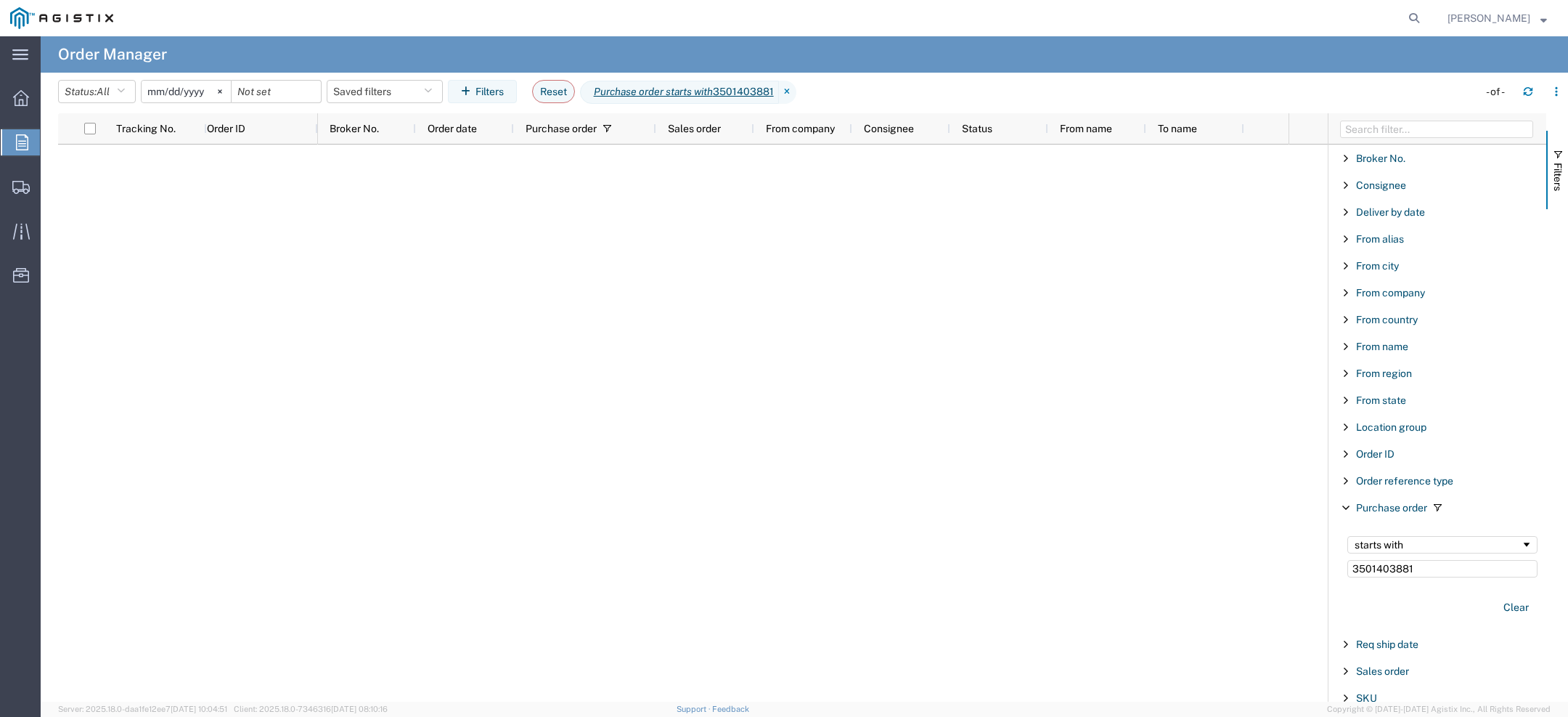
type input "3501403881"
click at [160, 94] on input "2025-08-03" at bounding box center [185, 91] width 89 height 22
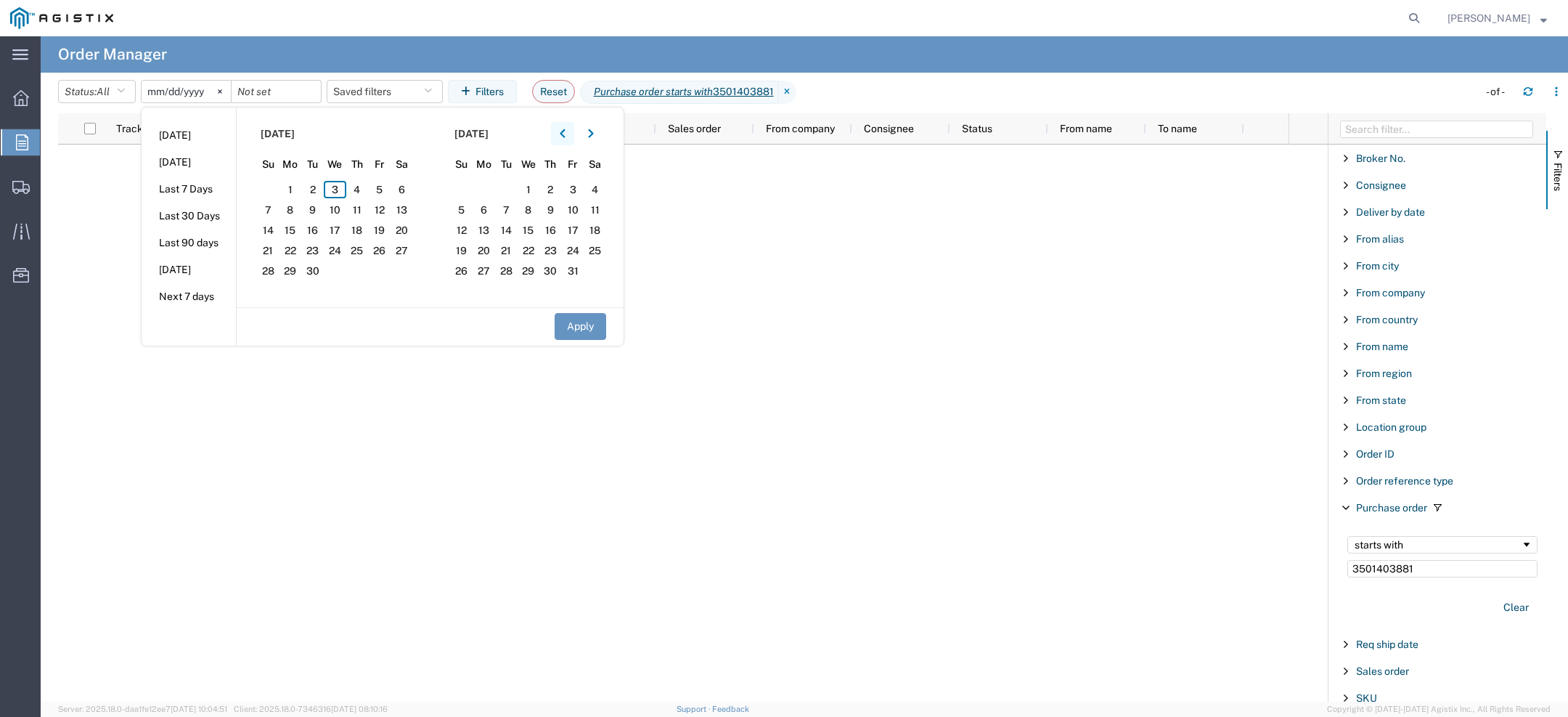
click at [566, 127] on button "button" at bounding box center [562, 133] width 23 height 23
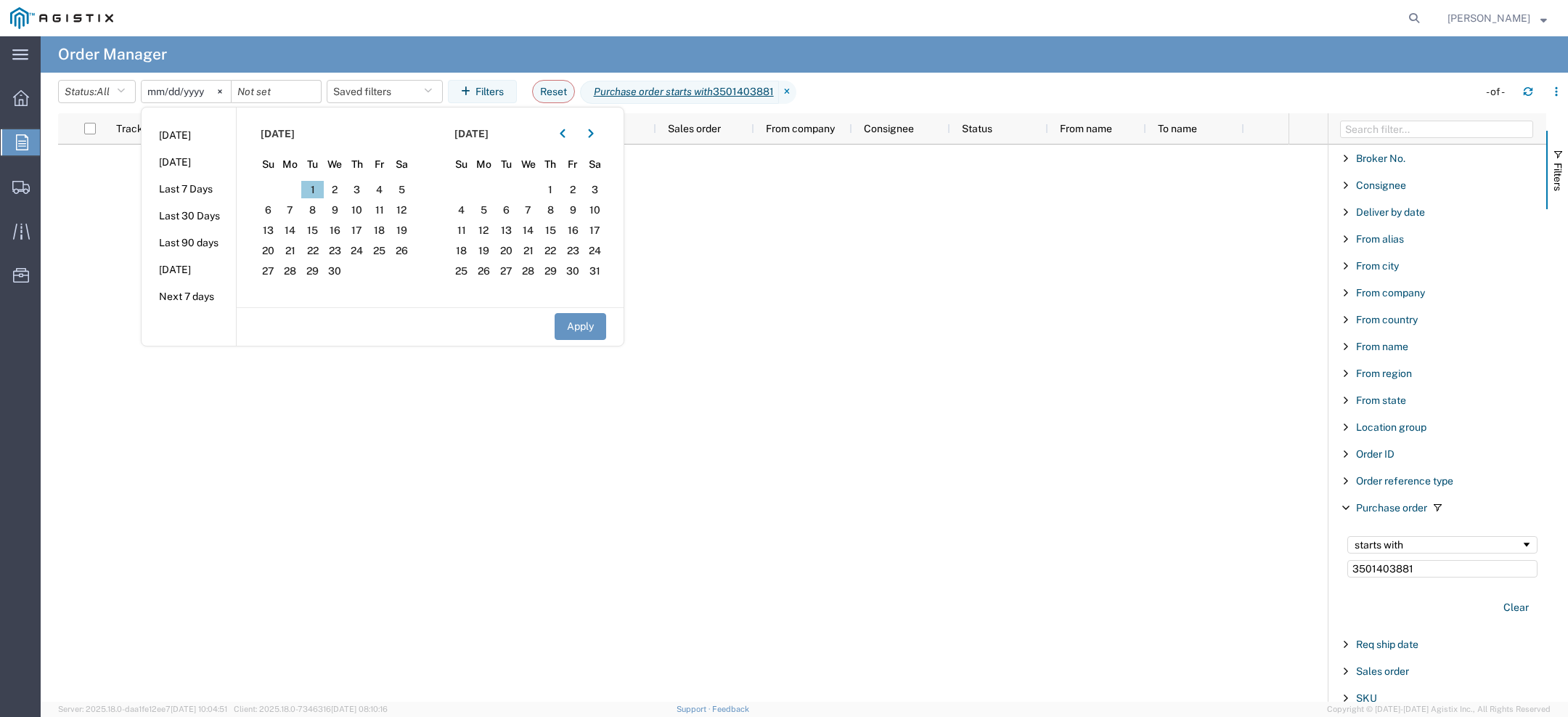
click at [320, 188] on span "1" at bounding box center [312, 189] width 22 height 17
click at [593, 129] on icon "button" at bounding box center [591, 134] width 6 height 10
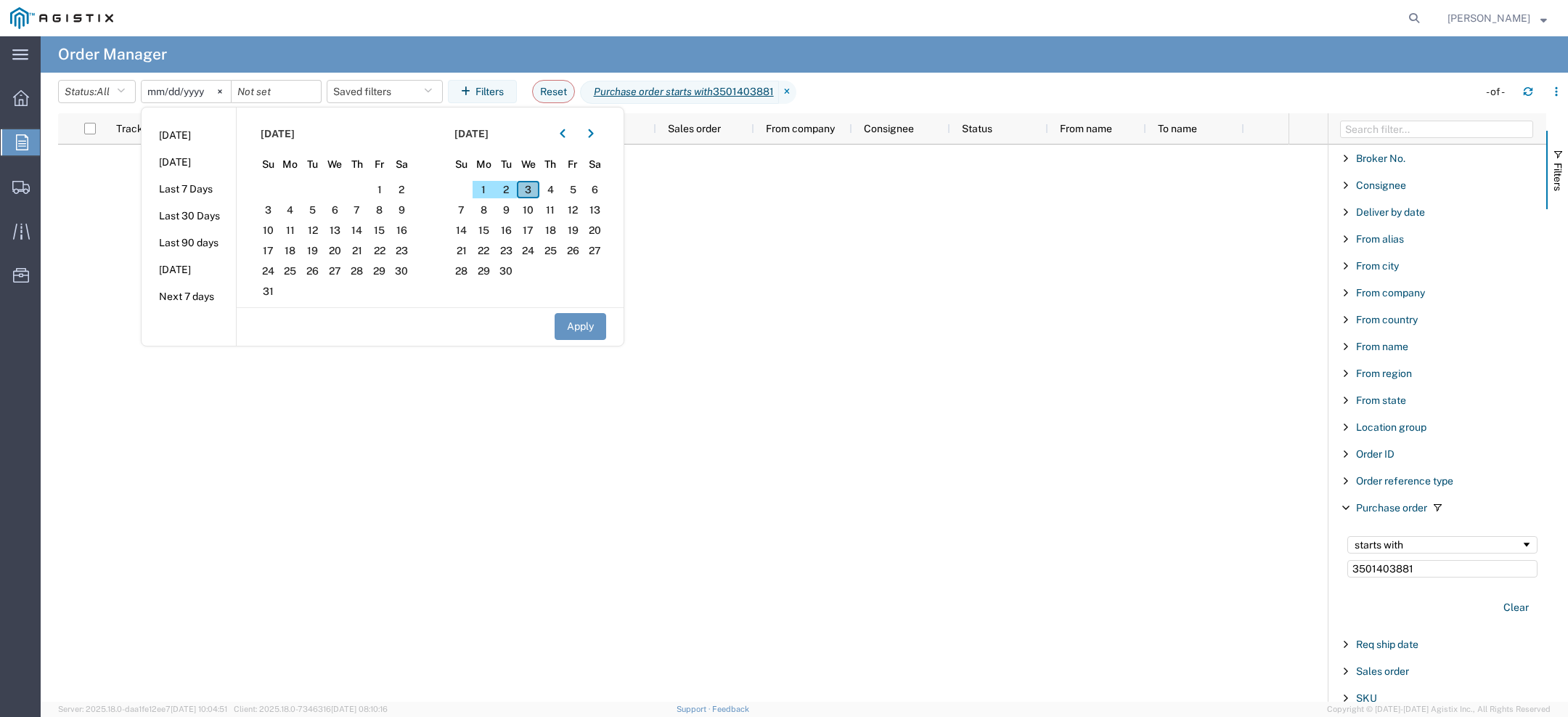
click at [540, 186] on span "3" at bounding box center [528, 189] width 22 height 17
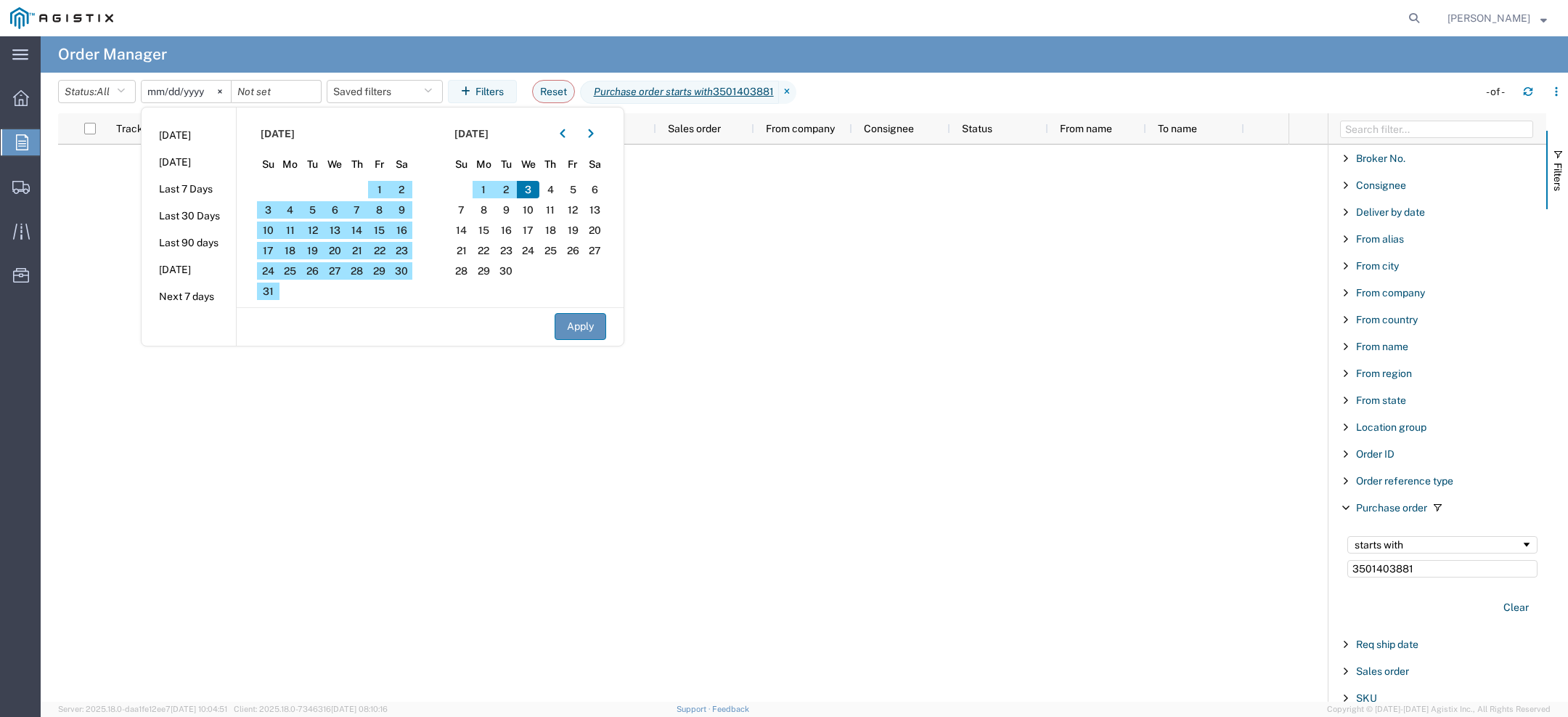
click at [577, 331] on button "Apply" at bounding box center [580, 327] width 52 height 27
type input "2025-04-01"
type input "2025-09-03"
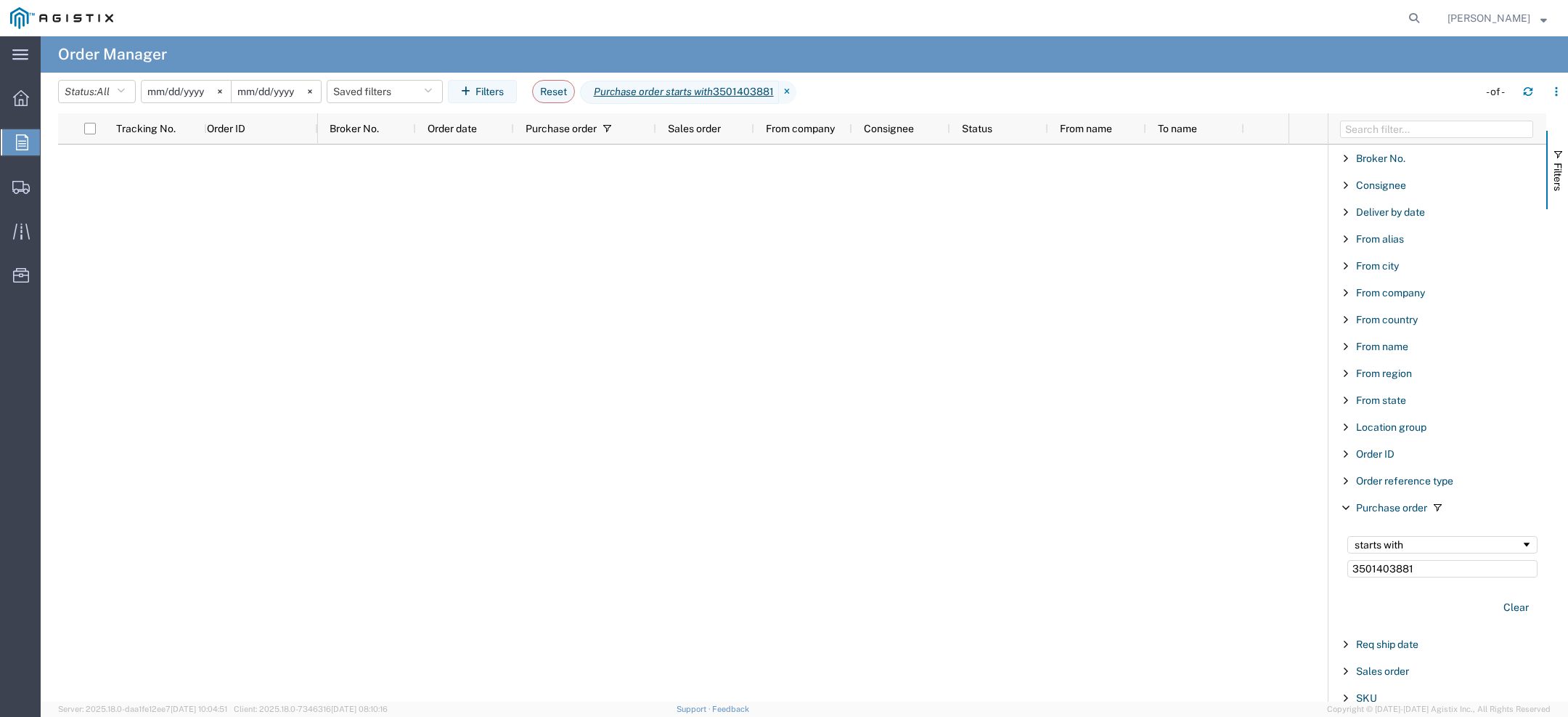
click at [153, 96] on input "2025-04-01" at bounding box center [185, 91] width 89 height 22
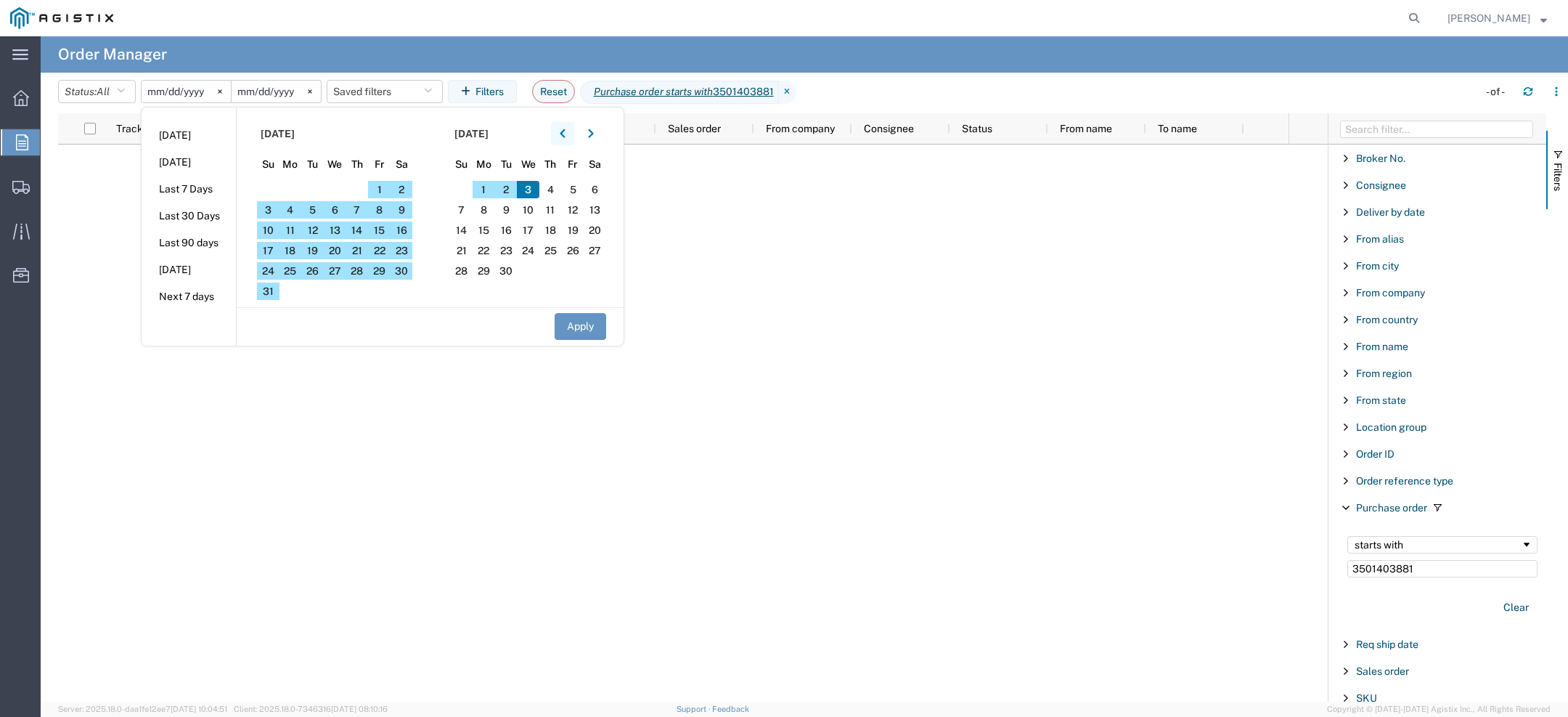
click at [560, 137] on button "button" at bounding box center [562, 133] width 23 height 23
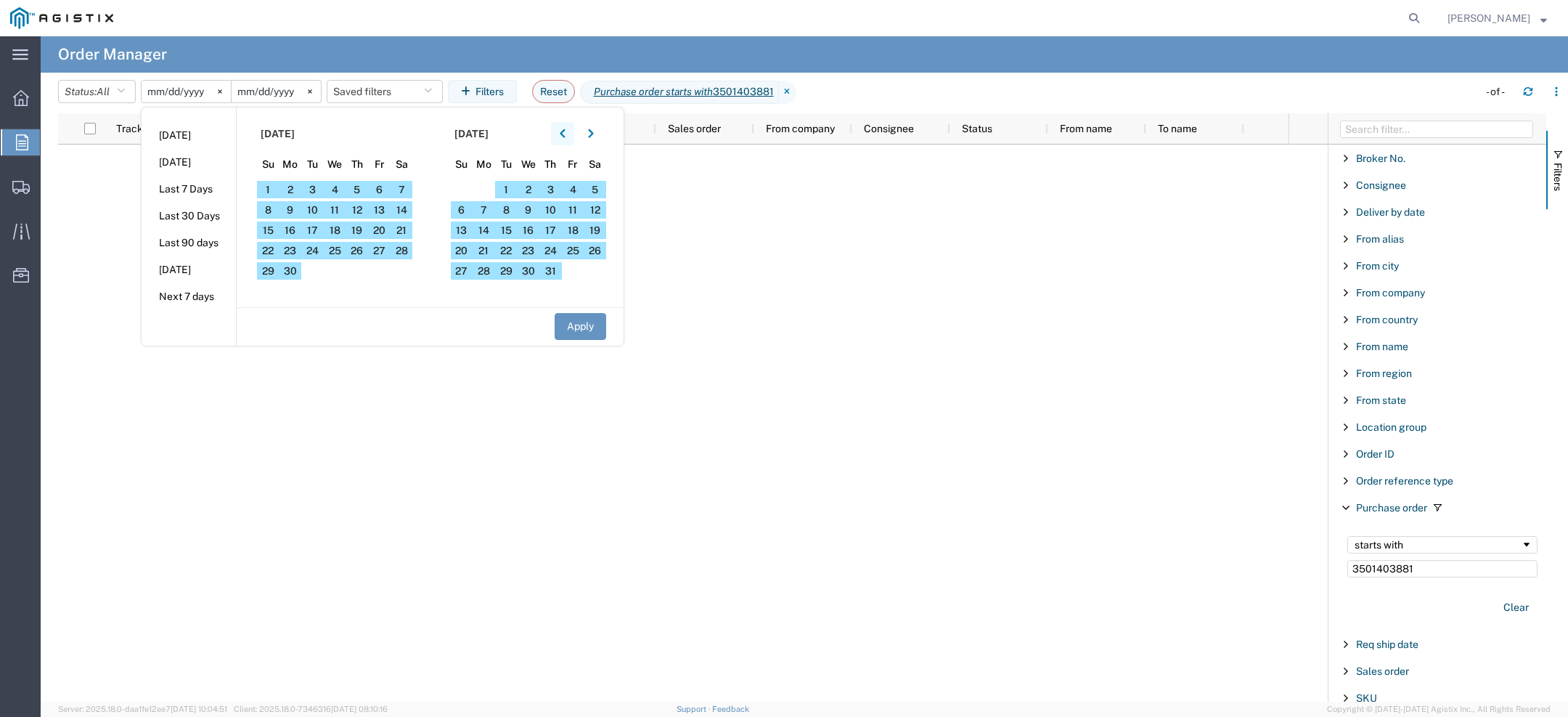
click at [560, 137] on button "button" at bounding box center [562, 133] width 23 height 23
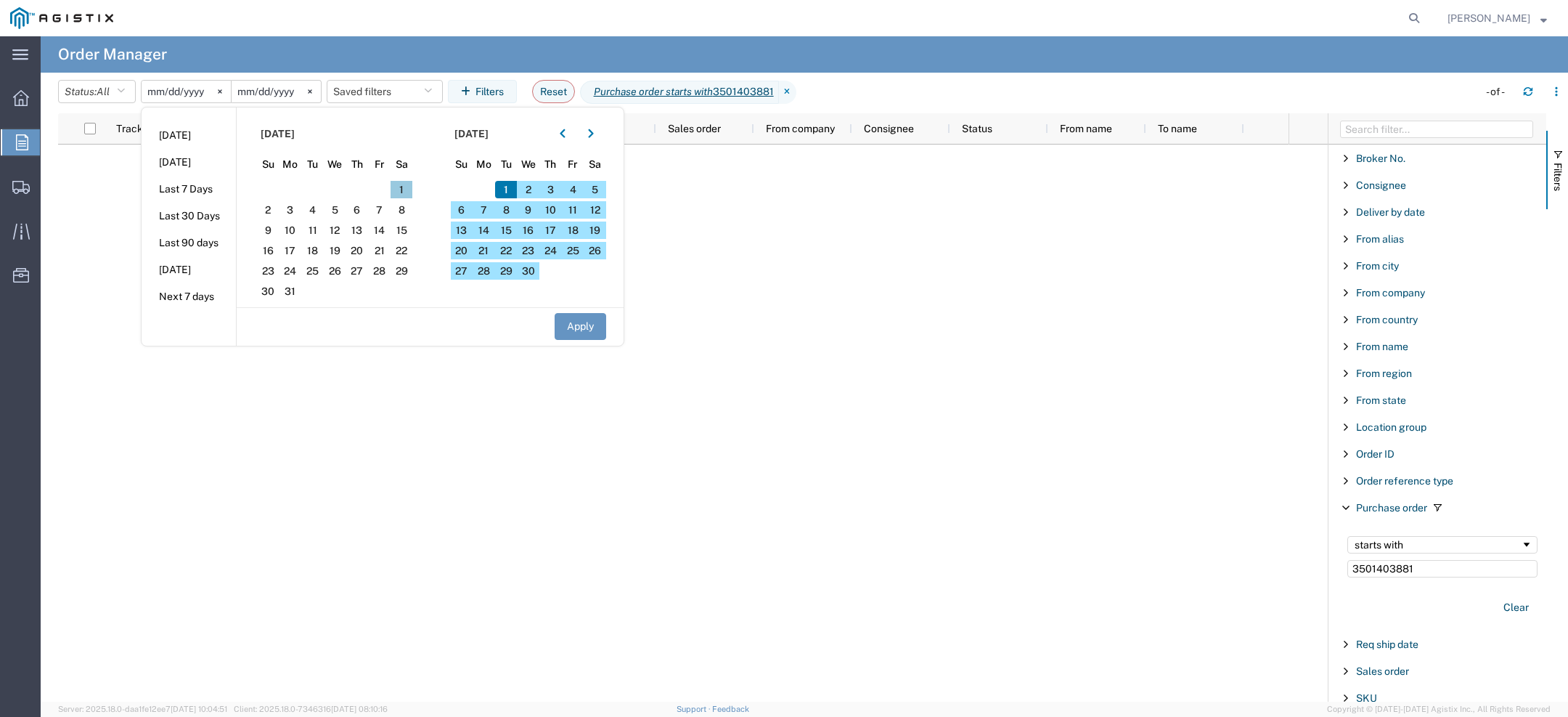
click at [403, 188] on span "1" at bounding box center [402, 189] width 22 height 17
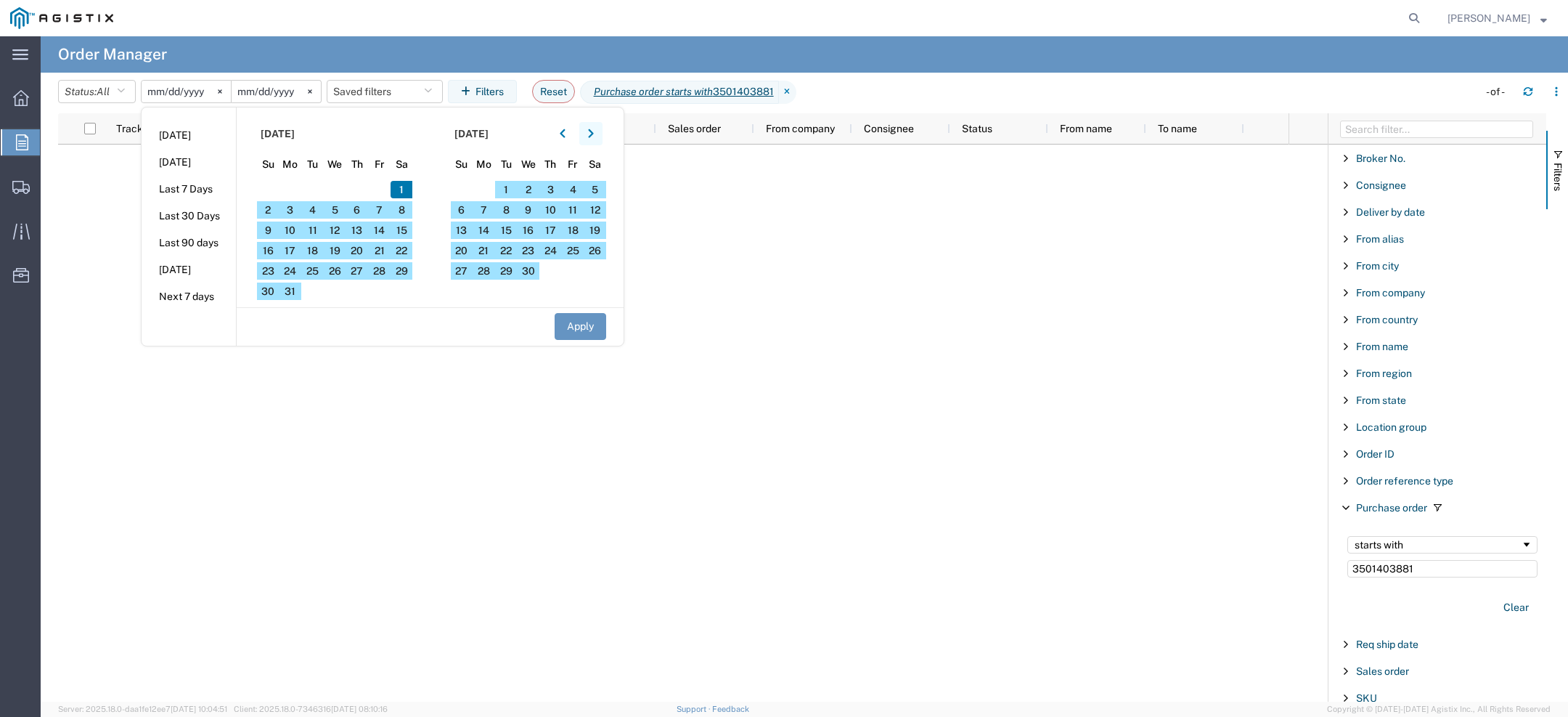
click at [589, 141] on button "button" at bounding box center [590, 133] width 23 height 23
click at [589, 141] on button "button" at bounding box center [590, 133] width 23 height 23
click at [410, 274] on span "31" at bounding box center [402, 271] width 22 height 17
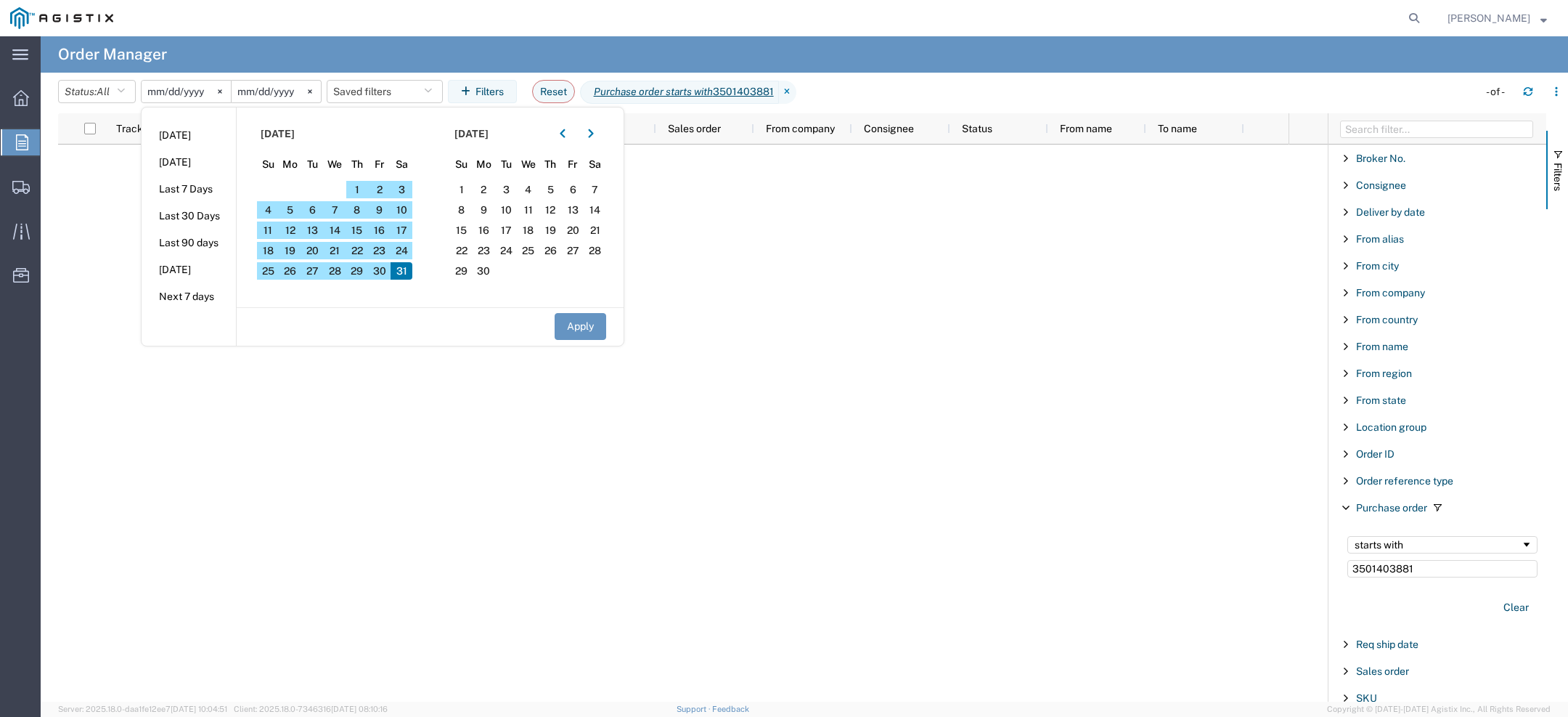
click at [578, 342] on div "Apply" at bounding box center [430, 326] width 387 height 38
click at [578, 337] on button "Apply" at bounding box center [580, 327] width 52 height 27
type input "2025-03-01"
type input "2025-05-31"
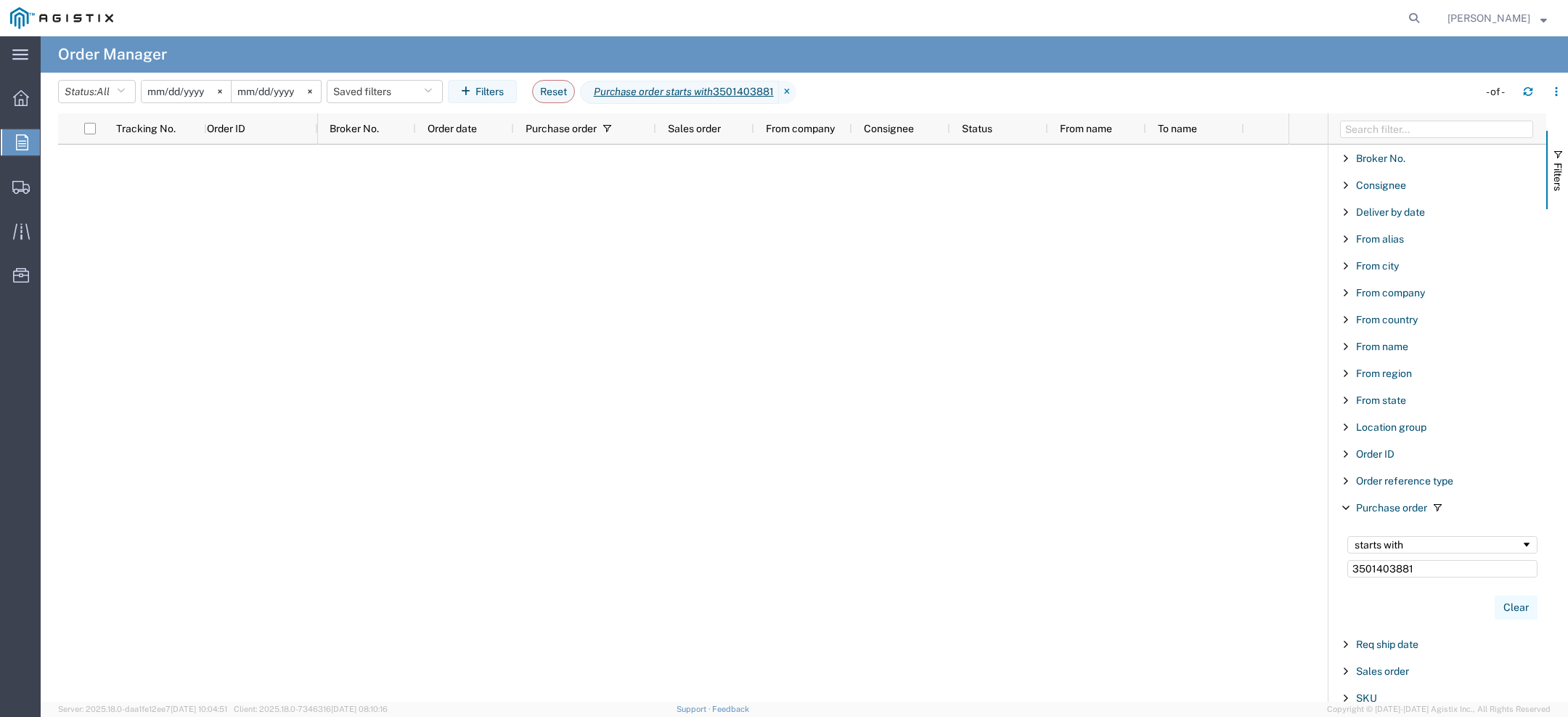
click at [1511, 606] on button "Clear" at bounding box center [1516, 607] width 43 height 24
click at [32, 190] on div at bounding box center [21, 186] width 40 height 29
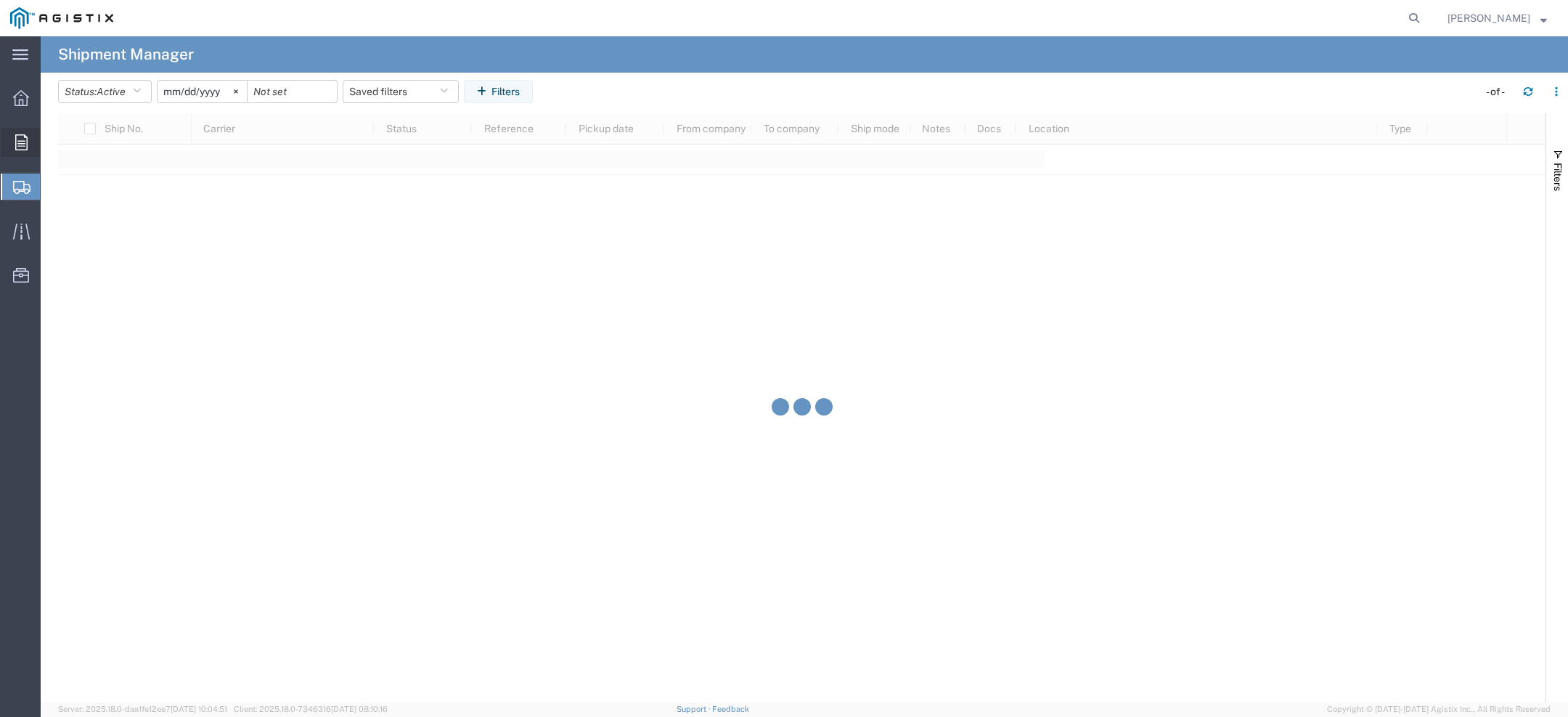
click at [8, 148] on div at bounding box center [21, 142] width 40 height 29
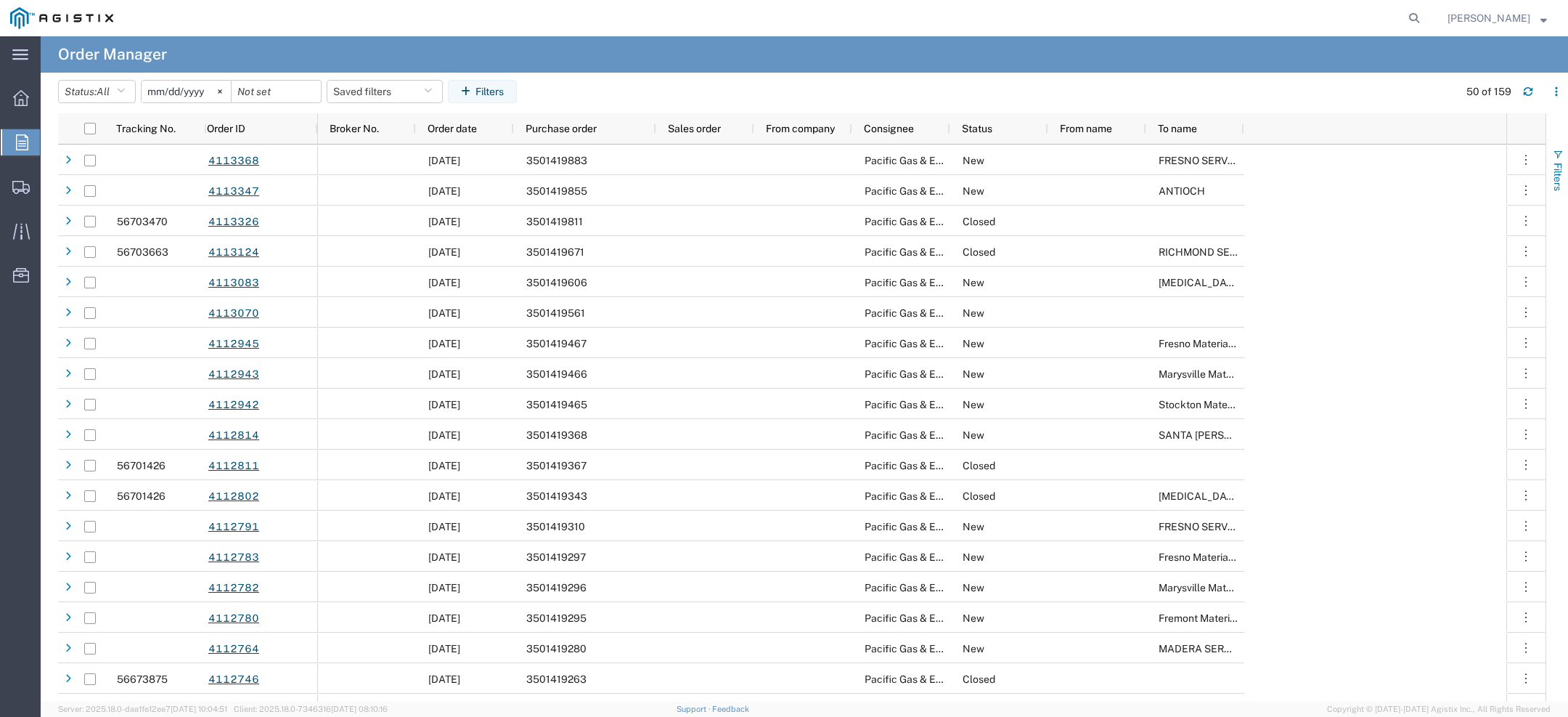
click at [1552, 175] on span "Filters" at bounding box center [1558, 177] width 12 height 28
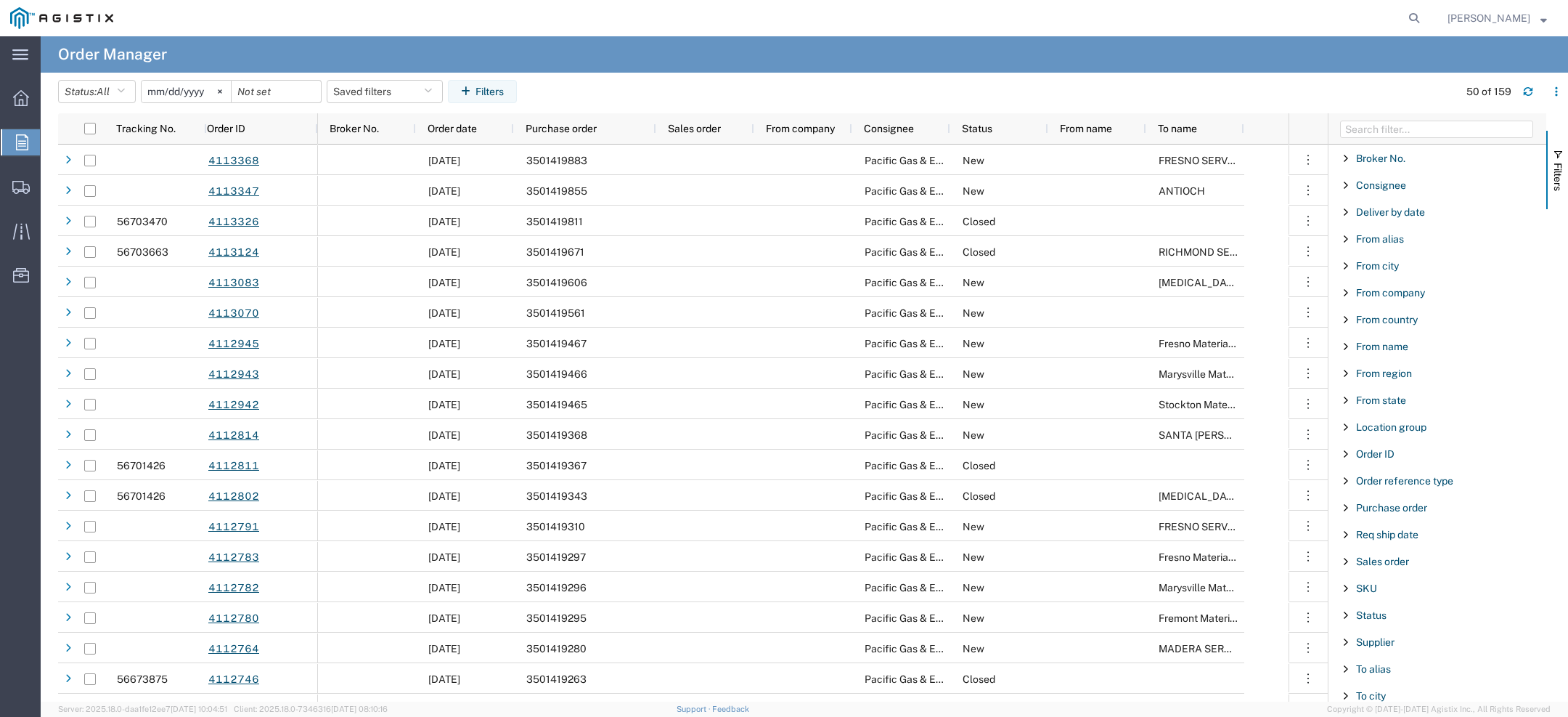
click at [1383, 513] on div "Purchase order" at bounding box center [1436, 507] width 217 height 26
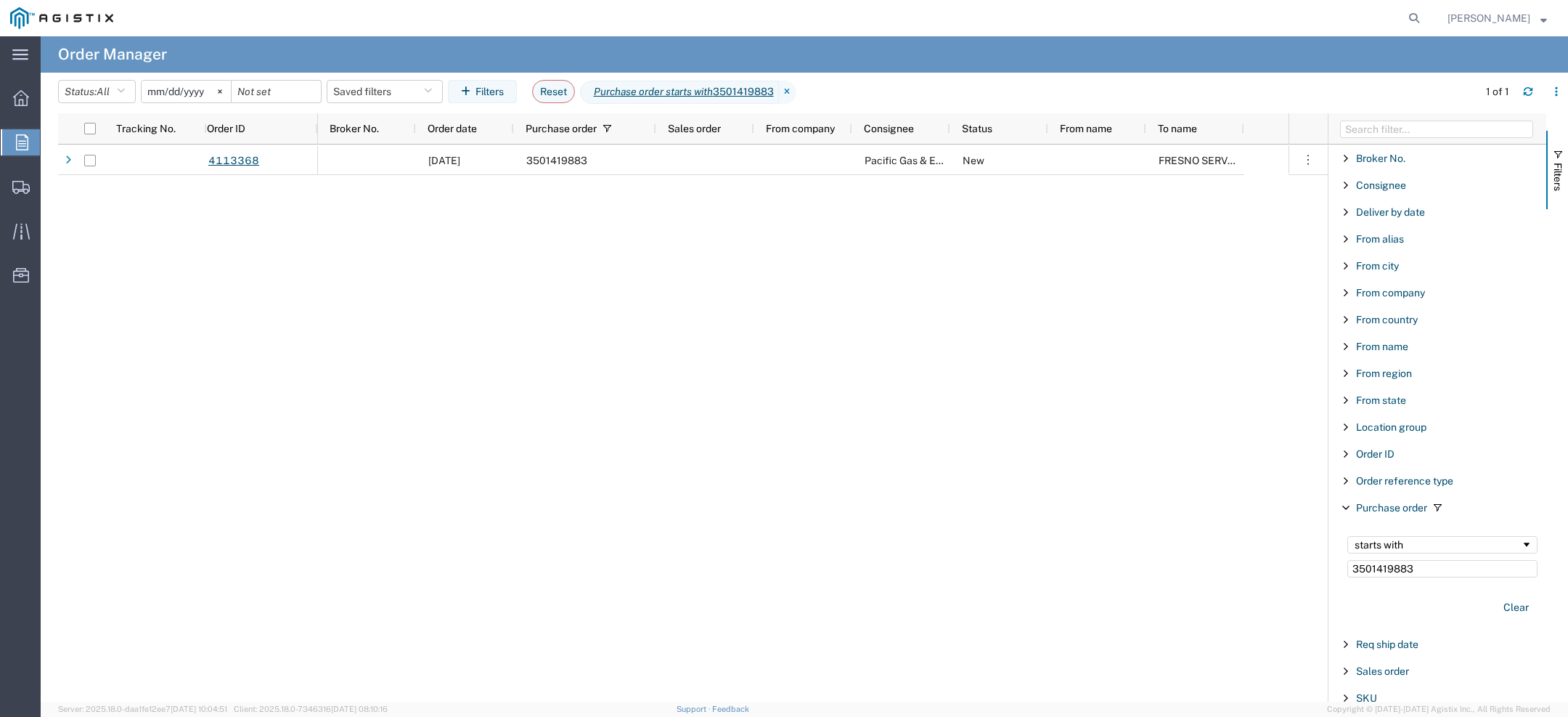
type input "3501419883"
click at [162, 90] on input "2025-08-03" at bounding box center [185, 91] width 89 height 22
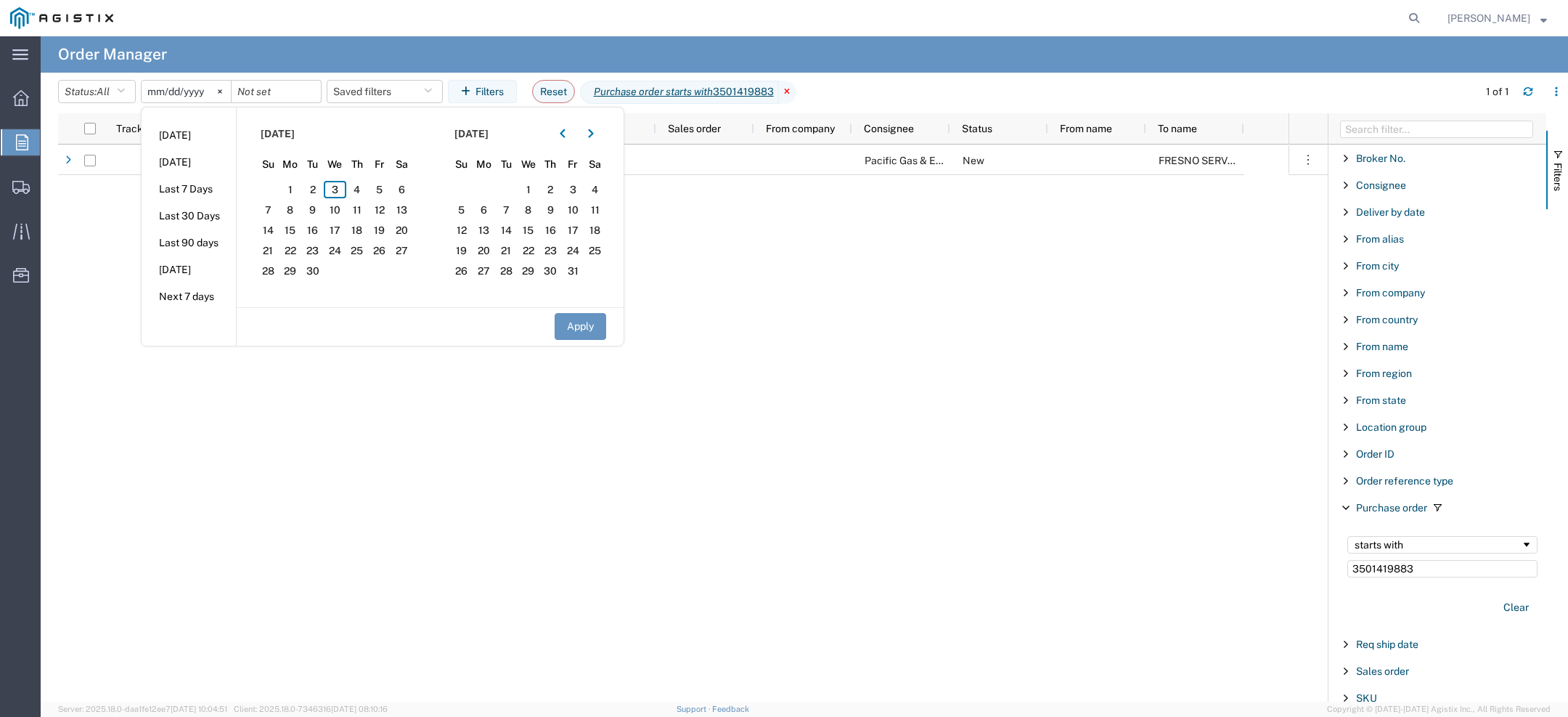
click at [788, 90] on icon at bounding box center [787, 92] width 17 height 23
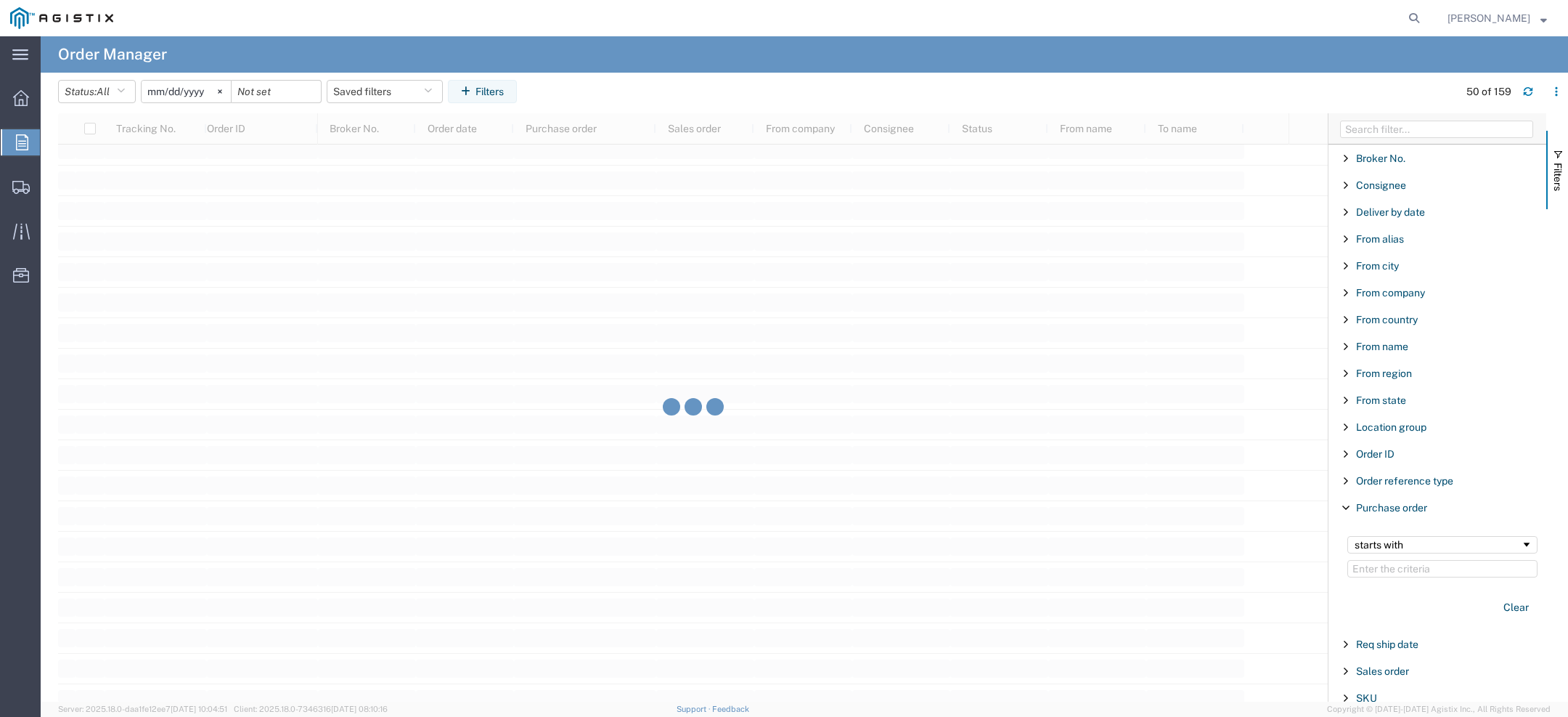
scroll to position [3412, 0]
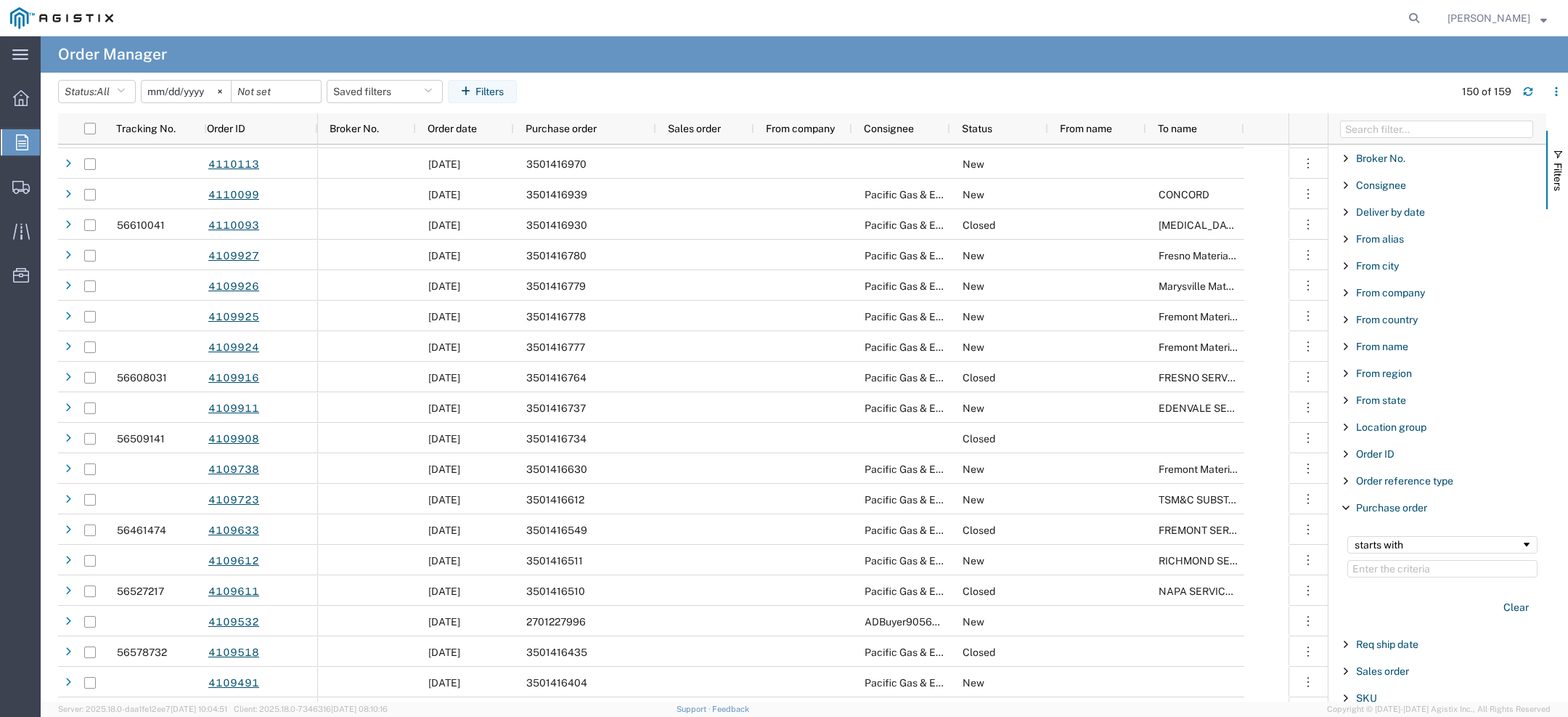
click at [164, 94] on input "2025-08-03" at bounding box center [185, 91] width 89 height 22
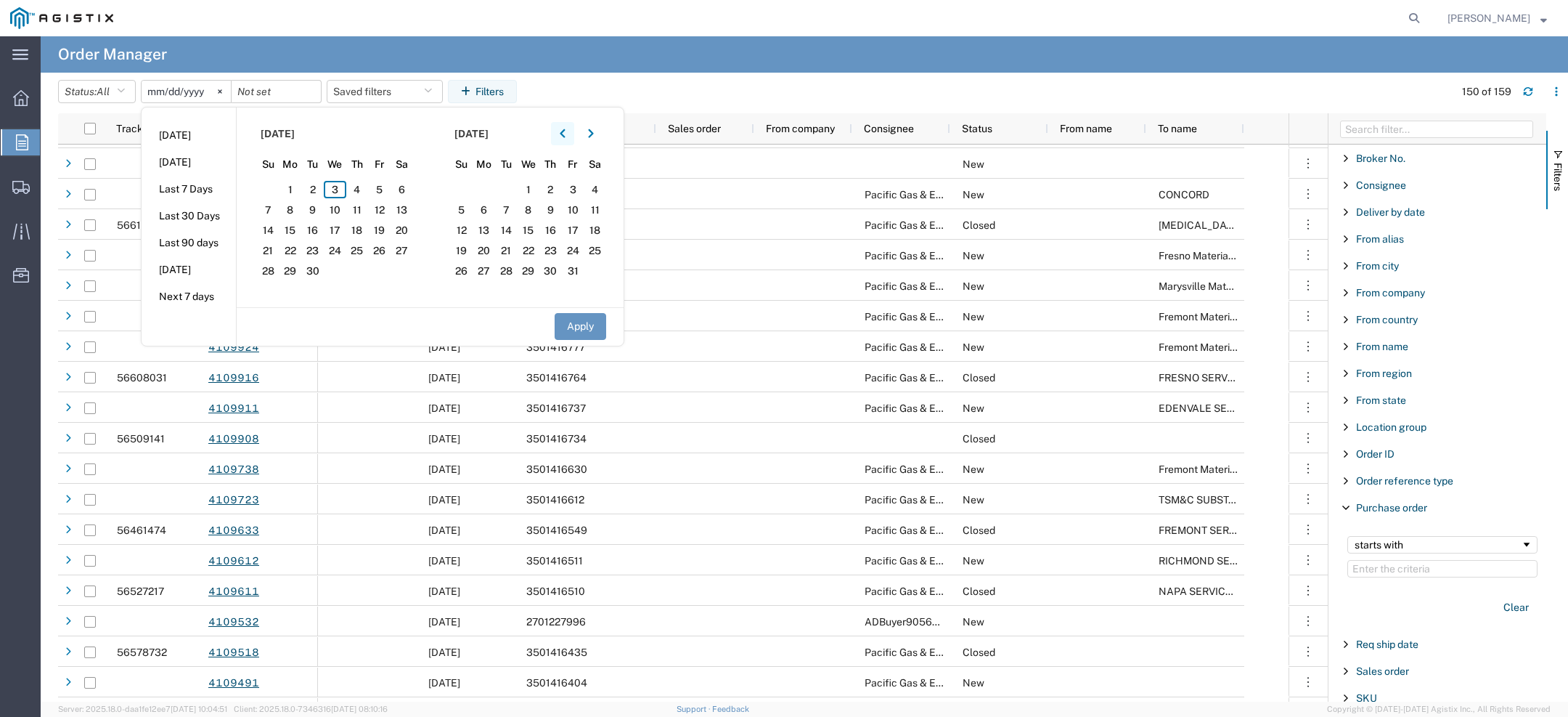
click at [563, 138] on button "button" at bounding box center [562, 133] width 23 height 23
click at [378, 194] on span "1" at bounding box center [379, 189] width 22 height 17
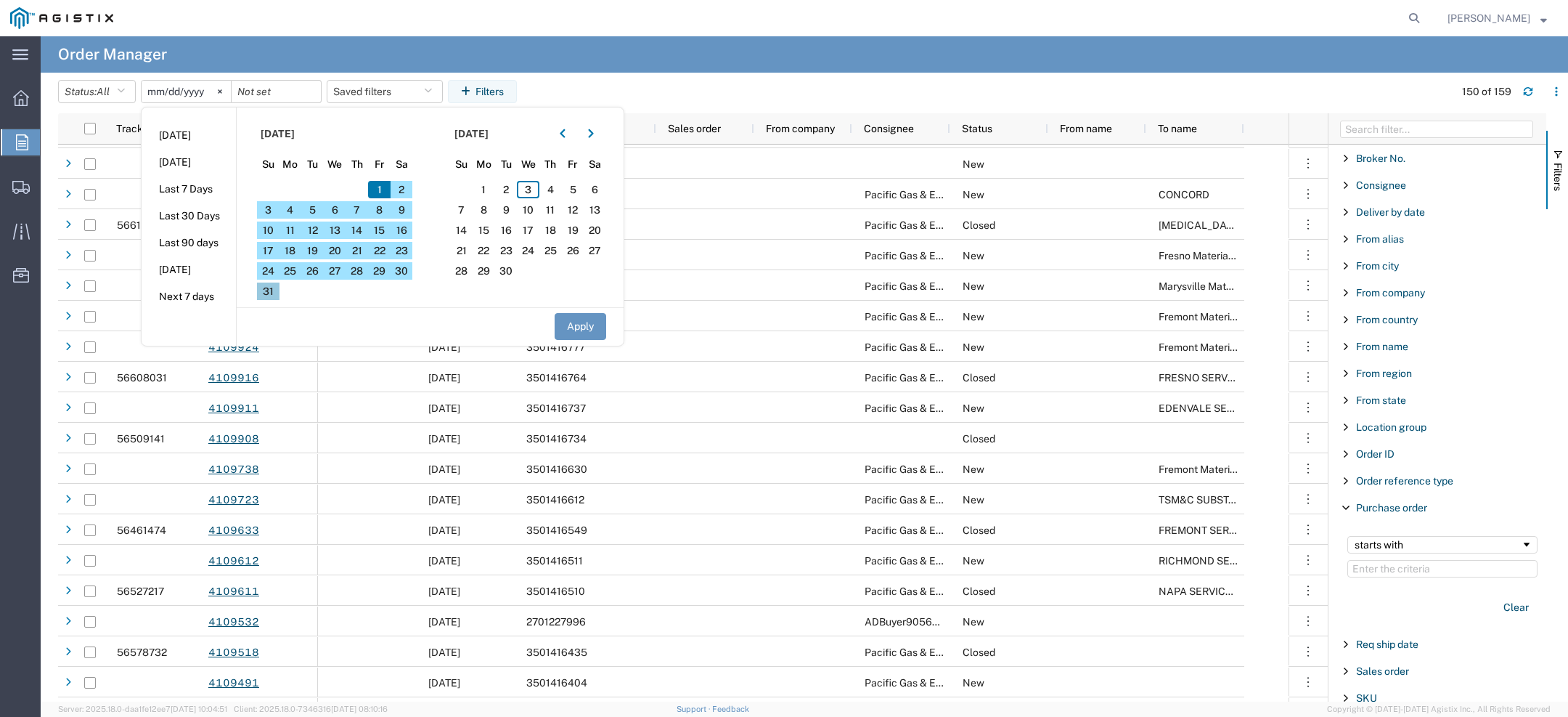
click at [274, 292] on span "31" at bounding box center [268, 291] width 22 height 17
click at [586, 331] on button "Apply" at bounding box center [580, 327] width 52 height 27
type input "2025-08-01"
type input "2025-08-31"
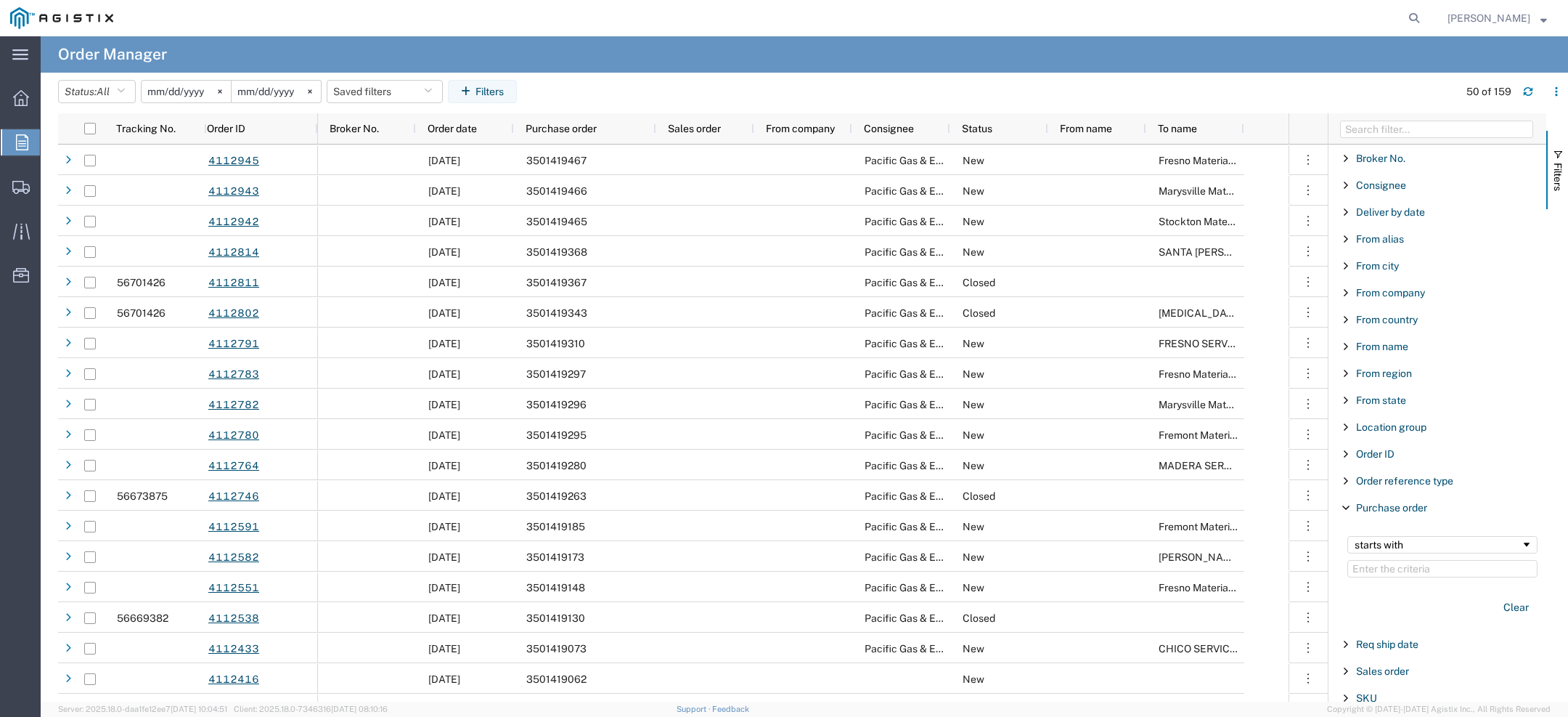
click at [160, 88] on input "2025-08-01" at bounding box center [185, 91] width 89 height 22
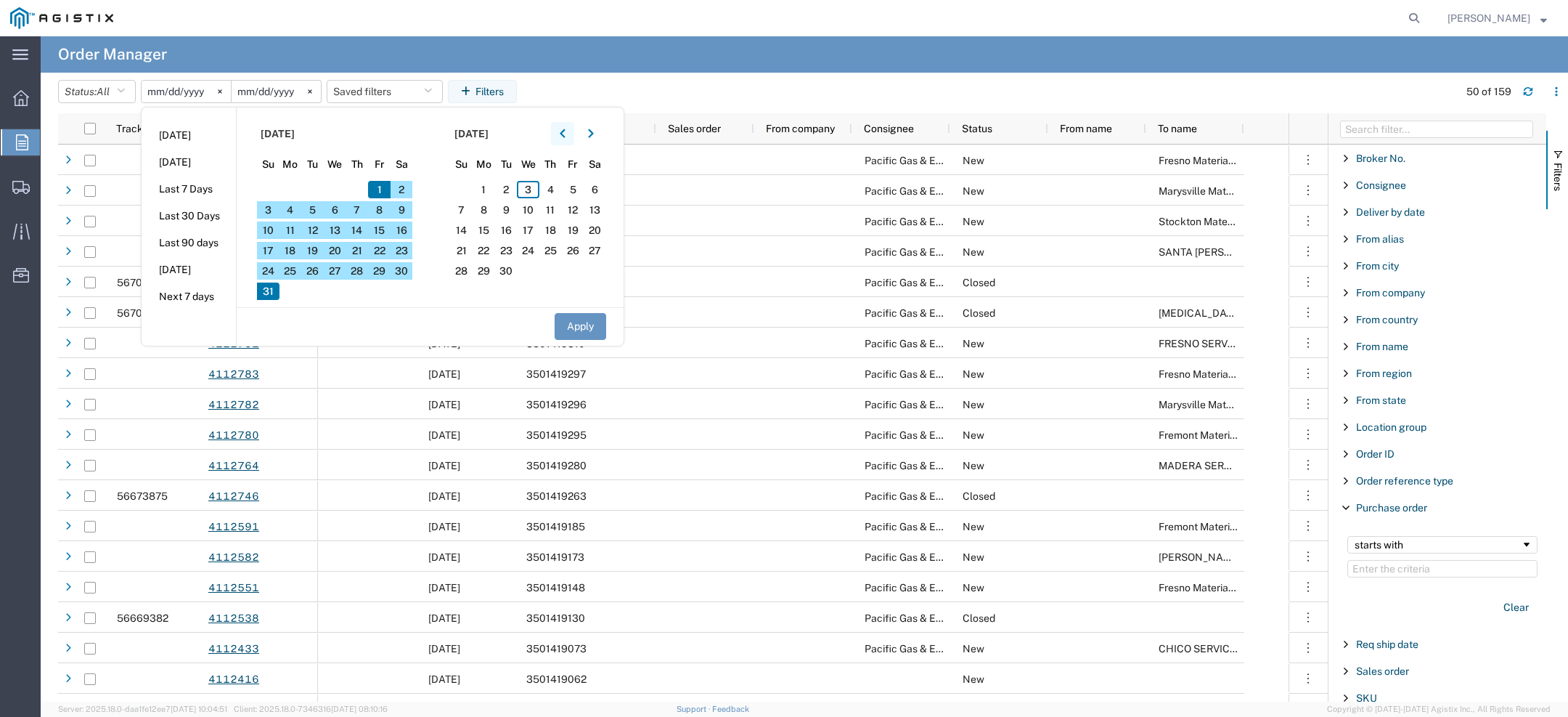
click at [572, 133] on button "button" at bounding box center [562, 133] width 23 height 23
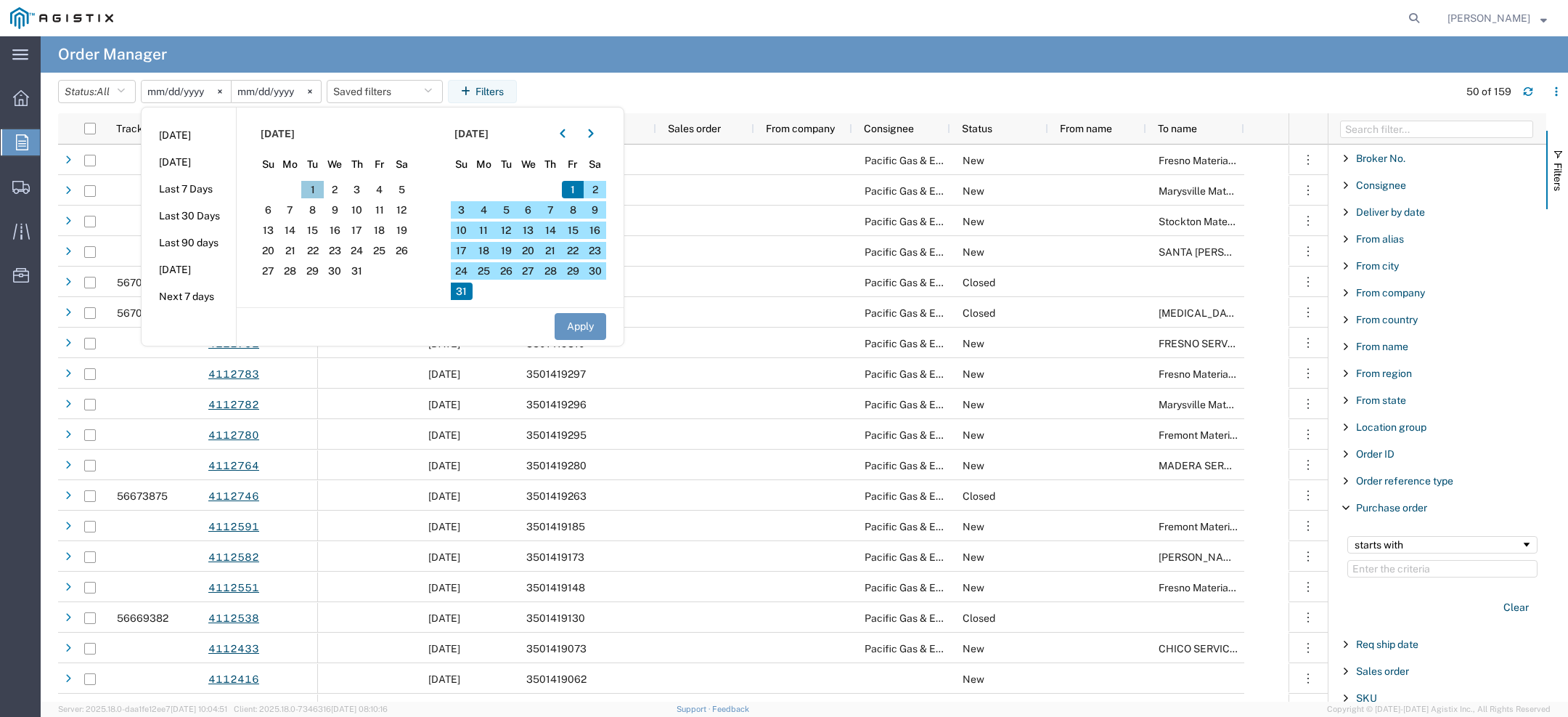
click at [315, 192] on span "1" at bounding box center [312, 189] width 22 height 17
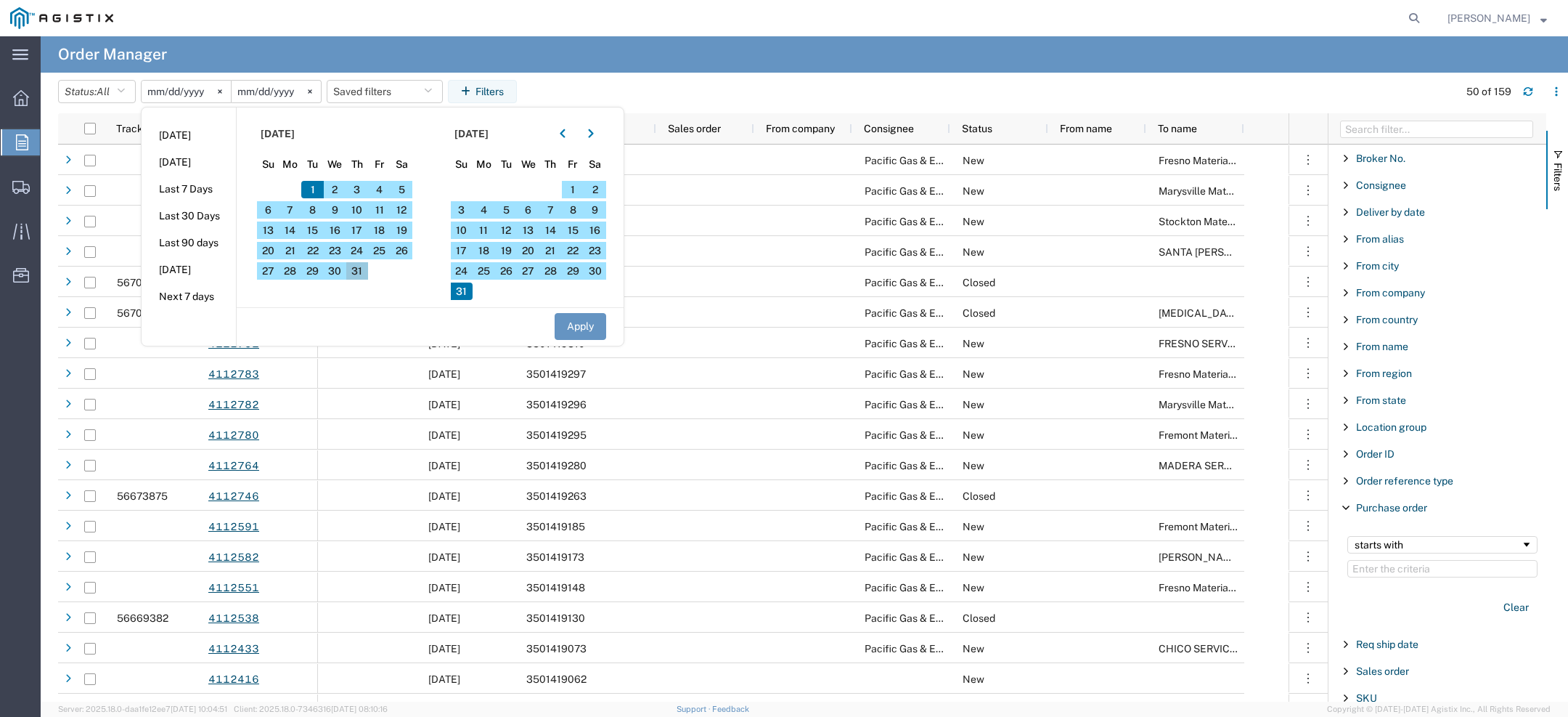
click at [362, 274] on span "31" at bounding box center [357, 271] width 22 height 17
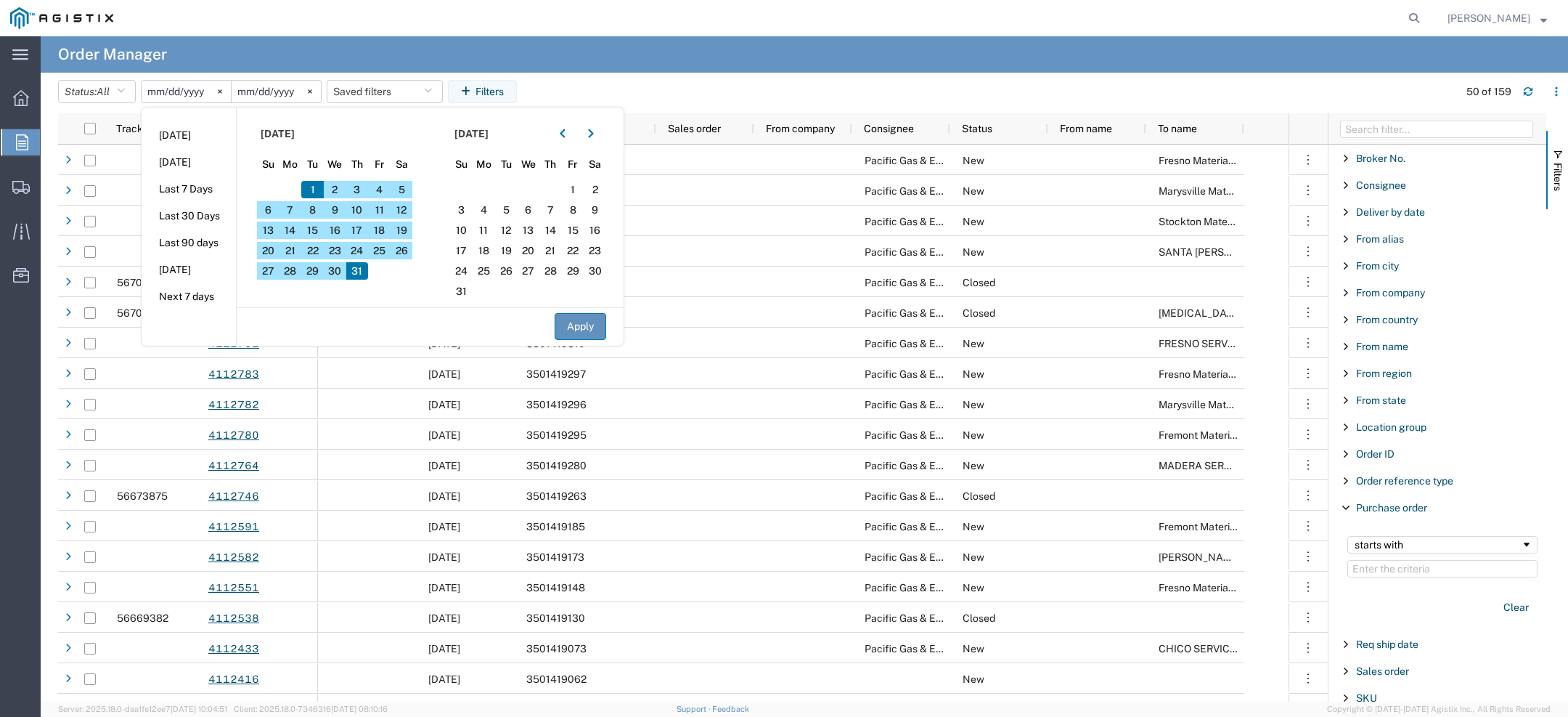
click at [564, 326] on button "Apply" at bounding box center [580, 327] width 52 height 27
type input "2025-07-01"
type input "2025-07-31"
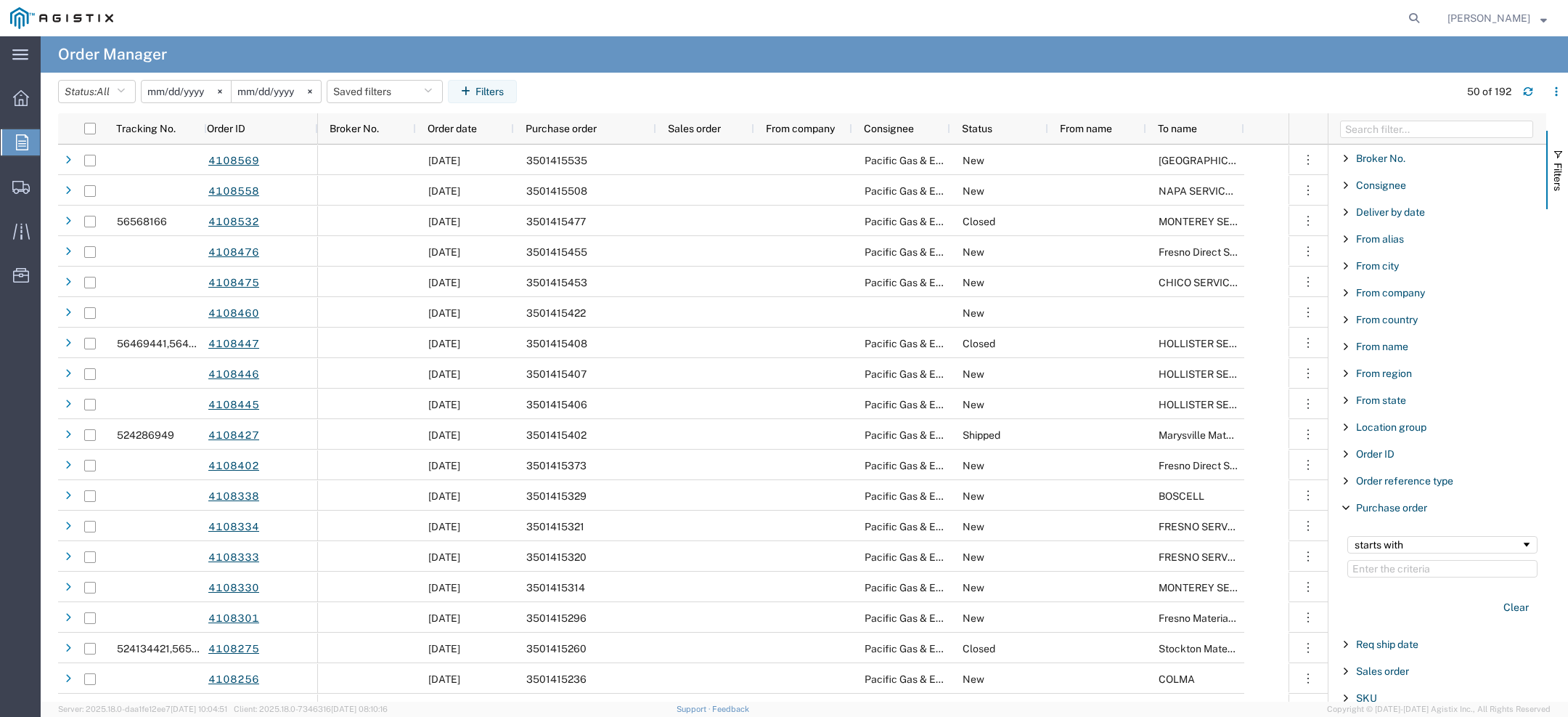
click at [157, 101] on input "2025-07-01" at bounding box center [185, 91] width 89 height 22
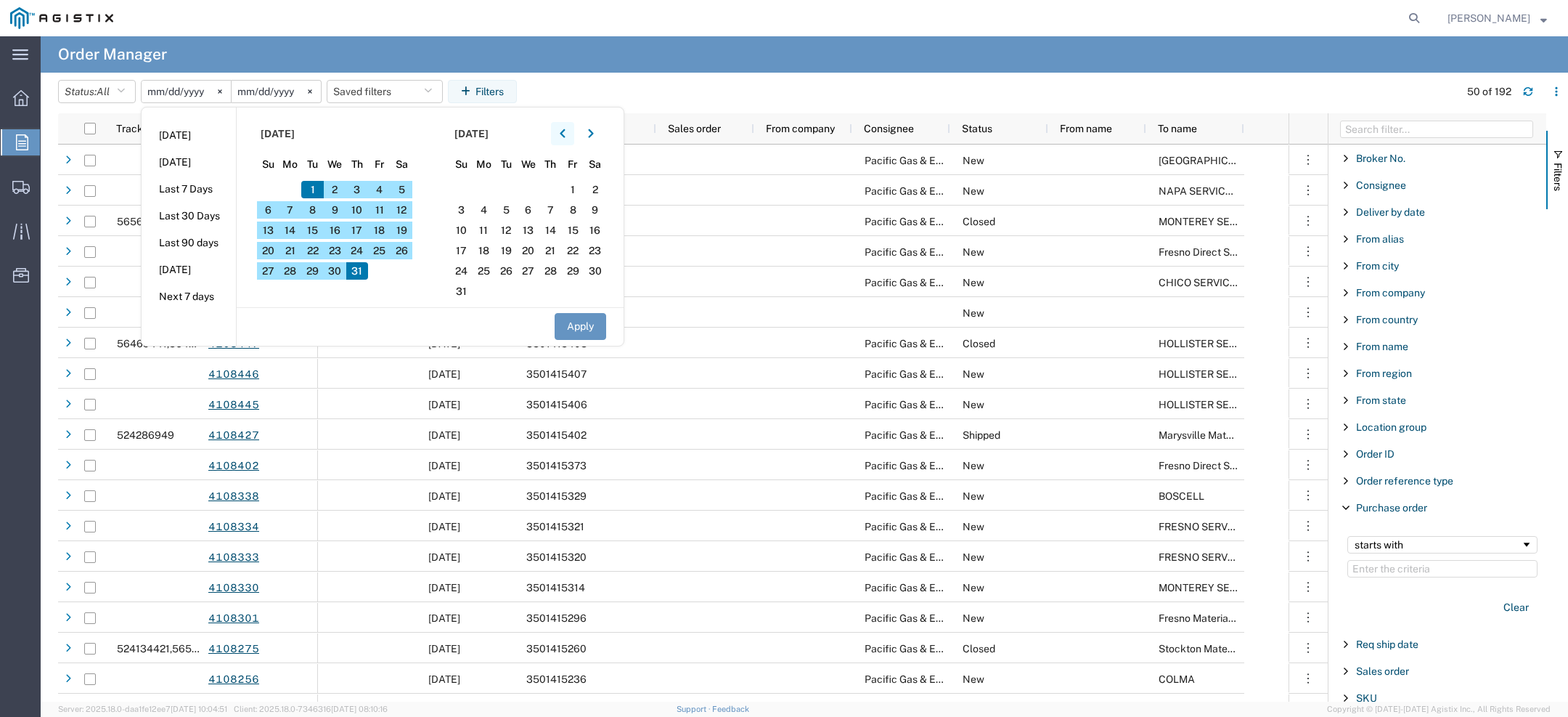
click at [570, 138] on button "button" at bounding box center [562, 133] width 23 height 23
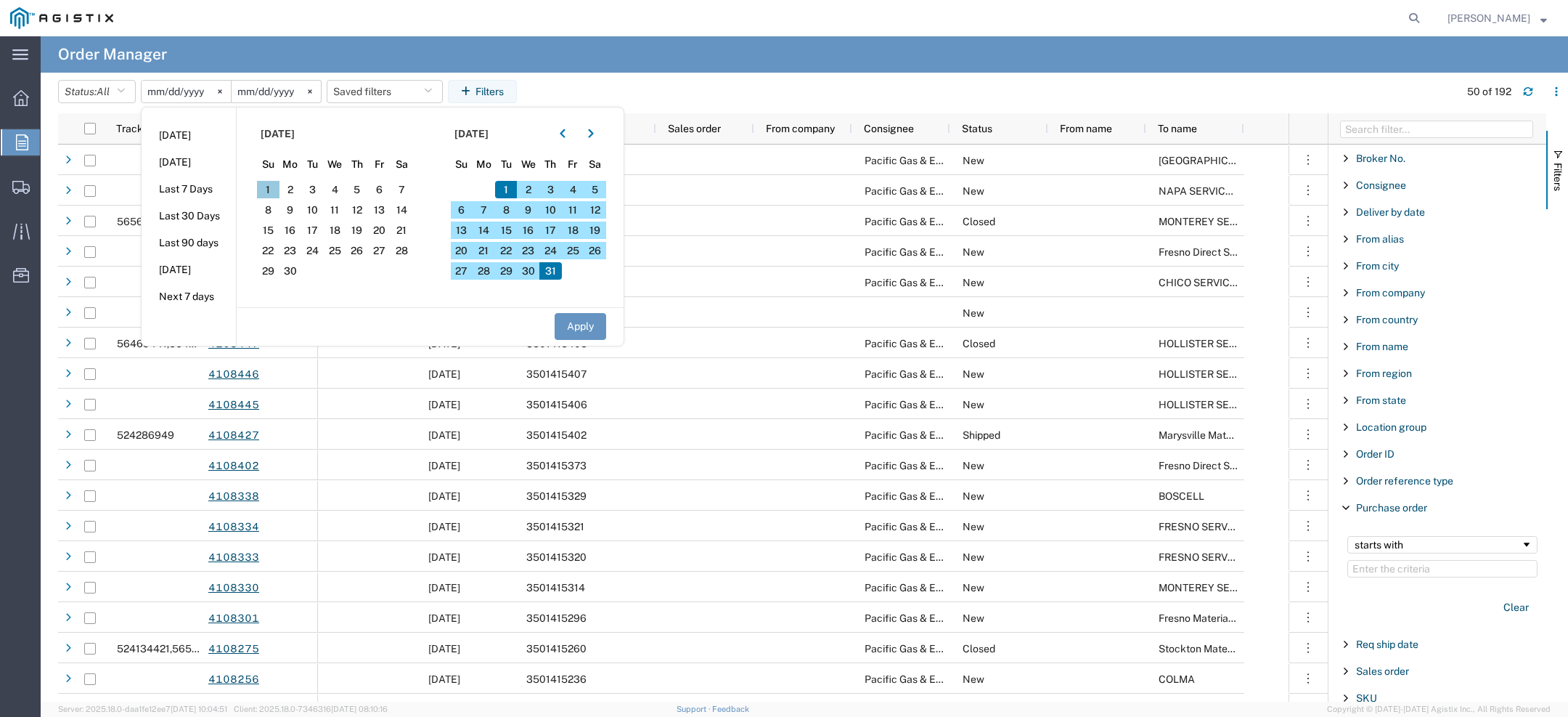
click at [274, 189] on span "1" at bounding box center [268, 189] width 22 height 17
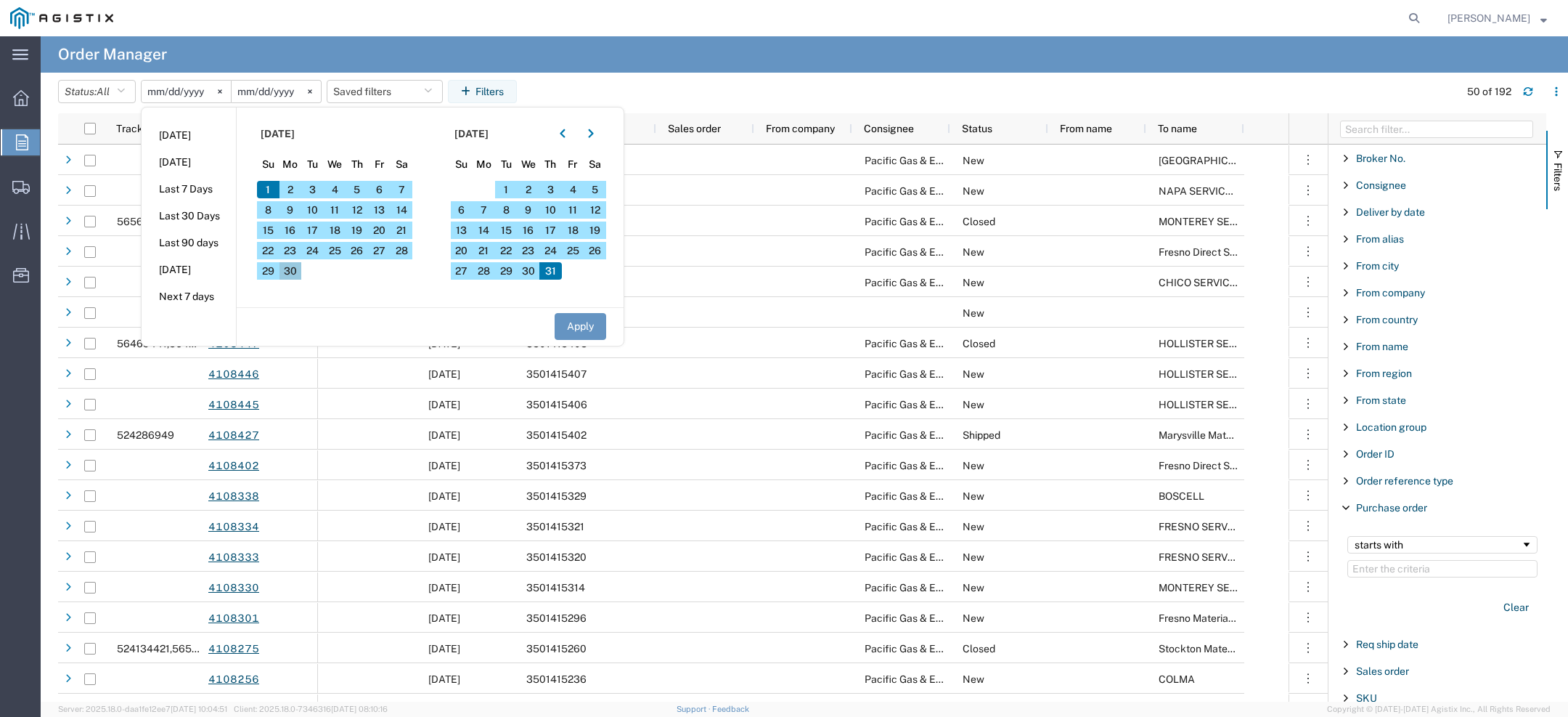
click at [295, 274] on span "30" at bounding box center [291, 271] width 22 height 17
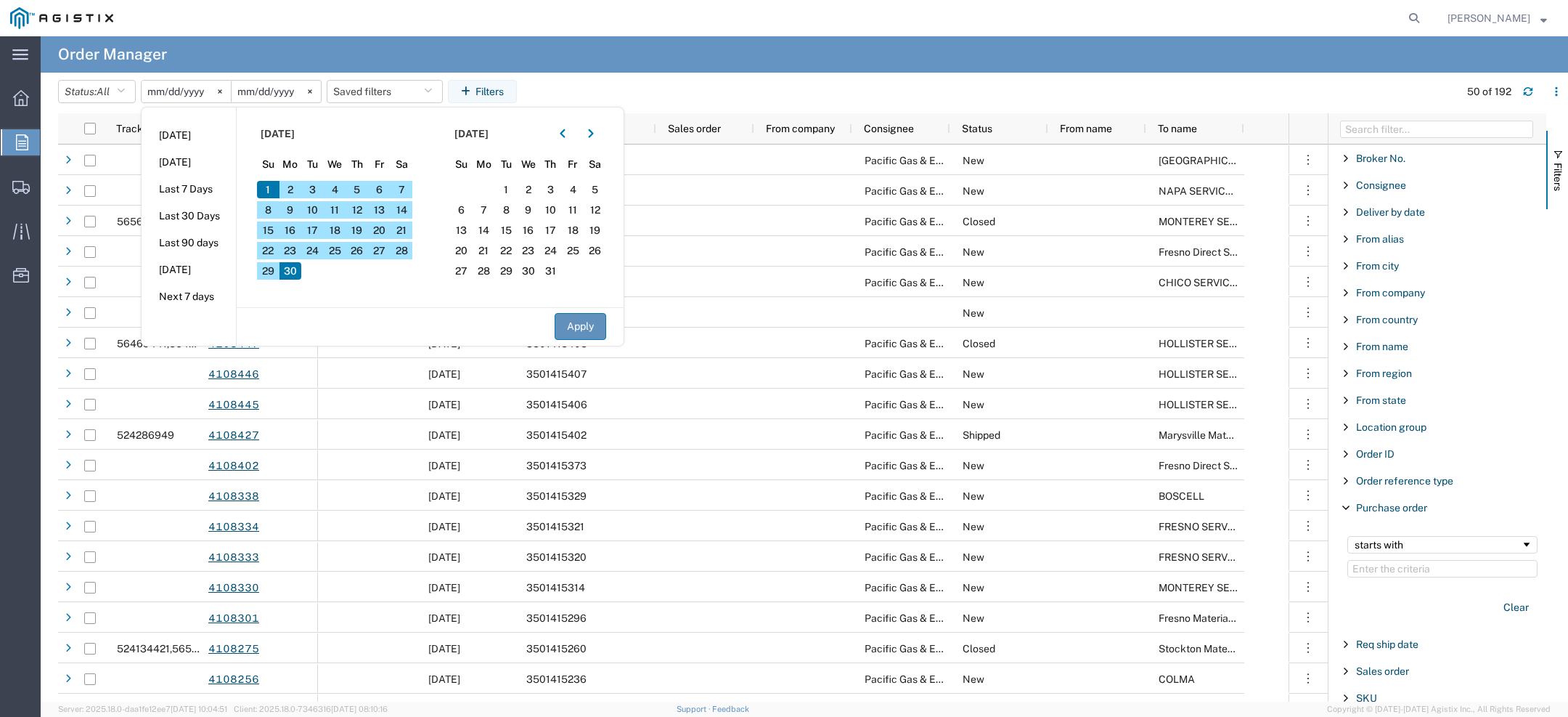
click at [580, 332] on button "Apply" at bounding box center [580, 327] width 52 height 27
type input "2025-06-01"
type input "2025-06-30"
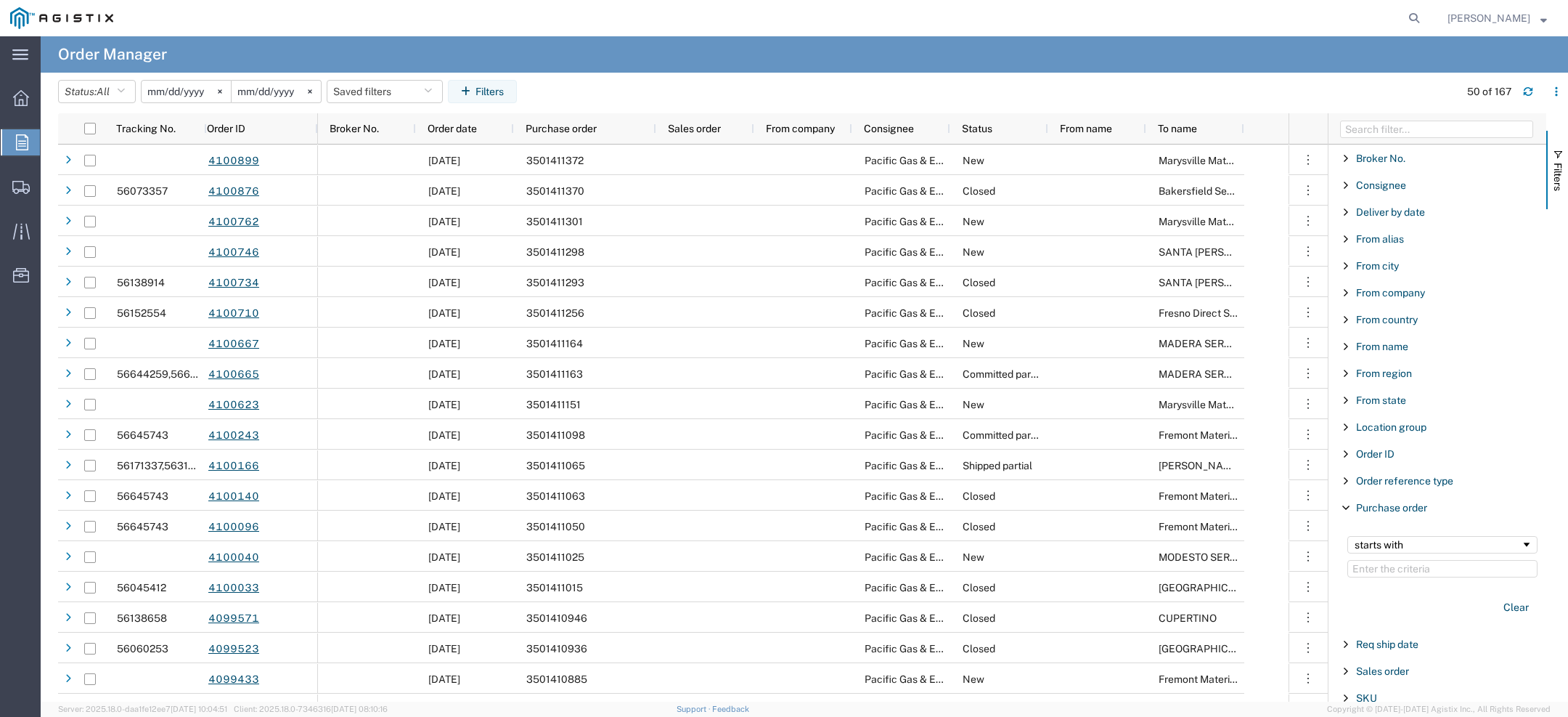
click at [162, 97] on input "2025-06-01" at bounding box center [185, 91] width 89 height 22
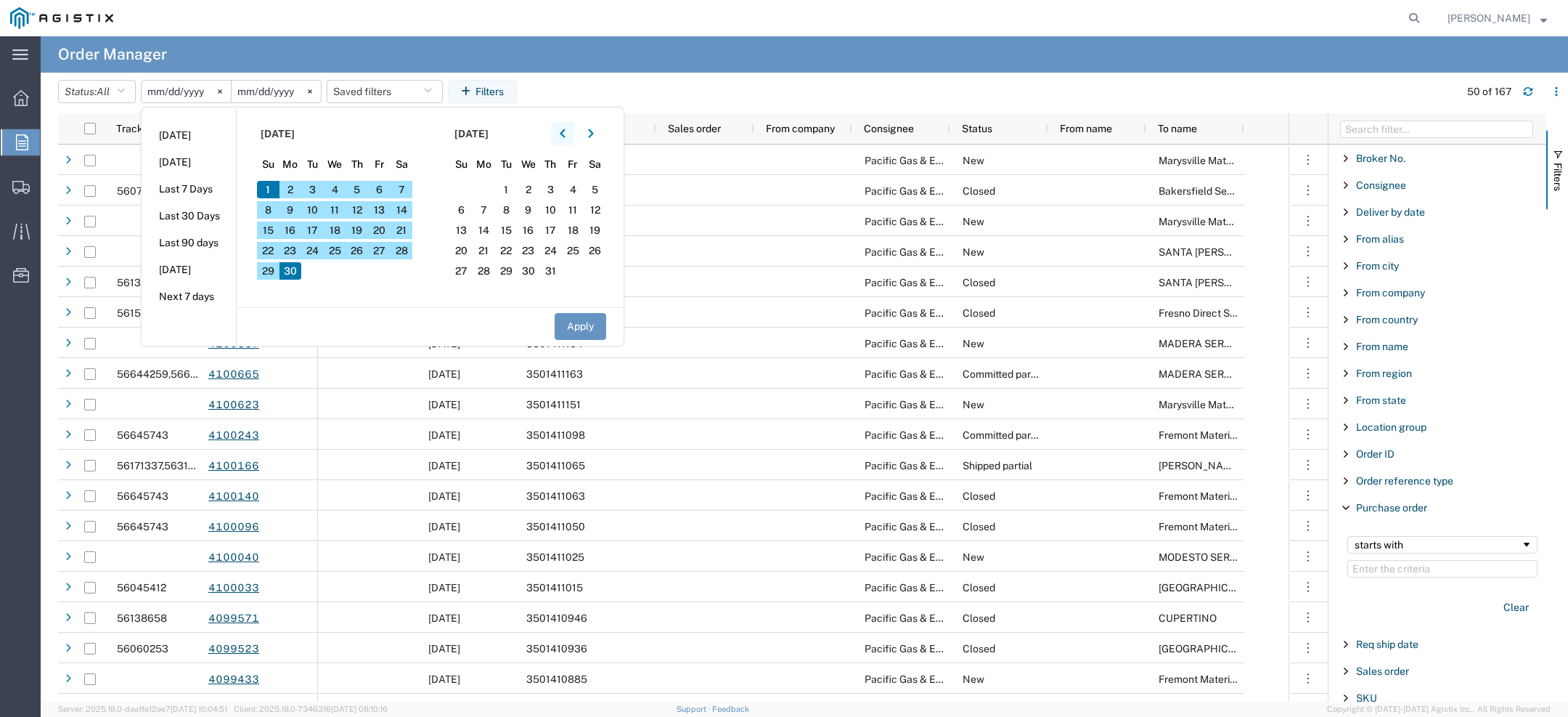
click at [555, 132] on button "button" at bounding box center [562, 133] width 23 height 23
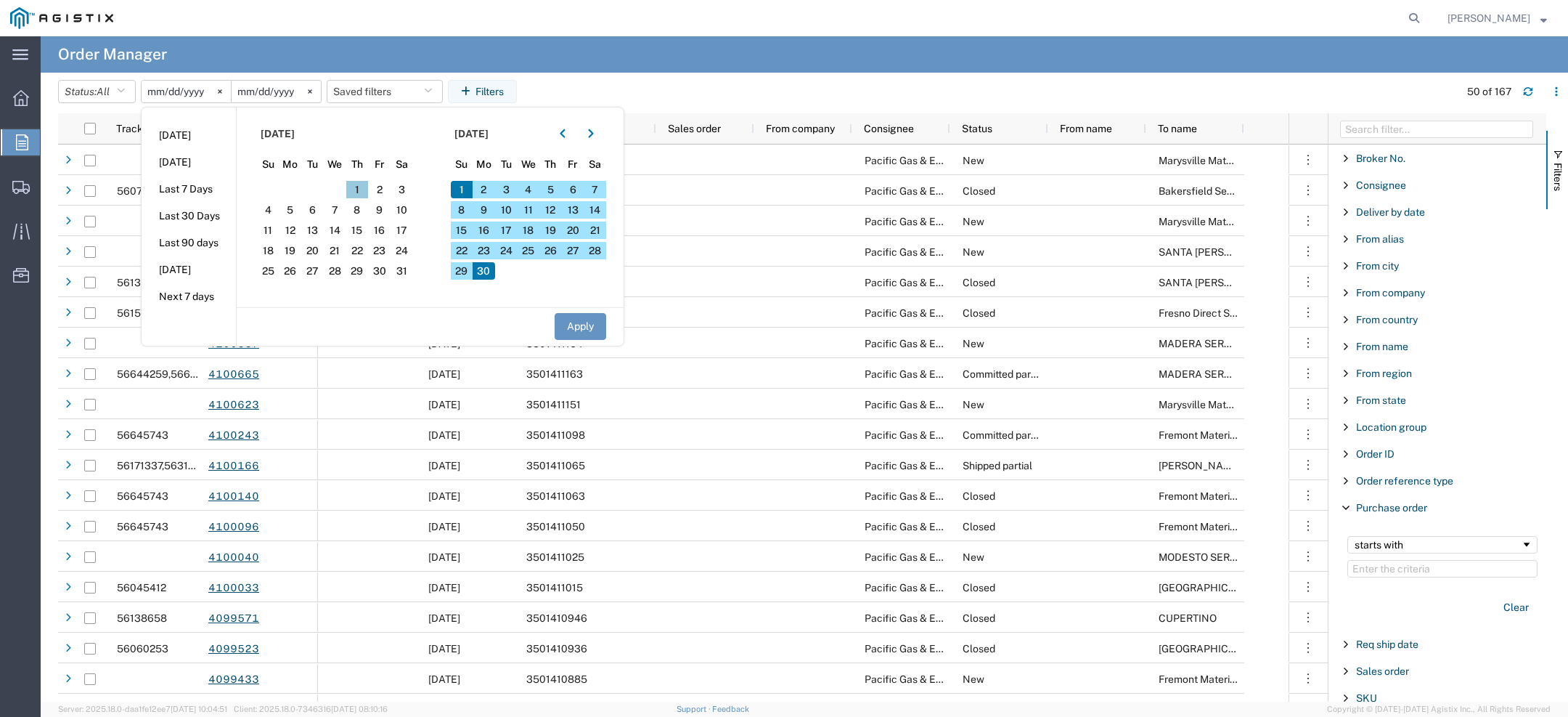
click at [351, 188] on span "1" at bounding box center [357, 189] width 22 height 17
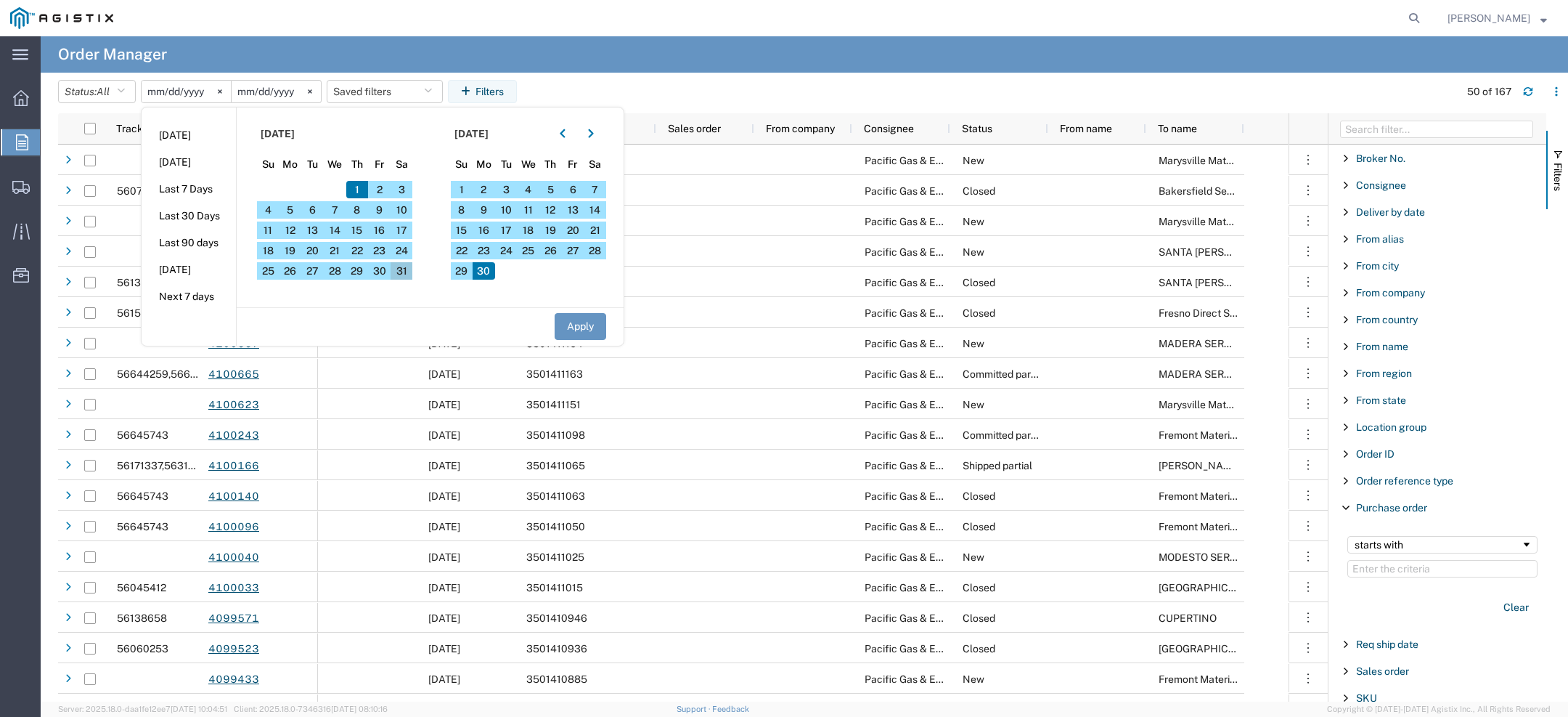
click at [409, 274] on span "31" at bounding box center [402, 271] width 22 height 17
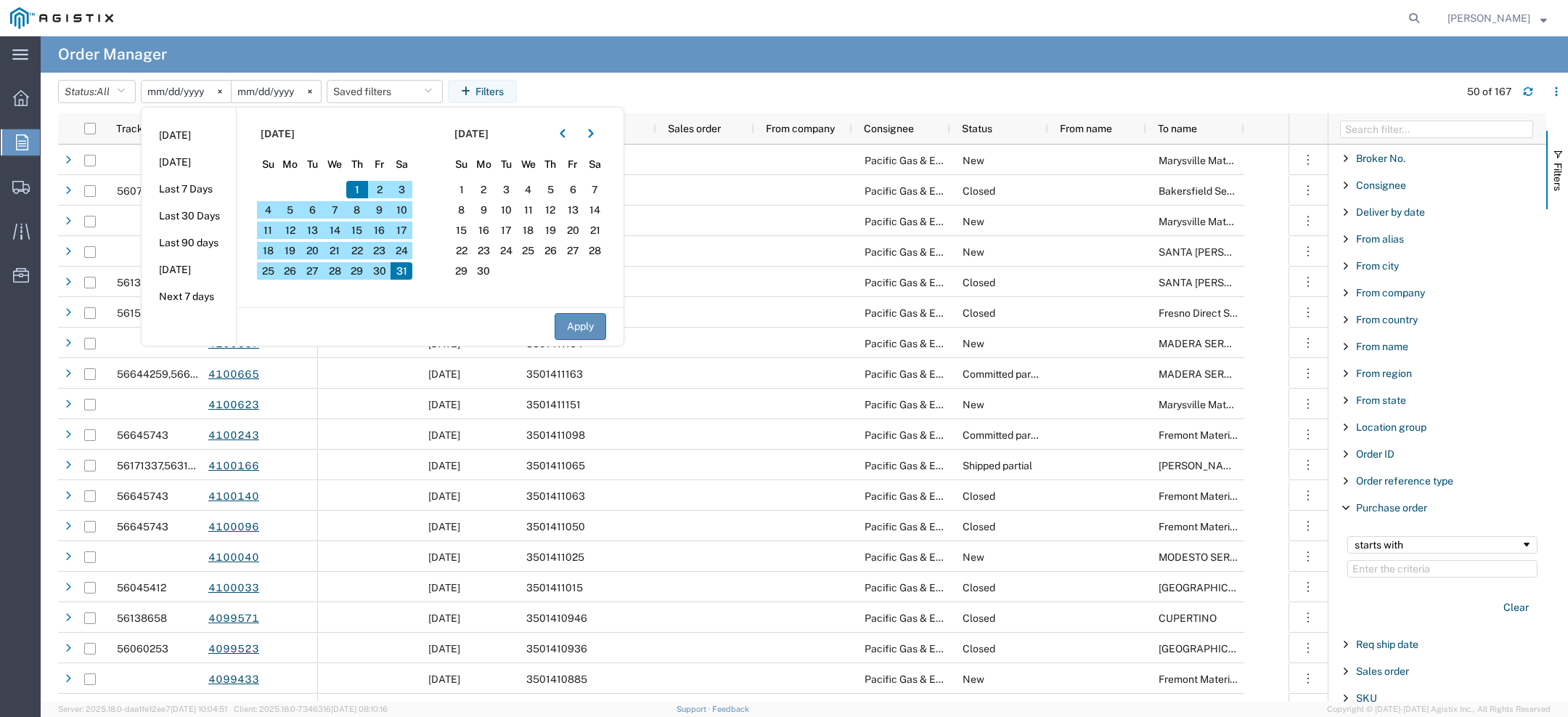
click at [565, 336] on button "Apply" at bounding box center [580, 327] width 52 height 27
type input "2025-05-01"
type input "2025-05-31"
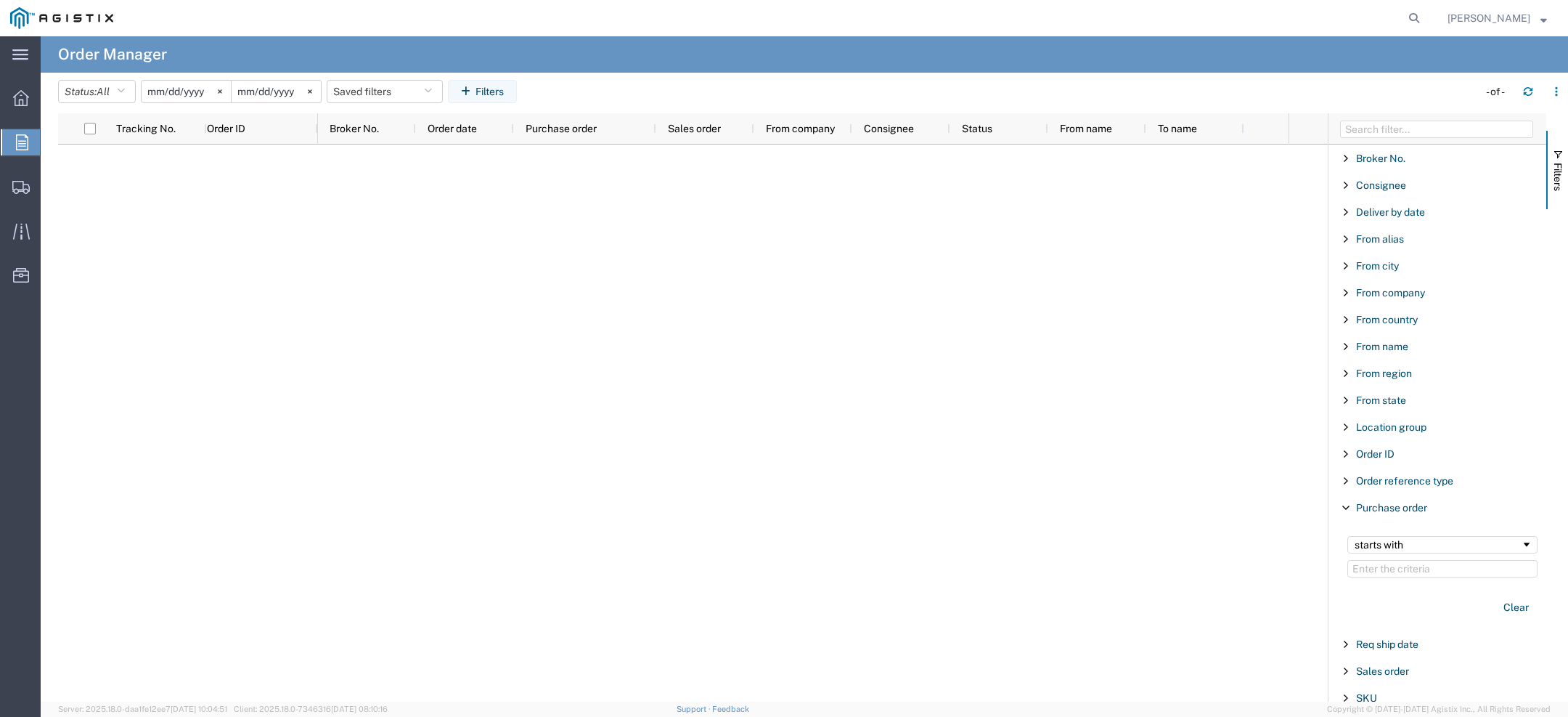
click at [1471, 13] on span "Kristina Woolson" at bounding box center [1489, 18] width 83 height 16
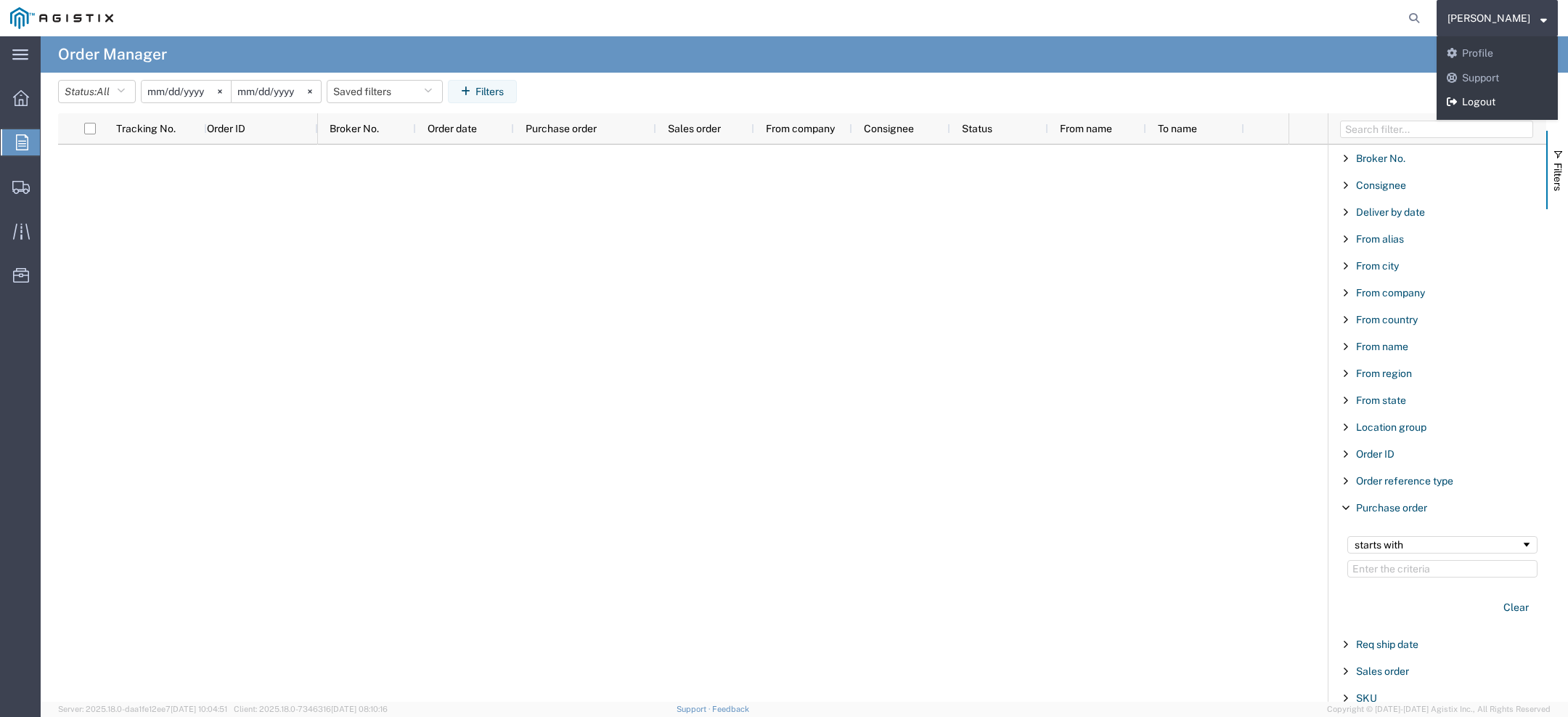
click at [1478, 107] on link "Logout" at bounding box center [1497, 102] width 121 height 25
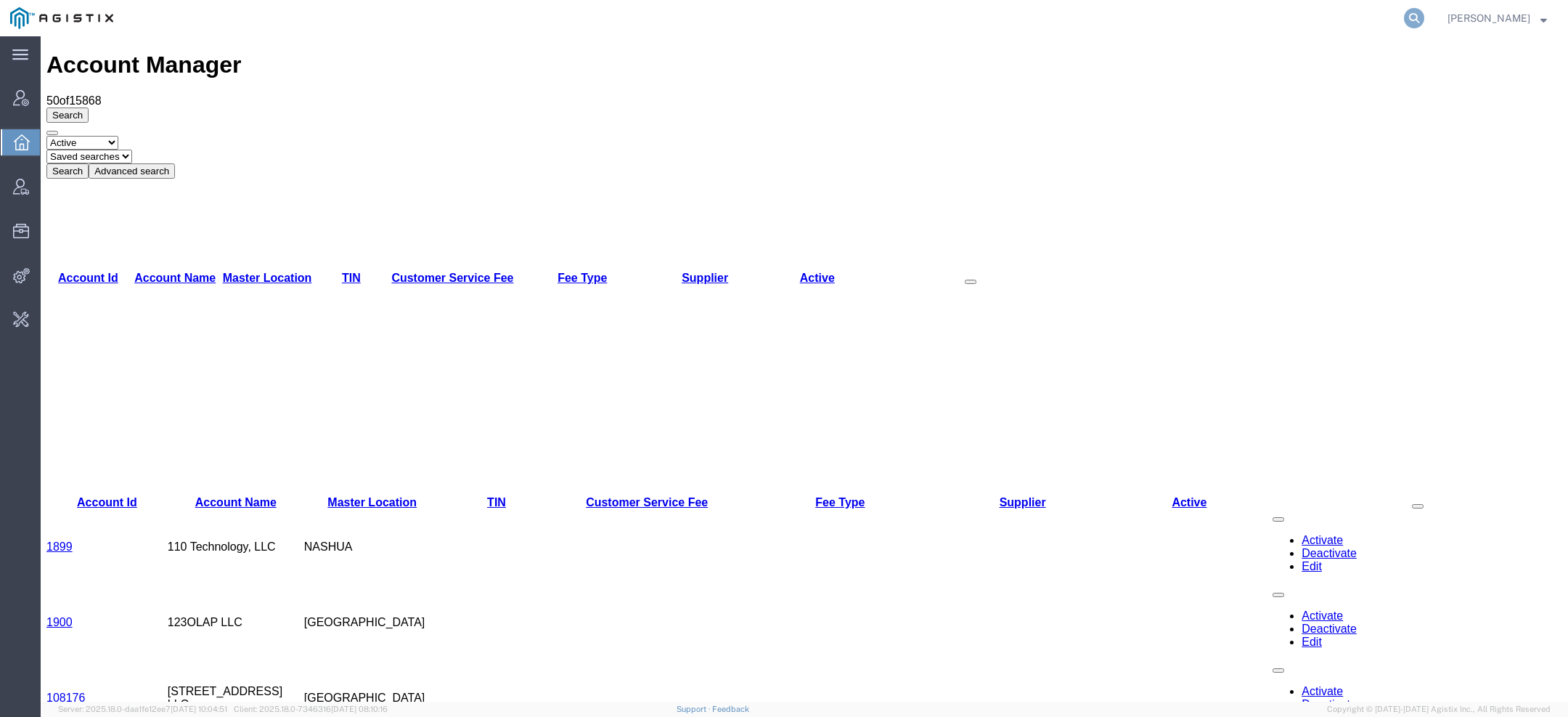
click at [1420, 20] on icon at bounding box center [1413, 18] width 20 height 20
paste input "56594656"
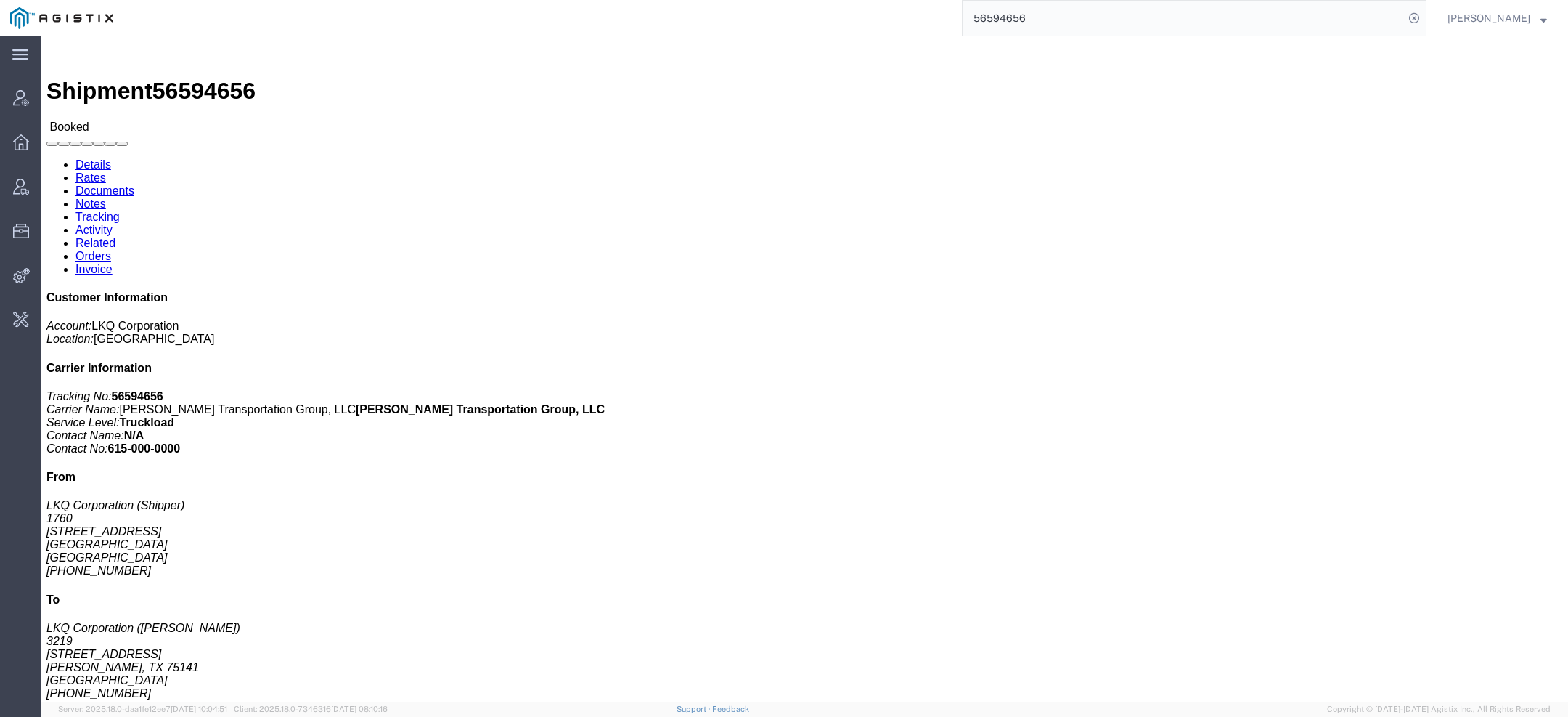
click link "Rates"
click div
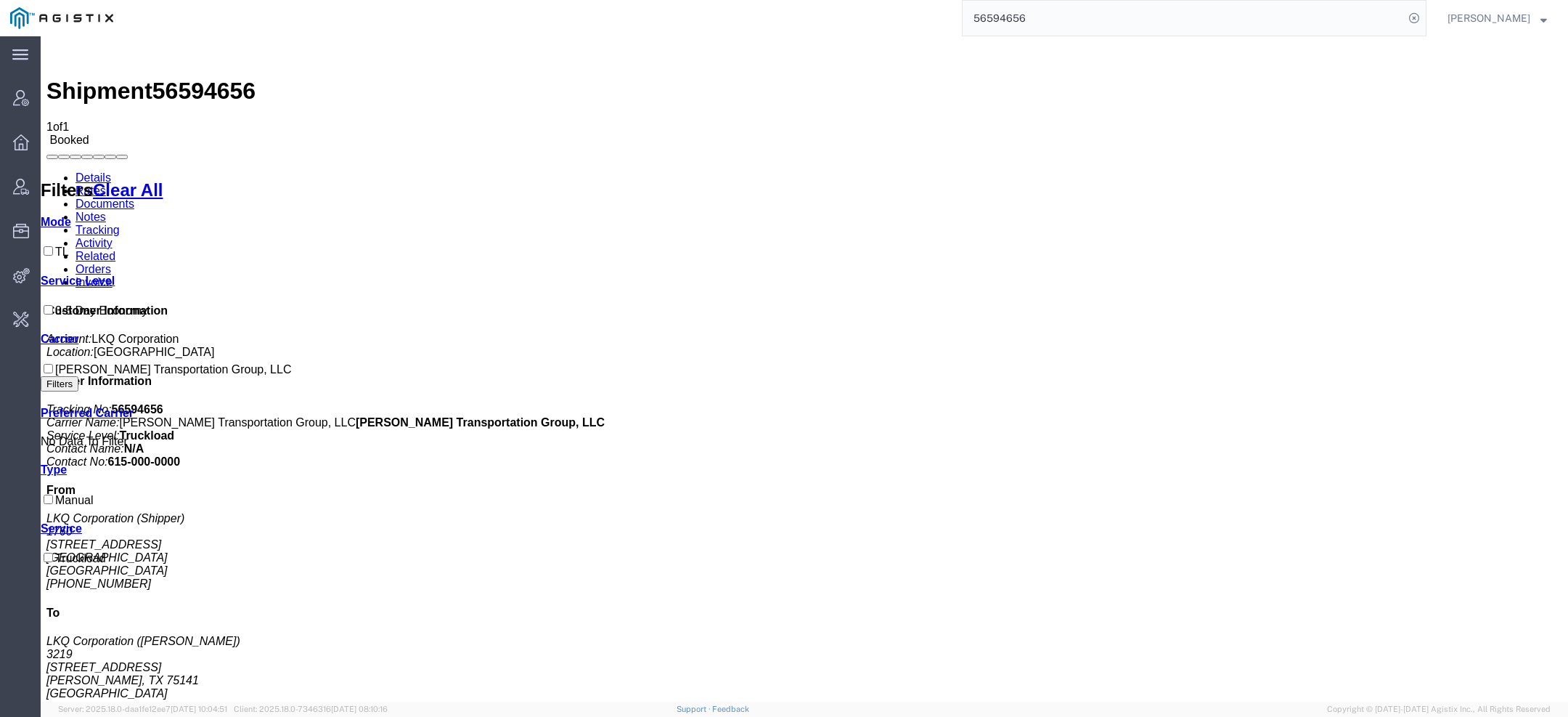
click at [213, 78] on span "56594656" at bounding box center [204, 90] width 103 height 26
copy span "56594656"
drag, startPoint x: 1028, startPoint y: 10, endPoint x: 858, endPoint y: -8, distance: 171.0
click at [858, 0] on html "main_menu Created with Sketch. Collapse Menu Account Manager Overview Vendor Ma…" at bounding box center [784, 358] width 1568 height 717
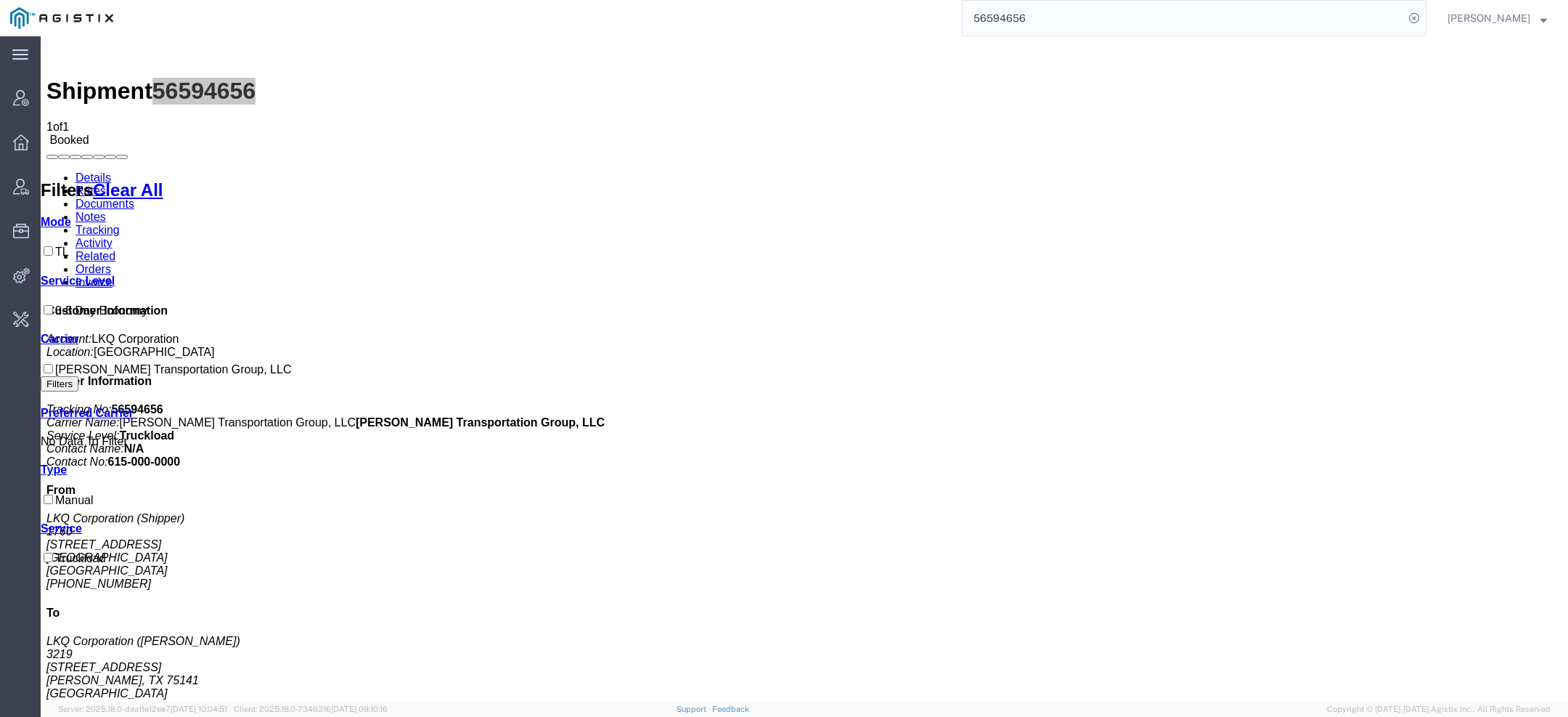
drag, startPoint x: 1064, startPoint y: 16, endPoint x: 681, endPoint y: -38, distance: 386.8
click at [681, 0] on html "main_menu Created with Sketch. Collapse Menu Account Manager Overview Vendor Ma…" at bounding box center [784, 358] width 1568 height 717
paste input "627295"
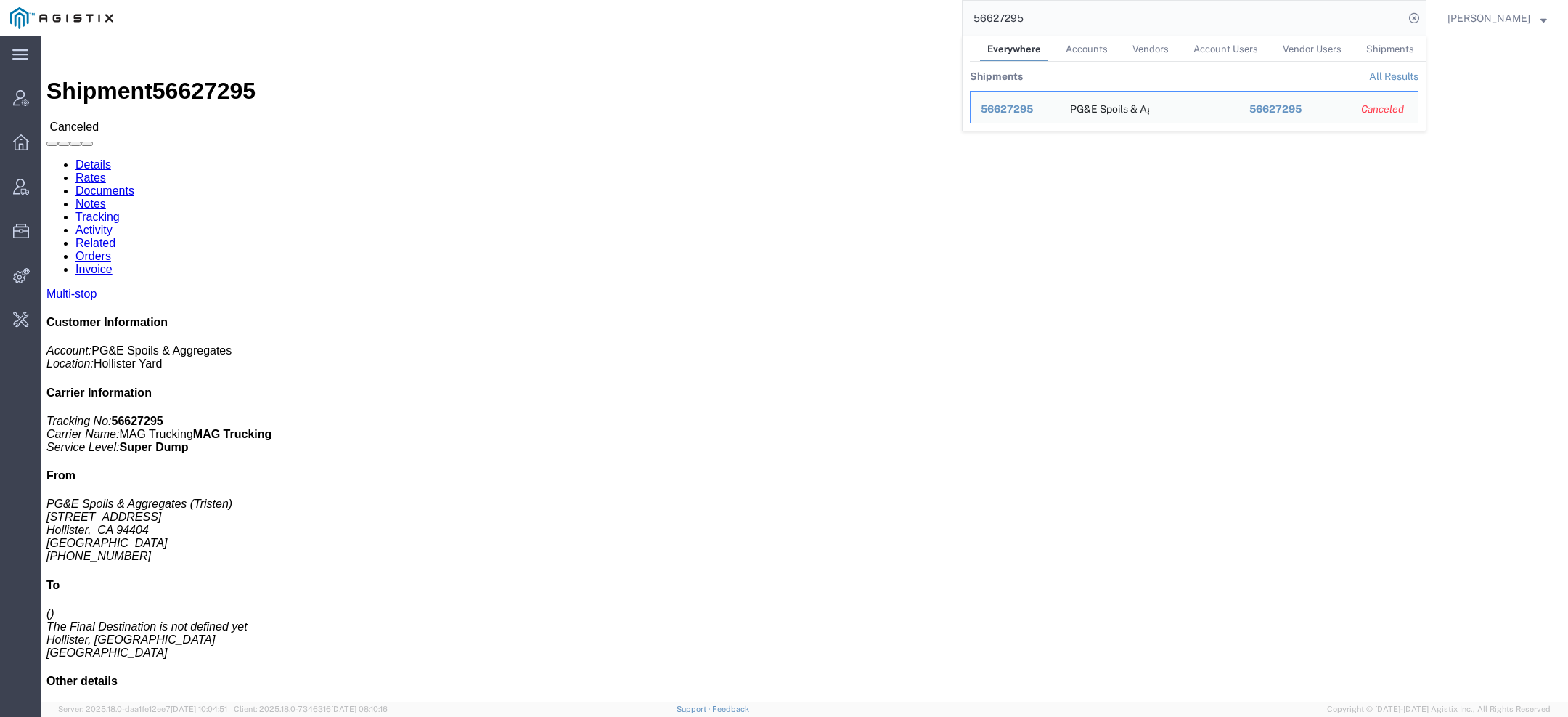
click link "Documents"
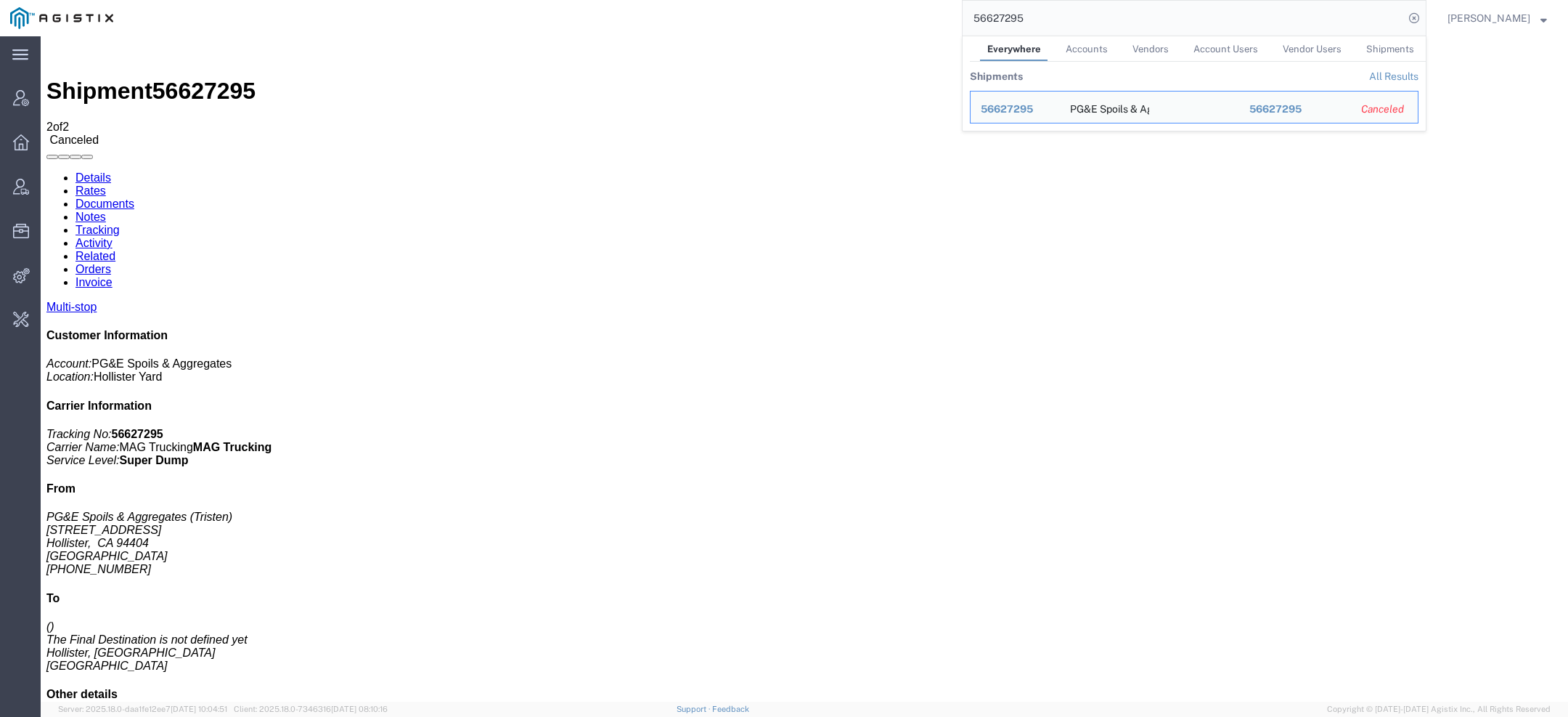
drag, startPoint x: 1029, startPoint y: 16, endPoint x: 641, endPoint y: 19, distance: 388.0
click at [661, 15] on div "56627295 Everywhere Accounts Vendors Account Users Vendor Users Shipments Shipm…" at bounding box center [774, 18] width 1303 height 37
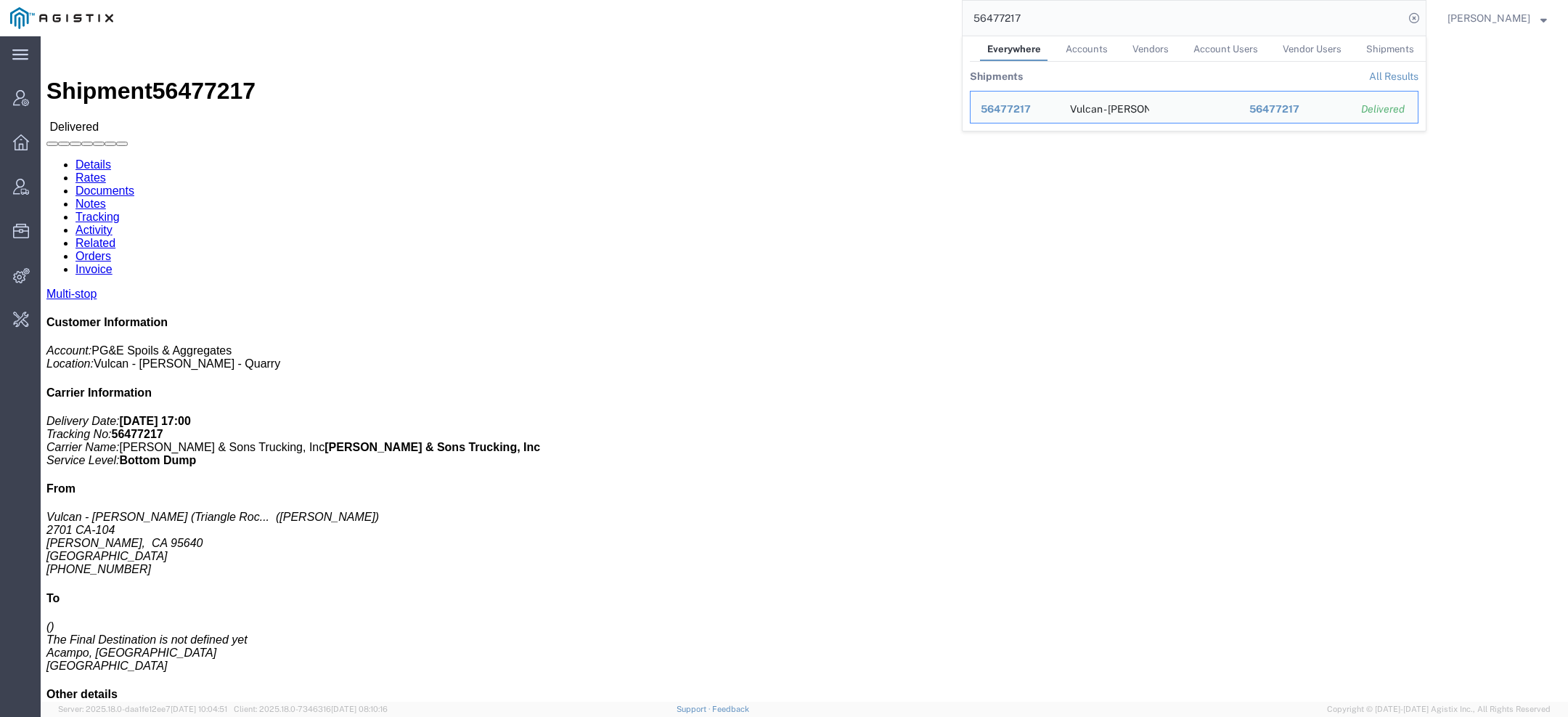
drag, startPoint x: 1077, startPoint y: 11, endPoint x: 370, endPoint y: 23, distance: 707.1
paste input "Not Yet Available"
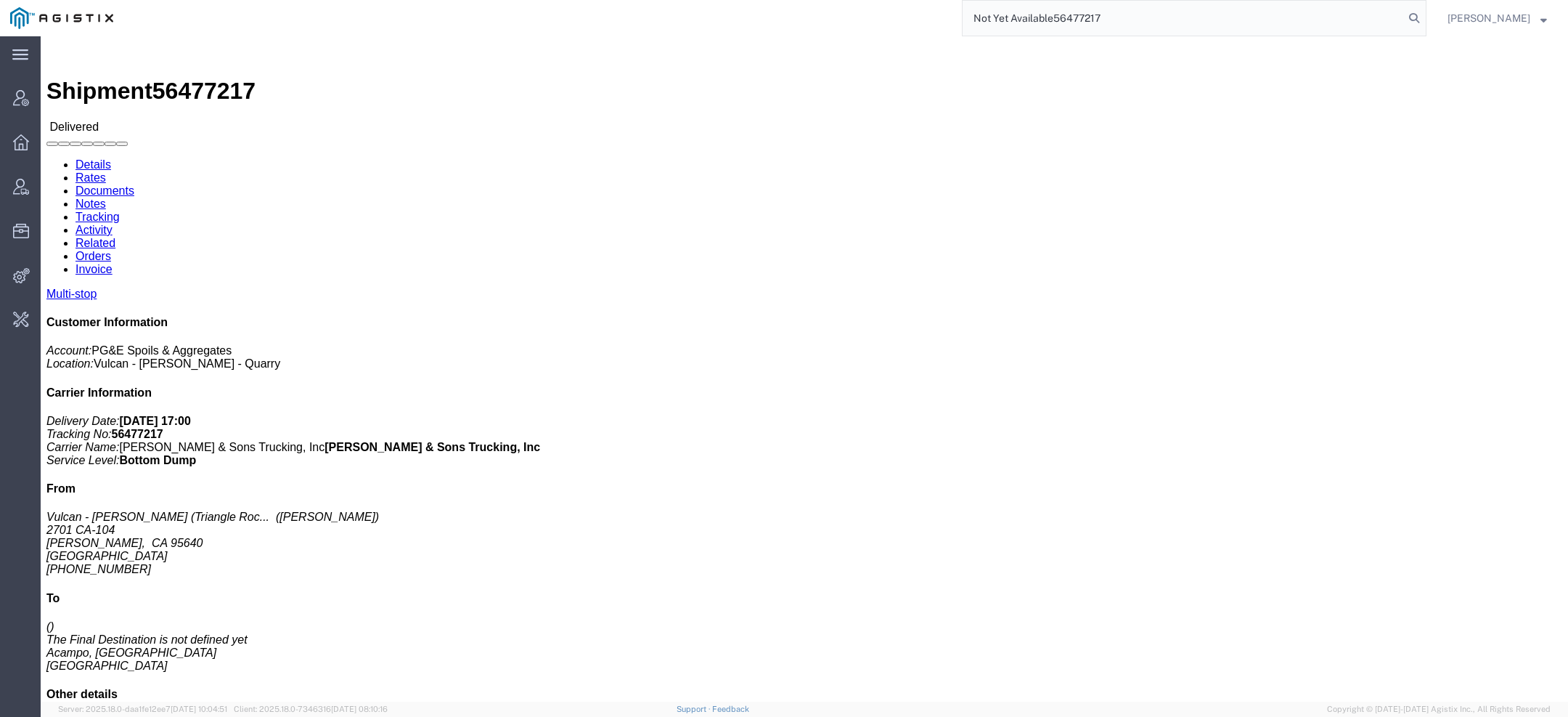
drag, startPoint x: 1128, startPoint y: 23, endPoint x: 639, endPoint y: -31, distance: 492.0
click at [639, 0] on html "main_menu Created with Sketch. Collapse Menu Account Manager Overview Vendor Ma…" at bounding box center [784, 358] width 1568 height 717
paste input "search"
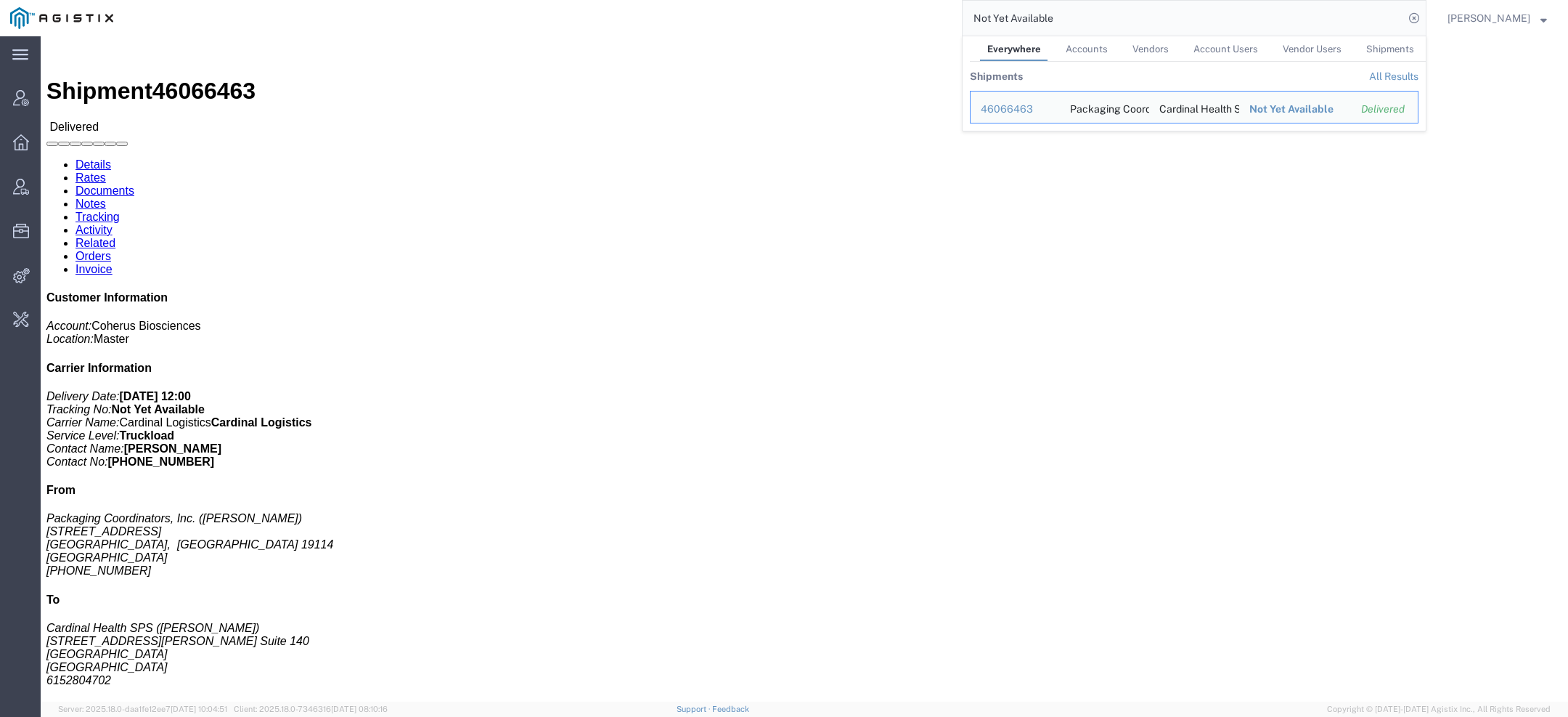
drag, startPoint x: 1032, startPoint y: 16, endPoint x: 665, endPoint y: 9, distance: 367.1
click at [735, 17] on div "Not Yet Available Everywhere Accounts Vendors Account Users Vendor Users Shipme…" at bounding box center [774, 18] width 1303 height 37
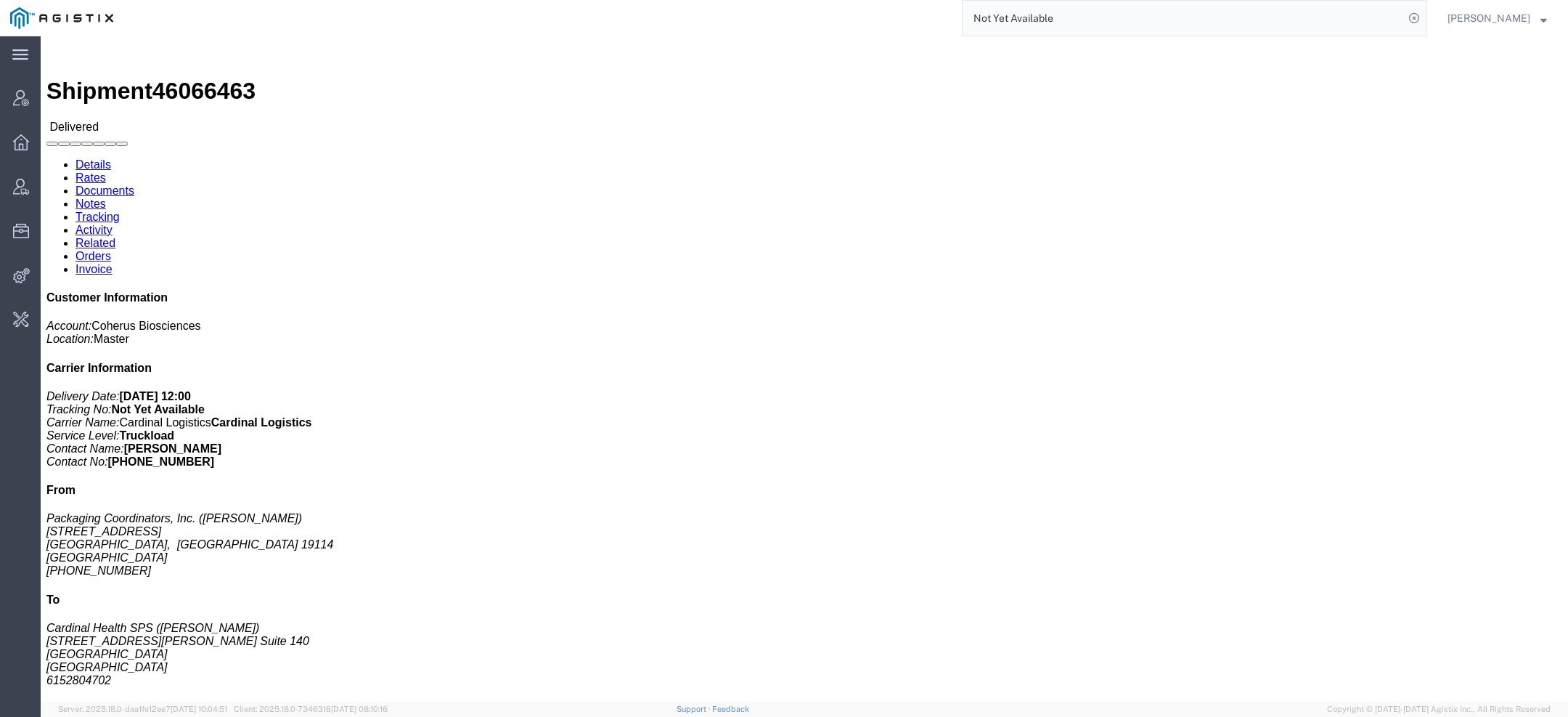
paste input "712882949"
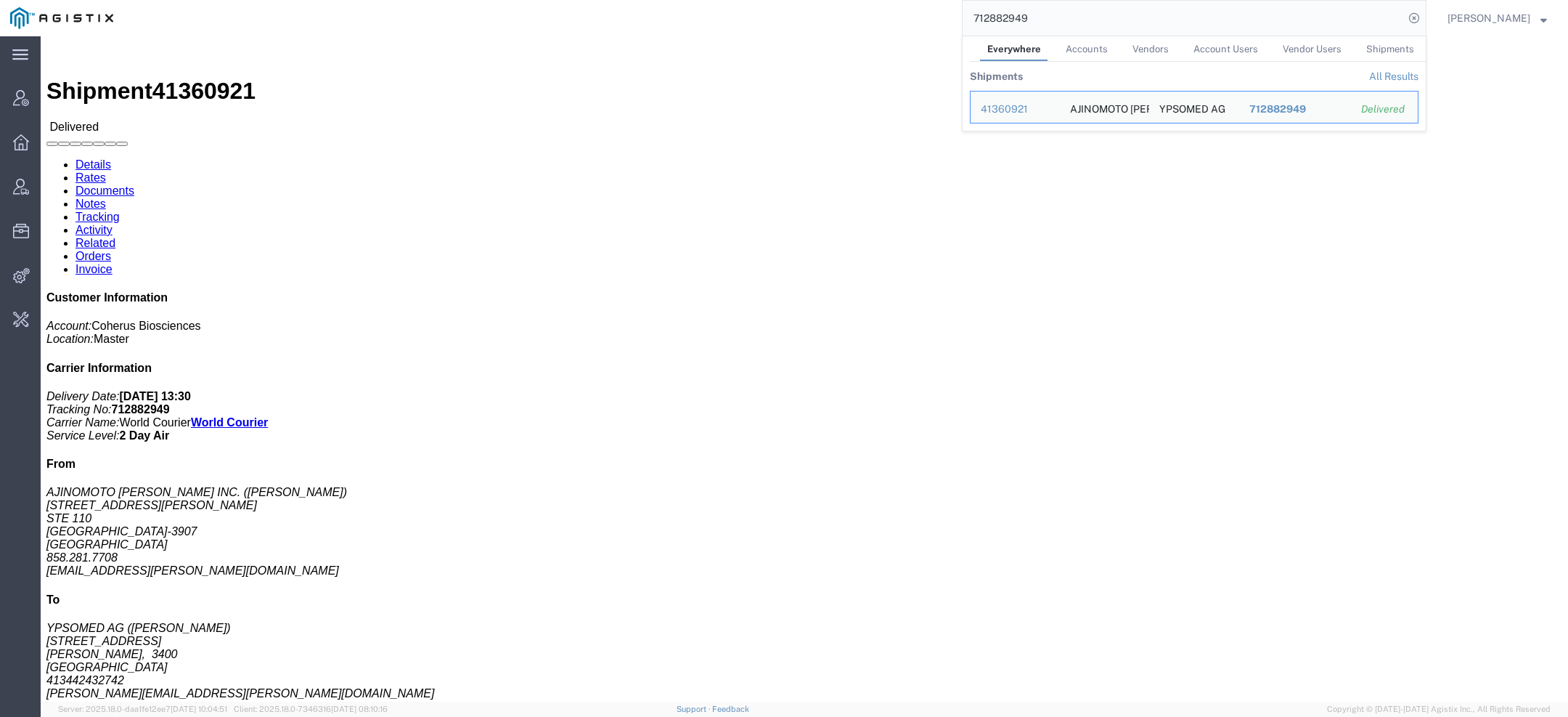
click link "Rates"
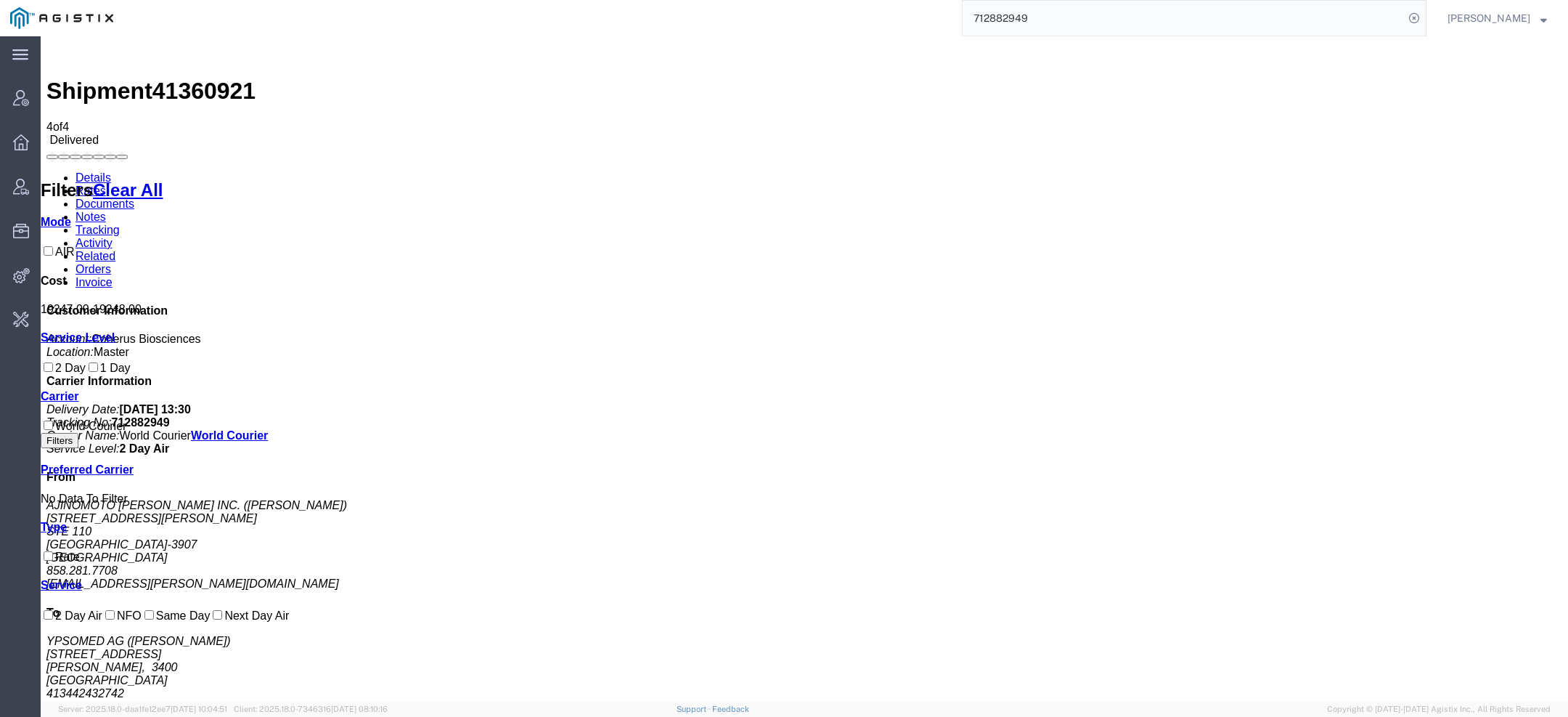
click at [99, 171] on link "Details" at bounding box center [93, 177] width 36 height 13
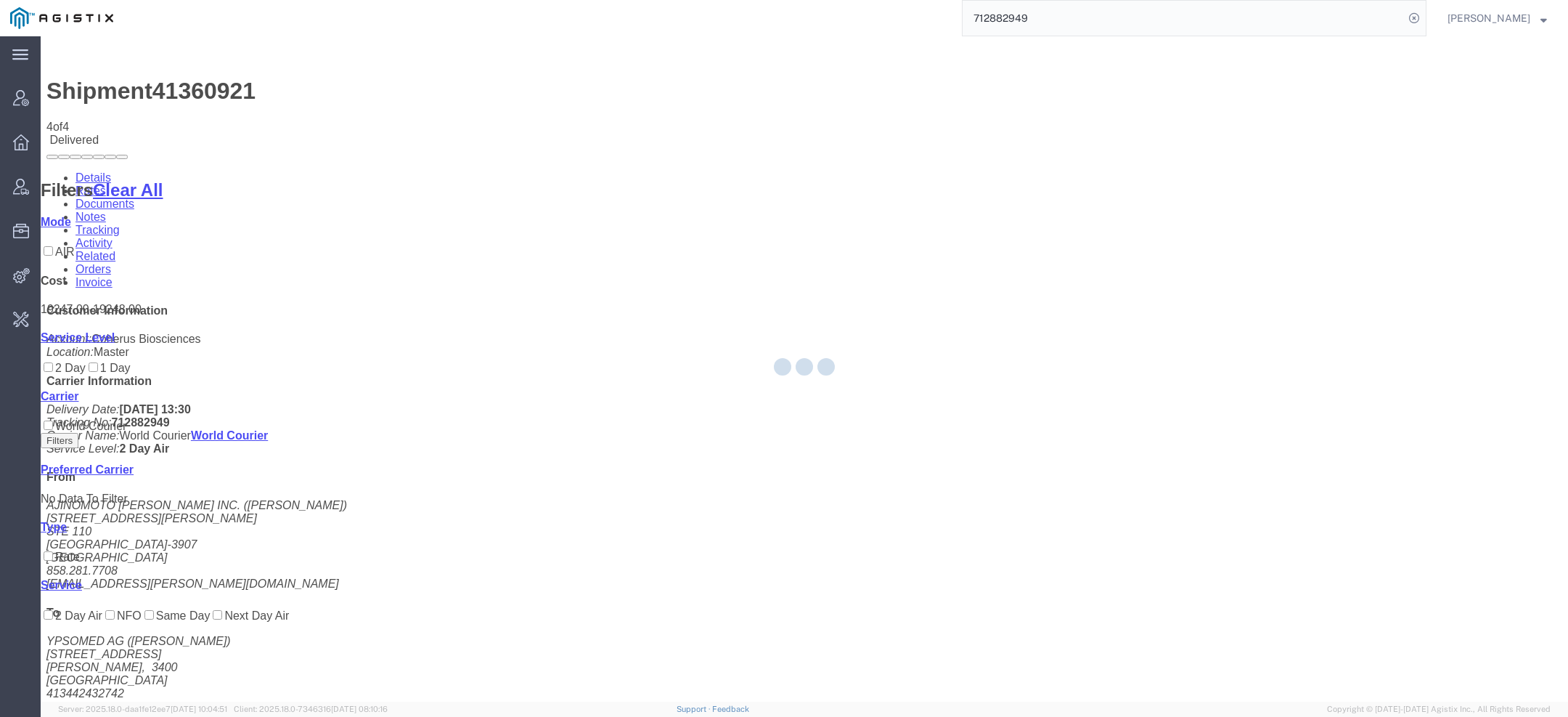
click at [40, 37] on div at bounding box center [40, 37] width 0 height 0
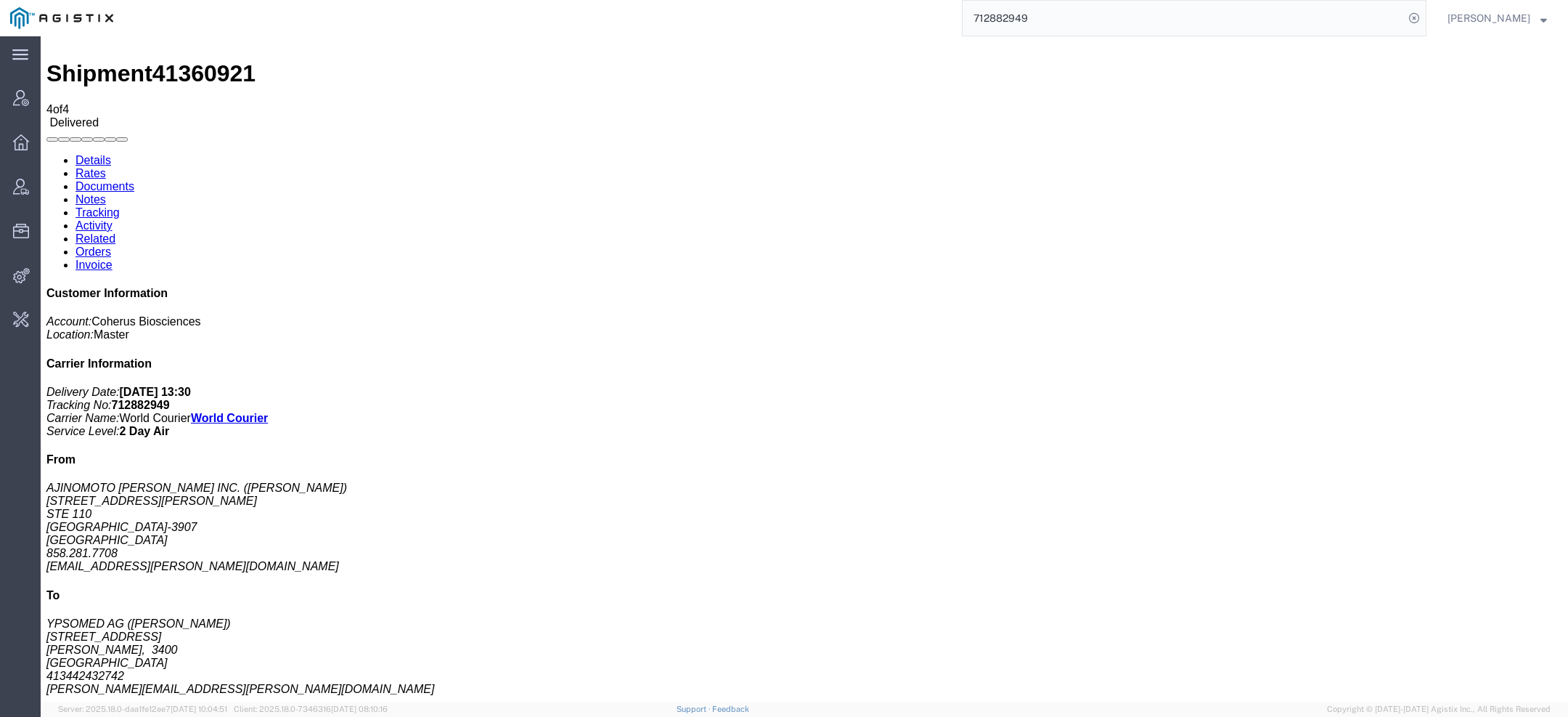
scroll to position [10, 0]
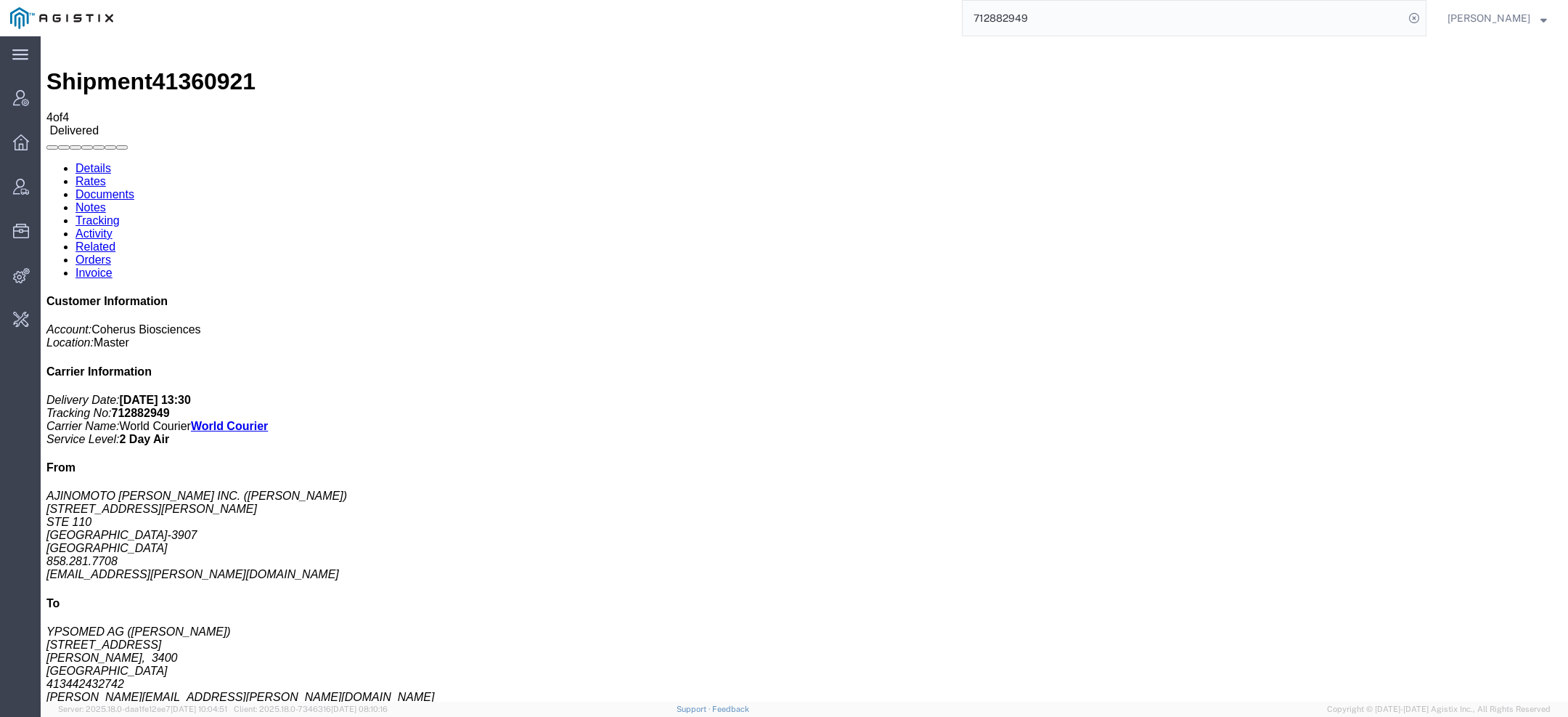
drag, startPoint x: 1031, startPoint y: 18, endPoint x: 750, endPoint y: 18, distance: 281.0
click at [760, 18] on div "712882949" at bounding box center [774, 18] width 1303 height 37
paste input "8872403"
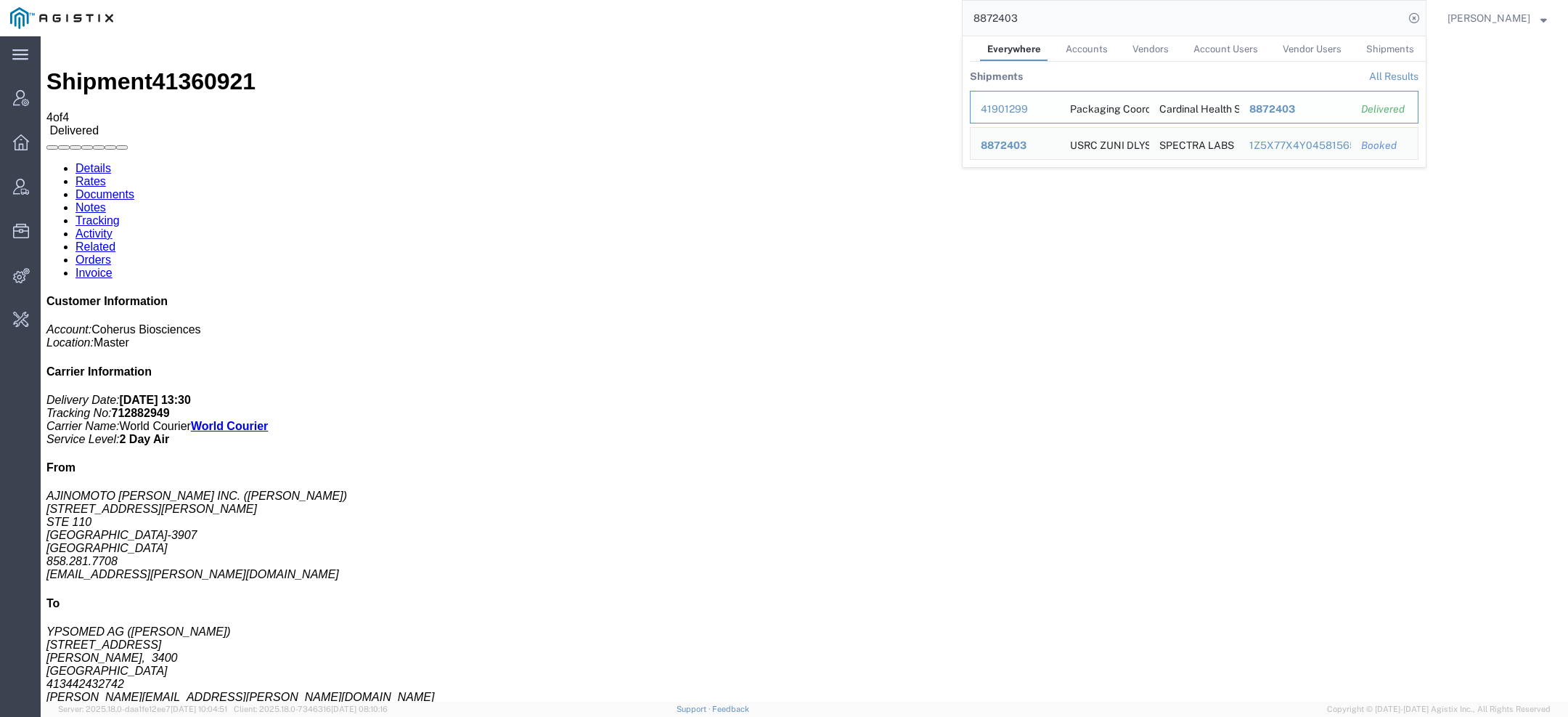
click at [1007, 110] on div "41901299" at bounding box center [1015, 109] width 69 height 15
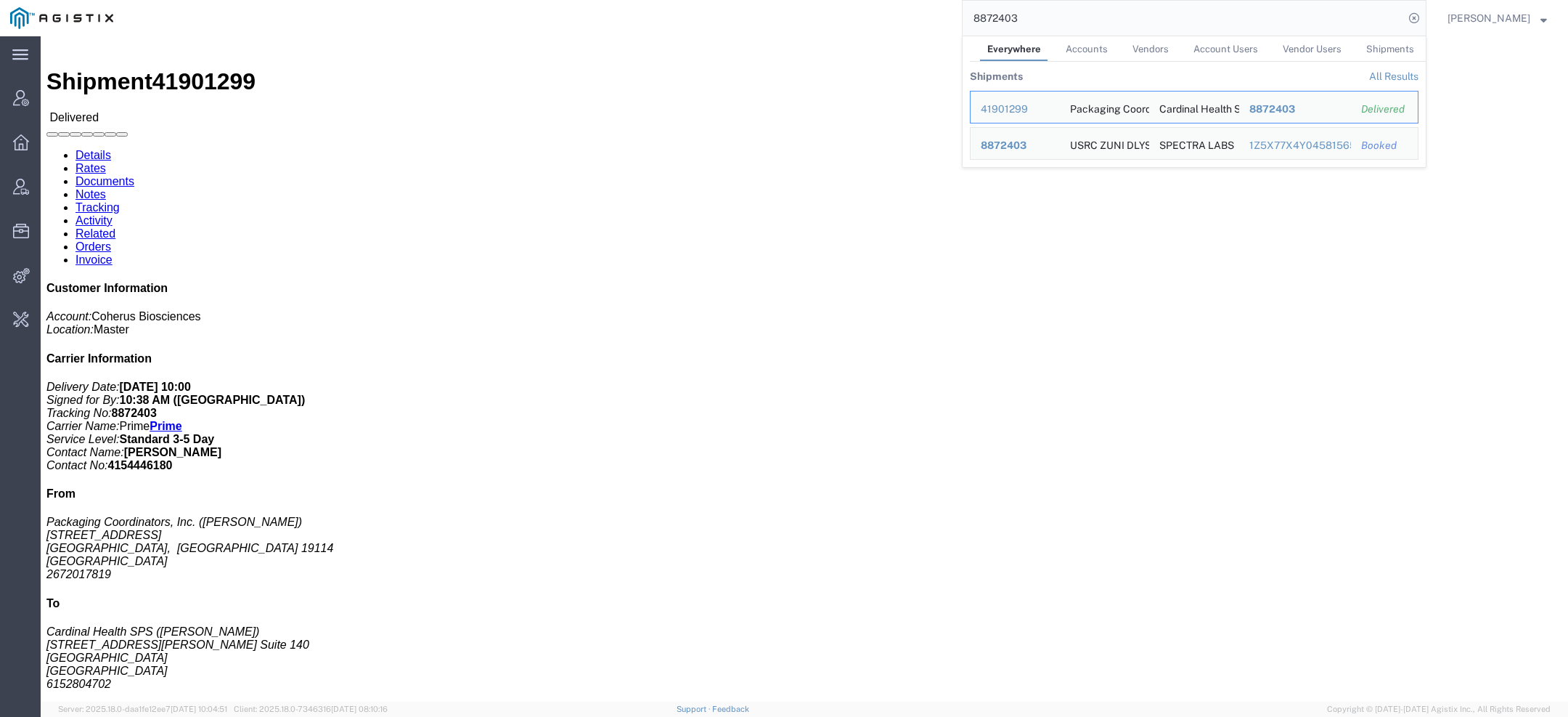
drag, startPoint x: 1046, startPoint y: 22, endPoint x: 669, endPoint y: 7, distance: 377.3
click at [751, 7] on div "8872403 Everywhere Accounts Vendors Account Users Vendor Users Shipments Shipme…" at bounding box center [774, 18] width 1303 height 37
paste input "712382606"
click at [1010, 107] on div "56707566" at bounding box center [1015, 109] width 69 height 15
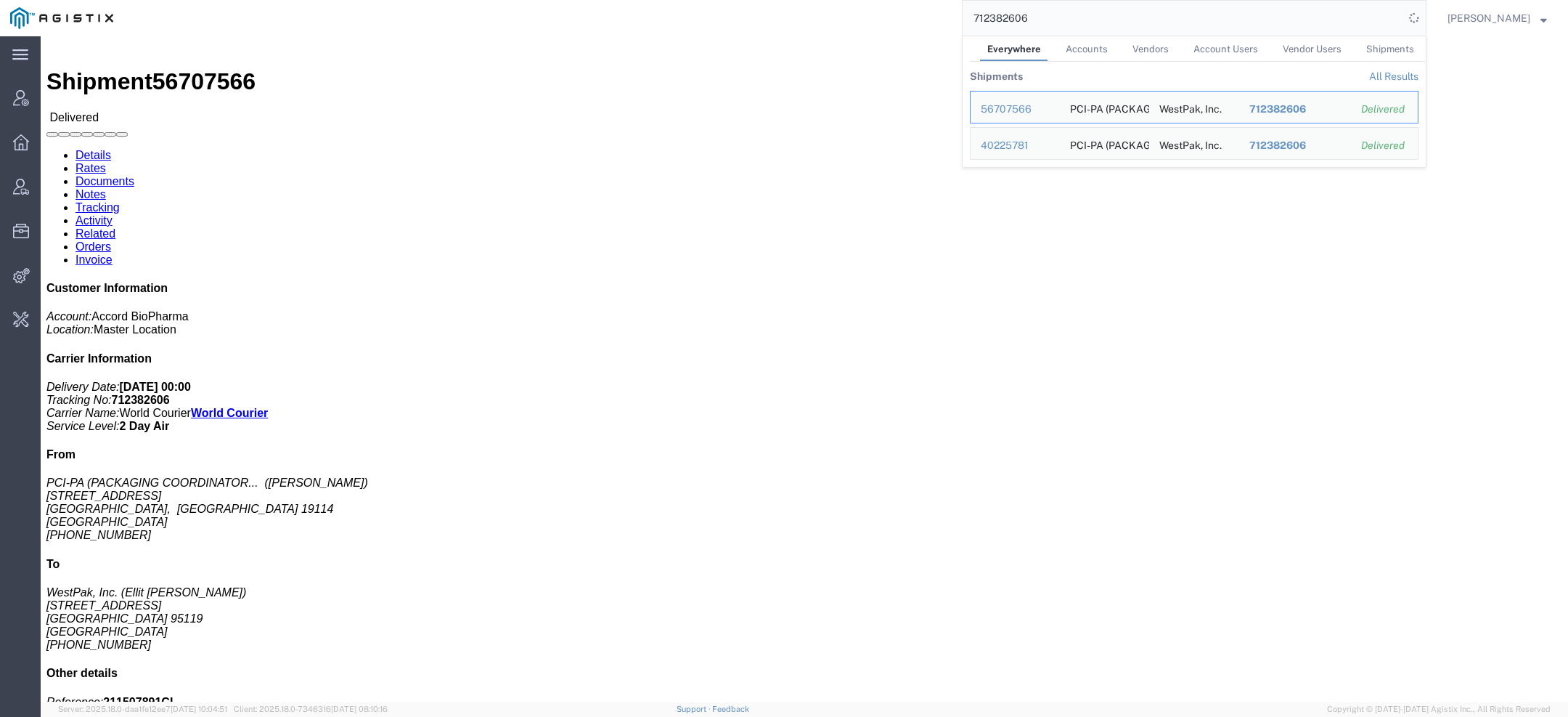
click div "Ship From PCI-PA (PACKAGING COORDINATORS INC.) ([PERSON_NAME]) [STREET_ADDRESS]…"
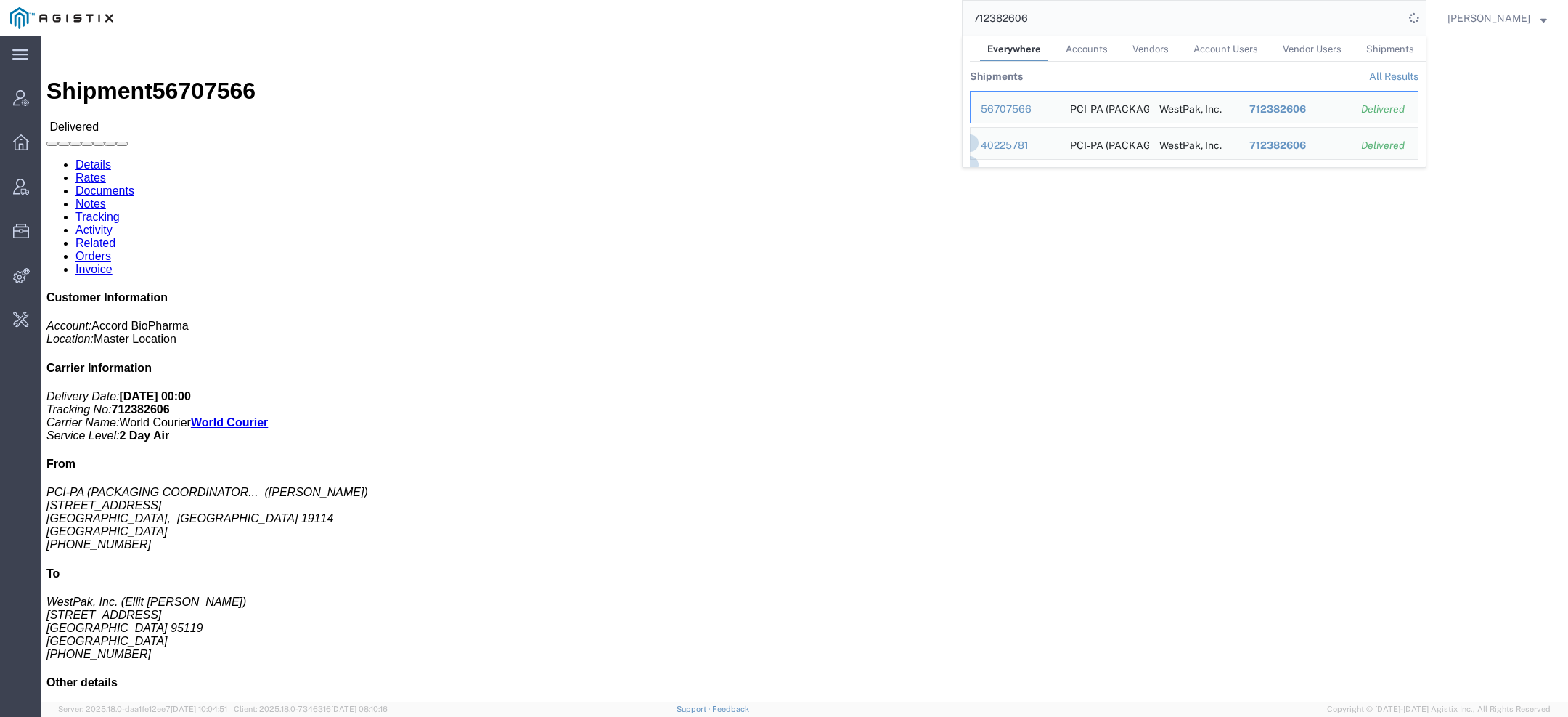
drag, startPoint x: 1046, startPoint y: 23, endPoint x: 691, endPoint y: 28, distance: 355.0
click at [788, 22] on div "712382606 Everywhere Accounts Vendors Account Users Vendor Users Shipments Ship…" at bounding box center [774, 18] width 1303 height 37
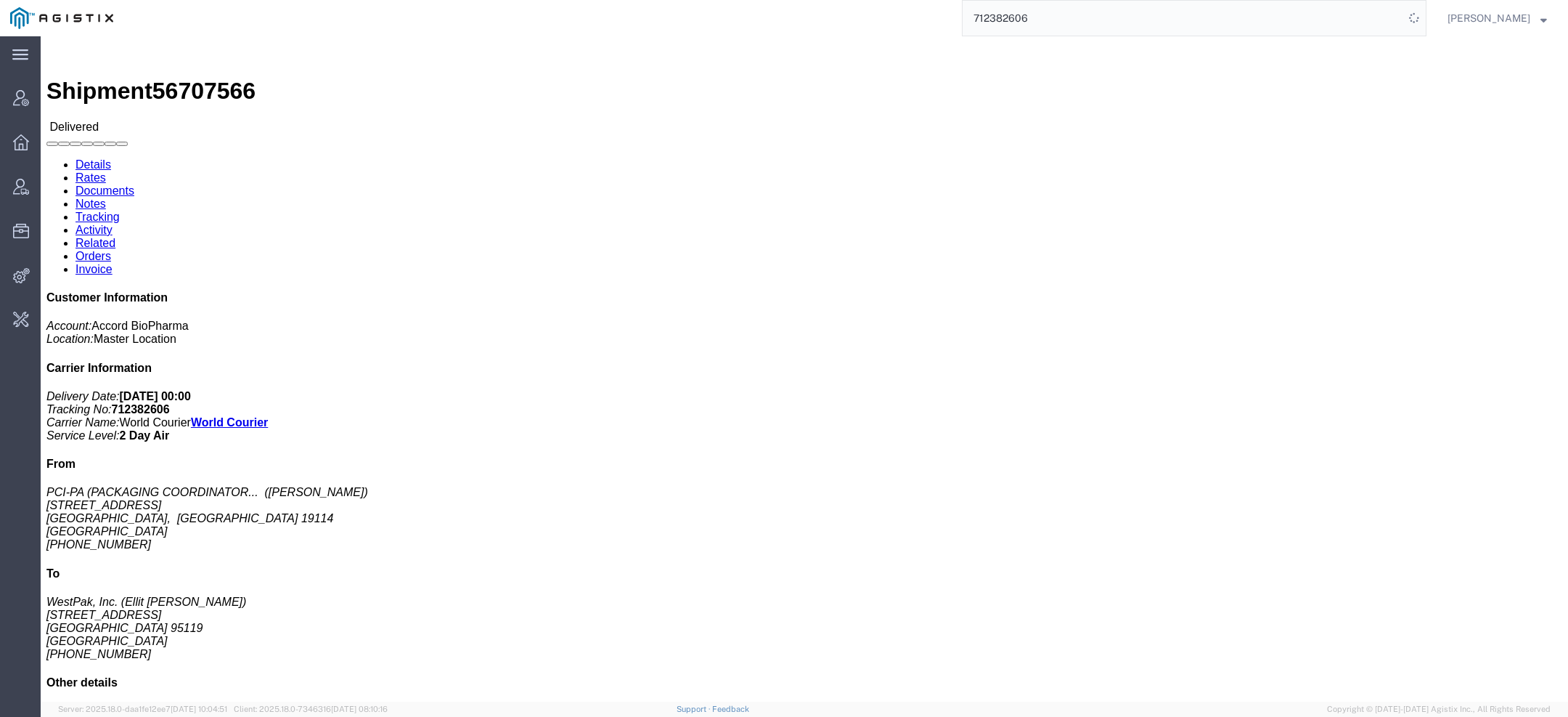
paste input "S02124578"
type input "S02124578"
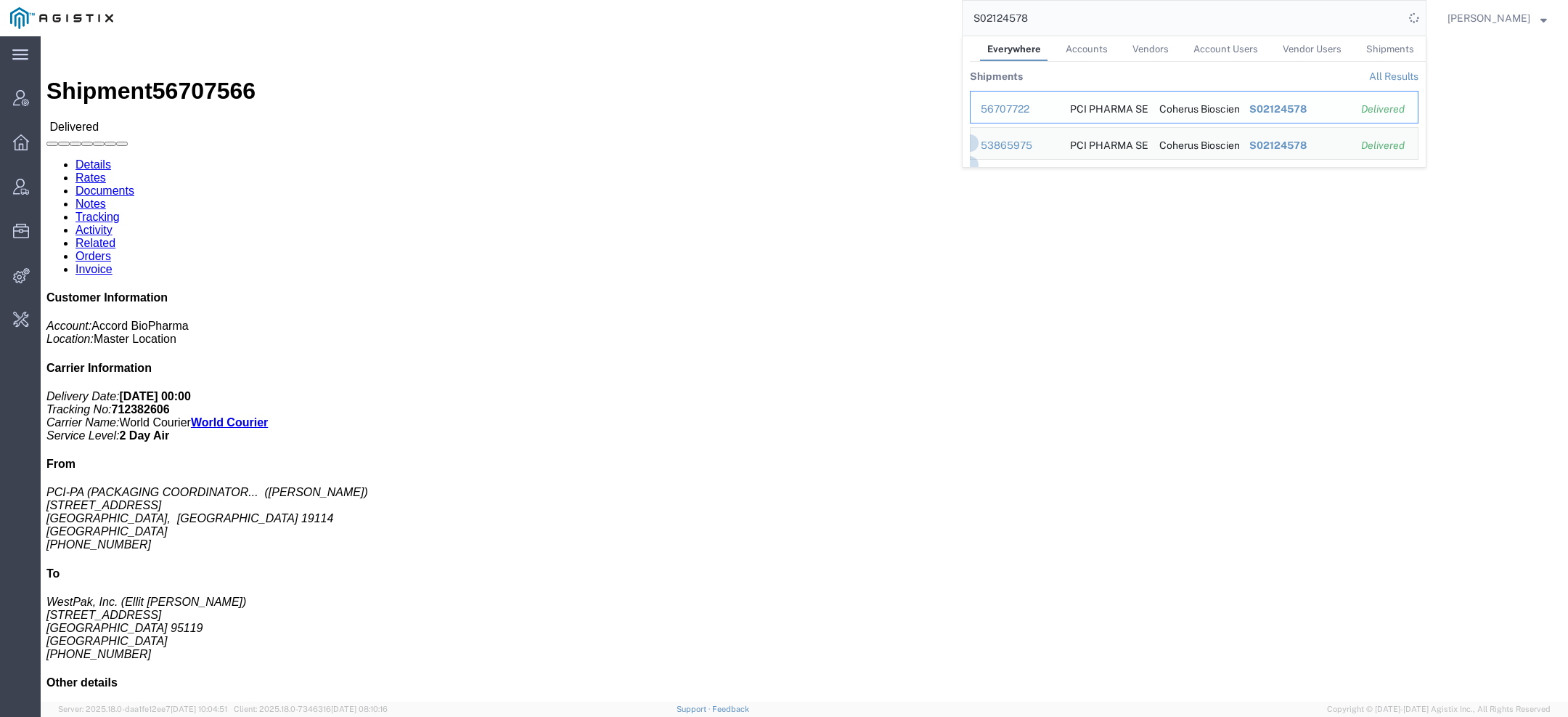
click at [1006, 109] on div "56707722" at bounding box center [1015, 109] width 69 height 15
drag, startPoint x: 632, startPoint y: 130, endPoint x: 865, endPoint y: 129, distance: 233.0
click h4 "Pickup & Delivery Dates"
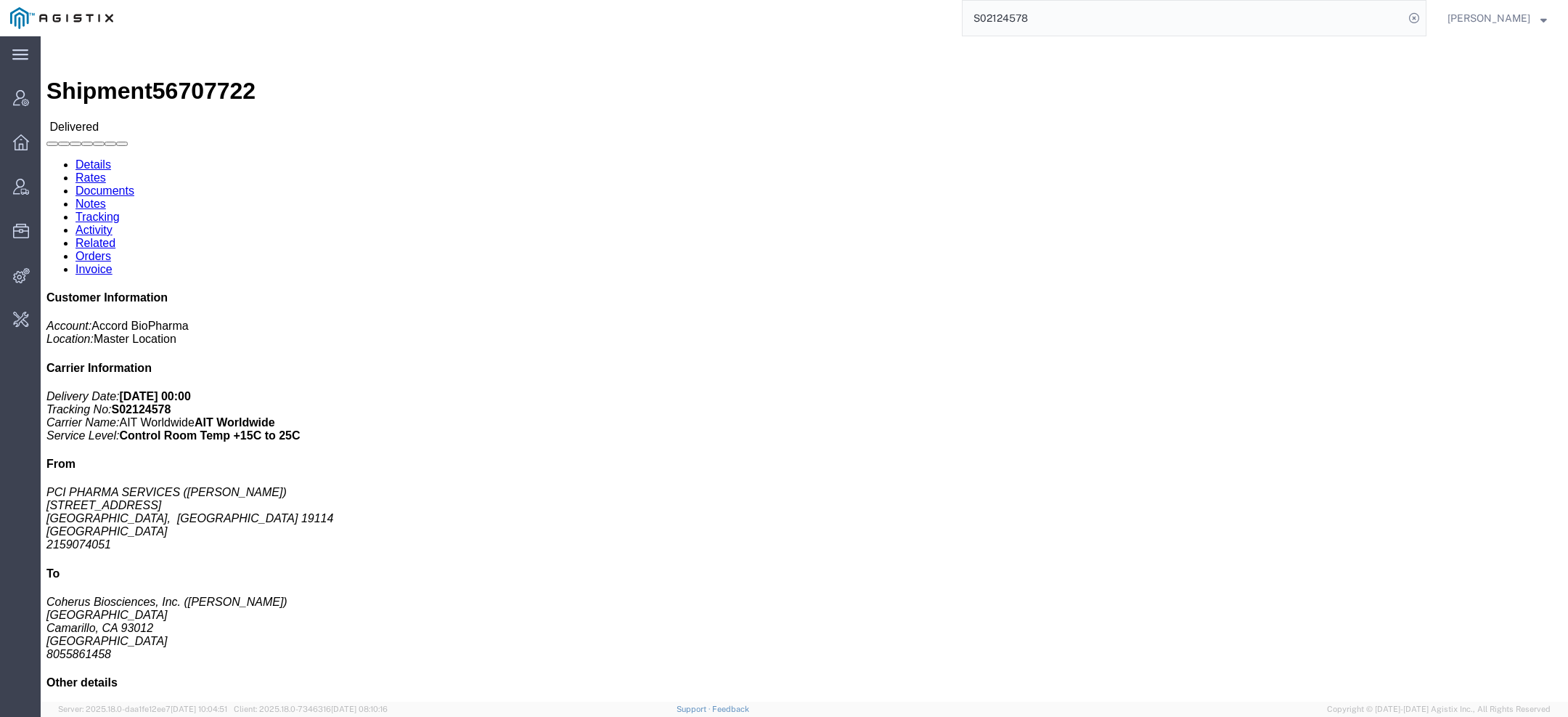
click h4 "Pickup & Delivery Dates"
drag, startPoint x: 632, startPoint y: 129, endPoint x: 743, endPoint y: 184, distance: 123.9
click div "Pickup & Delivery Dates [DATE] - [DATE] [DATE] Edit Date and Time Pickup Date: …"
click p "[DATE]"
drag, startPoint x: 324, startPoint y: 133, endPoint x: 416, endPoint y: 209, distance: 119.3
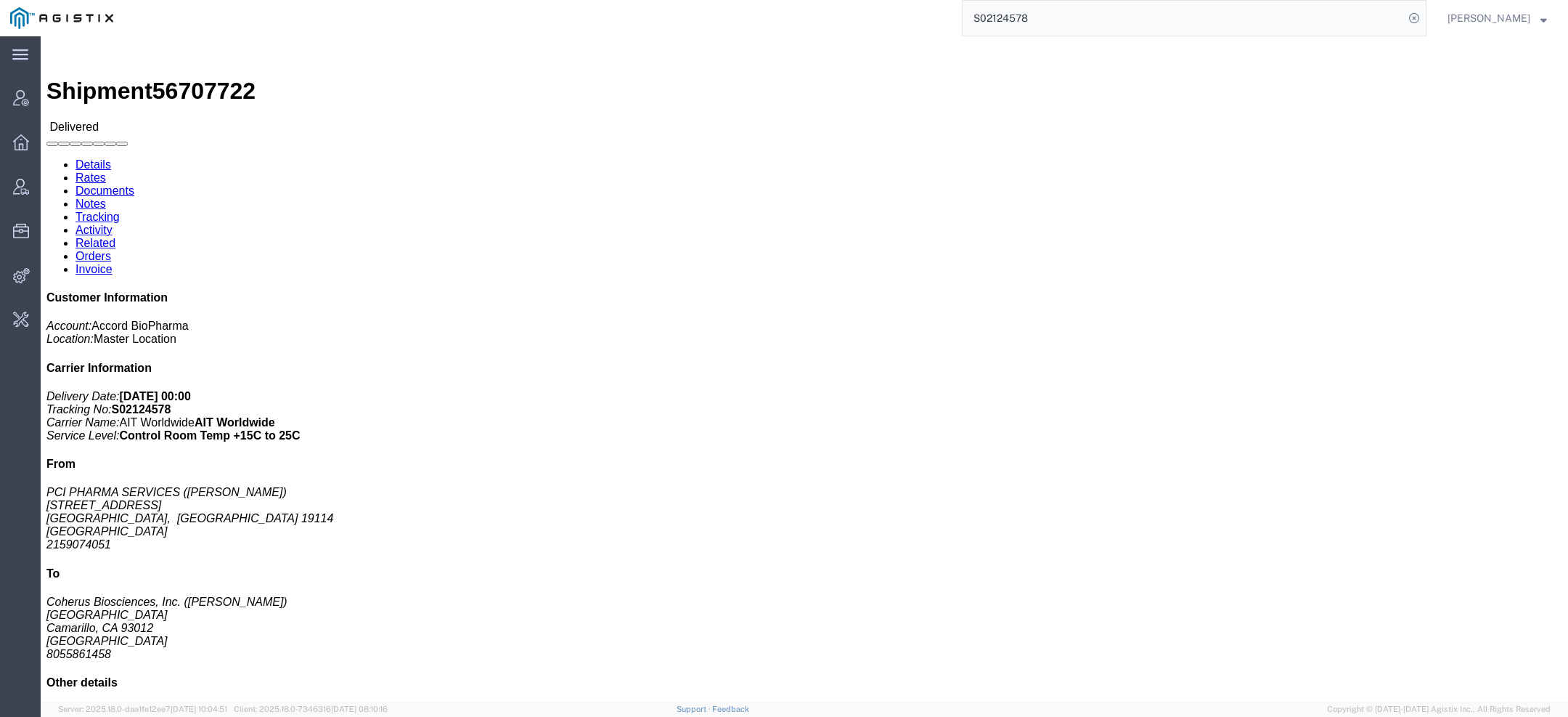
click div "Ship To Coherus Biosciences, Inc. ([PERSON_NAME]) [STREET_ADDRESS][PERSON_NAME]…"
click h4 "Ship To"
drag, startPoint x: 324, startPoint y: 133, endPoint x: 418, endPoint y: 217, distance: 126.1
click div "Ship To Coherus Biosciences, Inc. ([PERSON_NAME]) [STREET_ADDRESS][PERSON_NAME]…"
click address "Coherus Biosciences, Inc. ([PERSON_NAME]) [STREET_ADDRESS][PERSON_NAME] 8055861…"
